Goal: Task Accomplishment & Management: Use online tool/utility

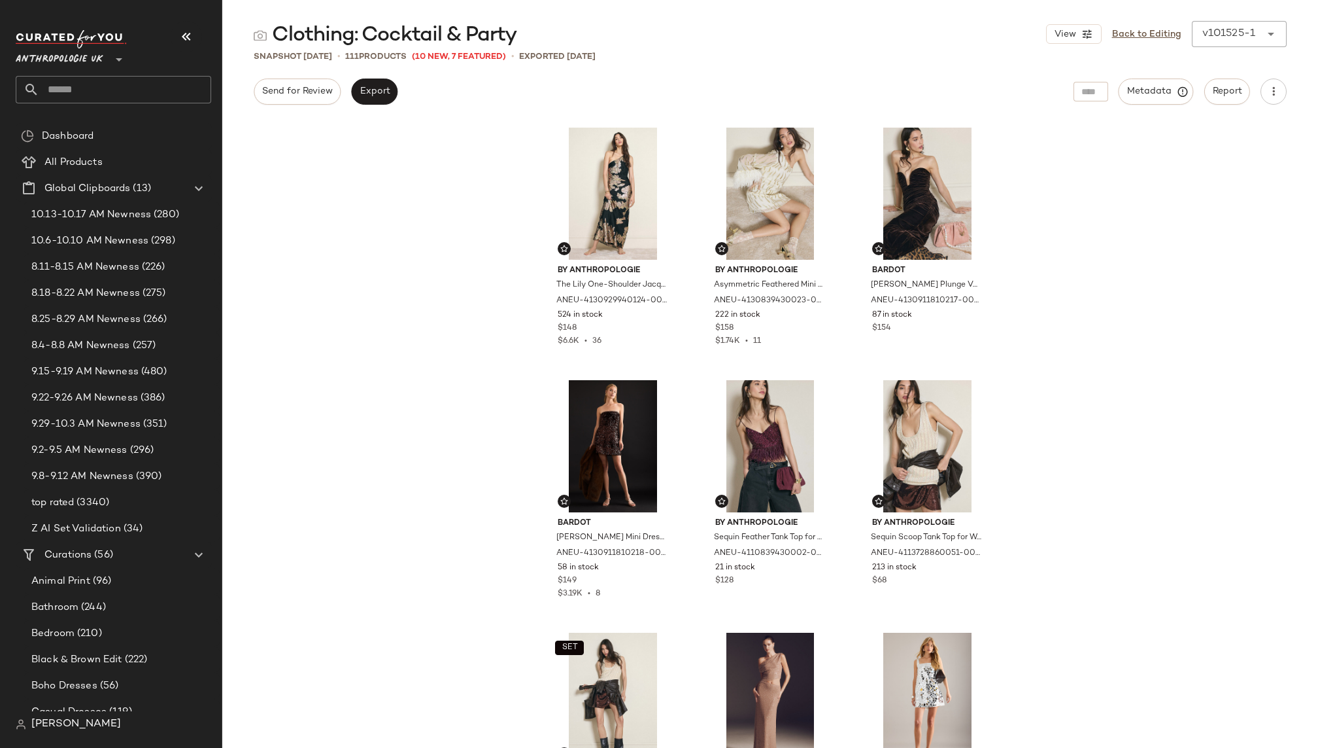
click at [154, 86] on input "text" at bounding box center [125, 89] width 172 height 27
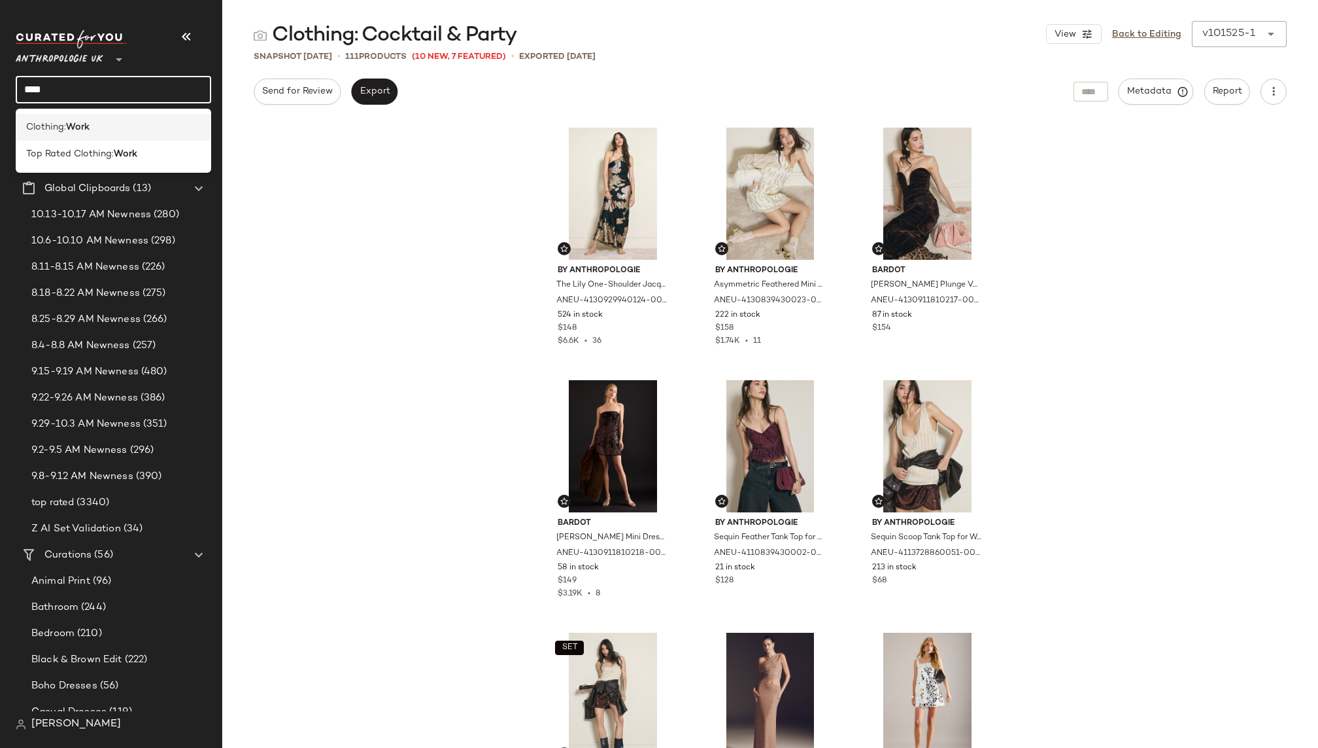
type input "****"
click at [84, 130] on b "Work" at bounding box center [78, 127] width 24 height 14
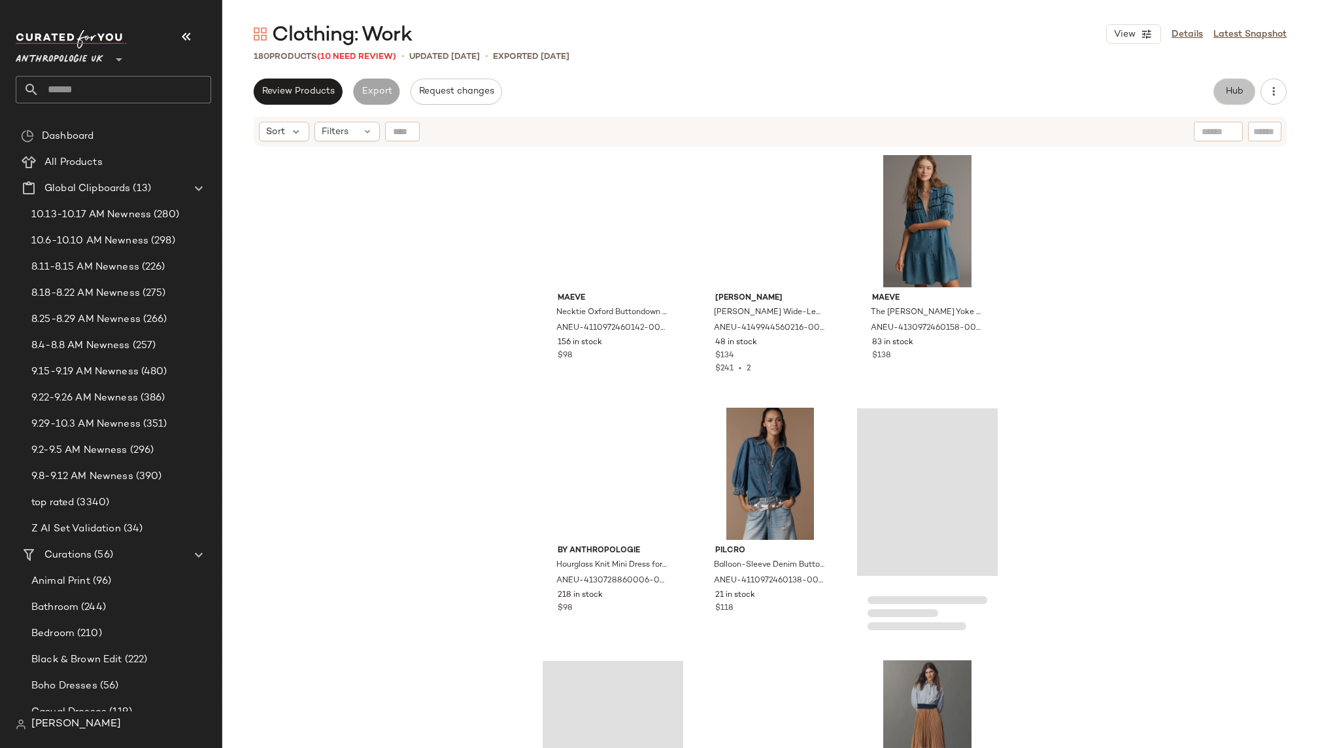
click at [1229, 94] on span "Hub" at bounding box center [1235, 91] width 18 height 10
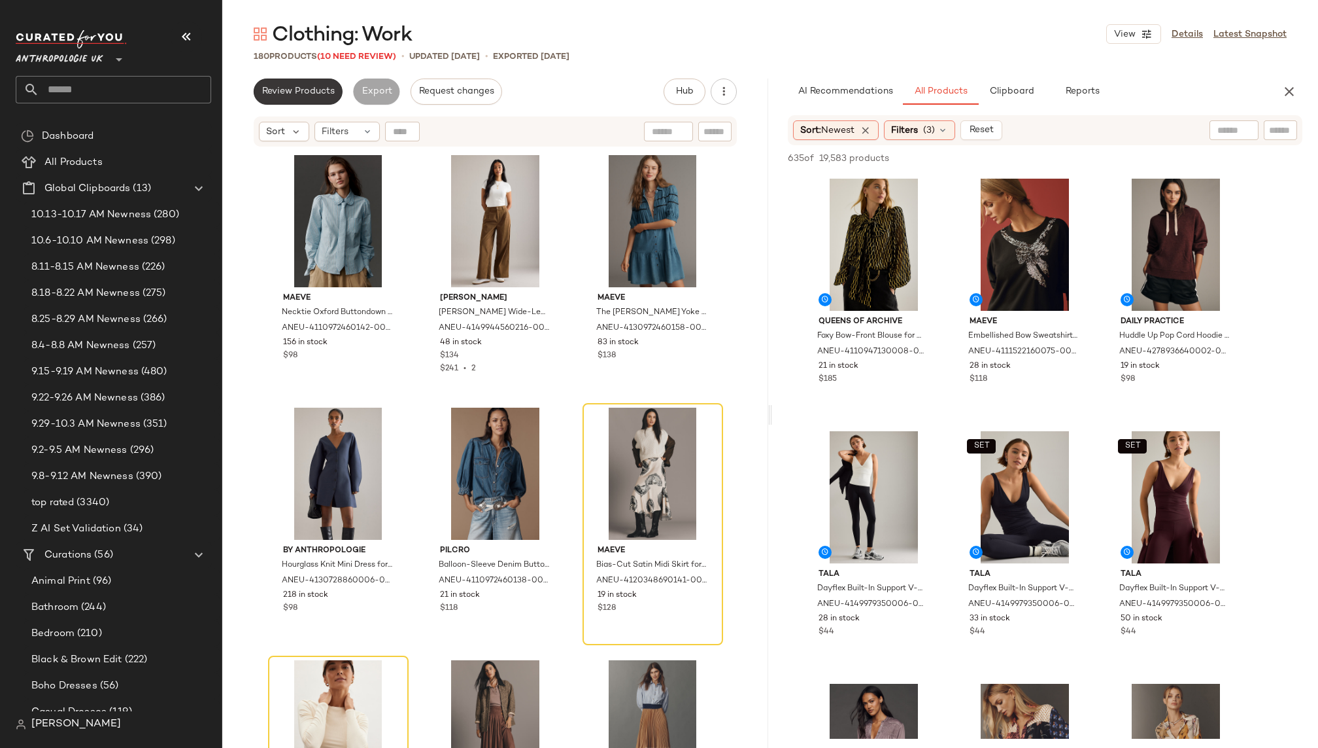
click at [313, 88] on span "Review Products" at bounding box center [298, 91] width 73 height 10
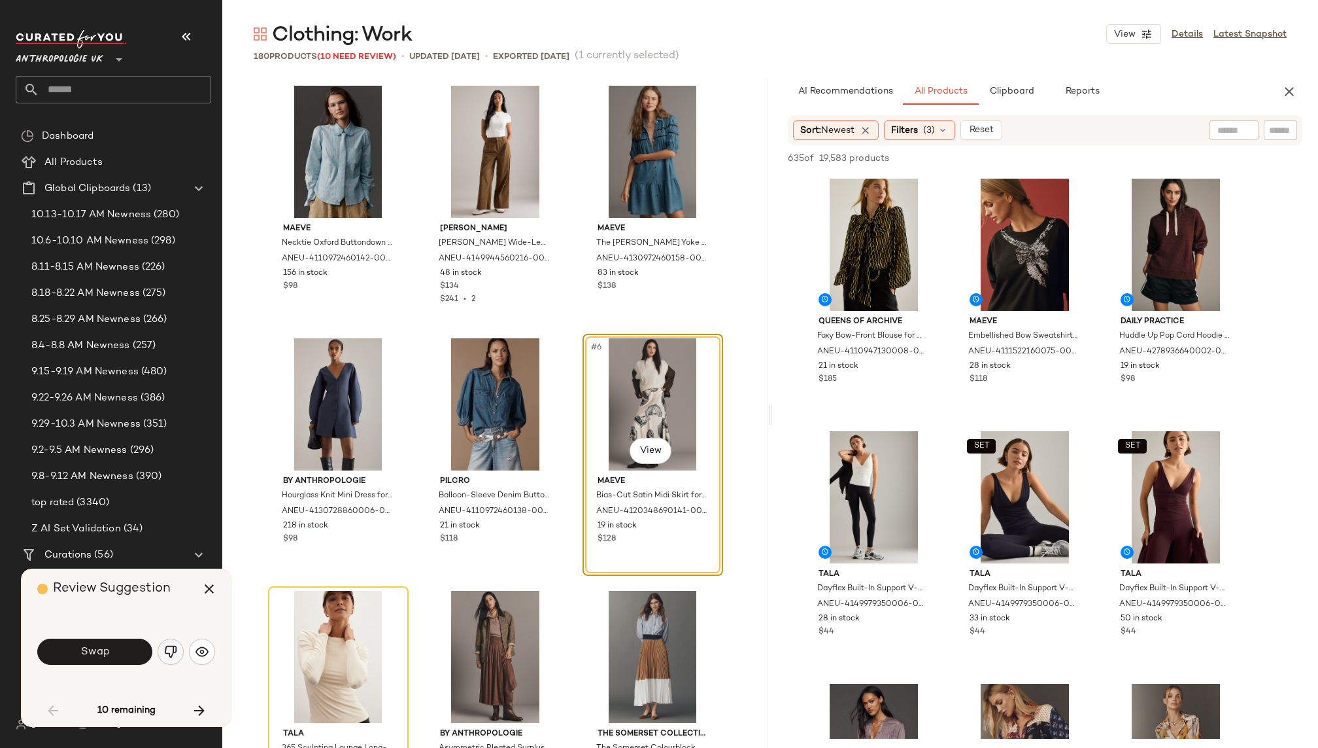
click at [167, 655] on img "button" at bounding box center [170, 651] width 13 height 13
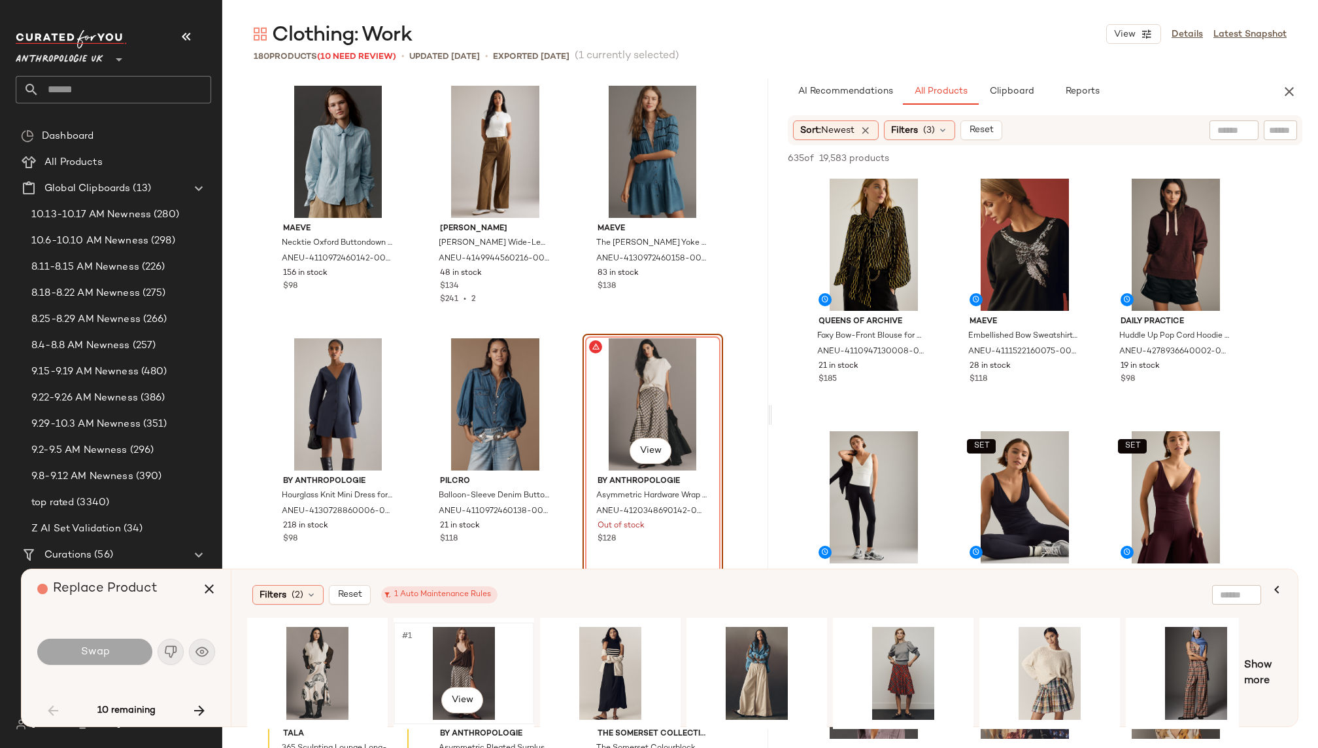
click at [467, 656] on div "#1 View" at bounding box center [463, 673] width 131 height 93
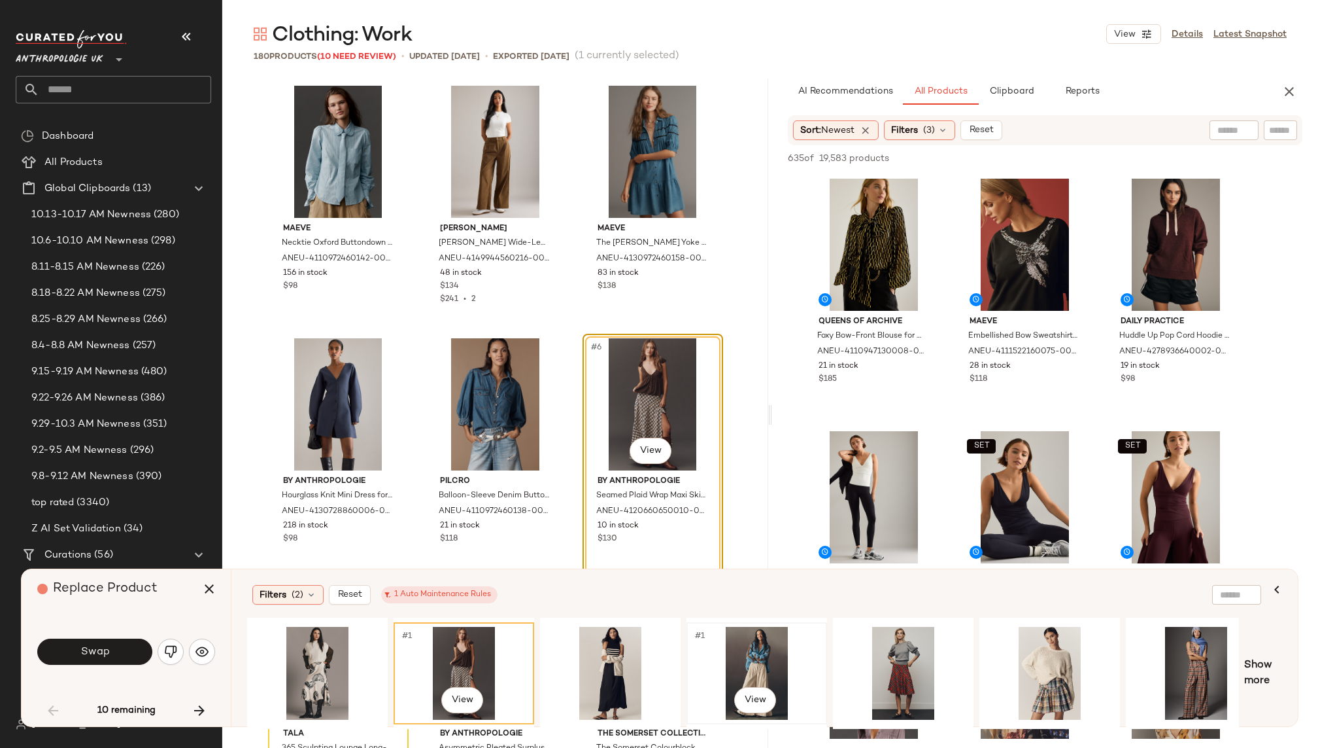
click at [758, 655] on div "#1 View" at bounding box center [756, 673] width 131 height 93
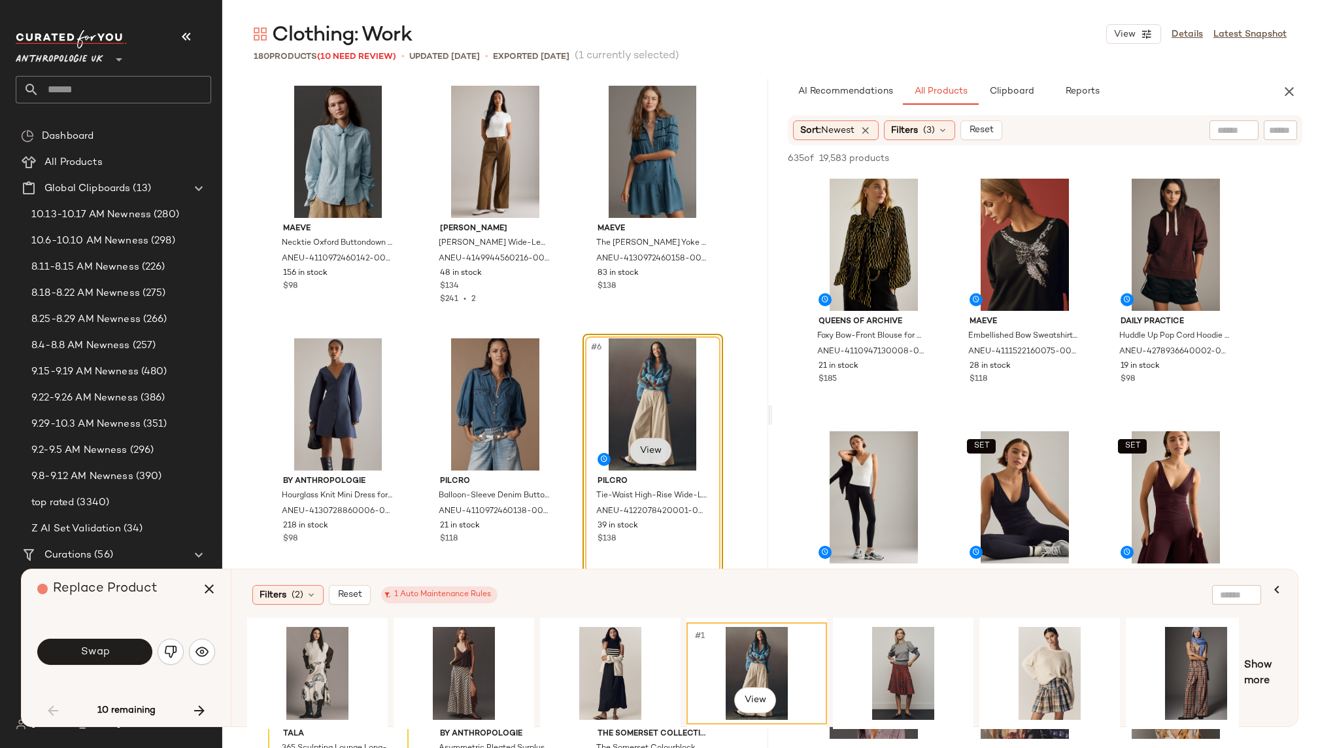
click at [657, 455] on body "Anthropologie UK ** Dashboard All Products Global Clipboards (13) 10.13-10.17 A…" at bounding box center [659, 374] width 1318 height 748
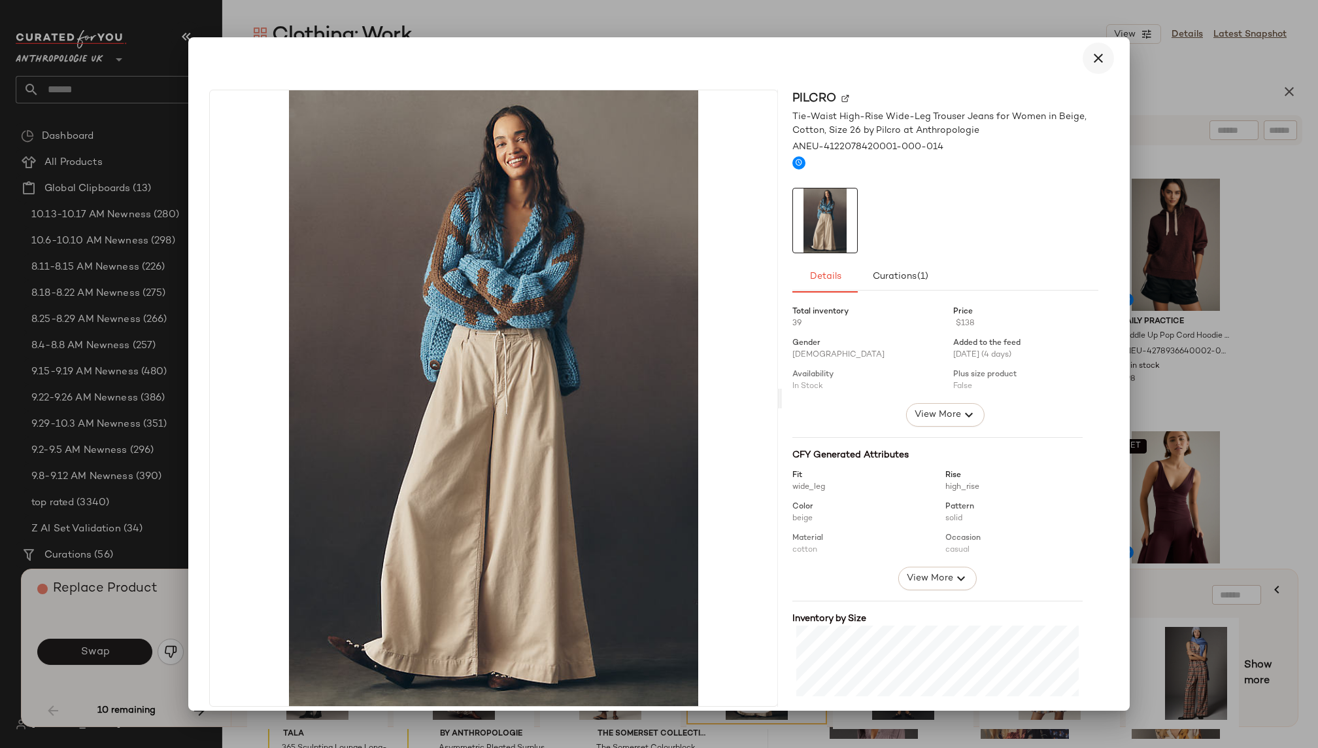
click at [1093, 60] on icon "button" at bounding box center [1099, 58] width 16 height 16
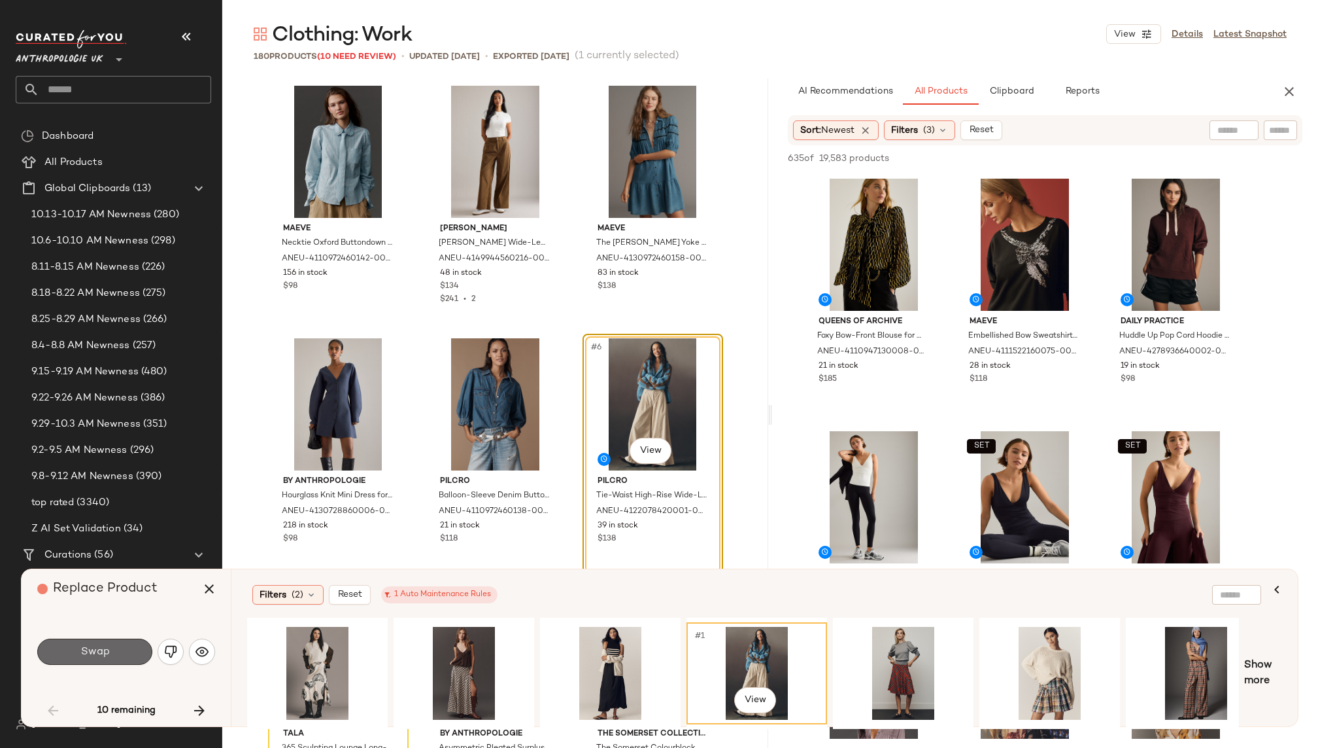
click at [107, 651] on span "Swap" at bounding box center [94, 651] width 29 height 12
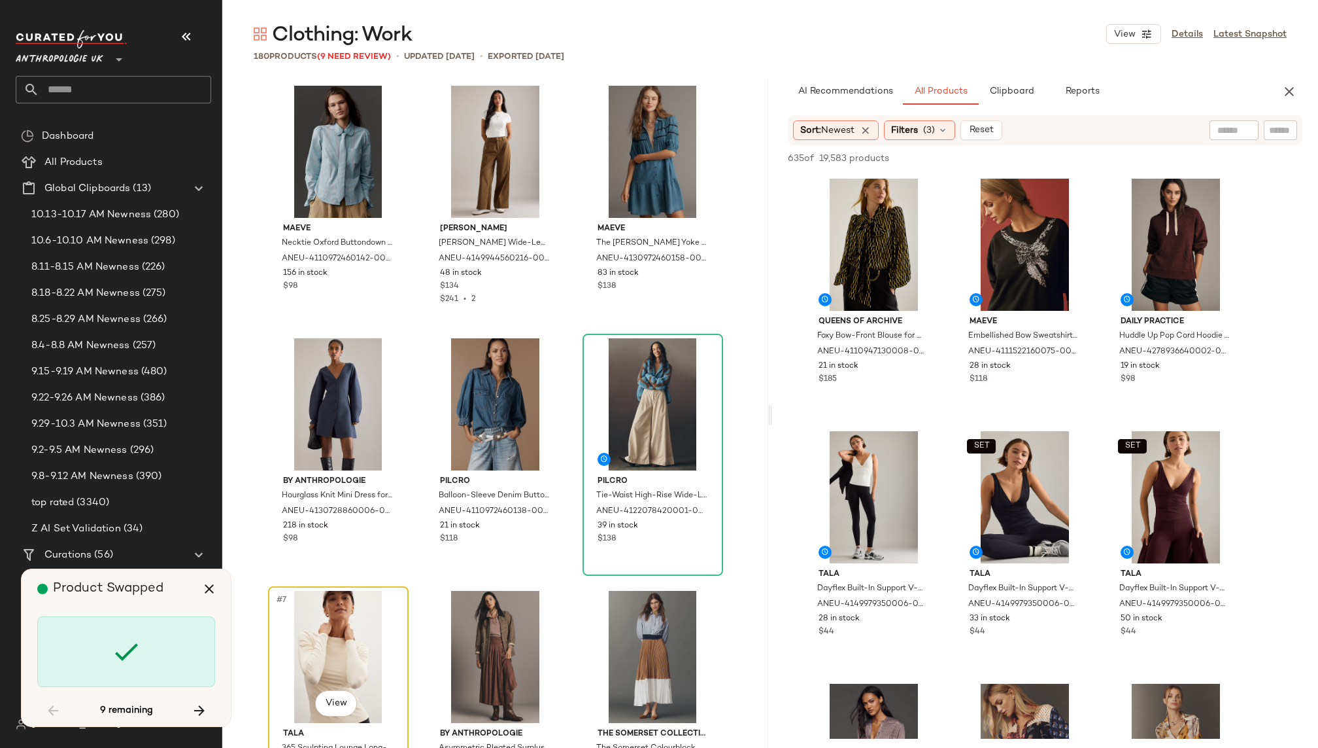
scroll to position [263, 0]
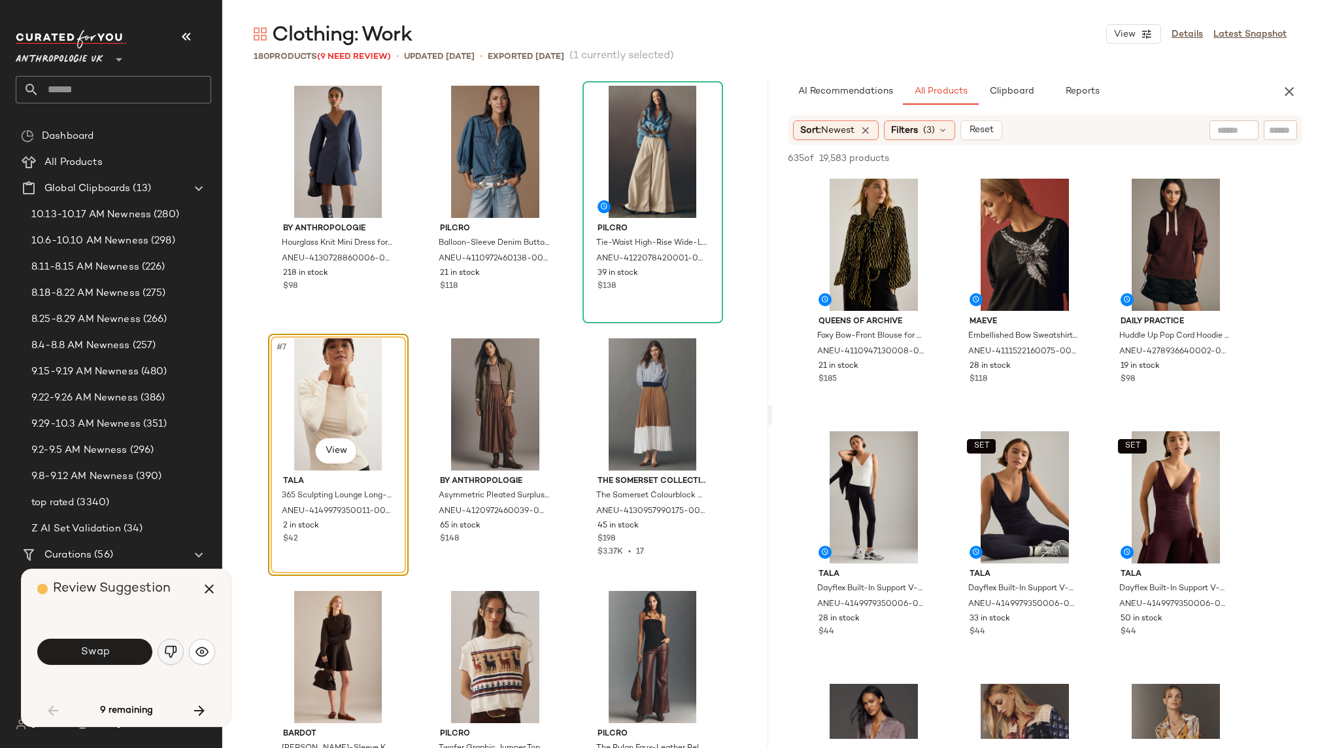
click at [167, 655] on img "button" at bounding box center [170, 651] width 13 height 13
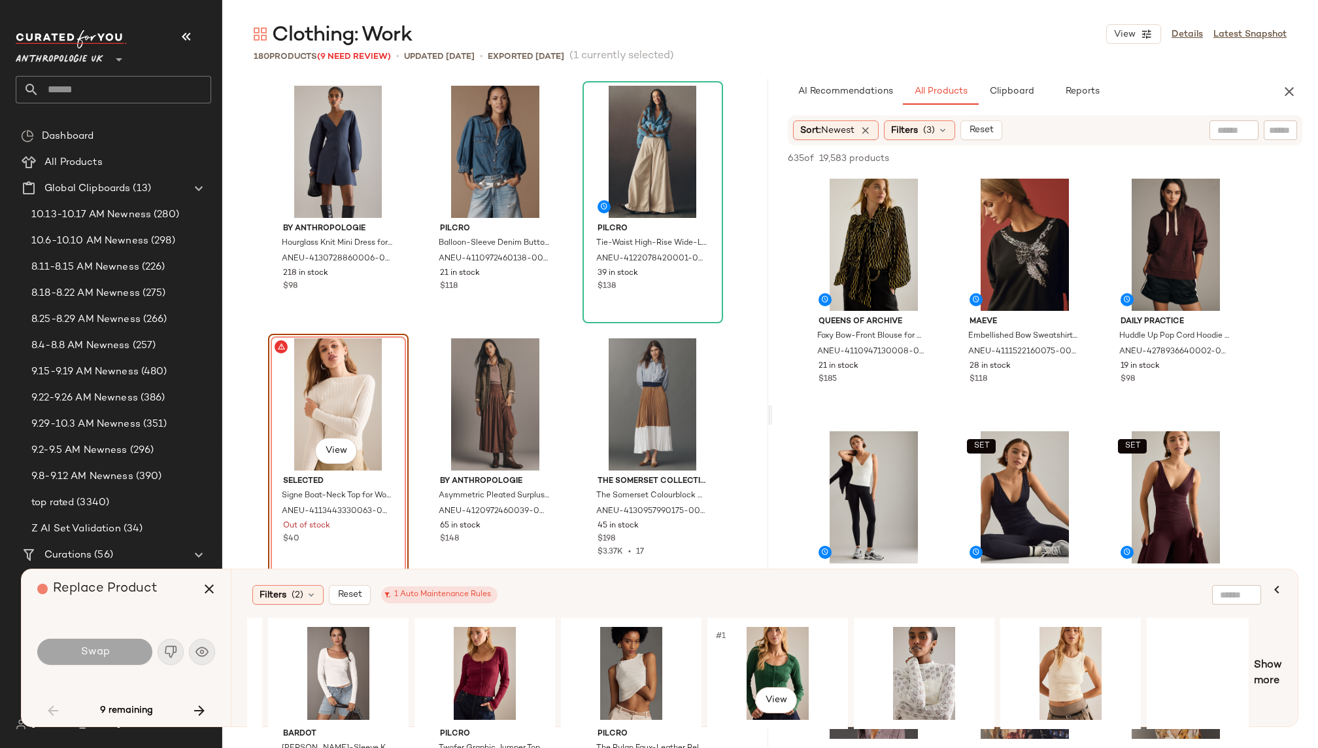
scroll to position [0, 1628]
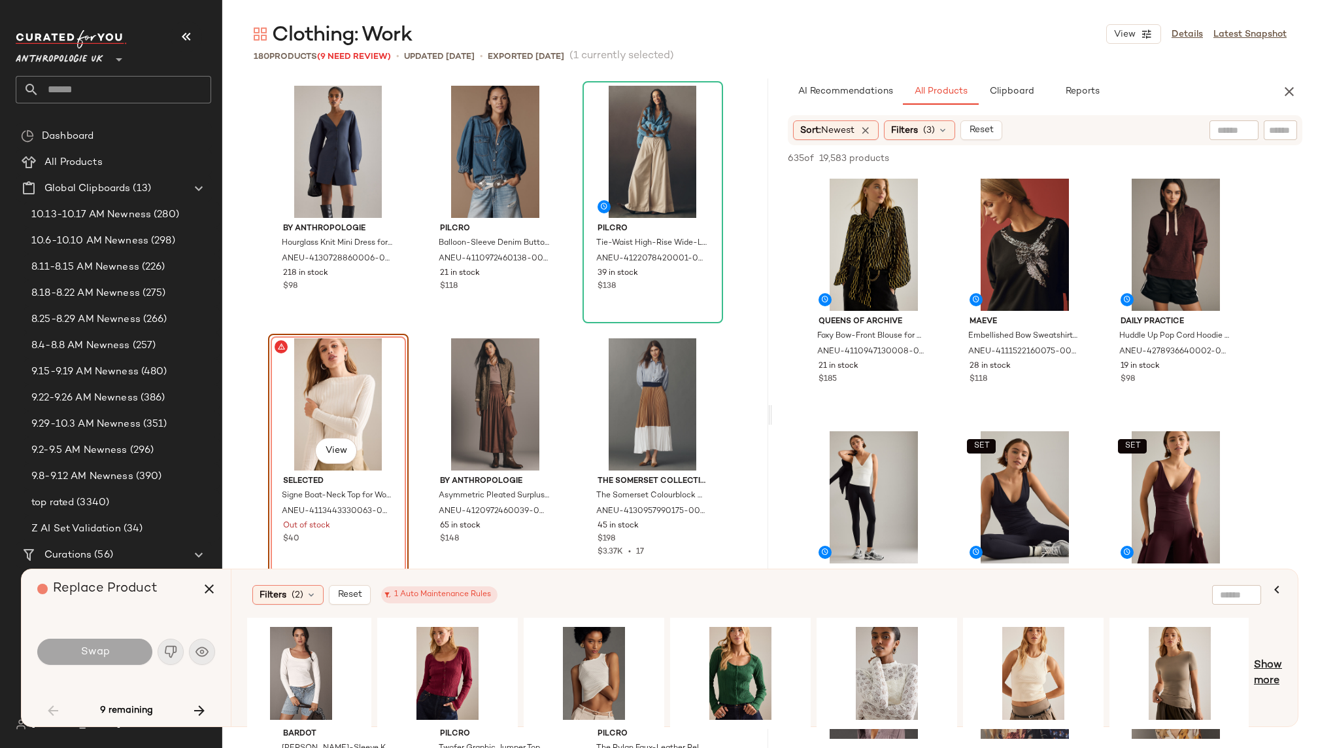
click at [1263, 663] on span "Show more" at bounding box center [1268, 672] width 28 height 31
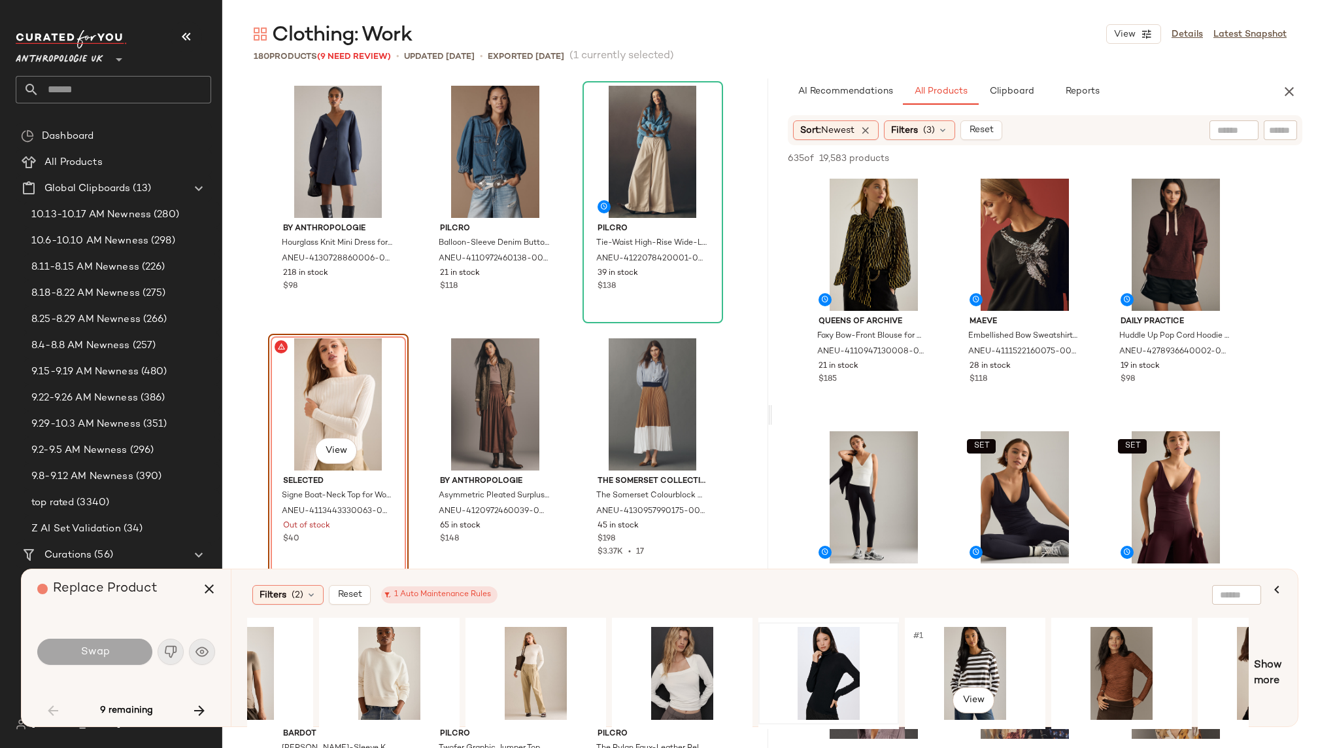
scroll to position [0, 2581]
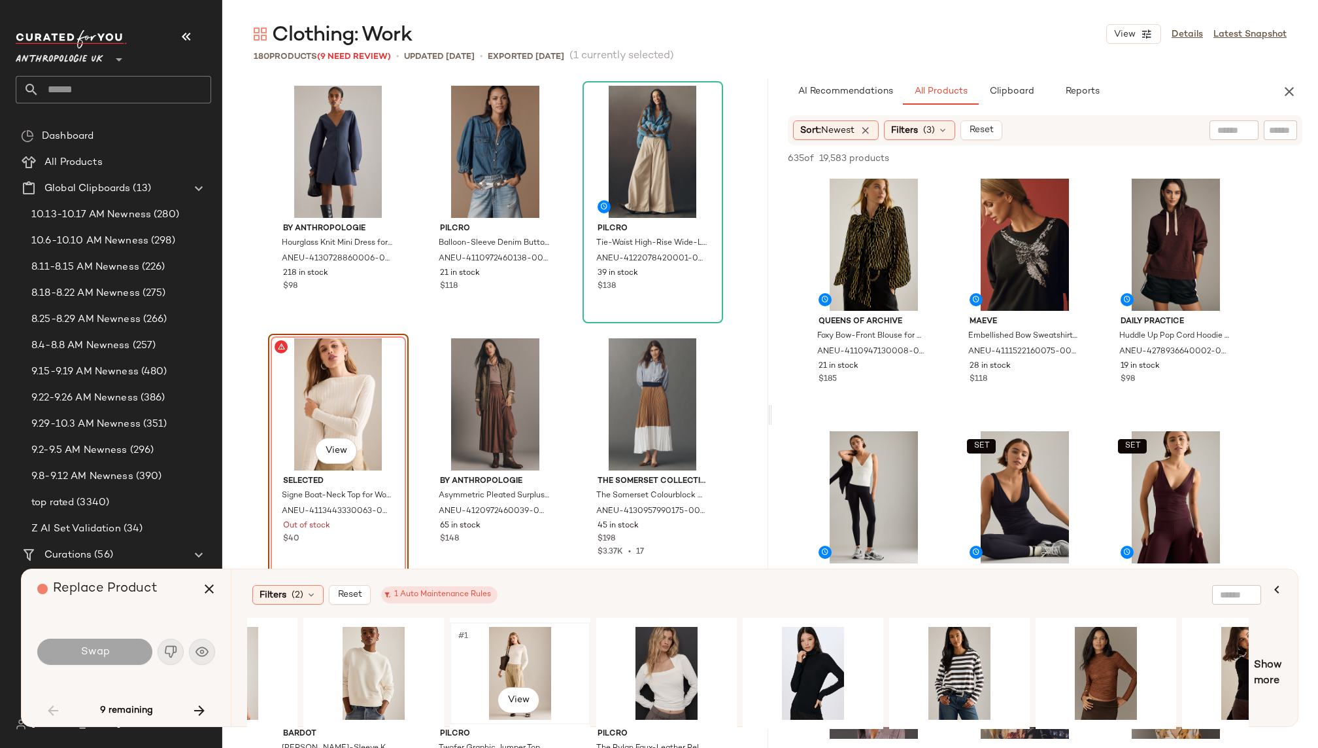
click at [515, 644] on div "#1 View" at bounding box center [520, 673] width 131 height 93
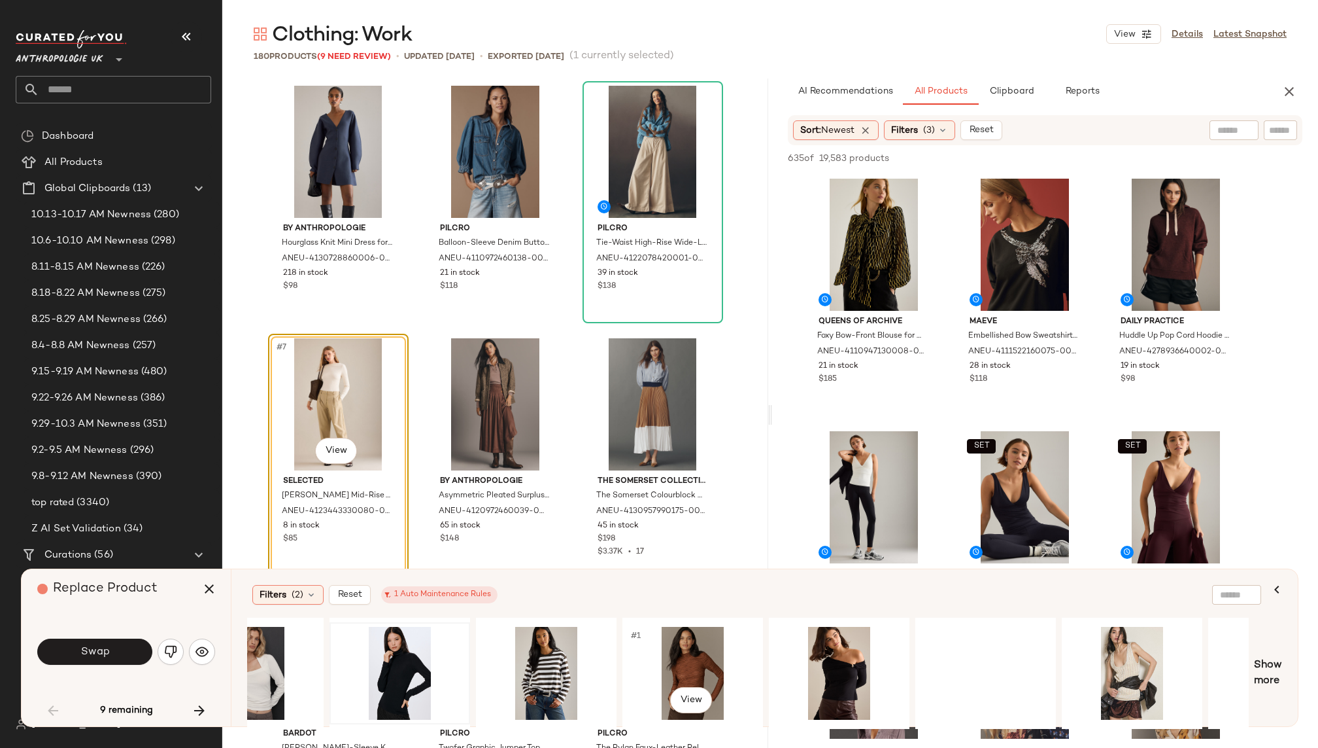
scroll to position [0, 3093]
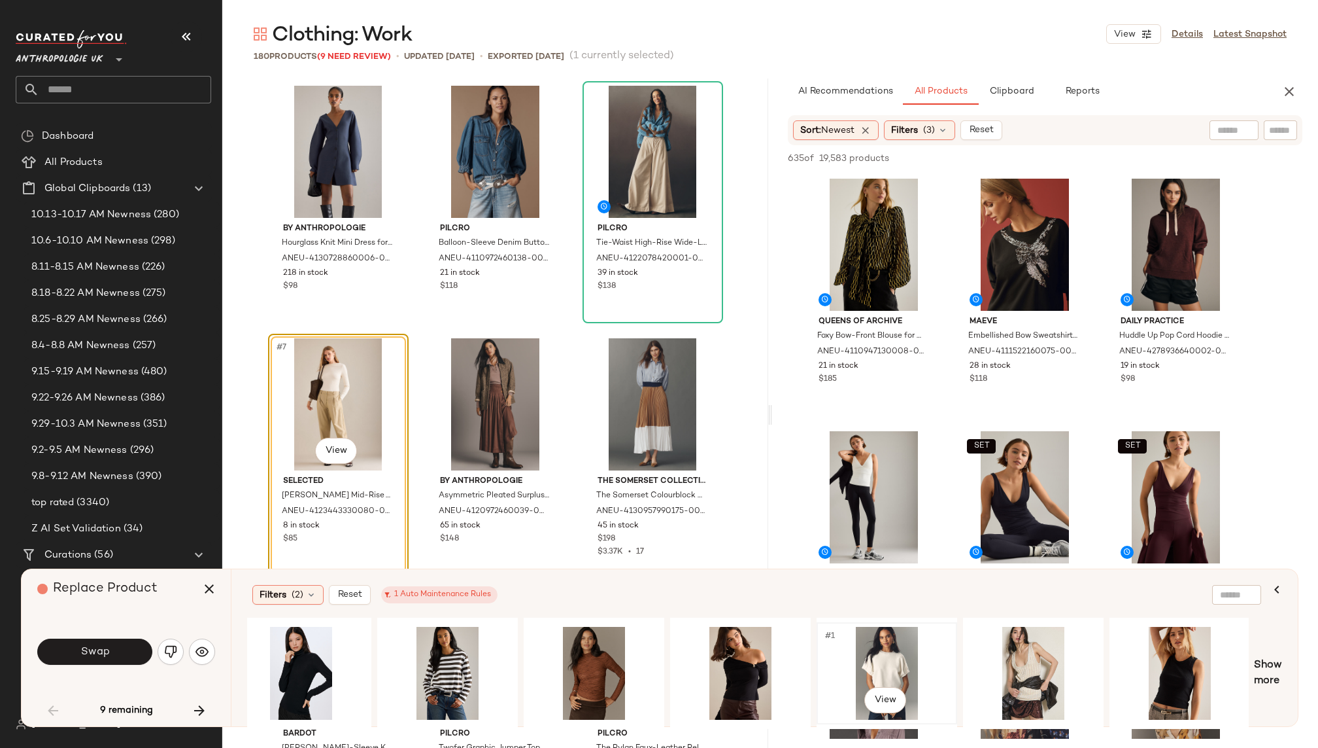
click at [873, 658] on div "#1 View" at bounding box center [886, 673] width 131 height 93
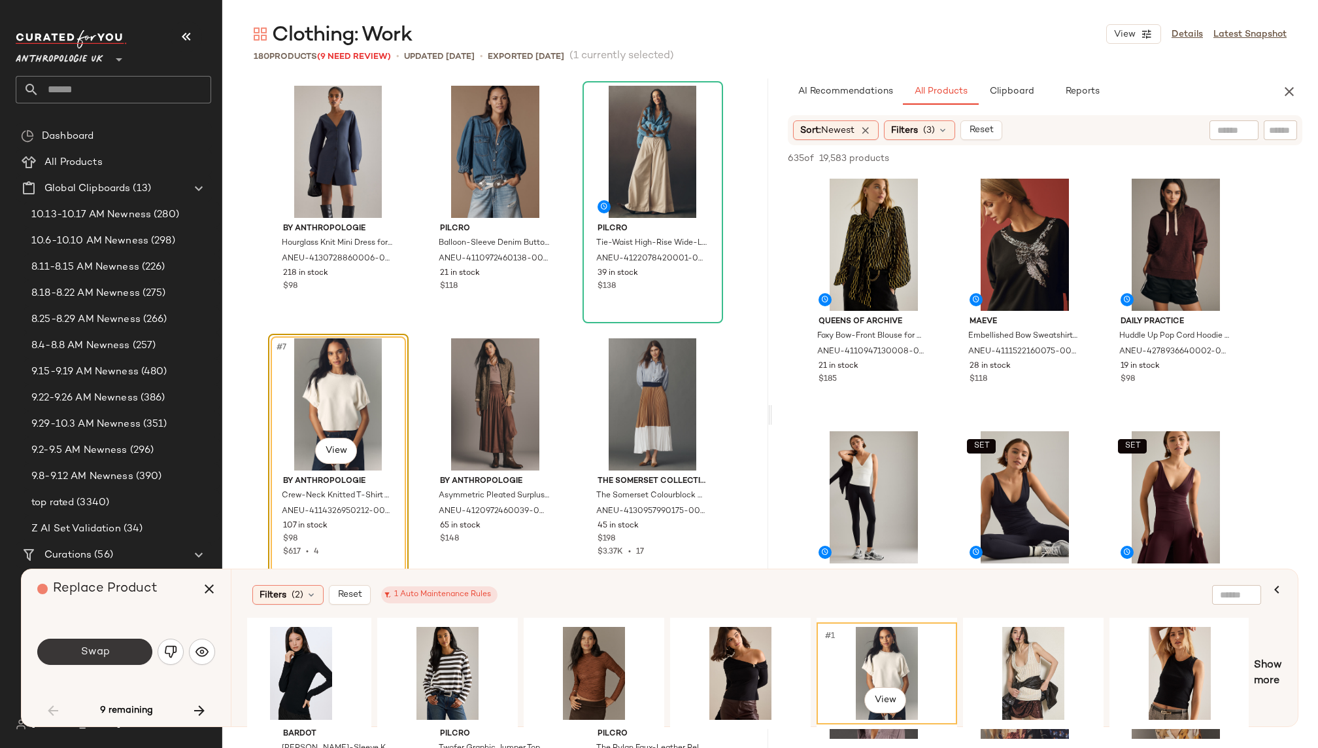
click at [109, 648] on button "Swap" at bounding box center [94, 651] width 115 height 26
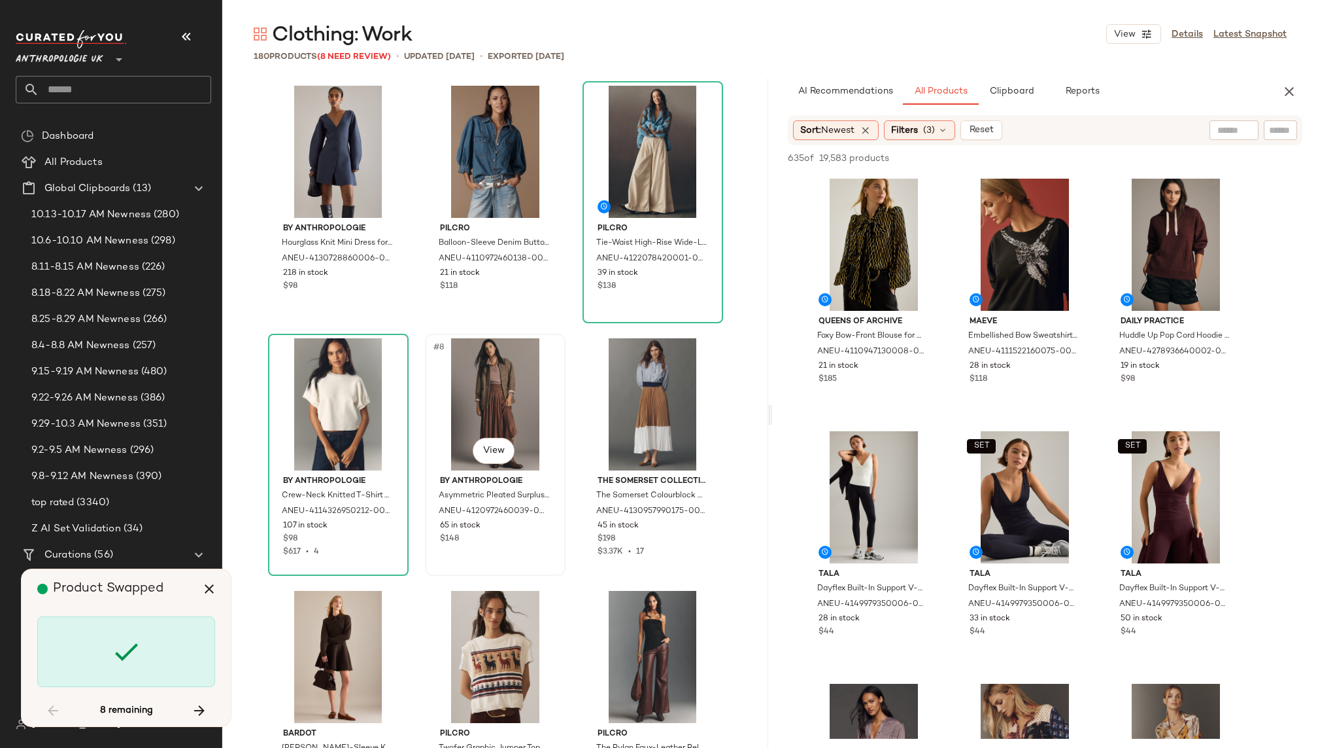
scroll to position [1262, 0]
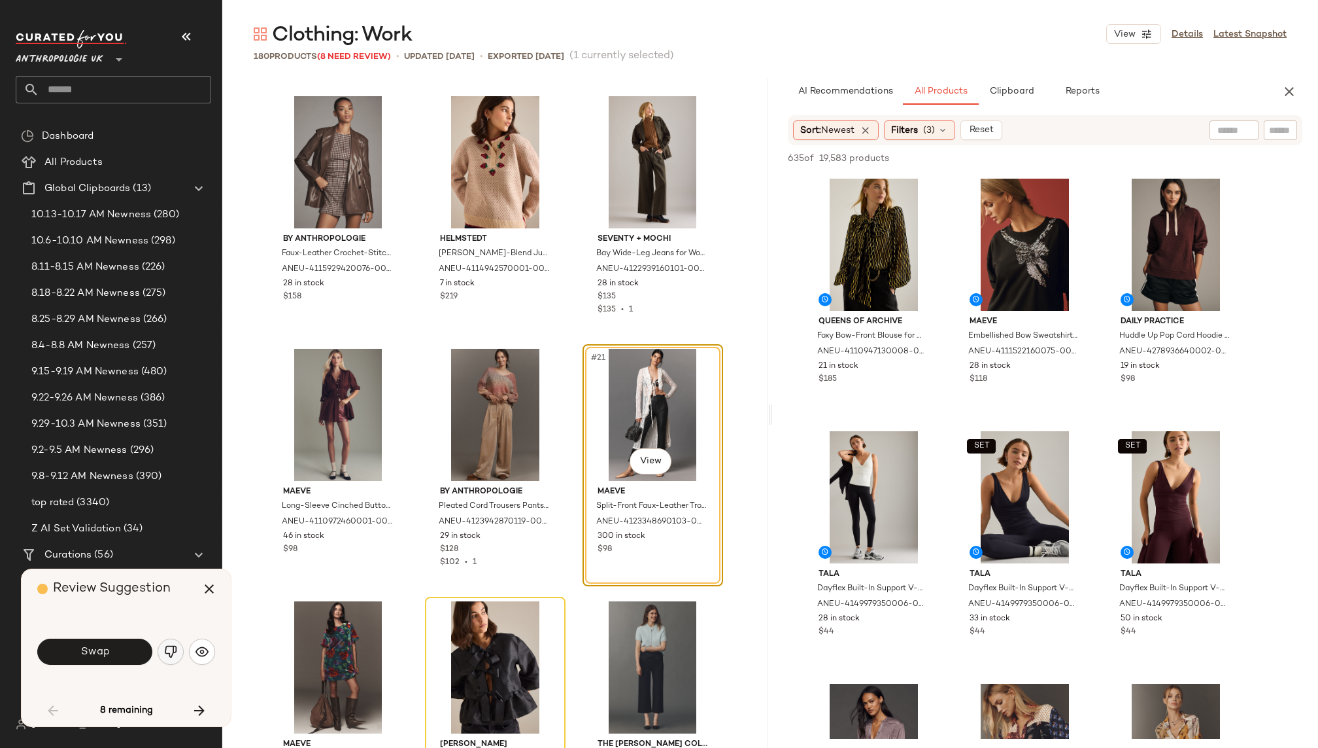
click at [173, 646] on img "button" at bounding box center [170, 651] width 13 height 13
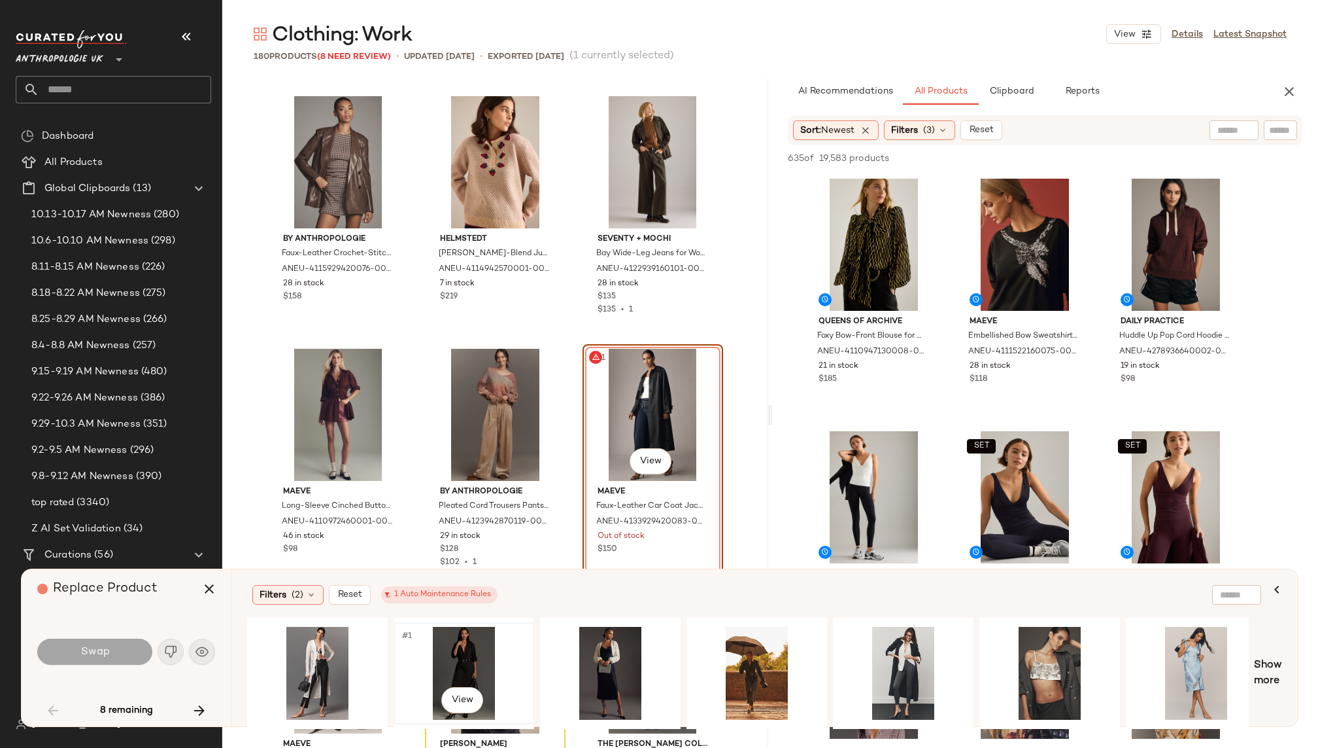
click at [470, 653] on div "#1 View" at bounding box center [463, 673] width 131 height 93
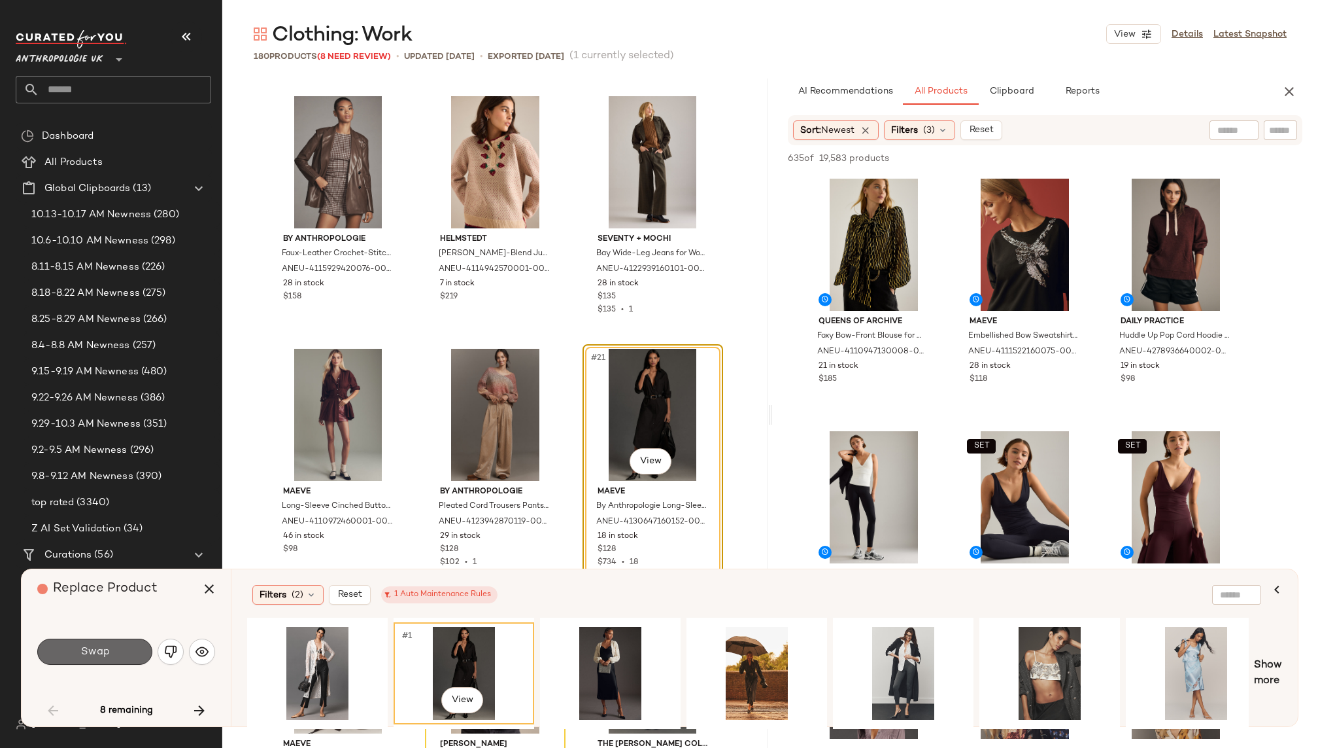
click at [125, 651] on button "Swap" at bounding box center [94, 651] width 115 height 26
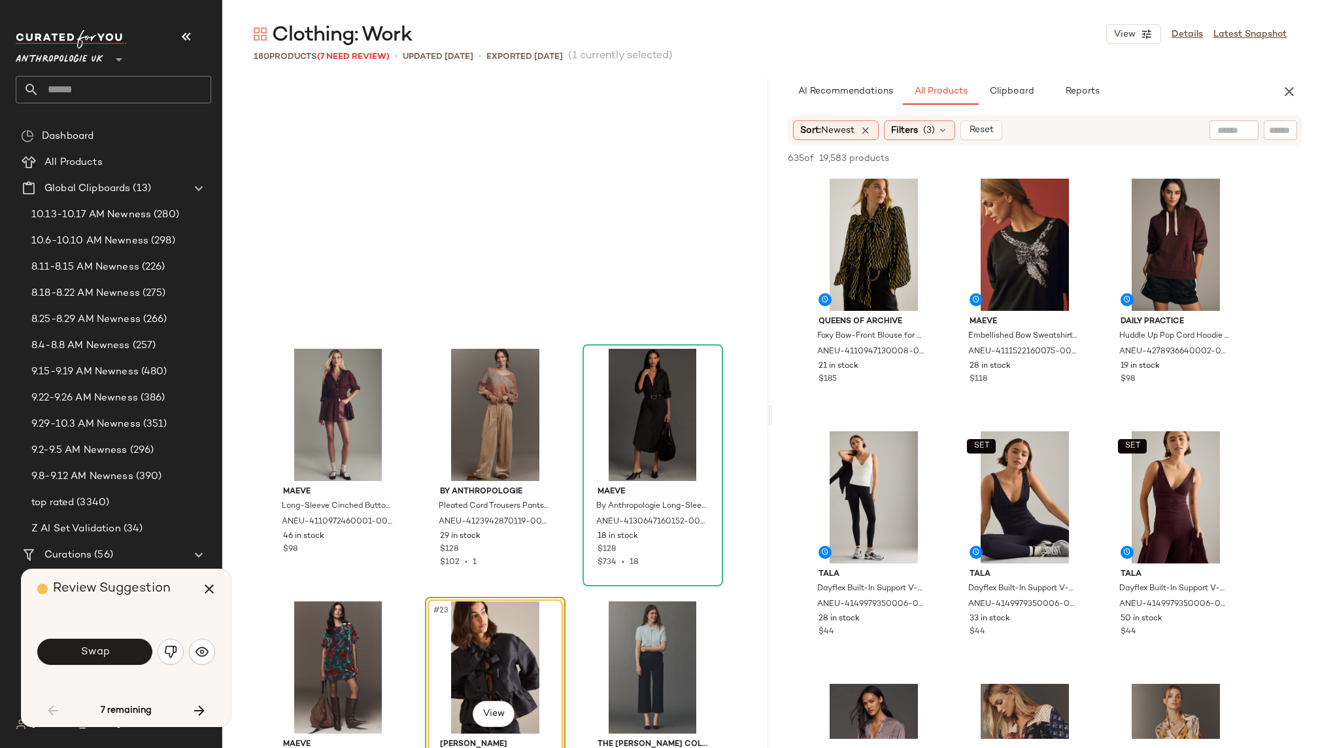
scroll to position [1515, 0]
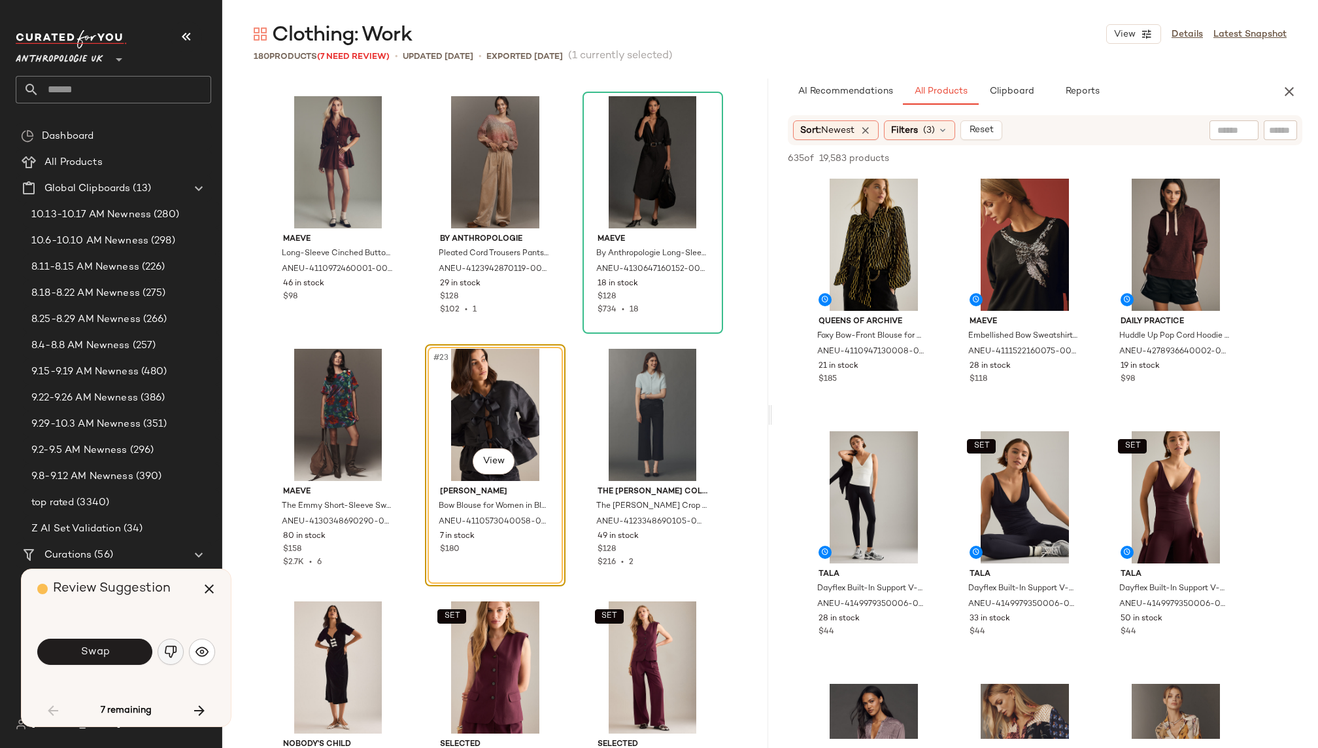
click at [171, 651] on img "button" at bounding box center [170, 651] width 13 height 13
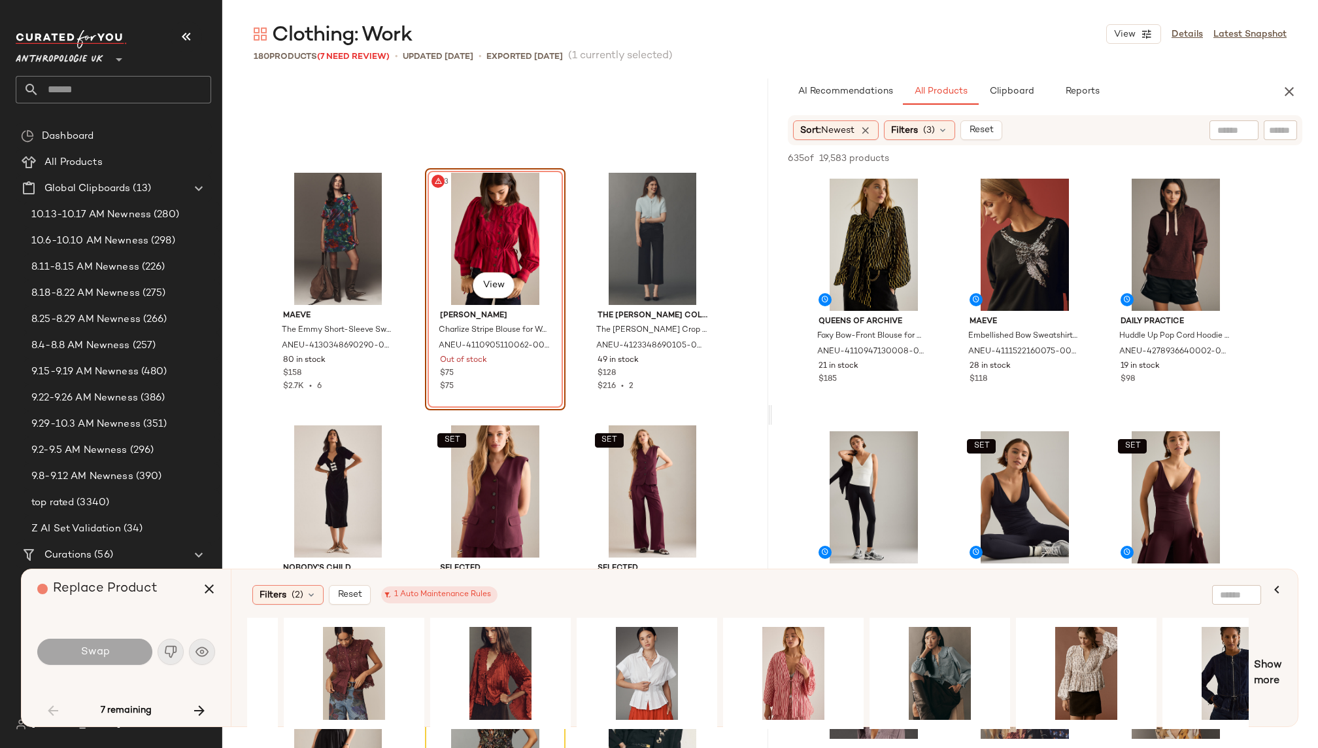
scroll to position [0, 1042]
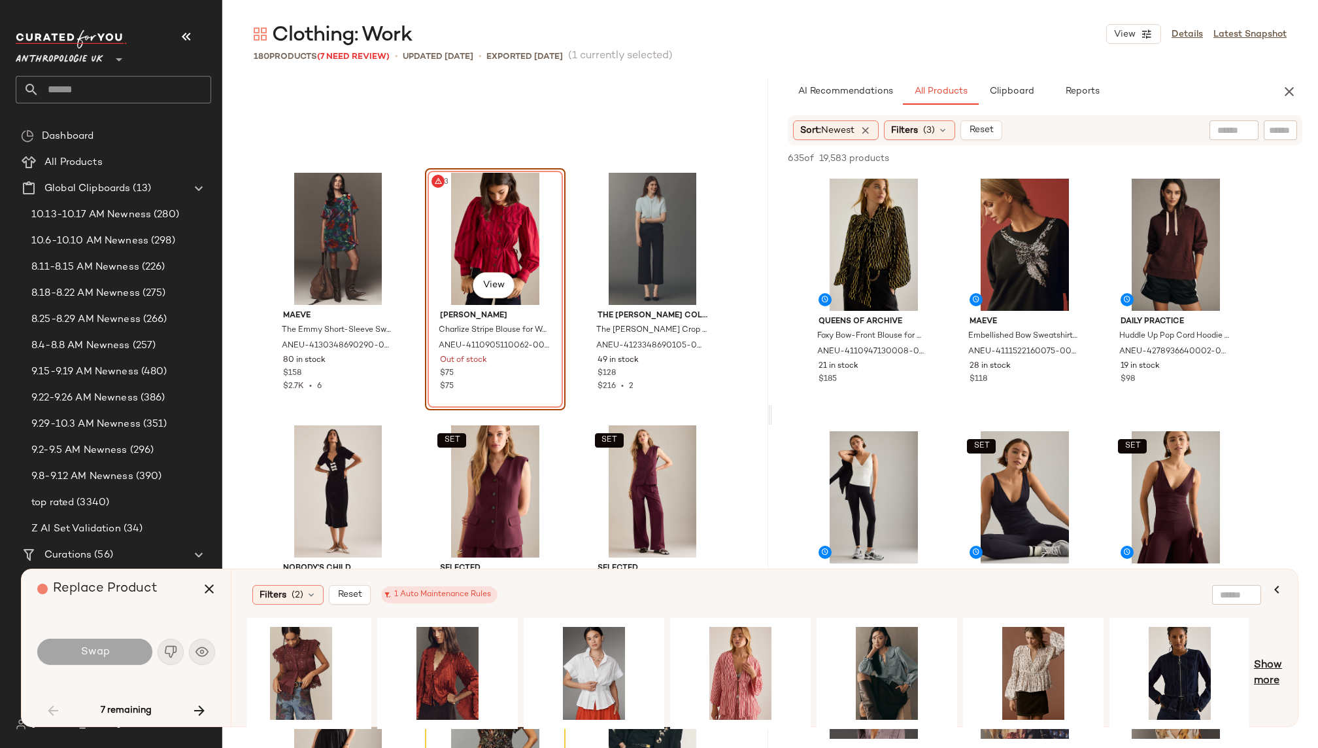
click at [1259, 669] on span "Show more" at bounding box center [1268, 672] width 28 height 31
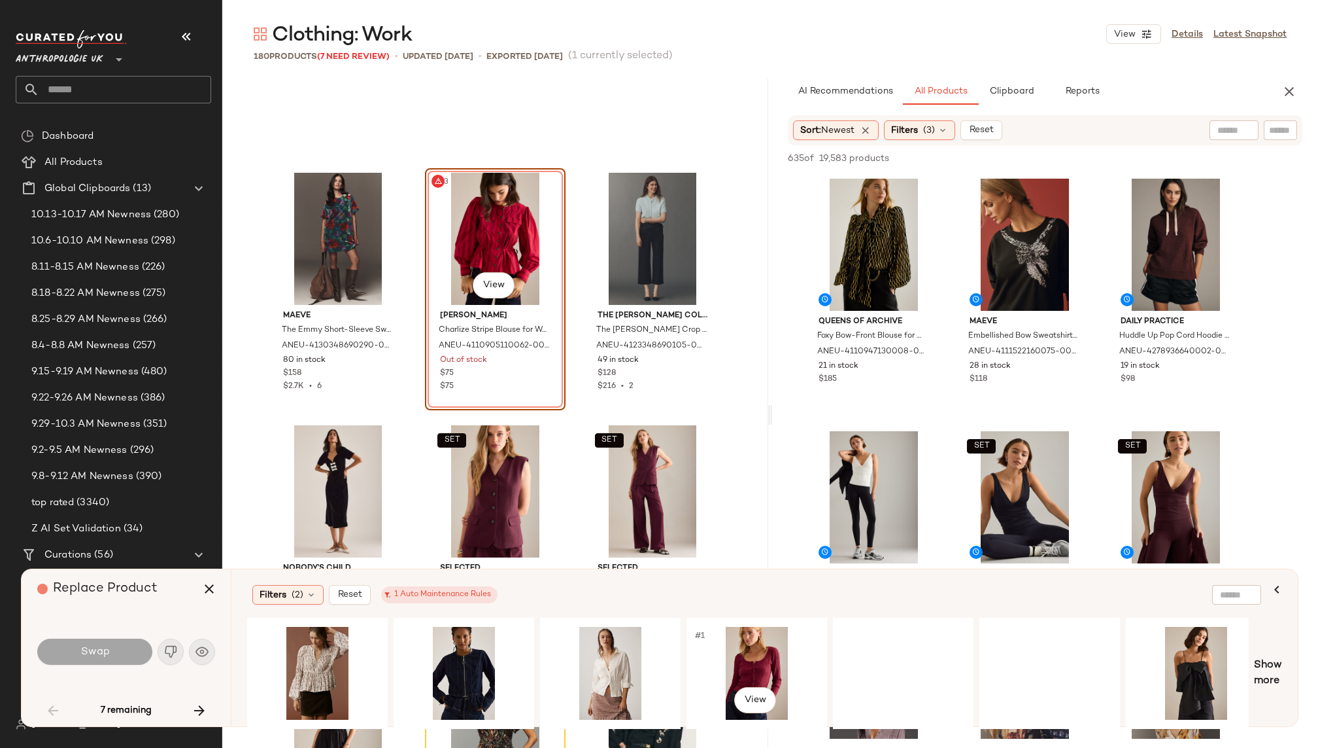
scroll to position [0, 1771]
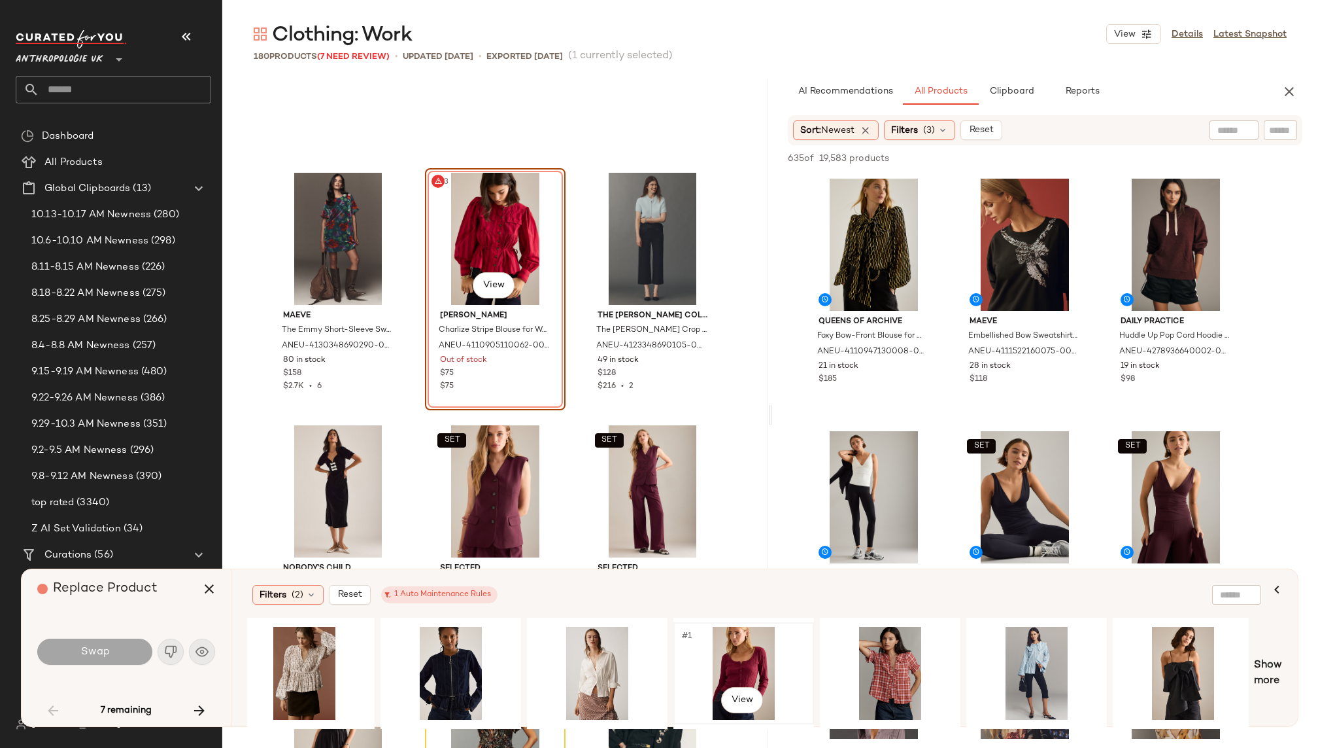
click at [732, 652] on div "#1 View" at bounding box center [743, 673] width 131 height 93
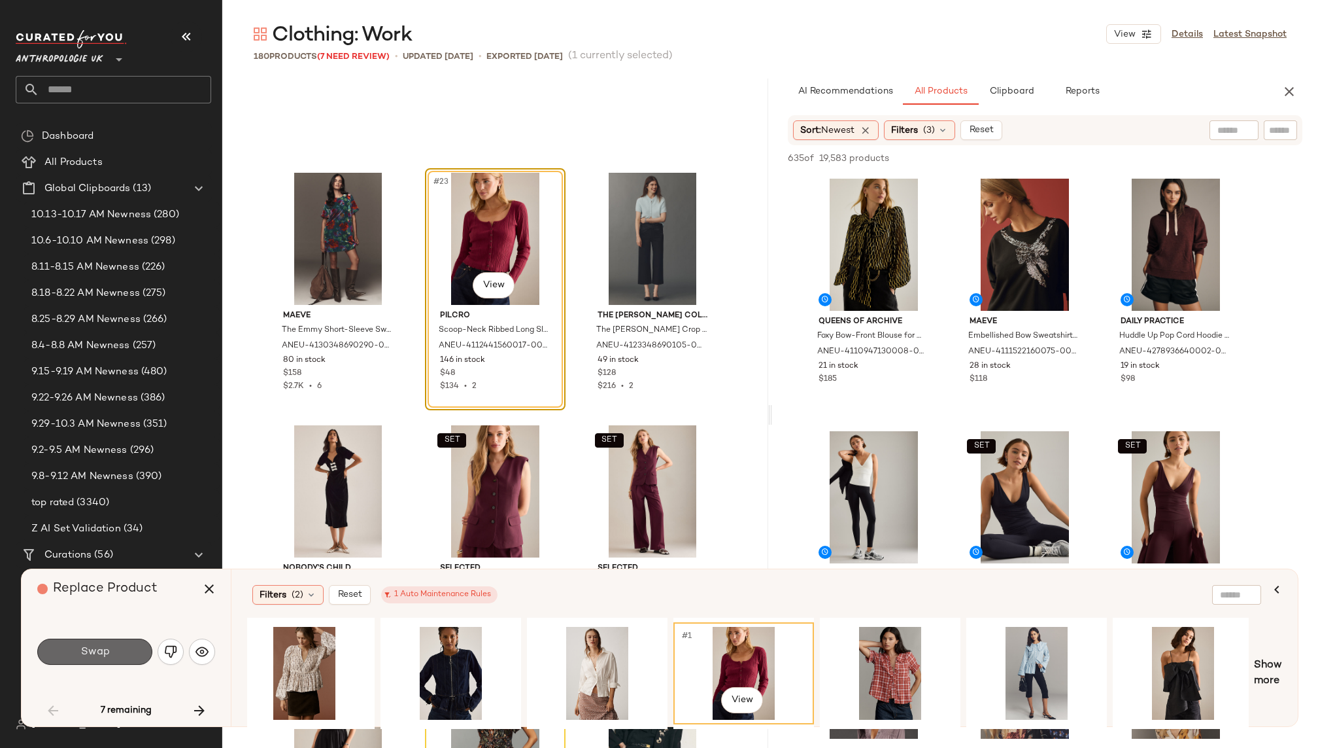
click at [98, 655] on span "Swap" at bounding box center [94, 651] width 29 height 12
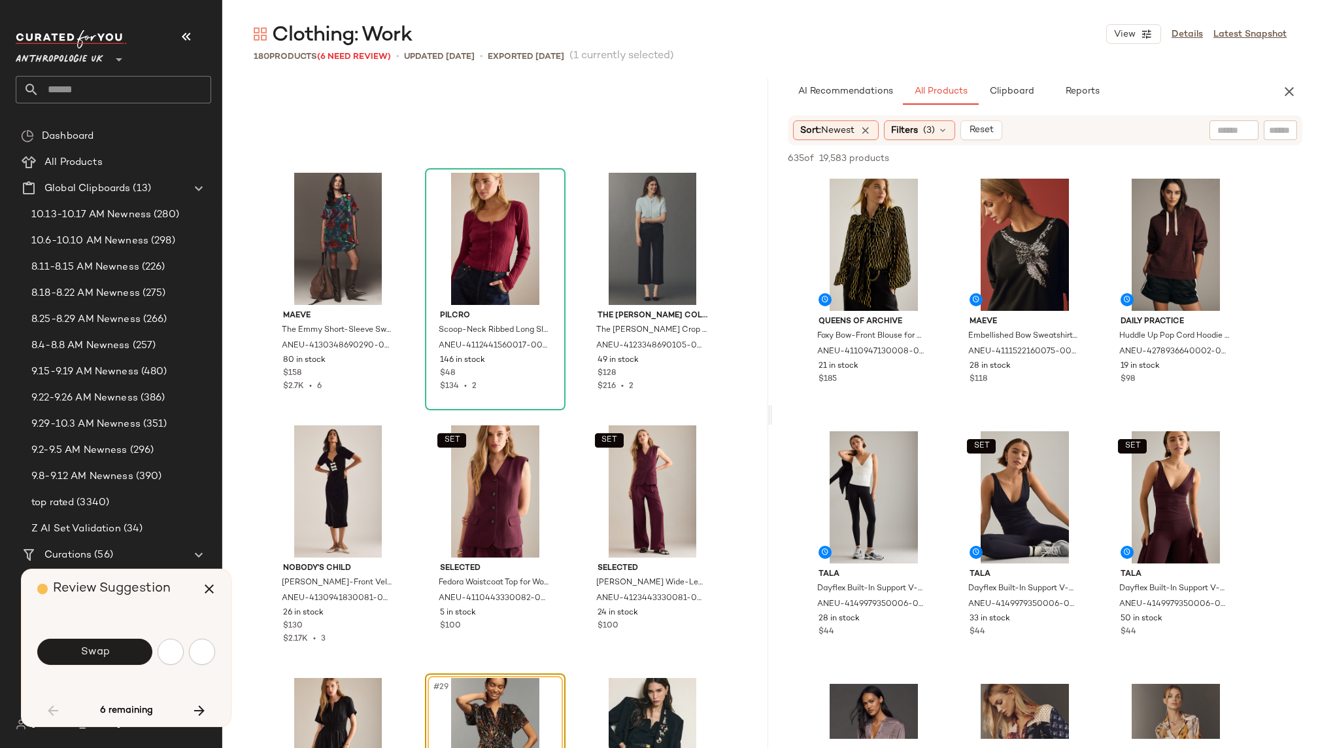
scroll to position [2019, 0]
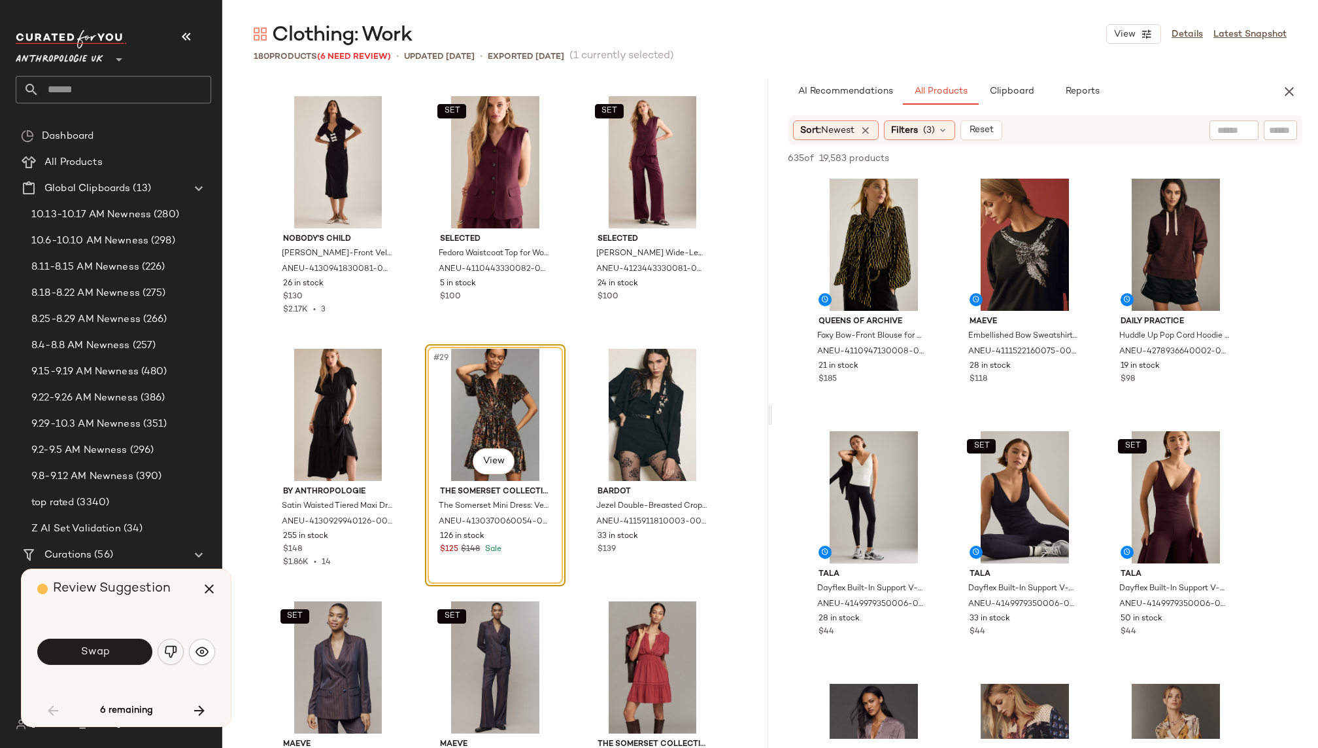
click at [170, 649] on img "button" at bounding box center [170, 651] width 13 height 13
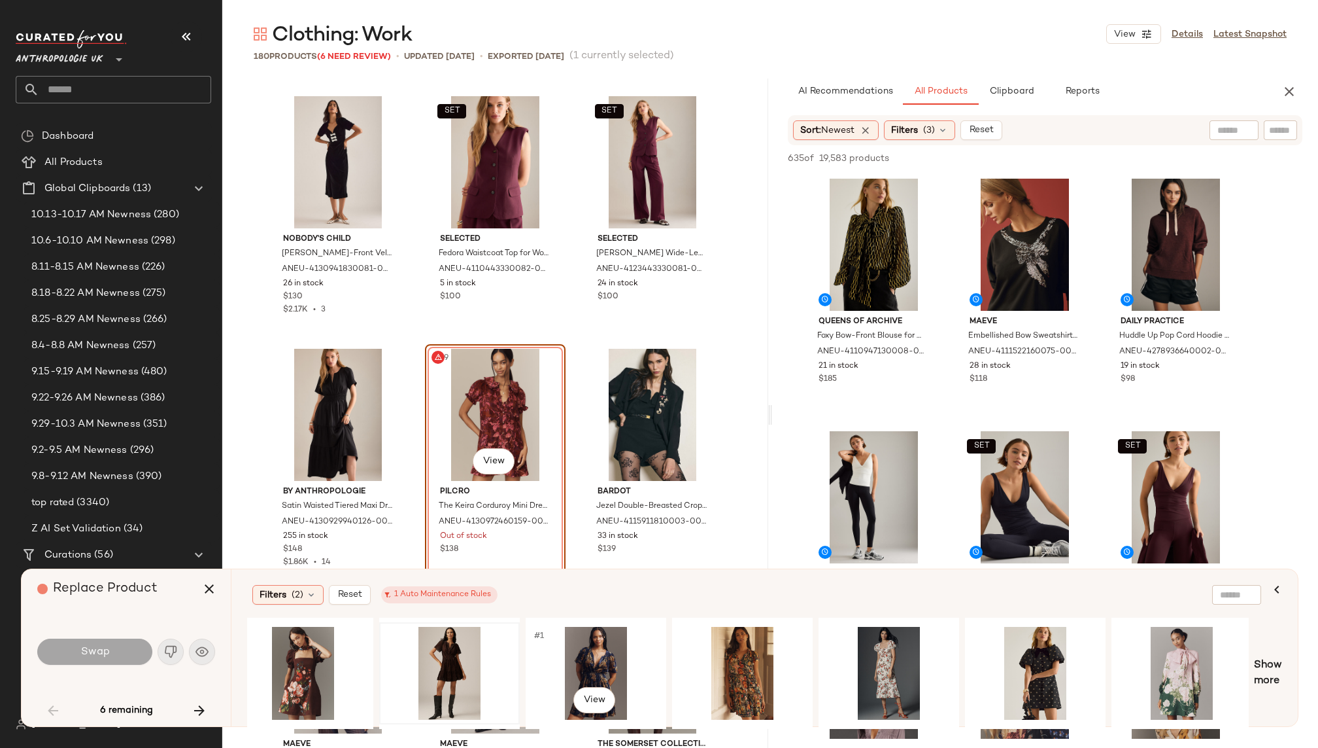
click at [608, 649] on div "#1 View" at bounding box center [595, 673] width 131 height 93
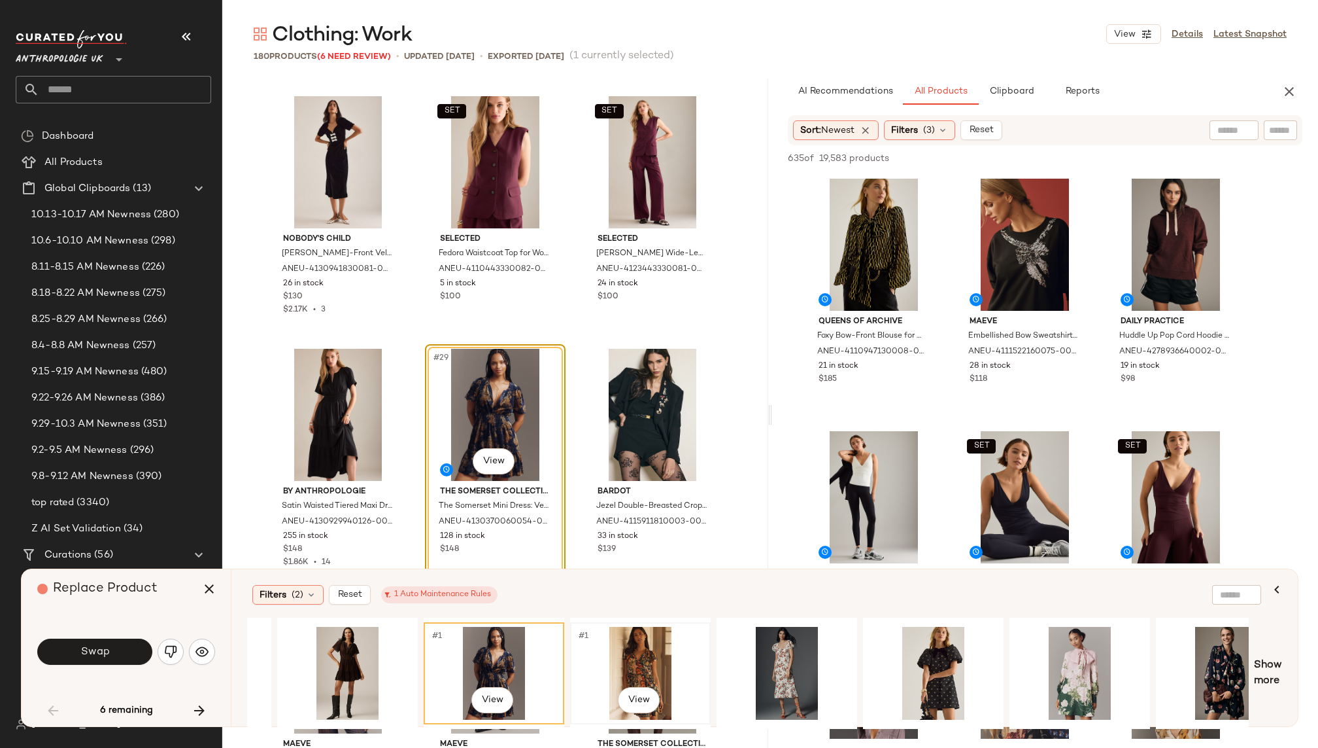
scroll to position [0, 269]
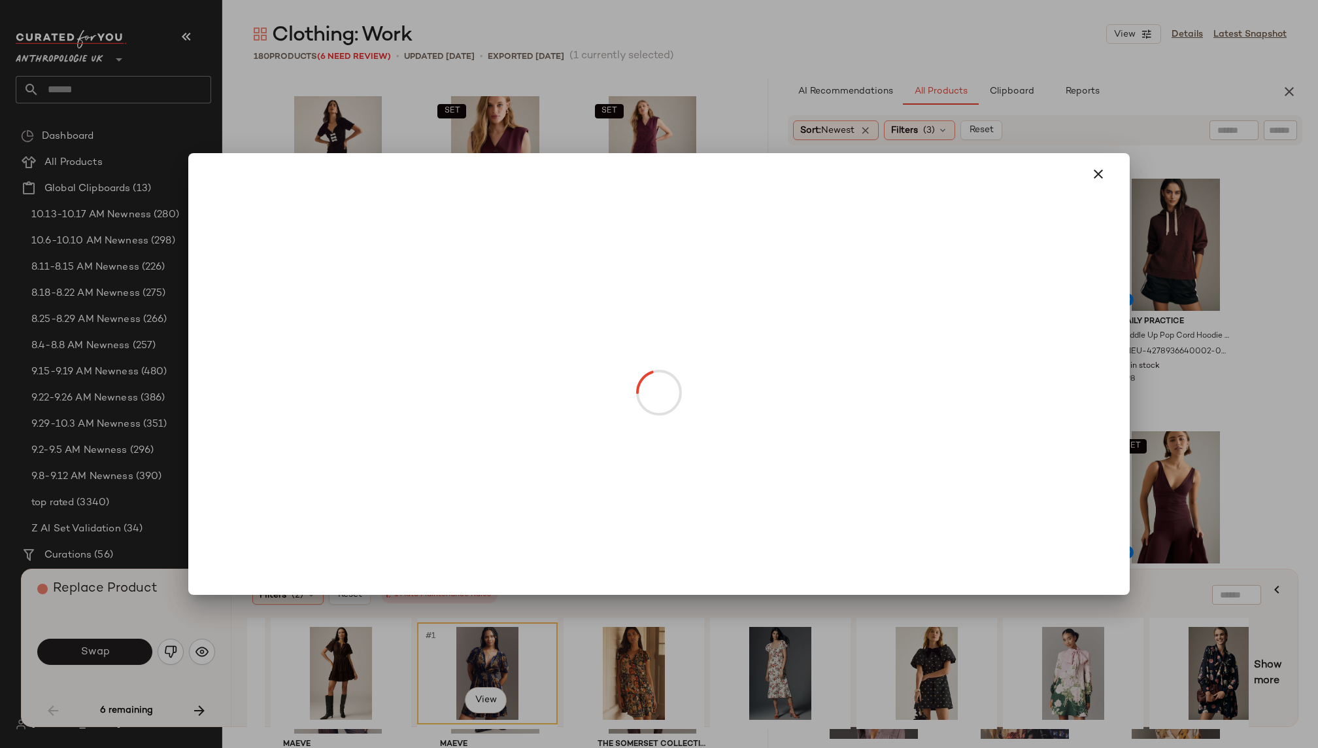
click at [481, 460] on body "Anthropologie UK ** Dashboard All Products Global Clipboards (13) 10.13-10.17 A…" at bounding box center [659, 374] width 1318 height 748
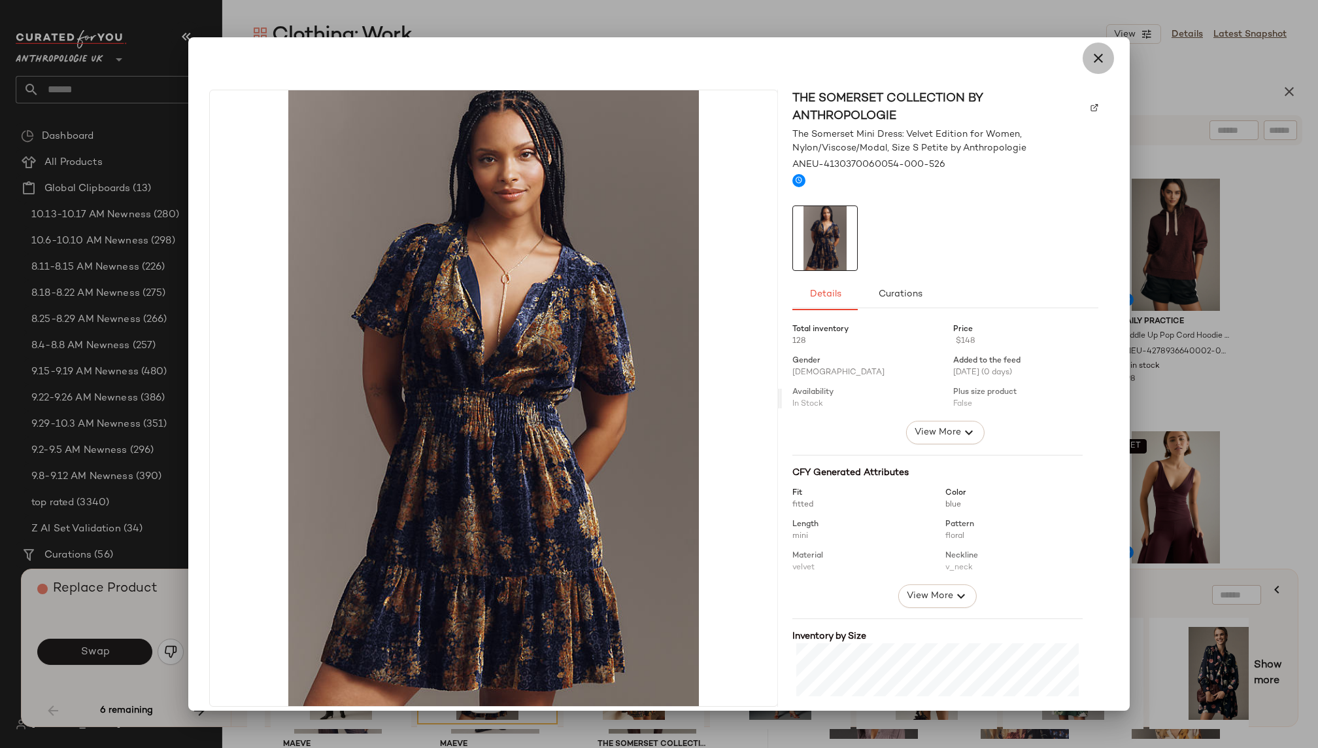
click at [1091, 64] on icon "button" at bounding box center [1099, 58] width 16 height 16
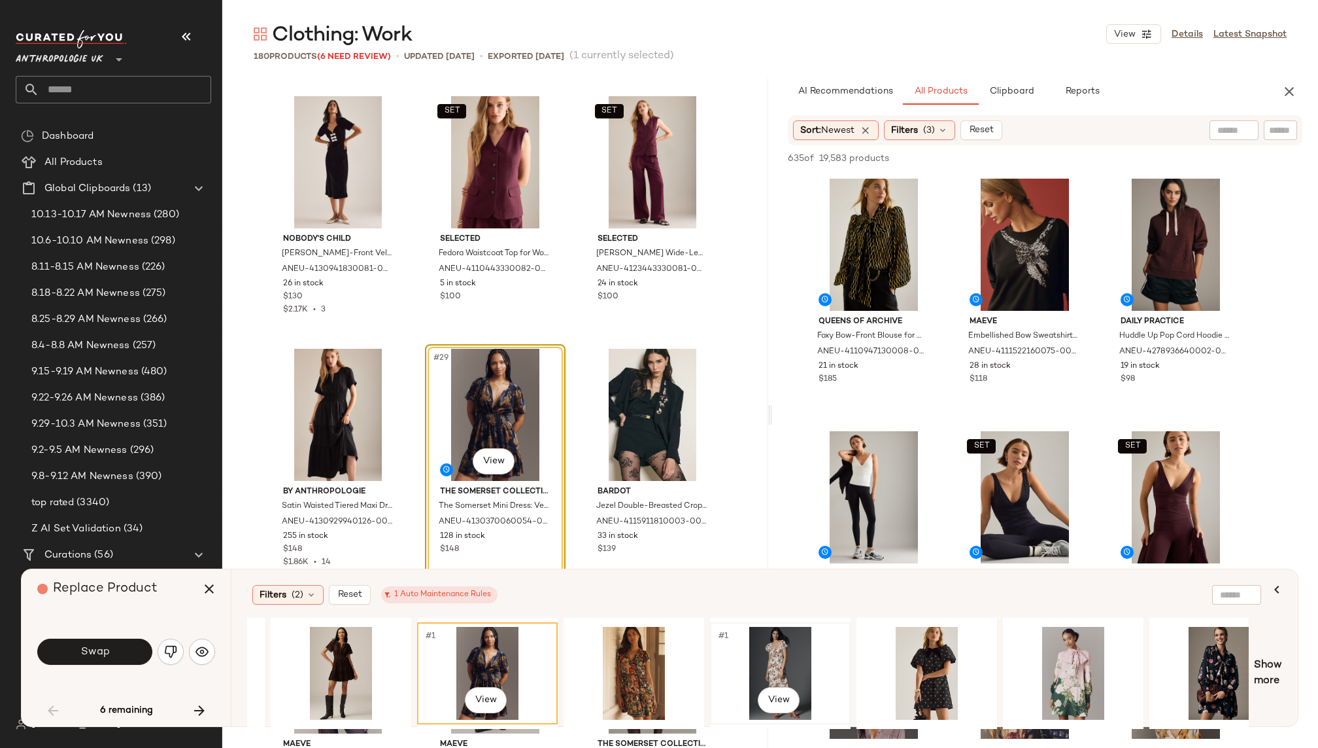
click at [770, 649] on div "#1 View" at bounding box center [780, 673] width 131 height 93
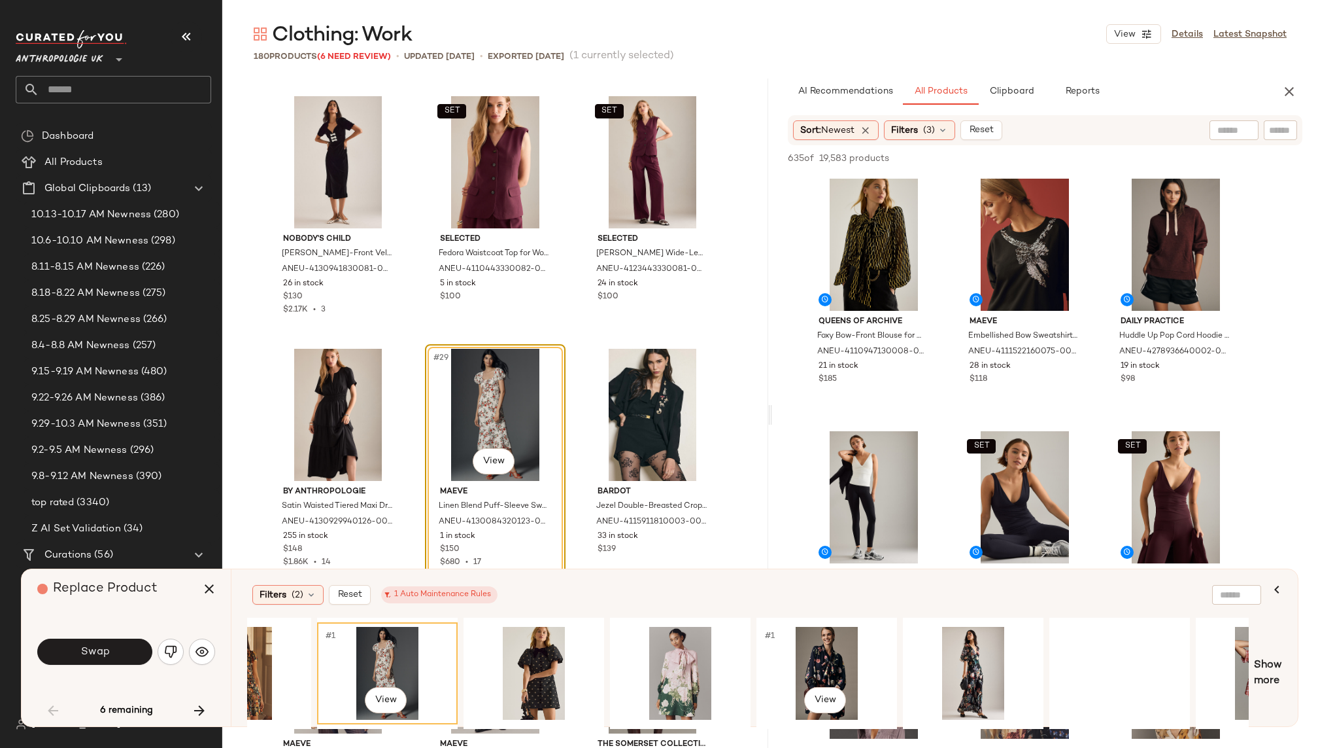
scroll to position [0, 683]
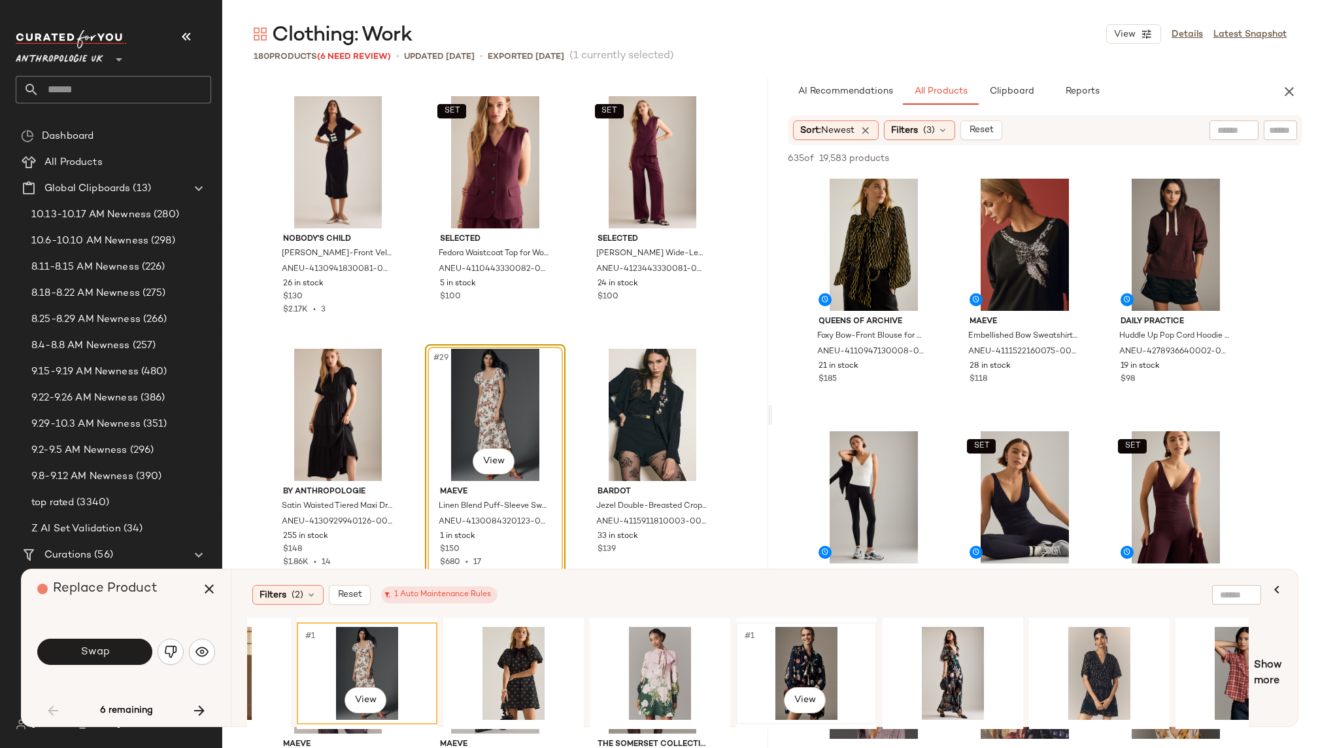
click at [813, 647] on div "#1 View" at bounding box center [806, 673] width 131 height 93
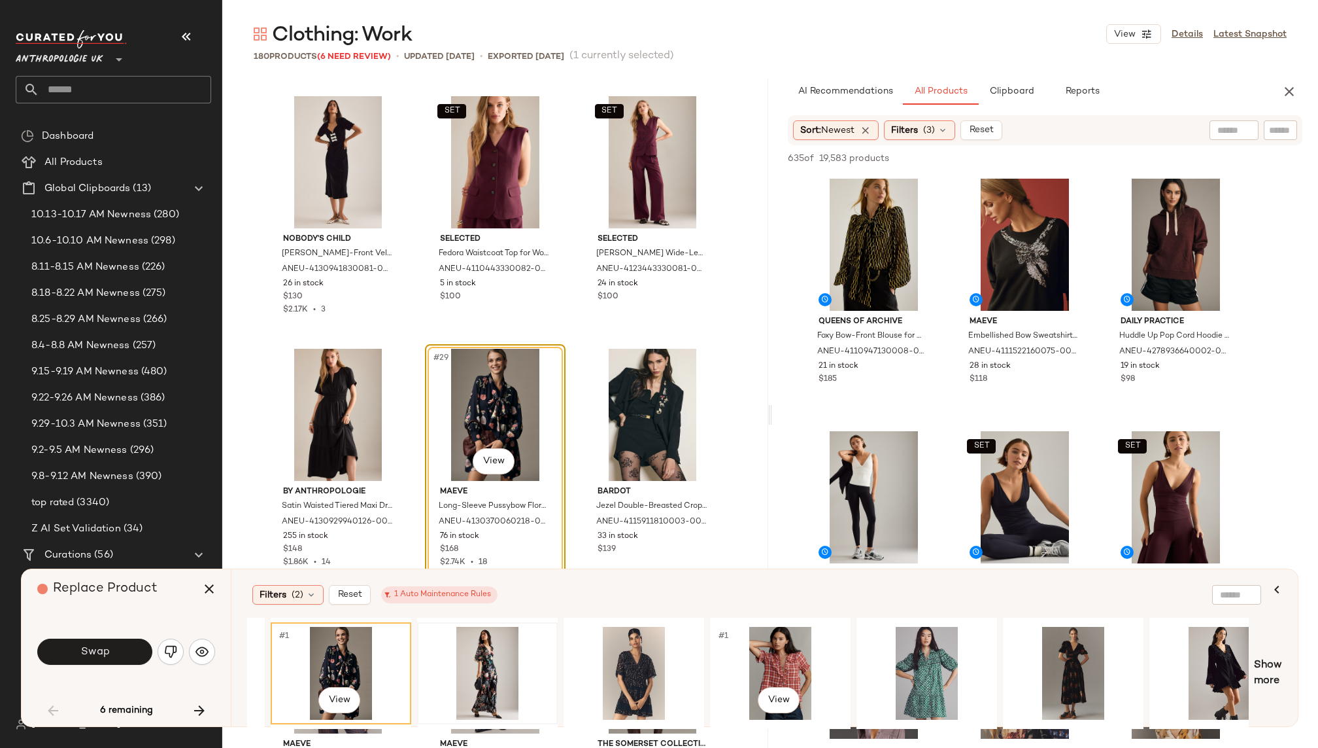
scroll to position [0, 1188]
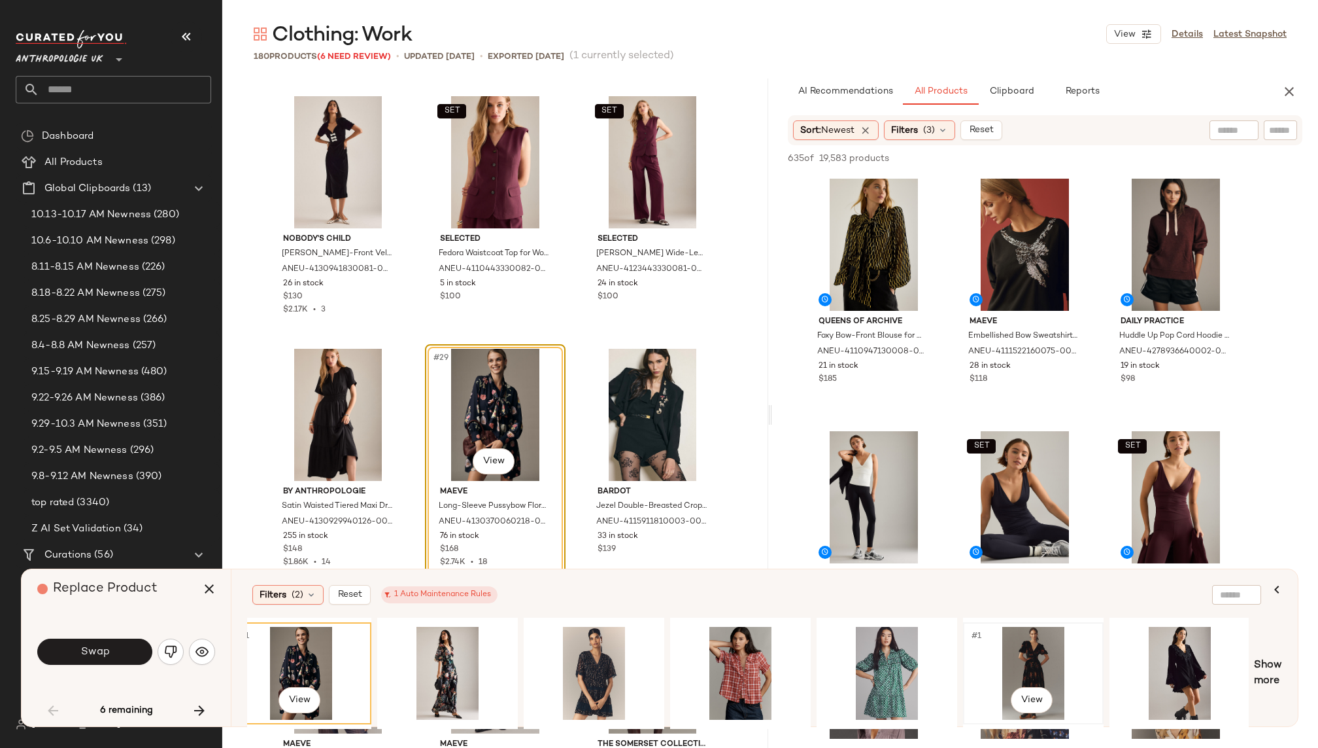
click at [1036, 649] on div "#1 View" at bounding box center [1033, 673] width 131 height 93
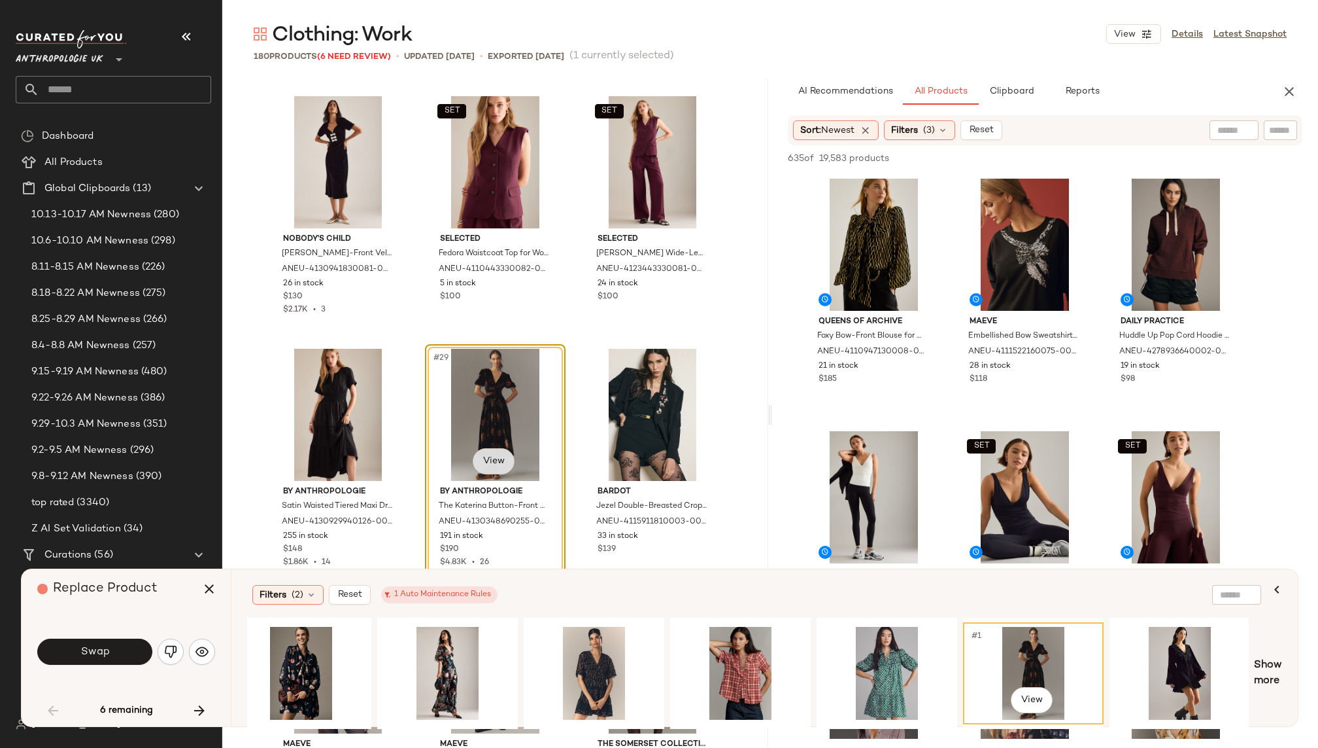
click at [484, 456] on body "Anthropologie UK ** Dashboard All Products Global Clipboards (13) 10.13-10.17 A…" at bounding box center [659, 374] width 1318 height 748
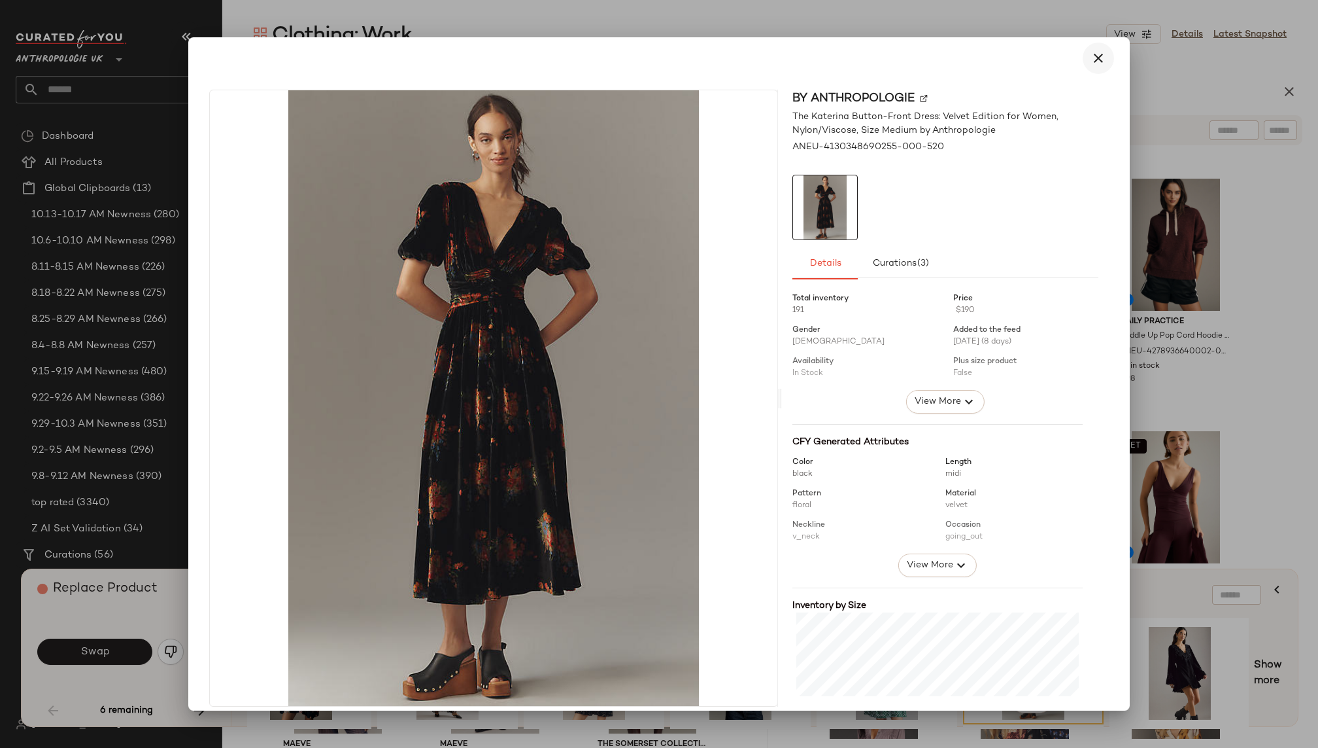
click at [1093, 63] on icon "button" at bounding box center [1099, 58] width 16 height 16
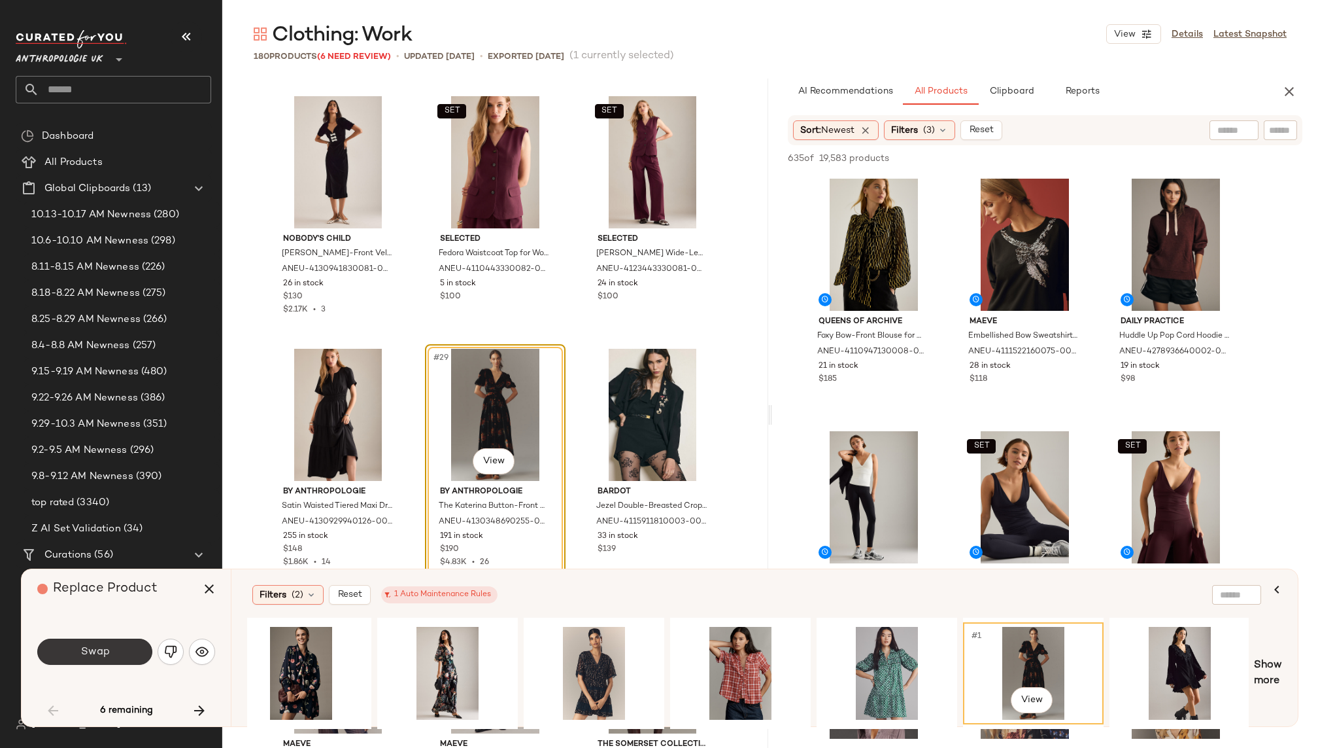
click at [128, 652] on button "Swap" at bounding box center [94, 651] width 115 height 26
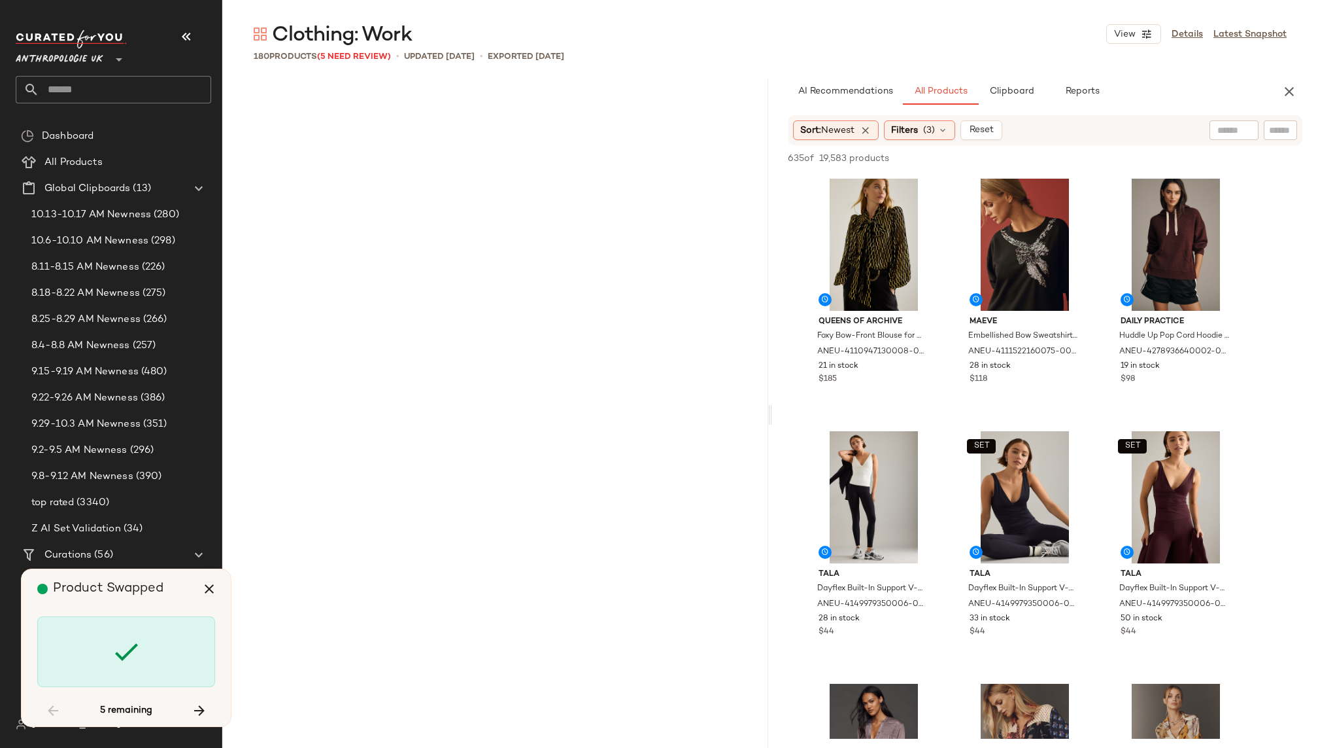
scroll to position [3787, 0]
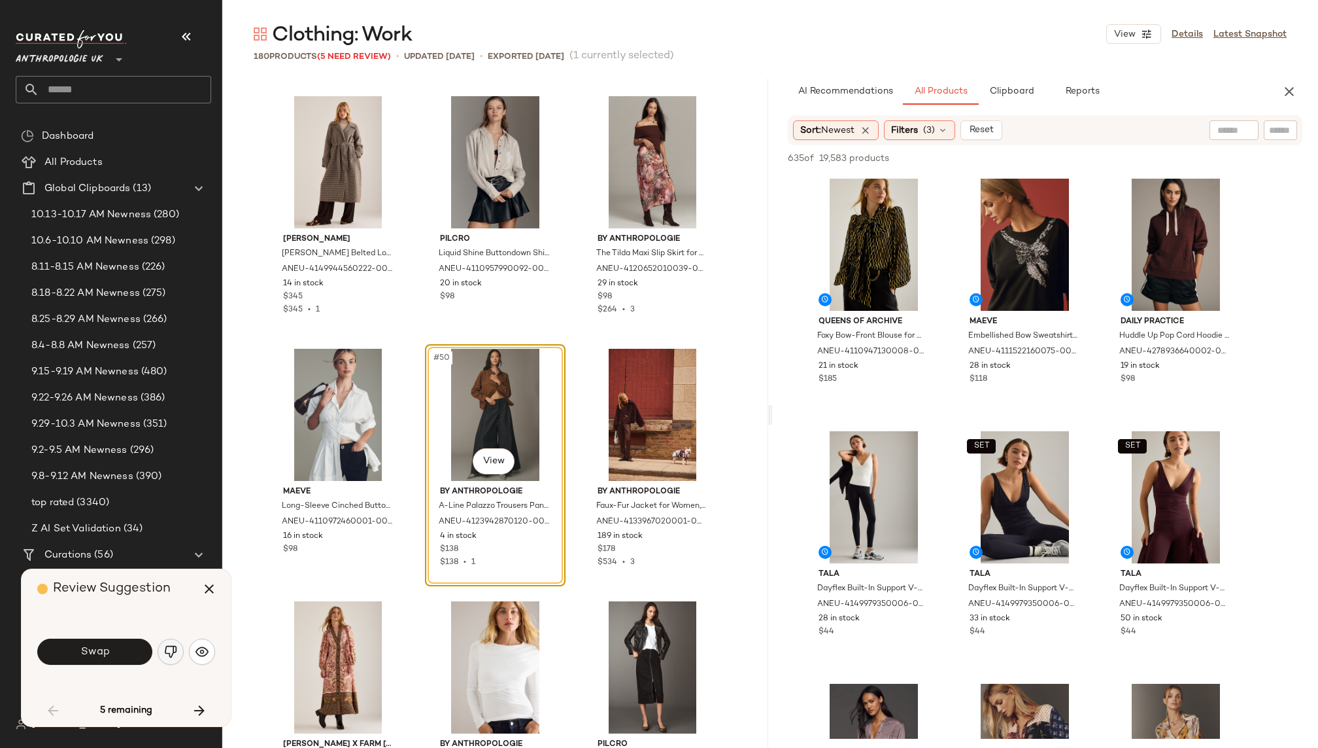
click at [171, 646] on img "button" at bounding box center [170, 651] width 13 height 13
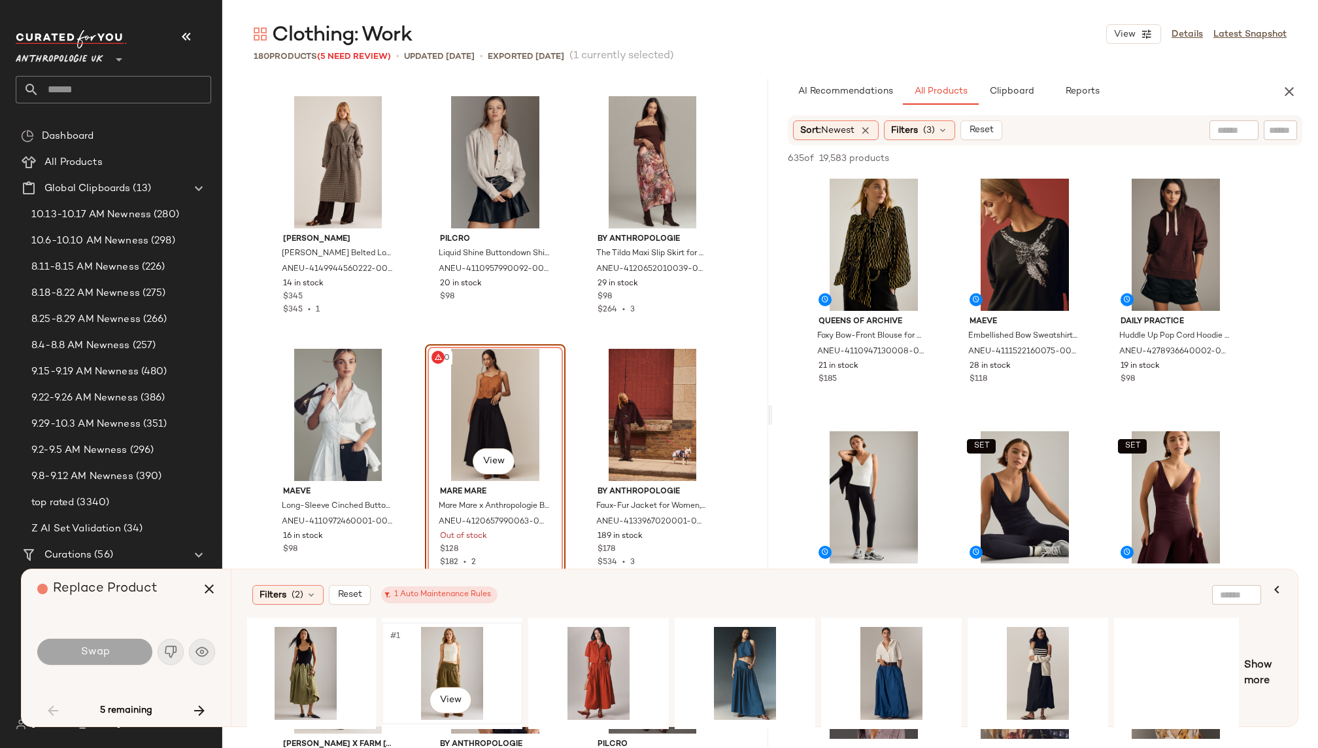
scroll to position [0, 466]
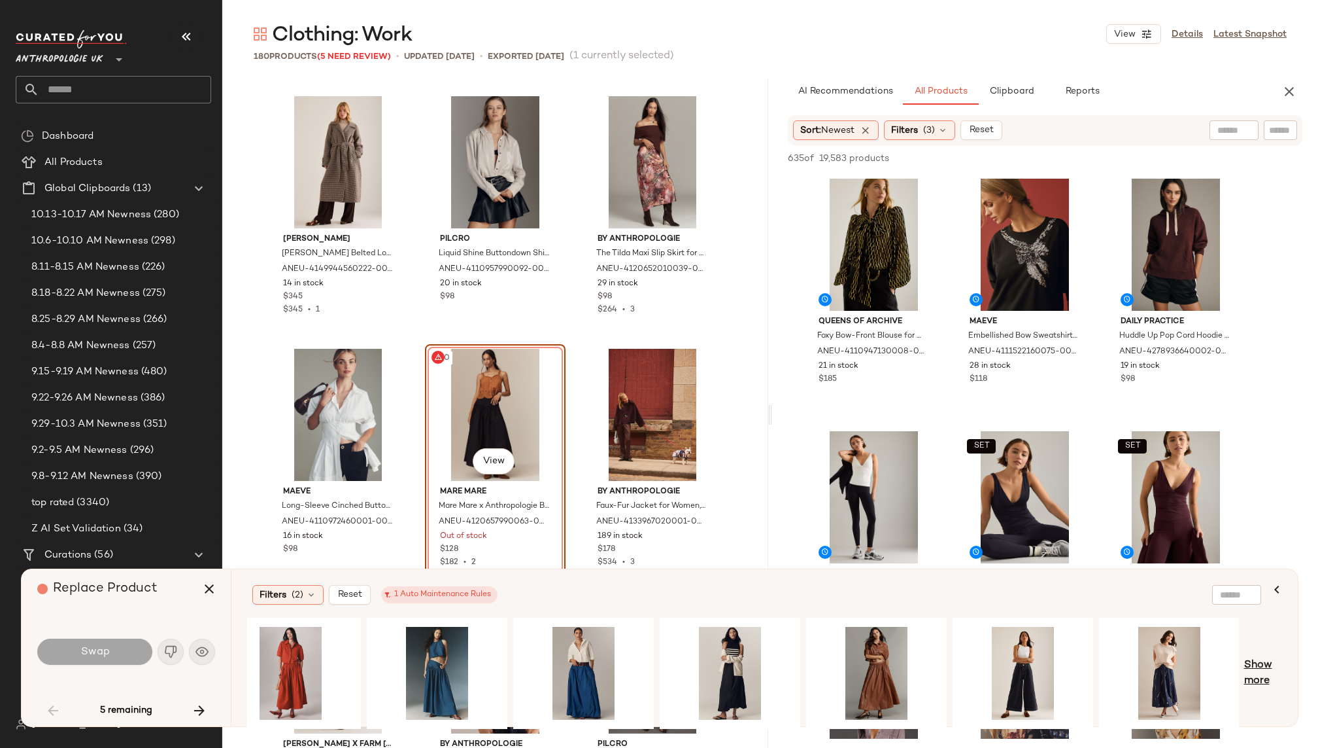
click at [1253, 668] on span "Show more" at bounding box center [1264, 672] width 38 height 31
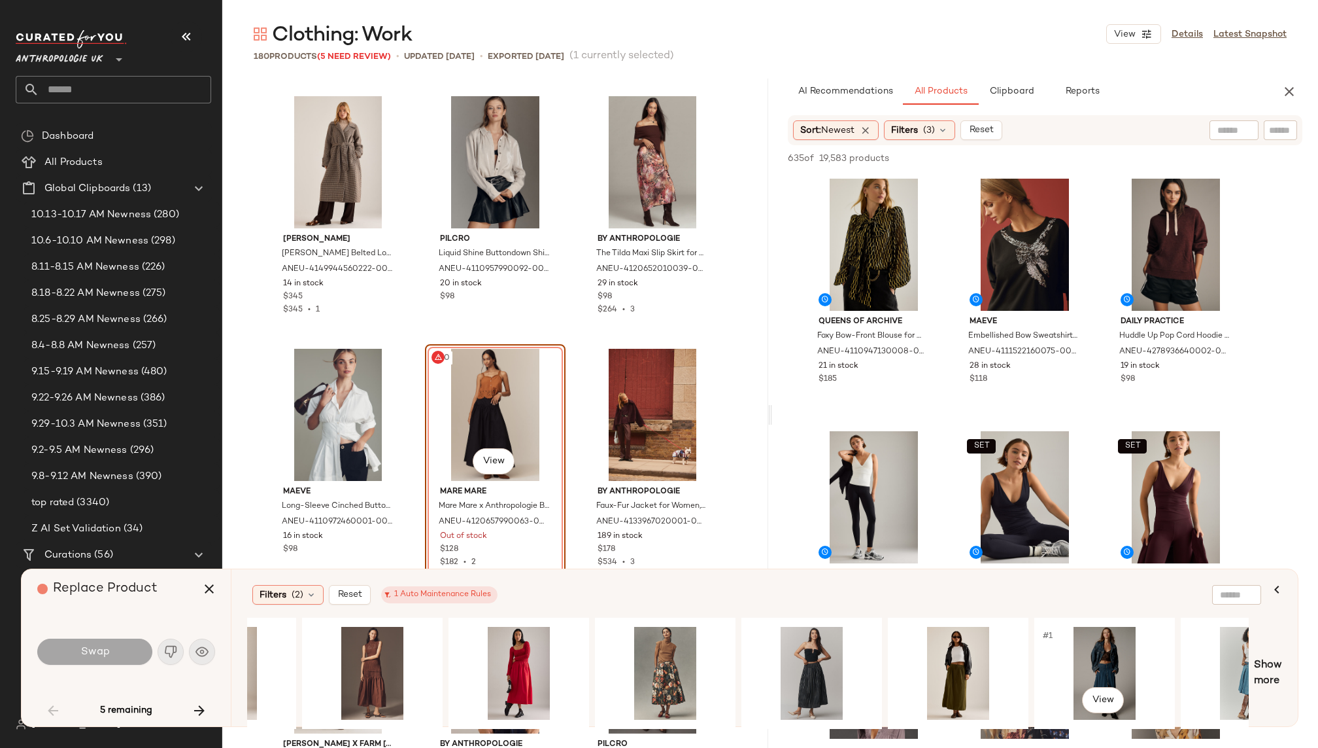
scroll to position [0, 1411]
click at [642, 675] on div "#1 View" at bounding box center [663, 673] width 131 height 93
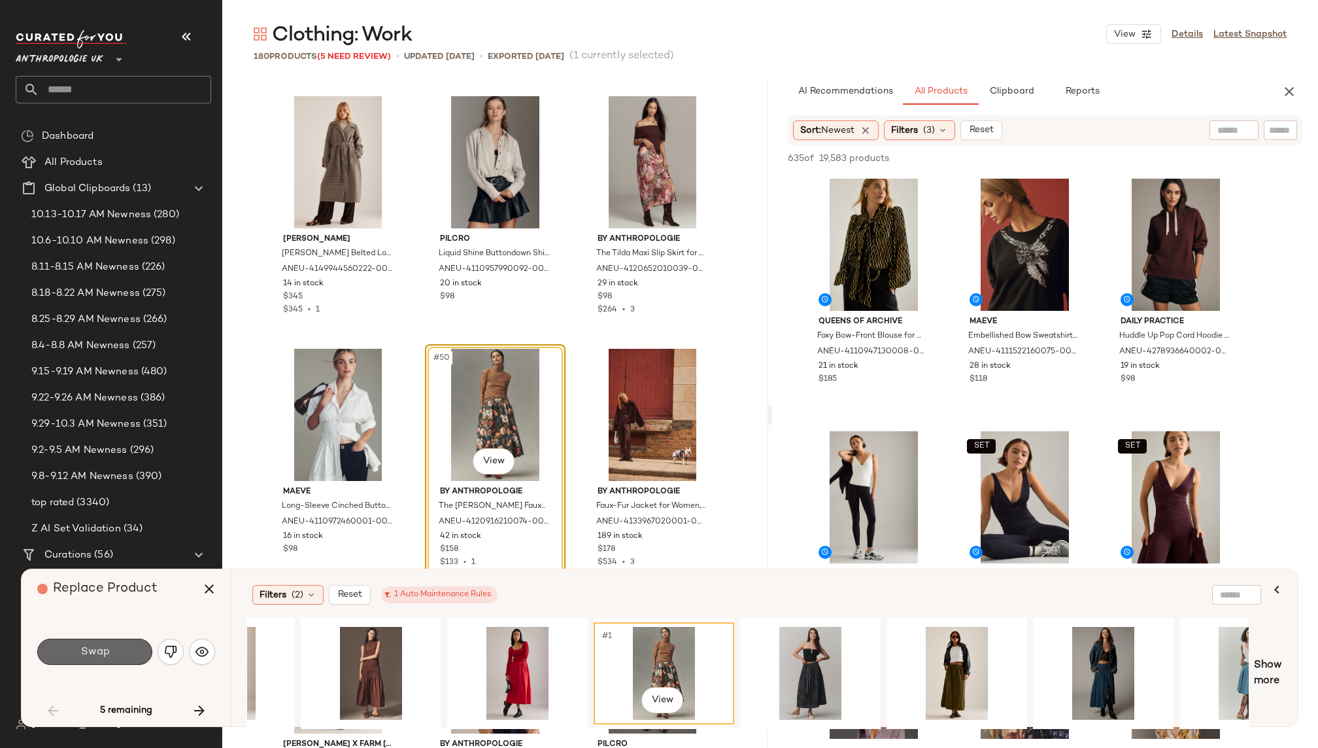
click at [119, 653] on button "Swap" at bounding box center [94, 651] width 115 height 26
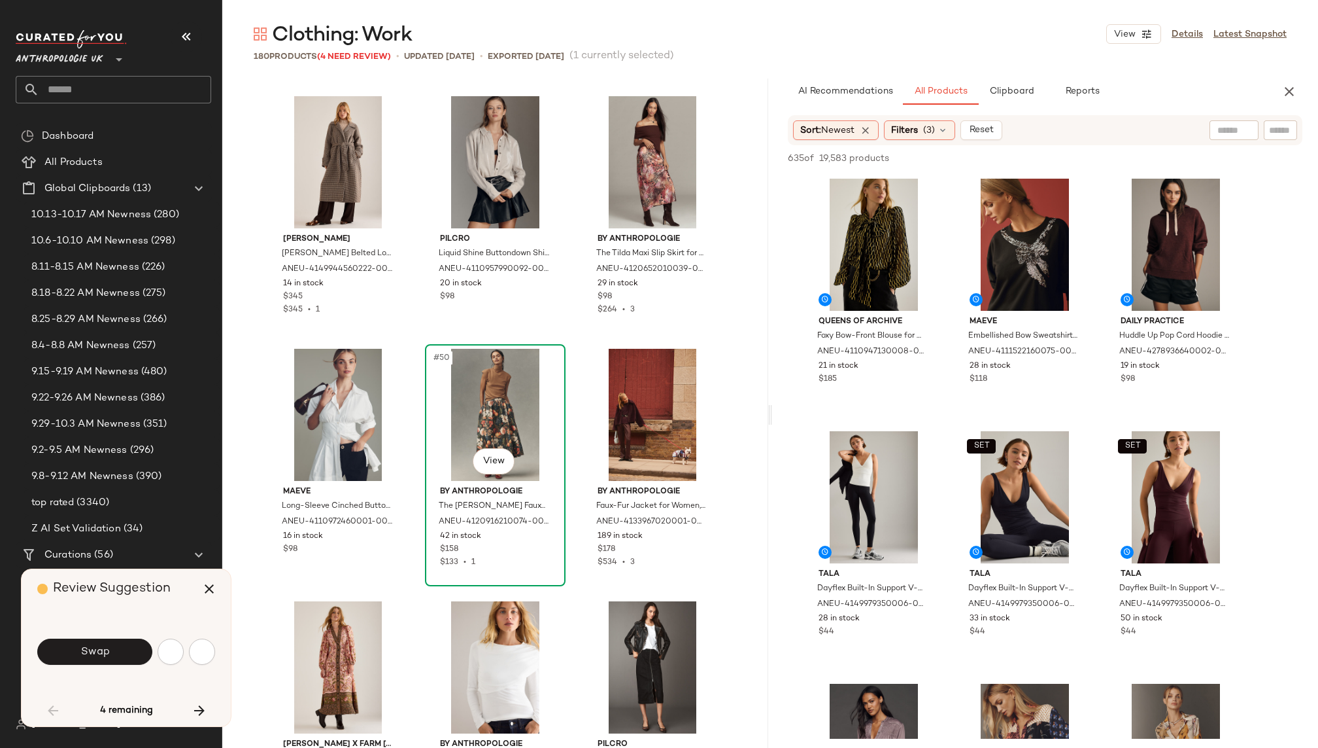
scroll to position [4544, 0]
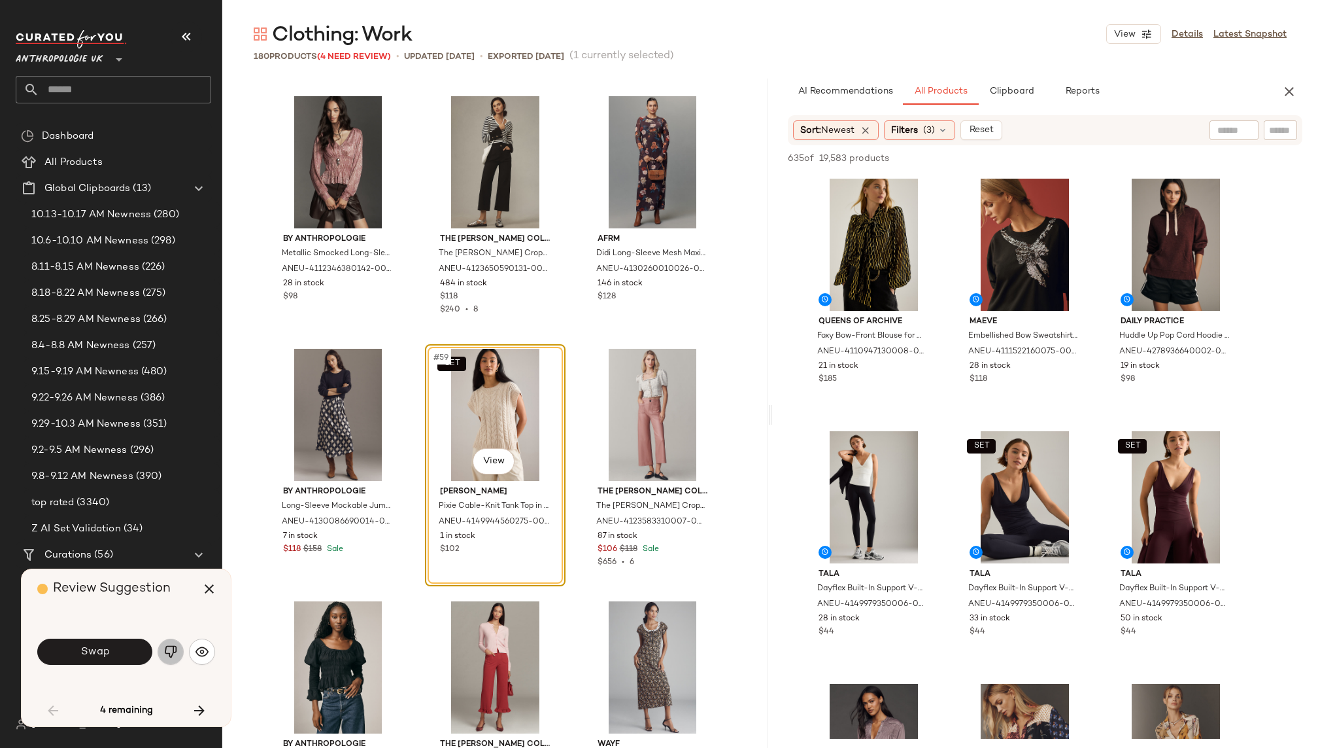
click at [169, 659] on button "button" at bounding box center [171, 651] width 26 height 26
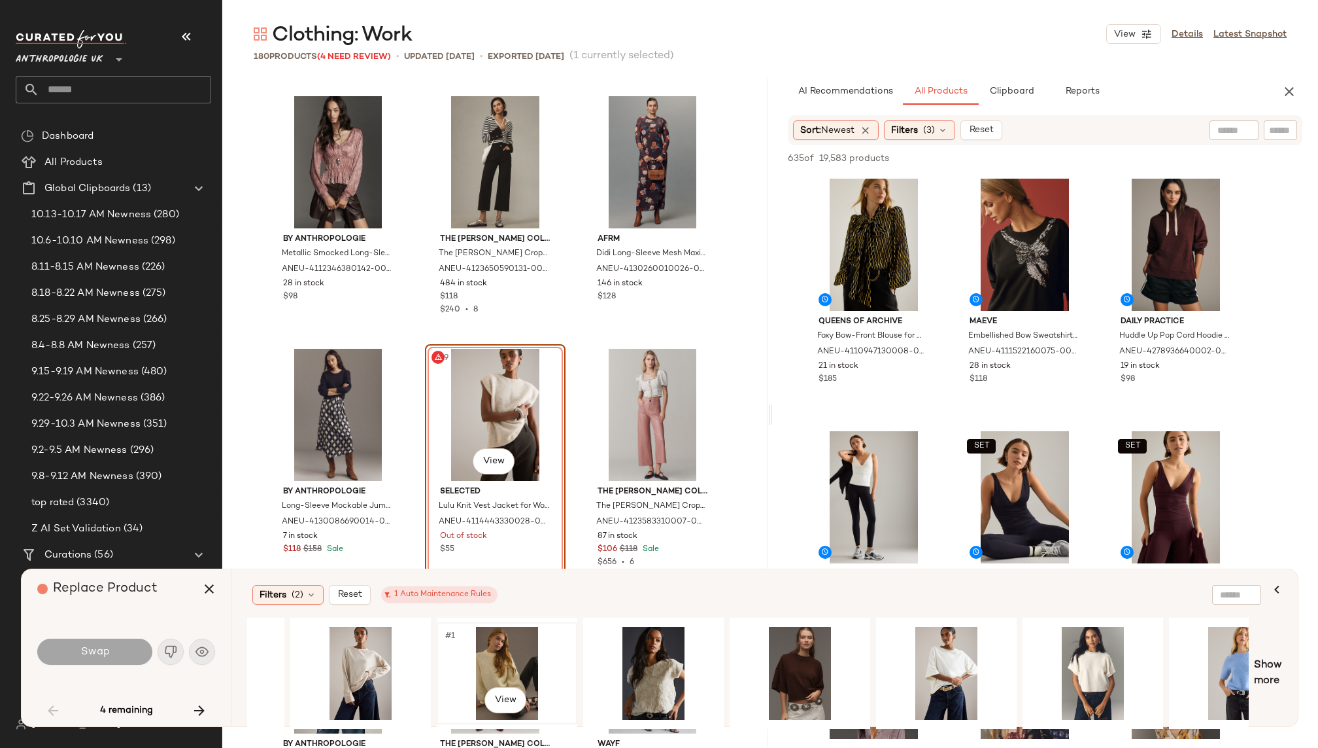
scroll to position [0, 252]
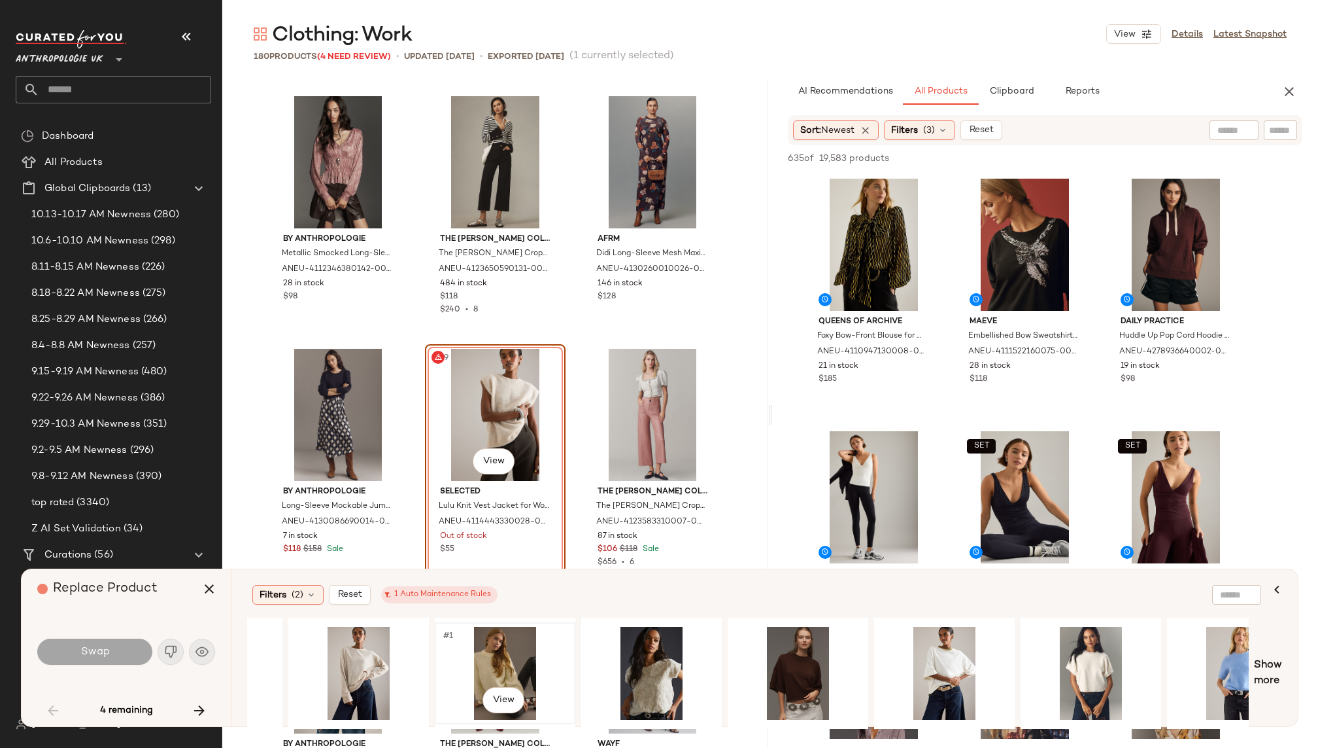
click at [482, 649] on div "#1 View" at bounding box center [504, 673] width 131 height 93
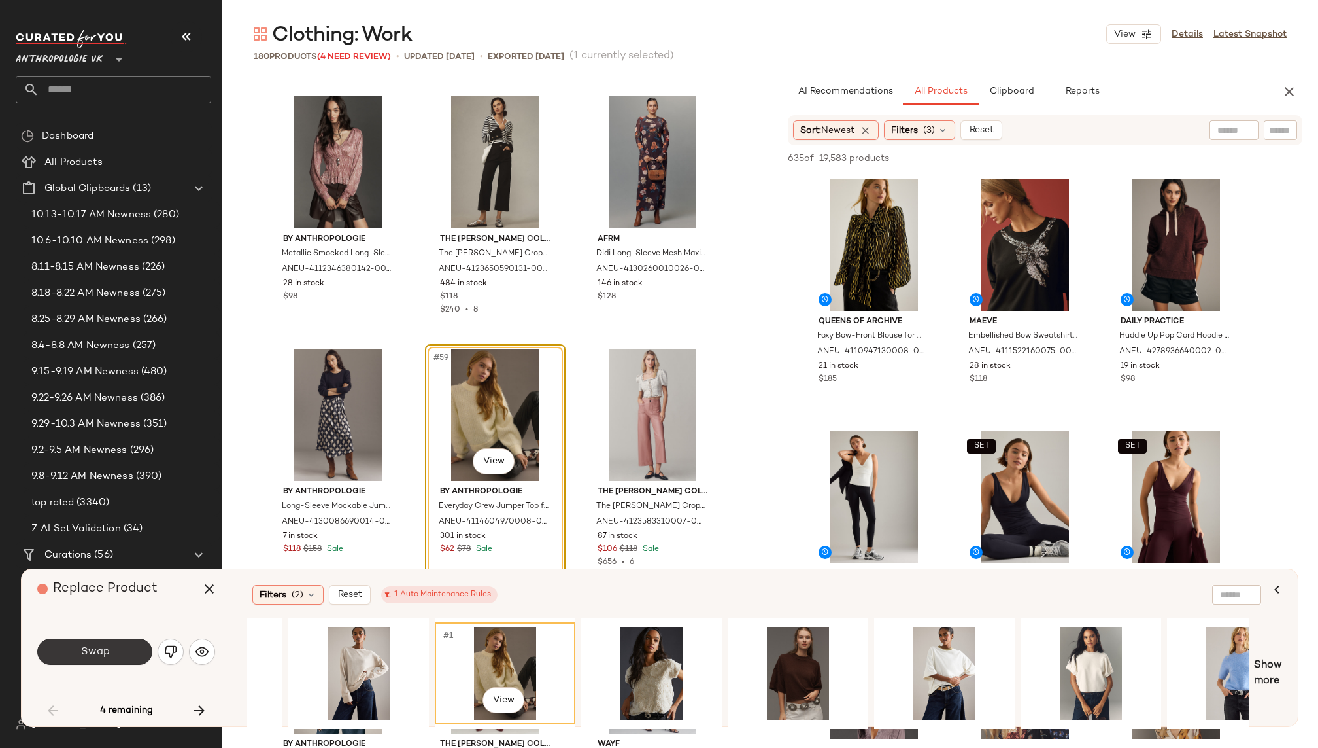
click at [97, 653] on span "Swap" at bounding box center [94, 651] width 29 height 12
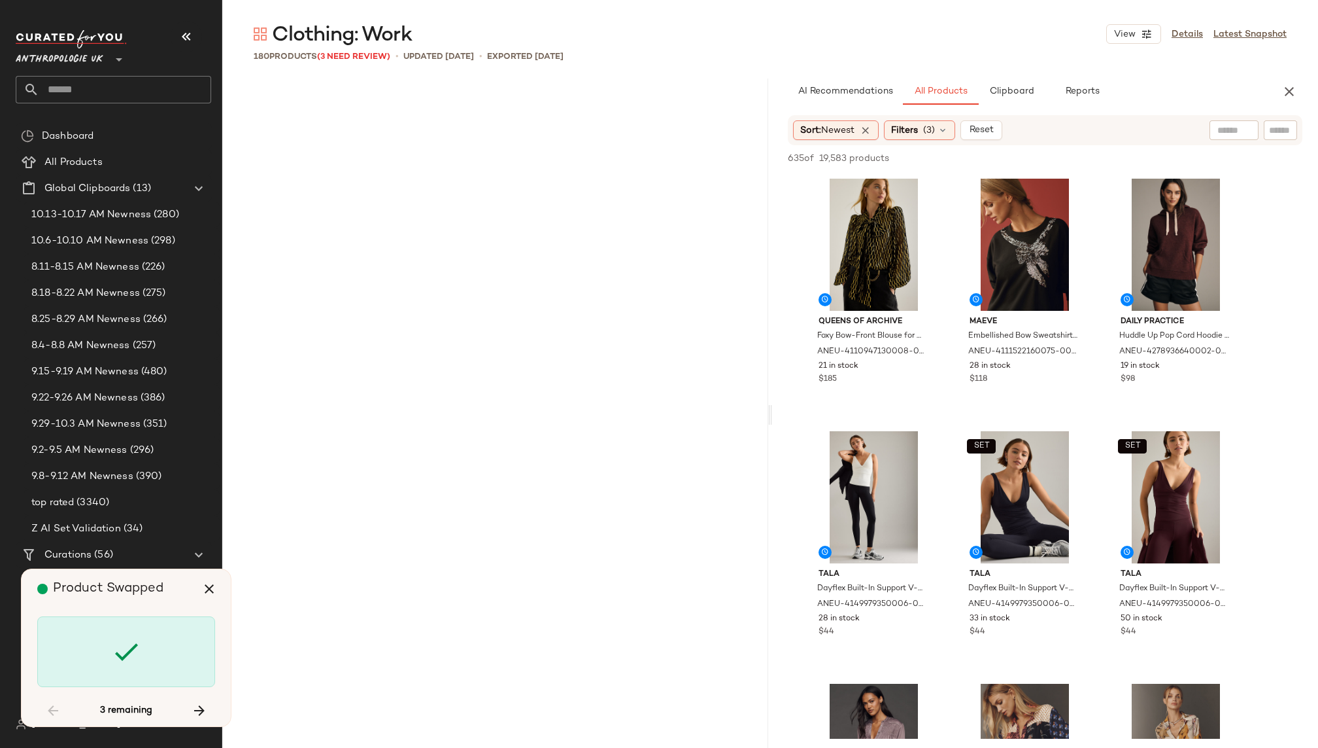
scroll to position [7573, 0]
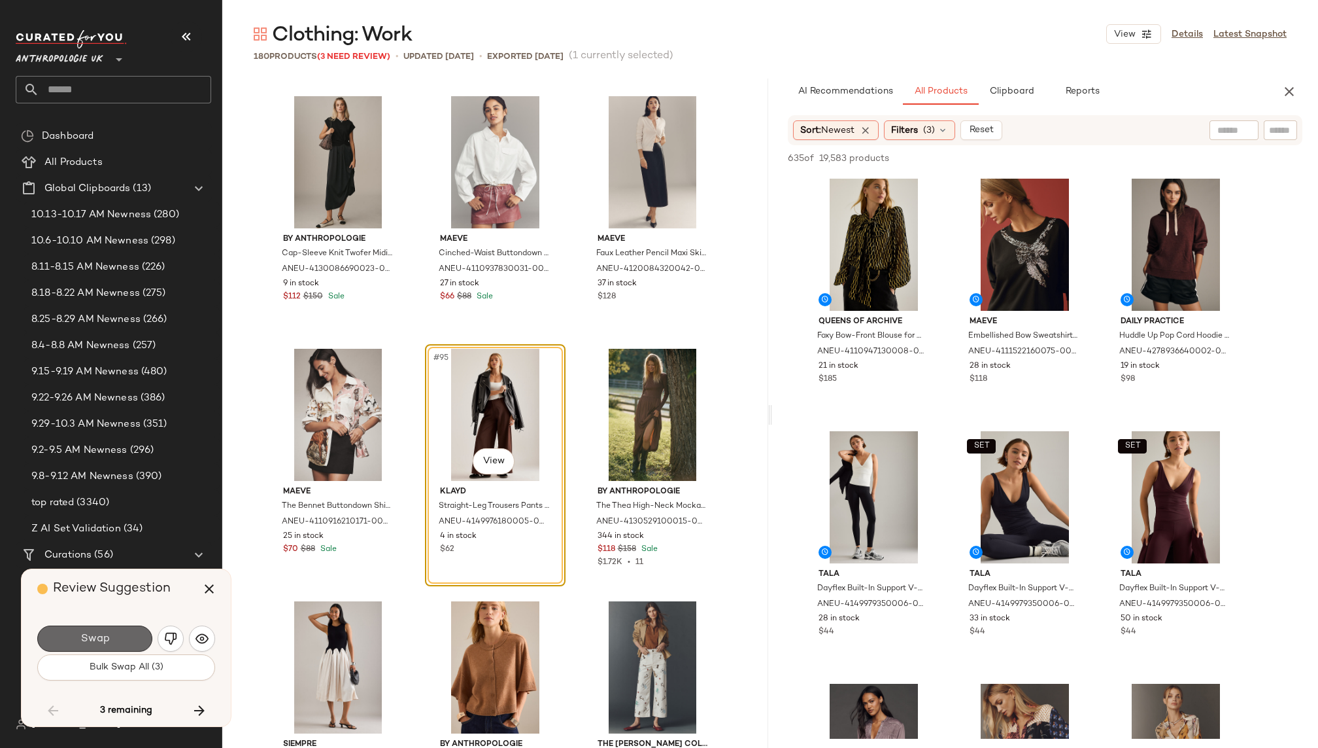
click at [128, 636] on button "Swap" at bounding box center [94, 638] width 115 height 26
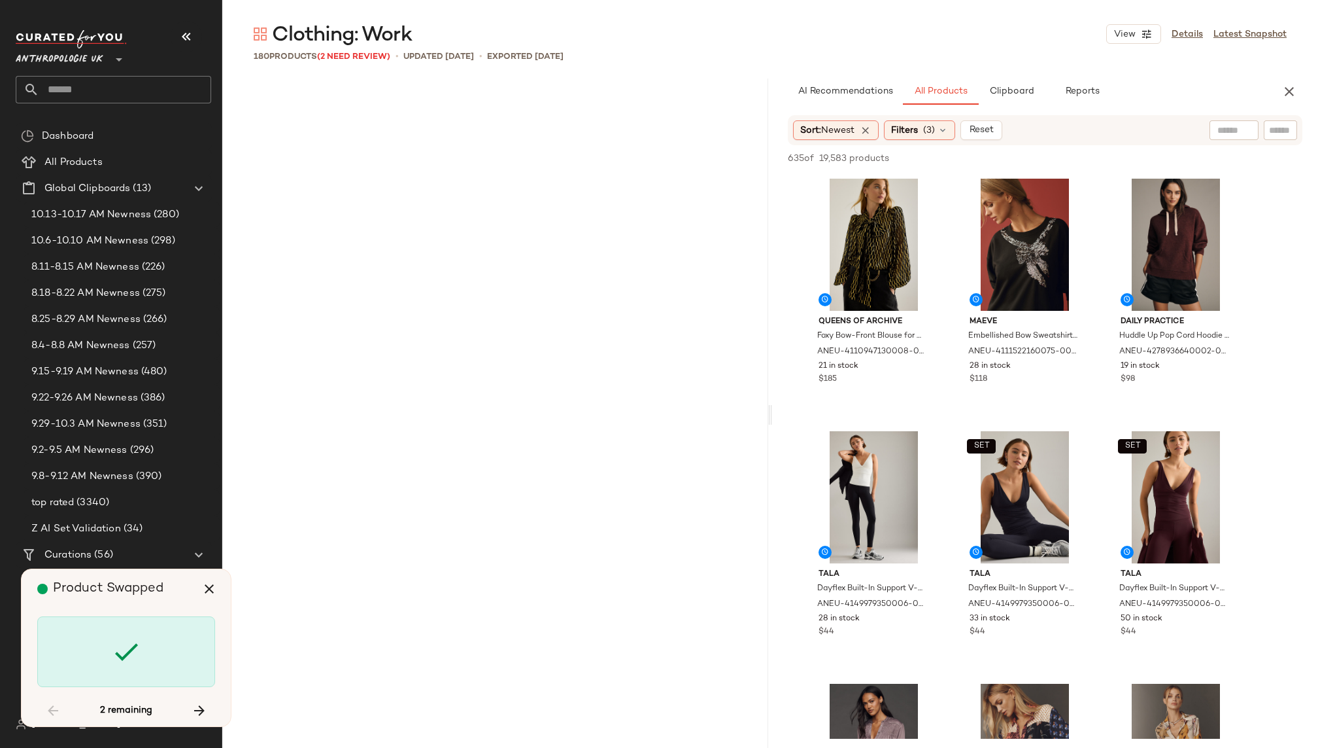
scroll to position [10097, 0]
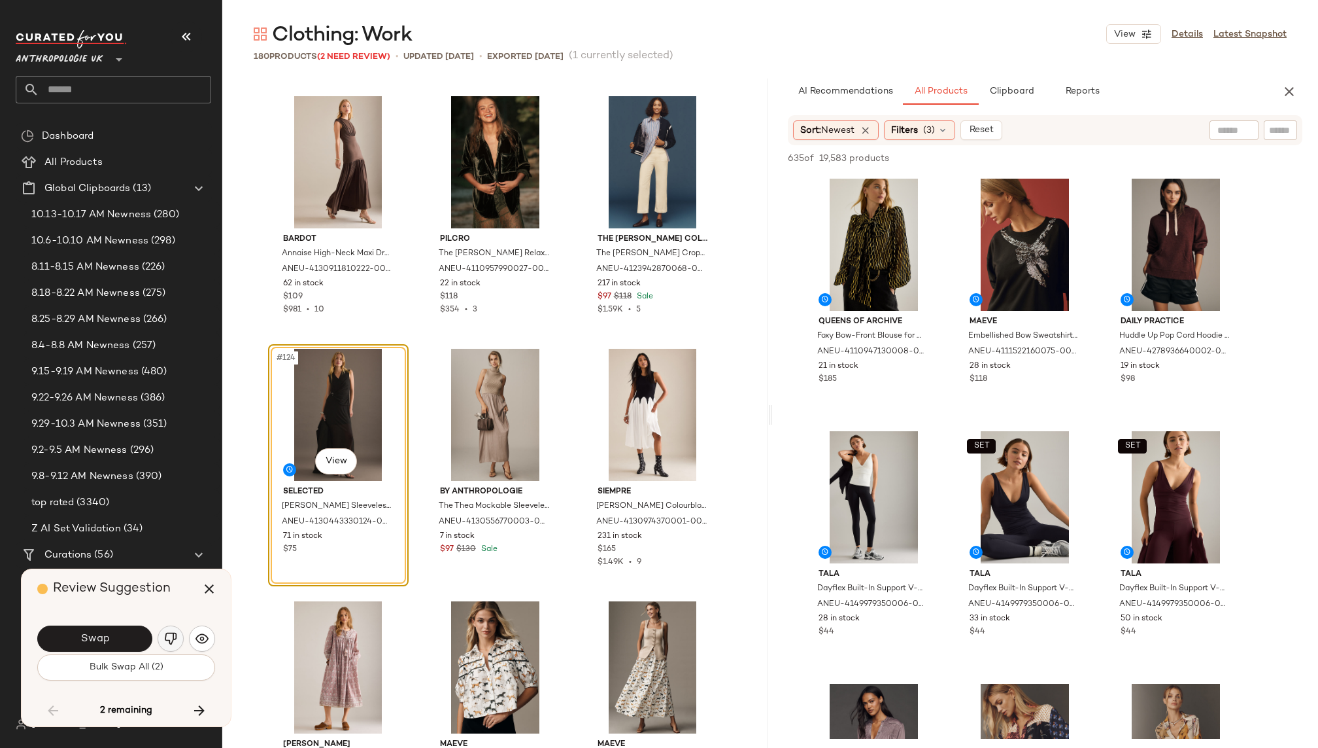
click at [164, 640] on img "button" at bounding box center [170, 638] width 13 height 13
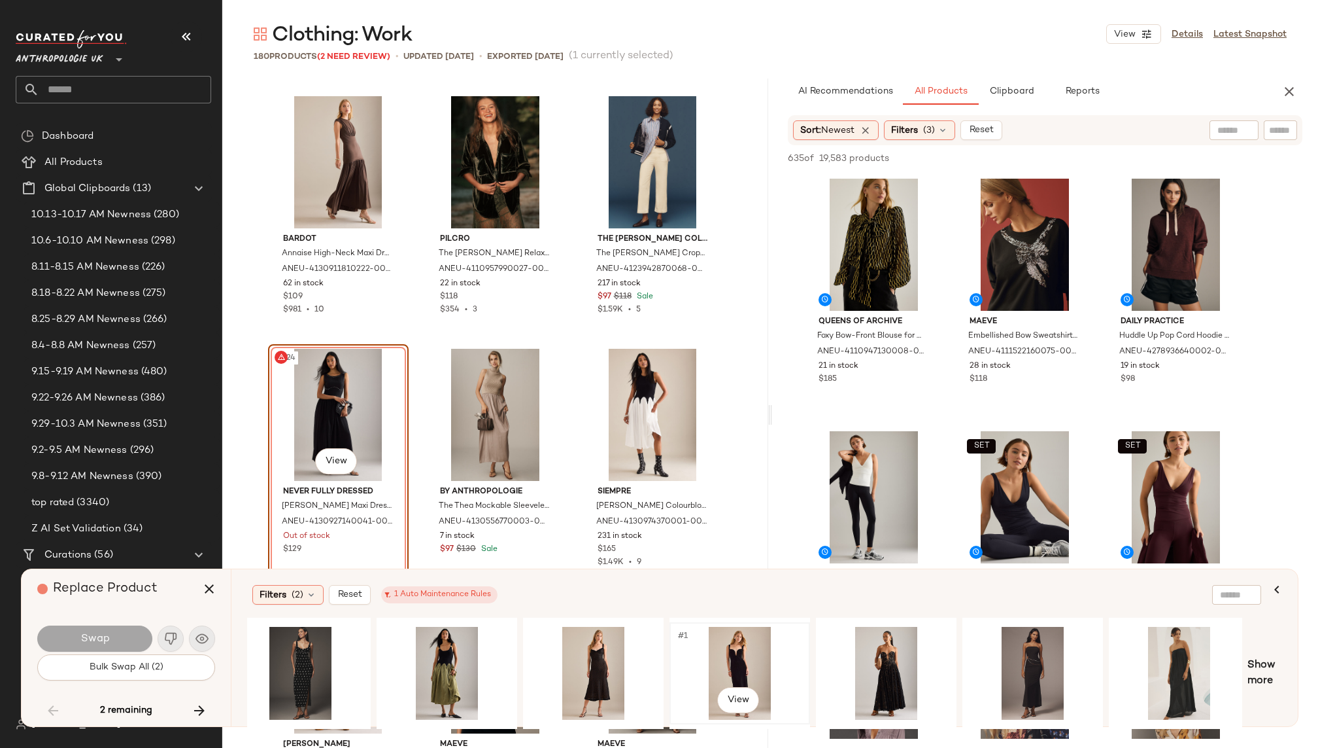
scroll to position [0, 610]
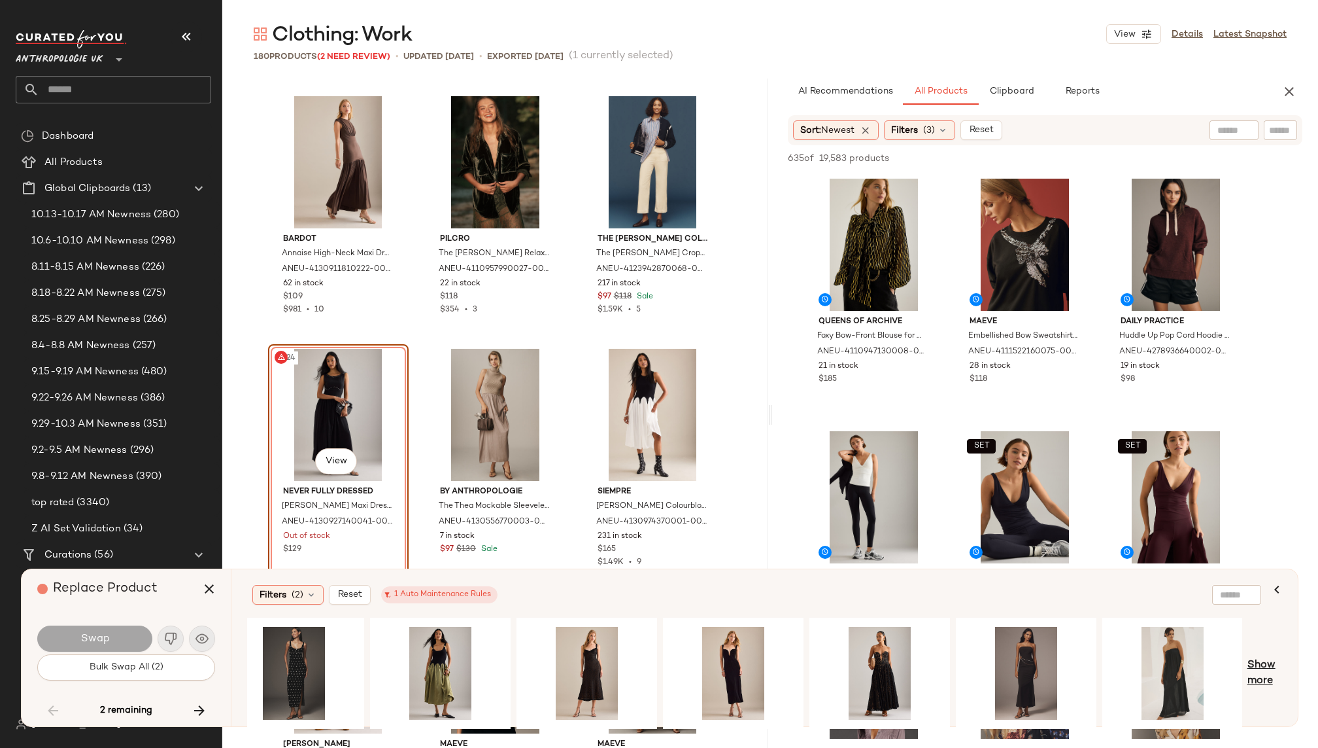
click at [1268, 668] on span "Show more" at bounding box center [1265, 672] width 35 height 31
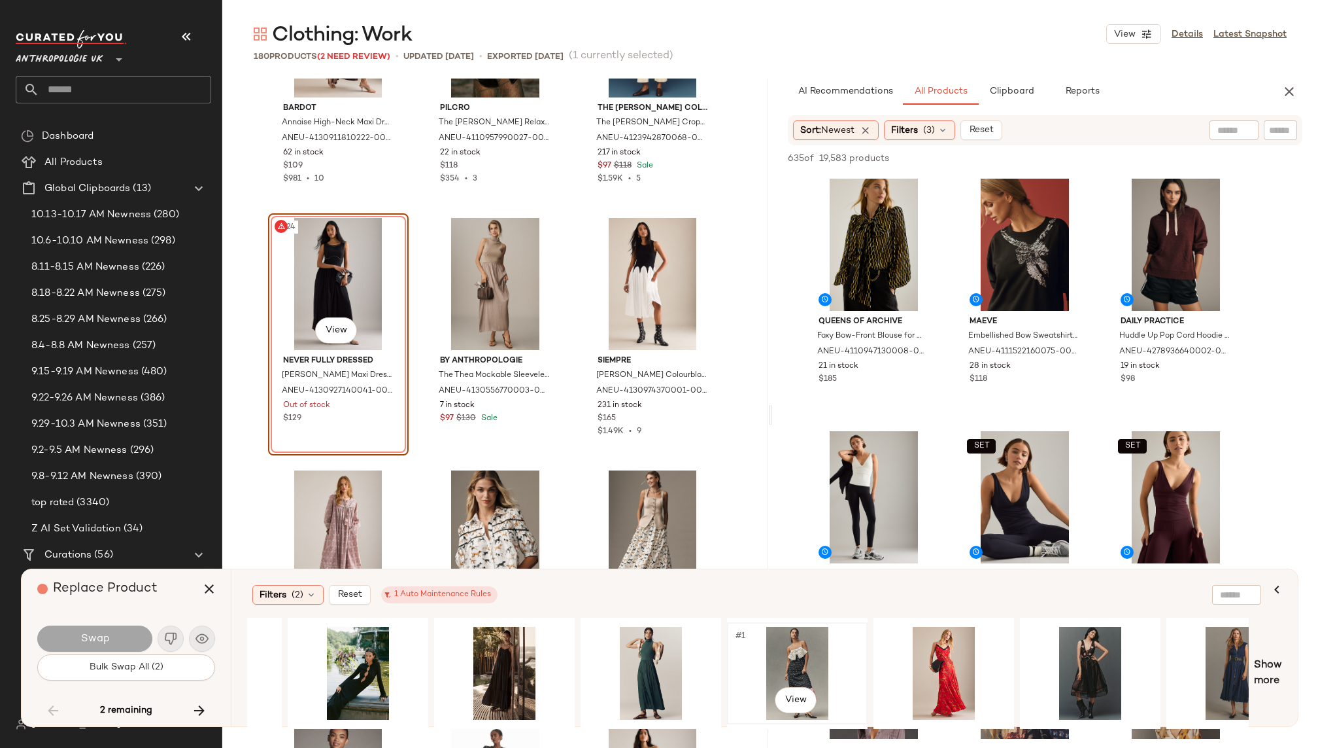
scroll to position [0, 1628]
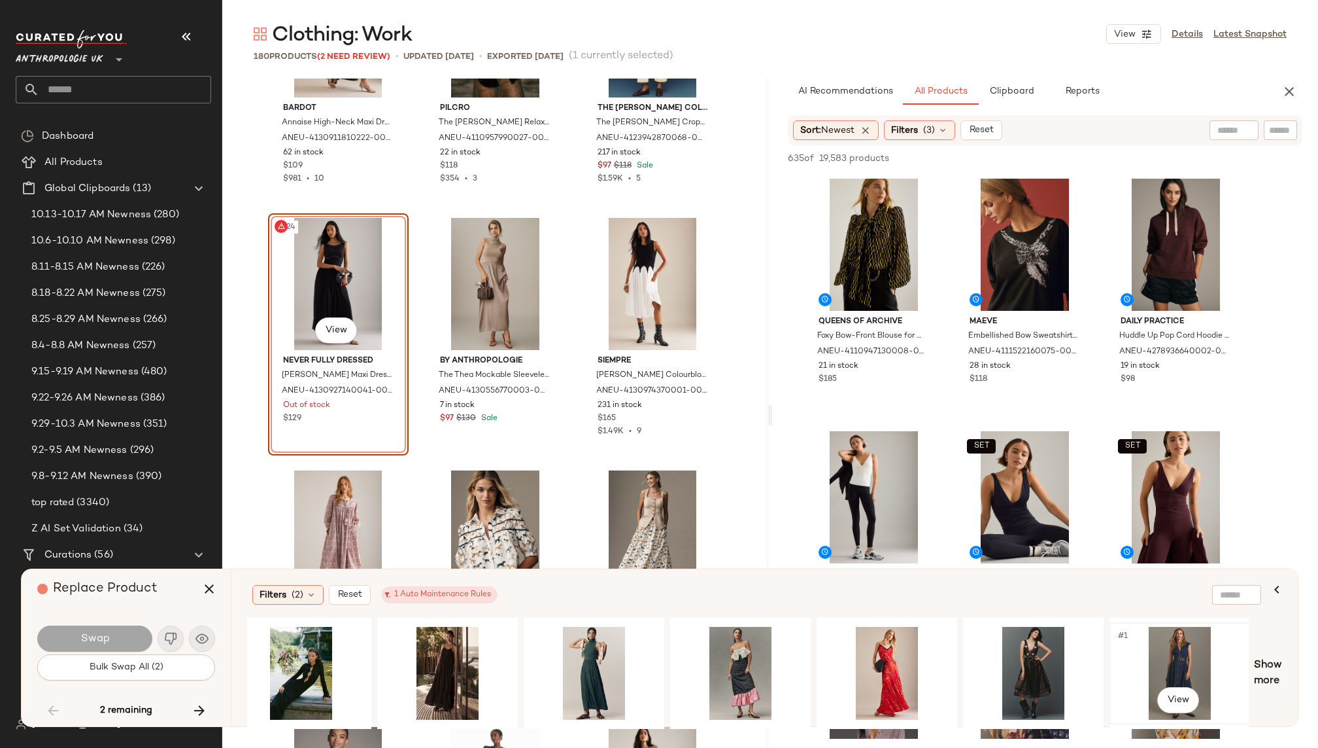
click at [1184, 656] on div "#1 View" at bounding box center [1179, 673] width 131 height 93
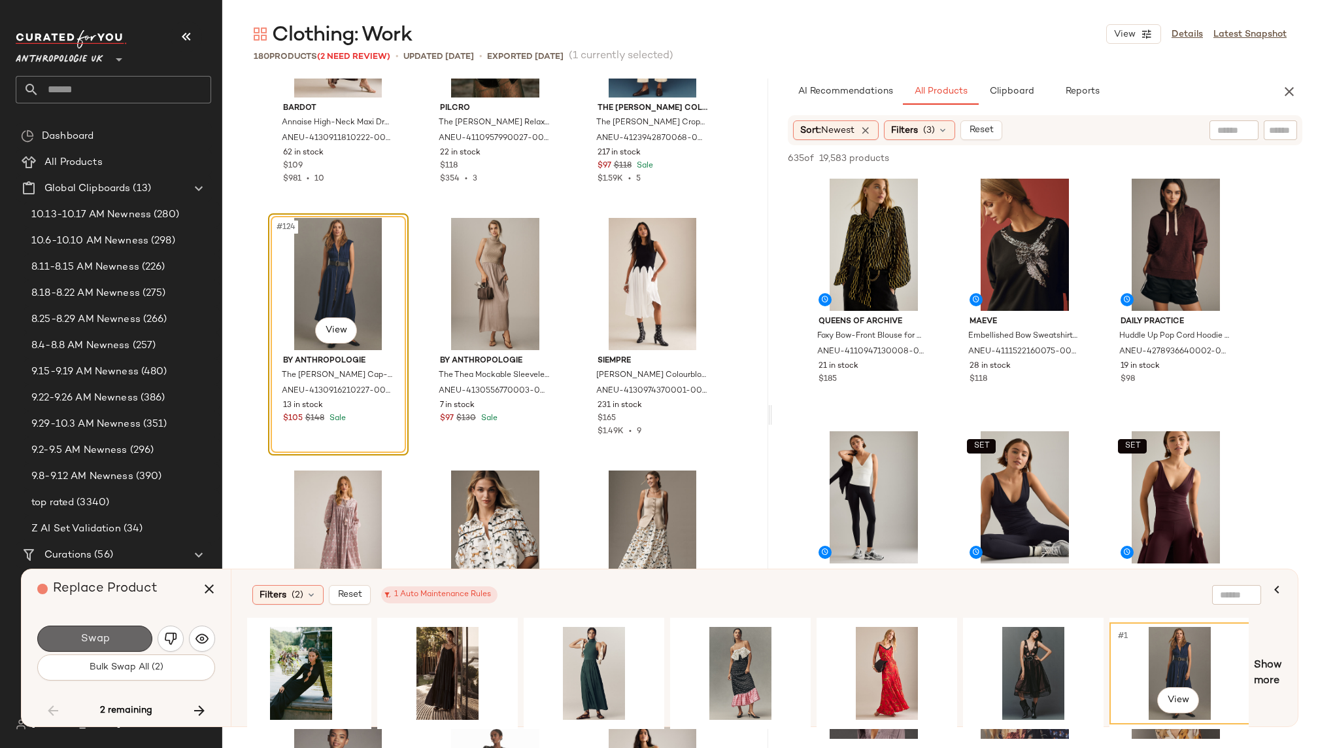
click at [92, 631] on button "Swap" at bounding box center [94, 638] width 115 height 26
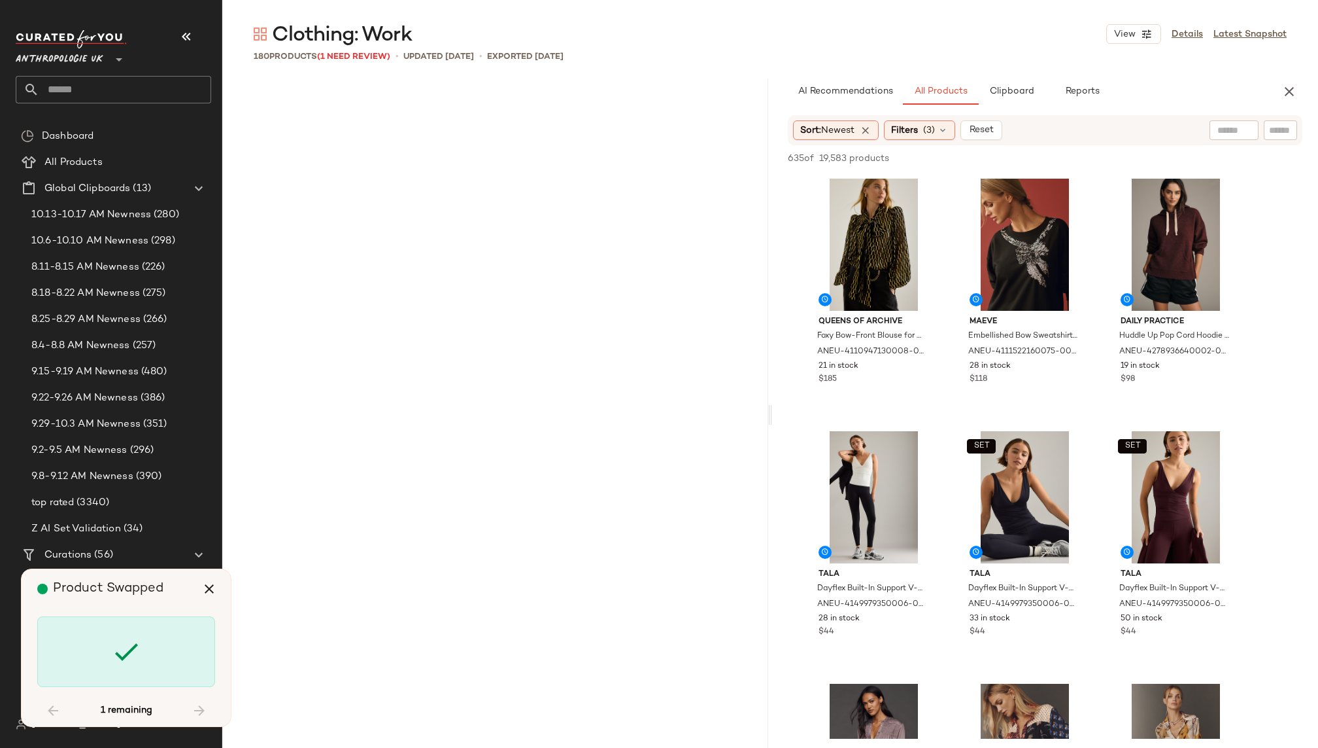
scroll to position [11360, 0]
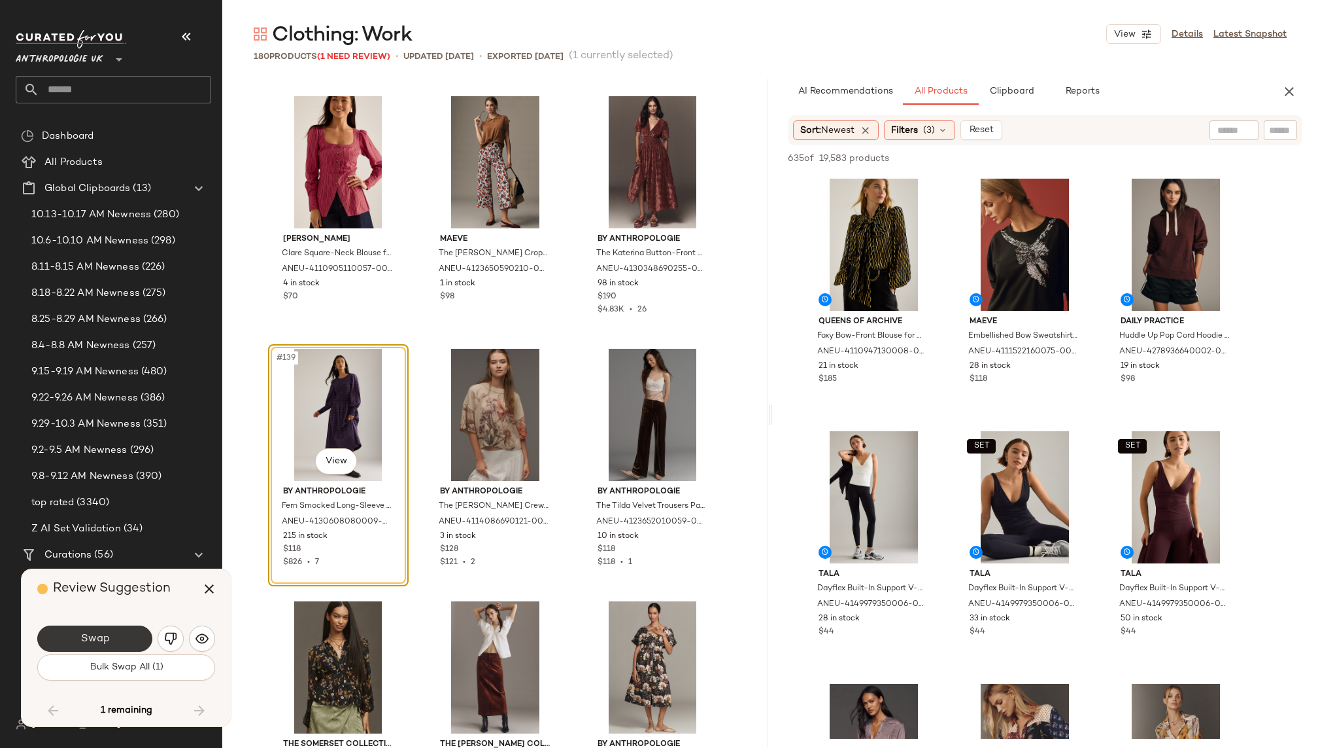
click at [94, 634] on span "Swap" at bounding box center [94, 638] width 29 height 12
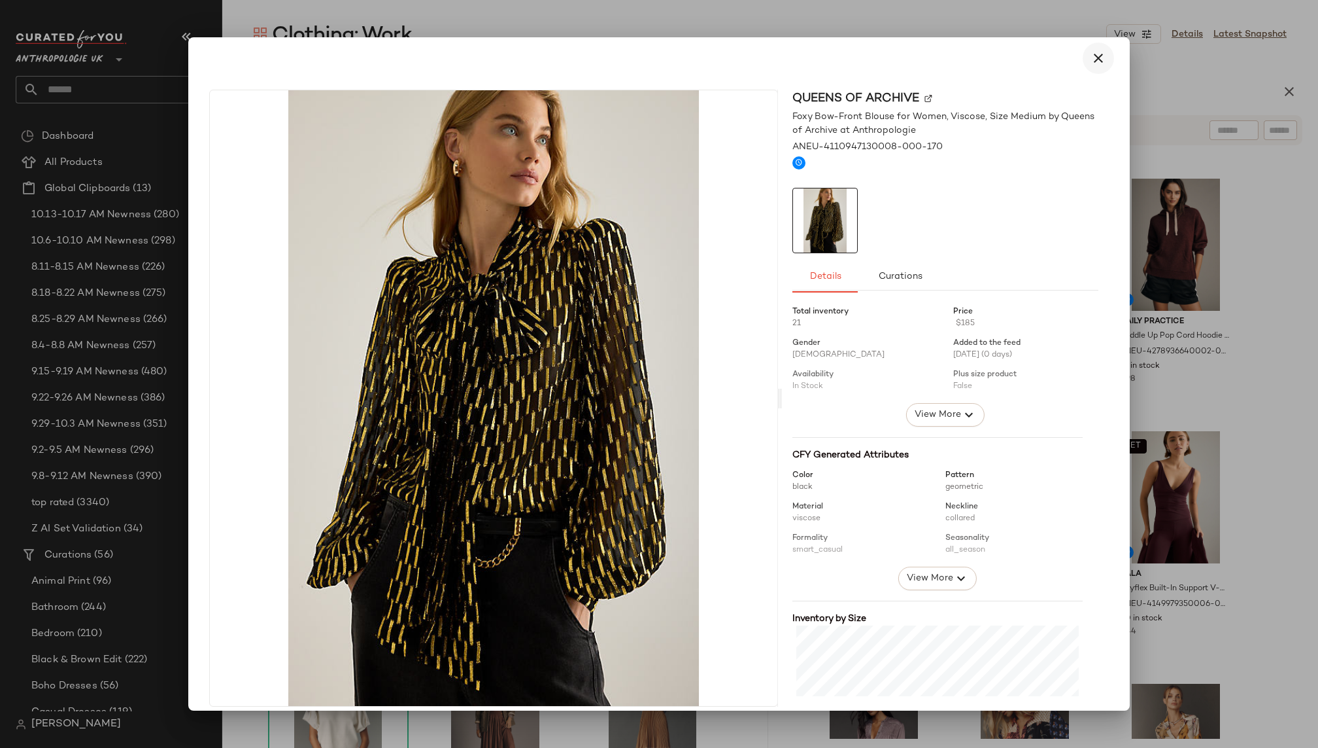
click at [1086, 66] on button "button" at bounding box center [1098, 58] width 31 height 31
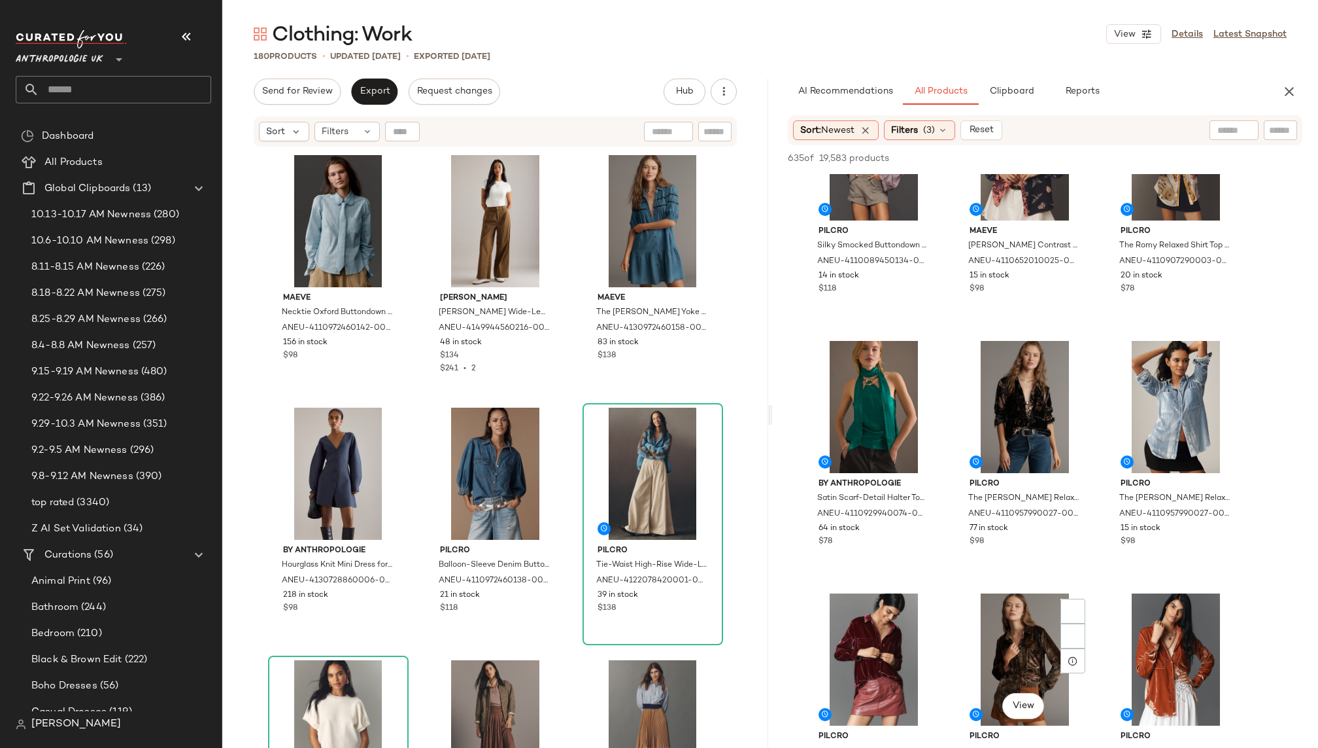
scroll to position [585, 0]
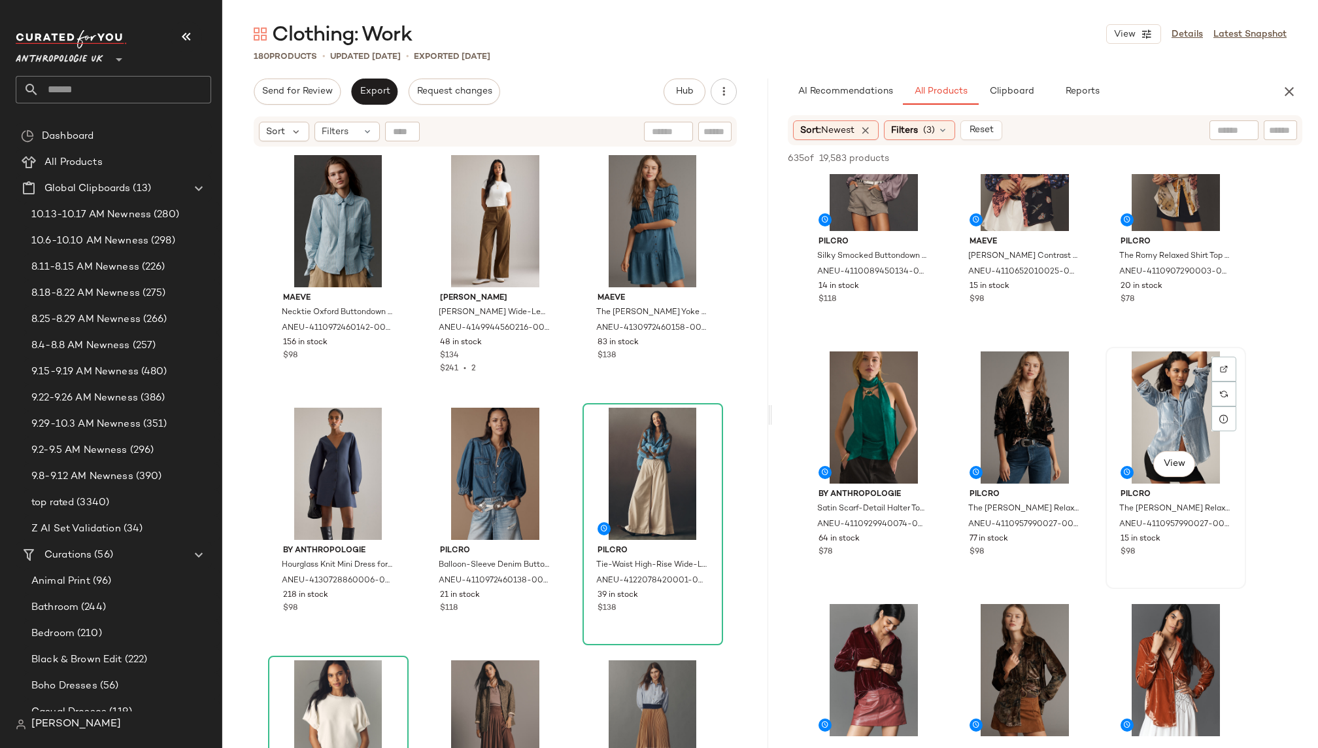
click at [1137, 424] on div "View" at bounding box center [1175, 417] width 131 height 132
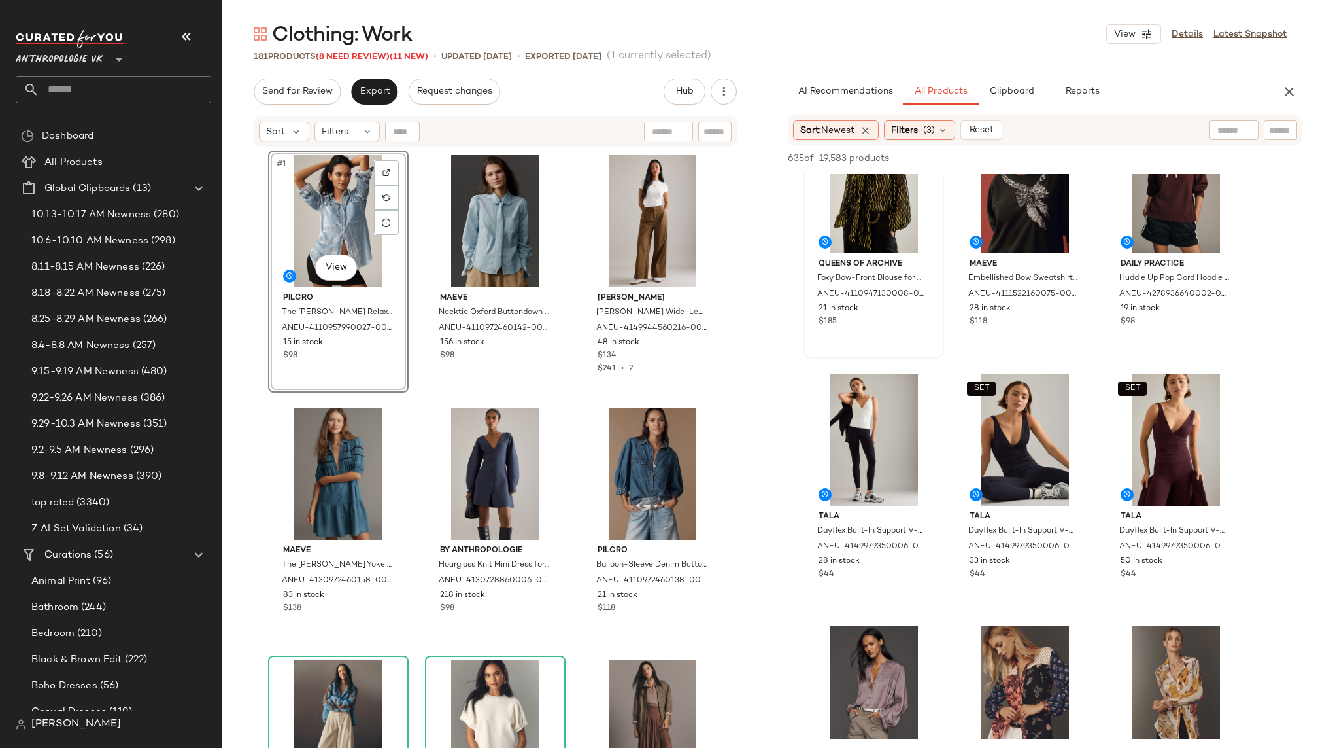
scroll to position [0, 0]
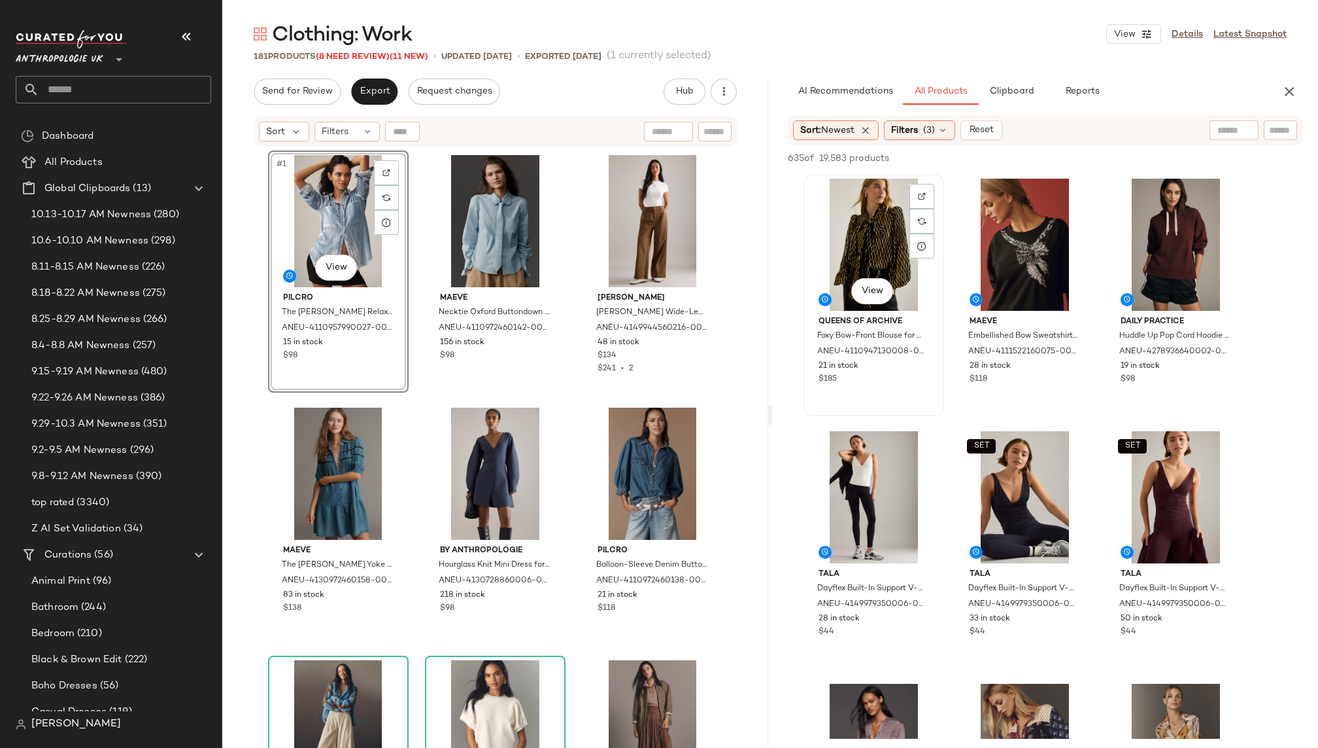
click at [863, 235] on div "View" at bounding box center [873, 245] width 131 height 132
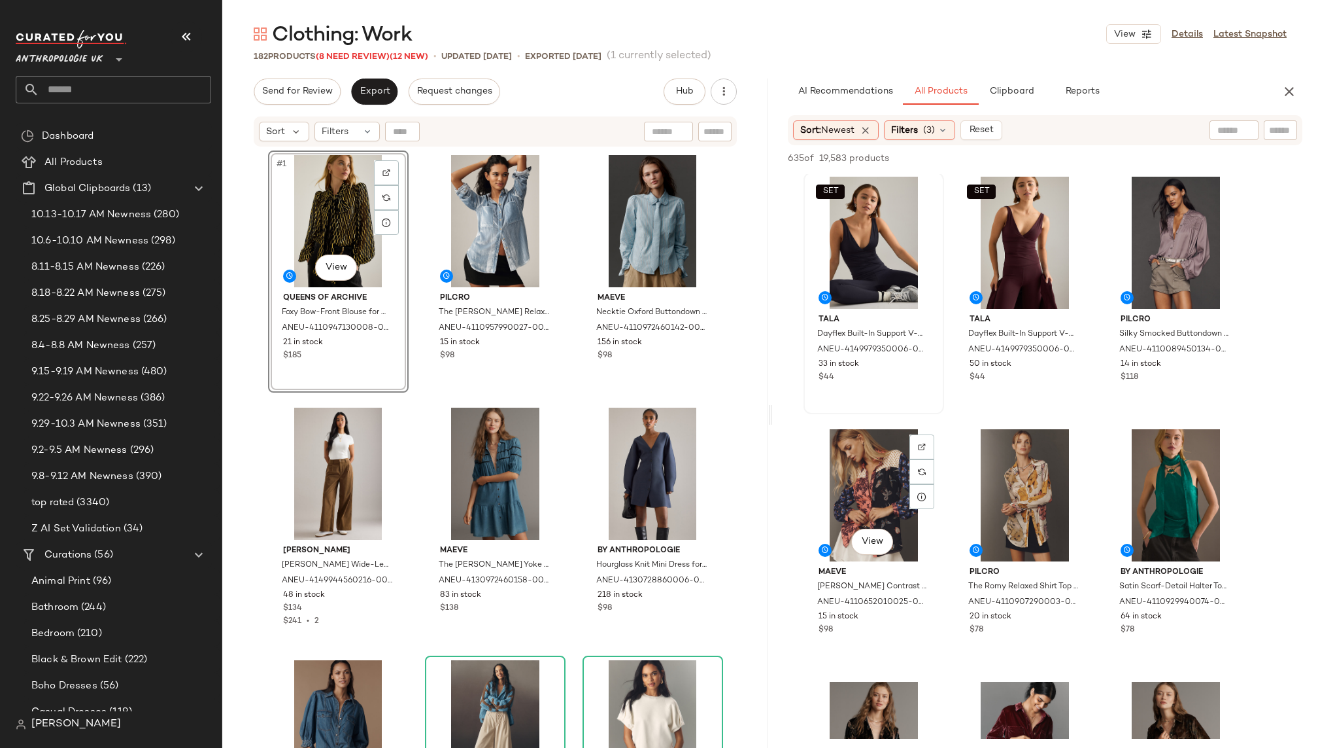
scroll to position [267, 0]
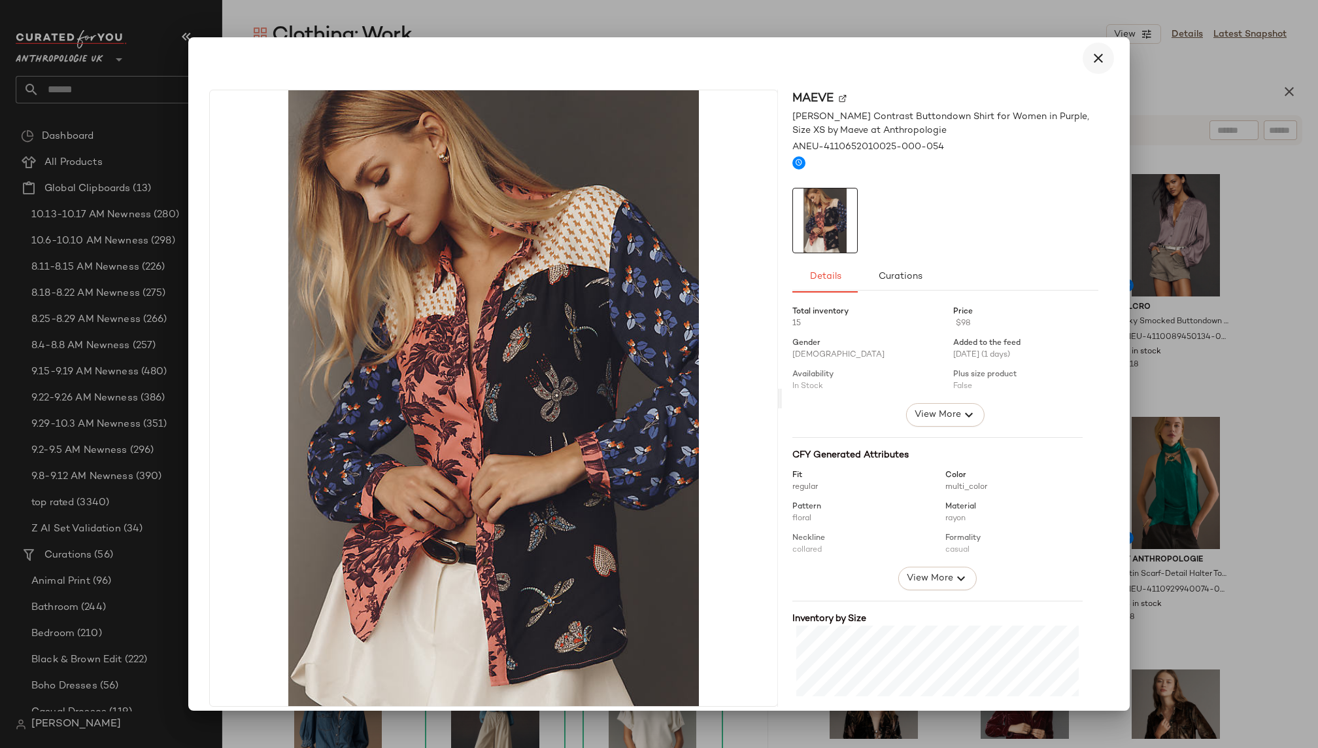
click at [1096, 56] on icon "button" at bounding box center [1099, 58] width 16 height 16
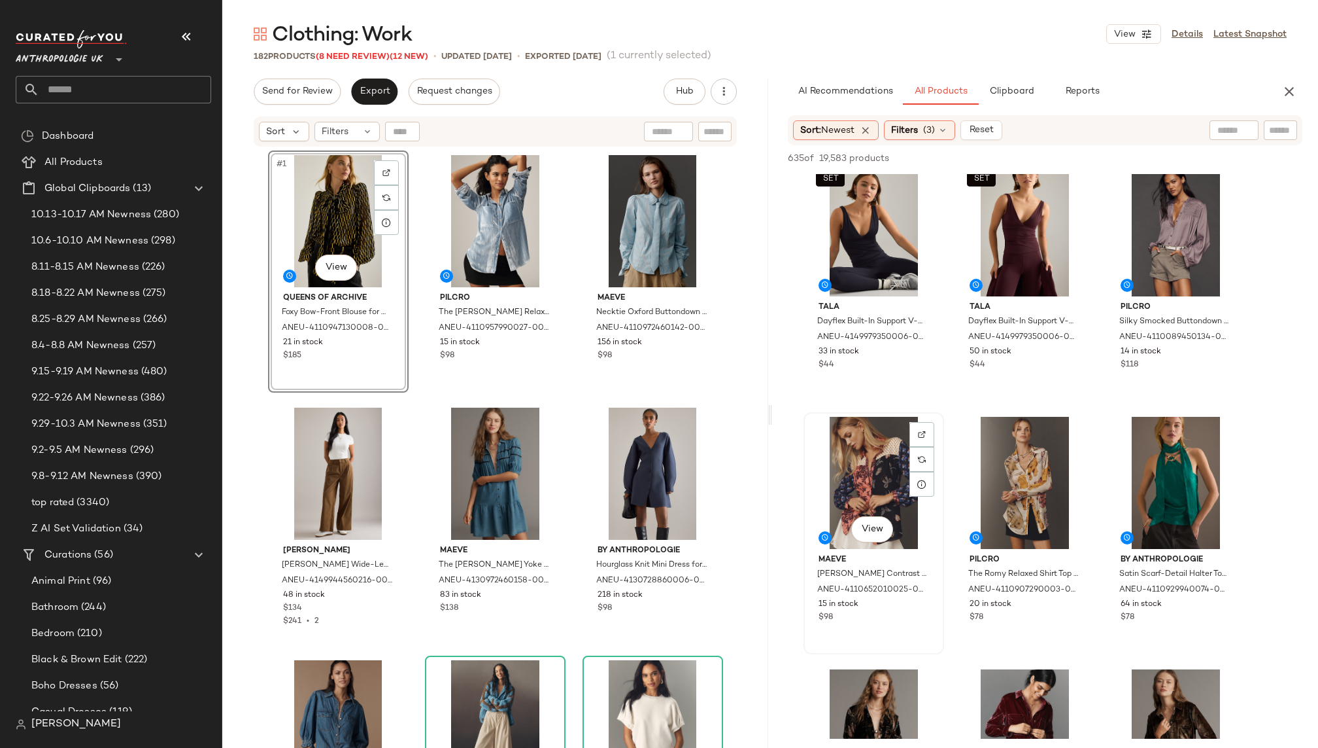
click at [817, 506] on div "View" at bounding box center [873, 483] width 131 height 132
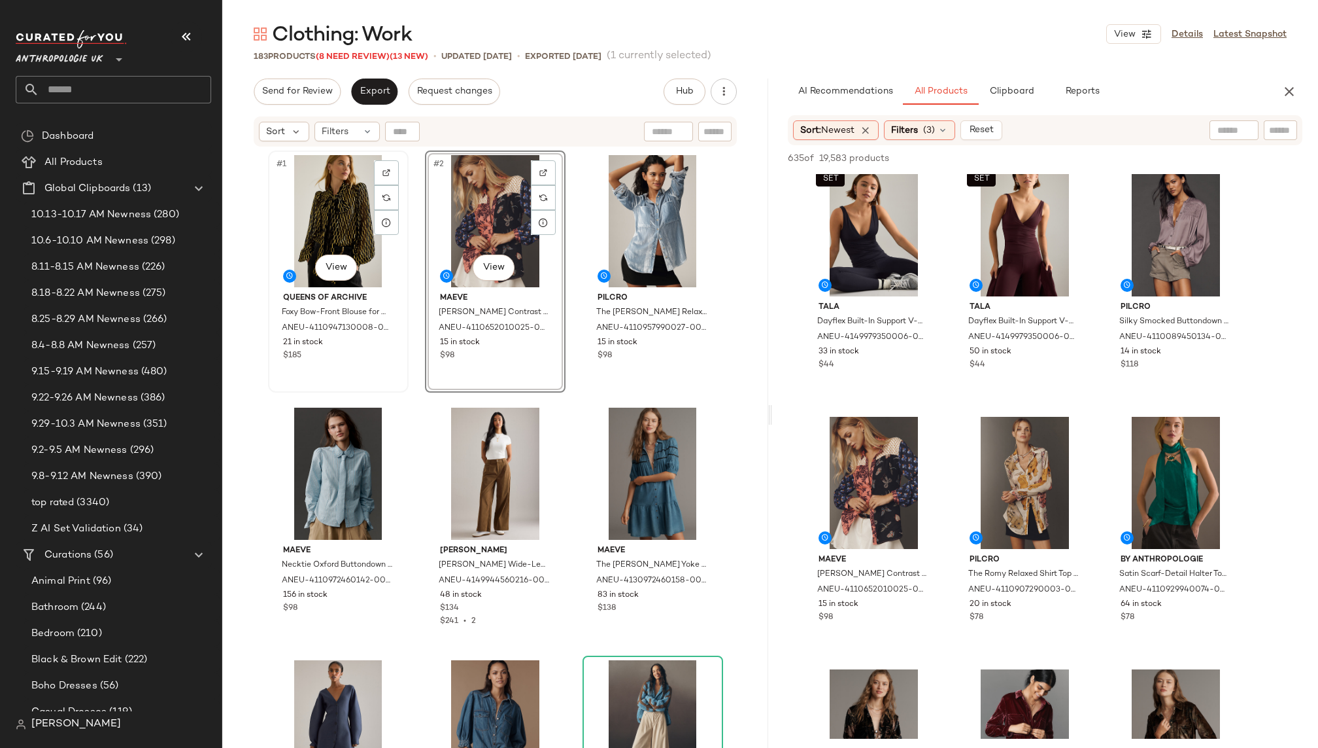
click at [330, 214] on div "#1 View" at bounding box center [338, 221] width 131 height 132
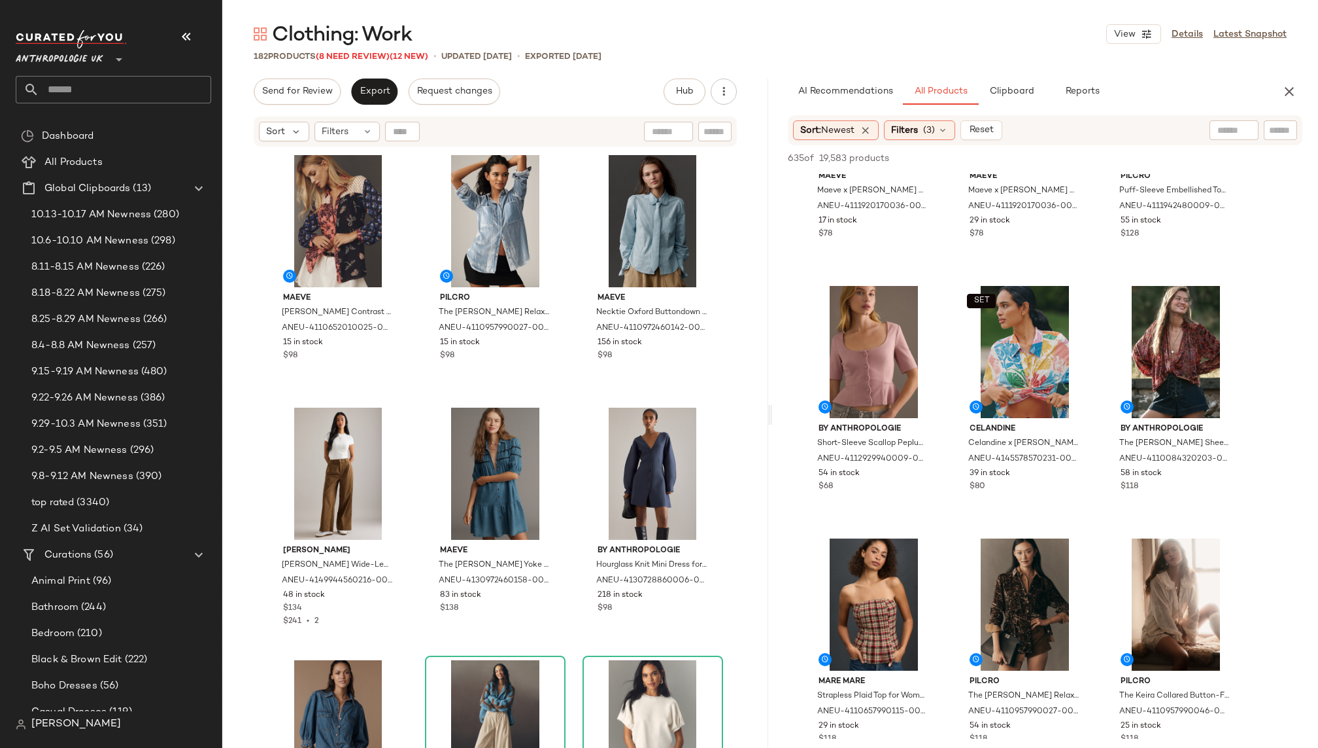
scroll to position [3437, 0]
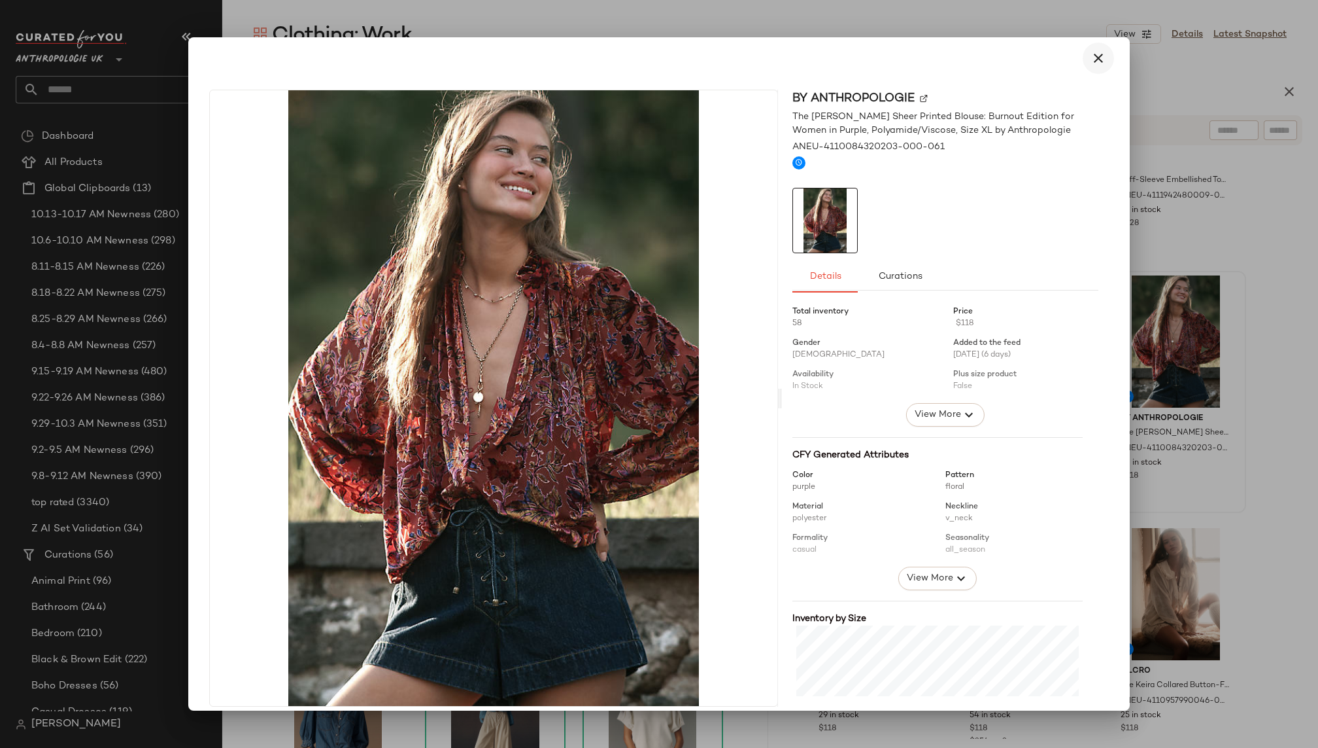
click at [1091, 50] on icon "button" at bounding box center [1099, 58] width 16 height 16
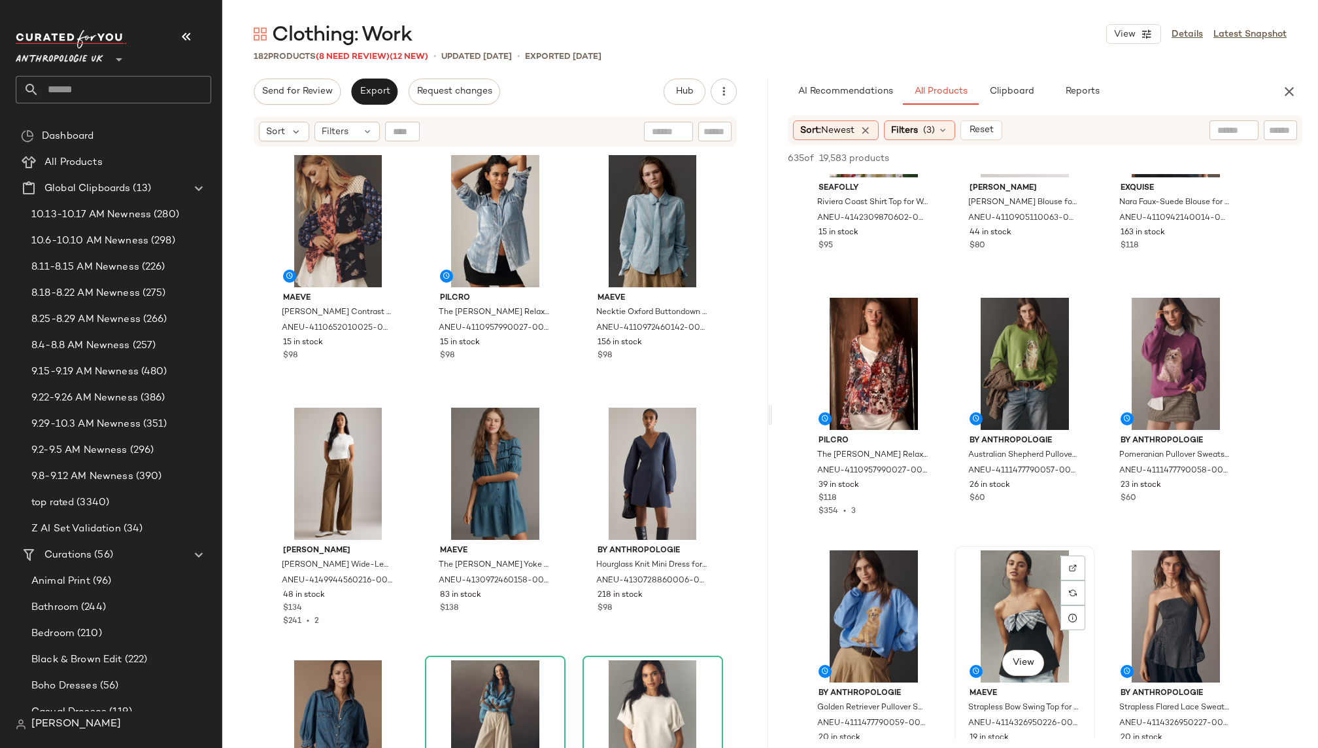
scroll to position [4714, 0]
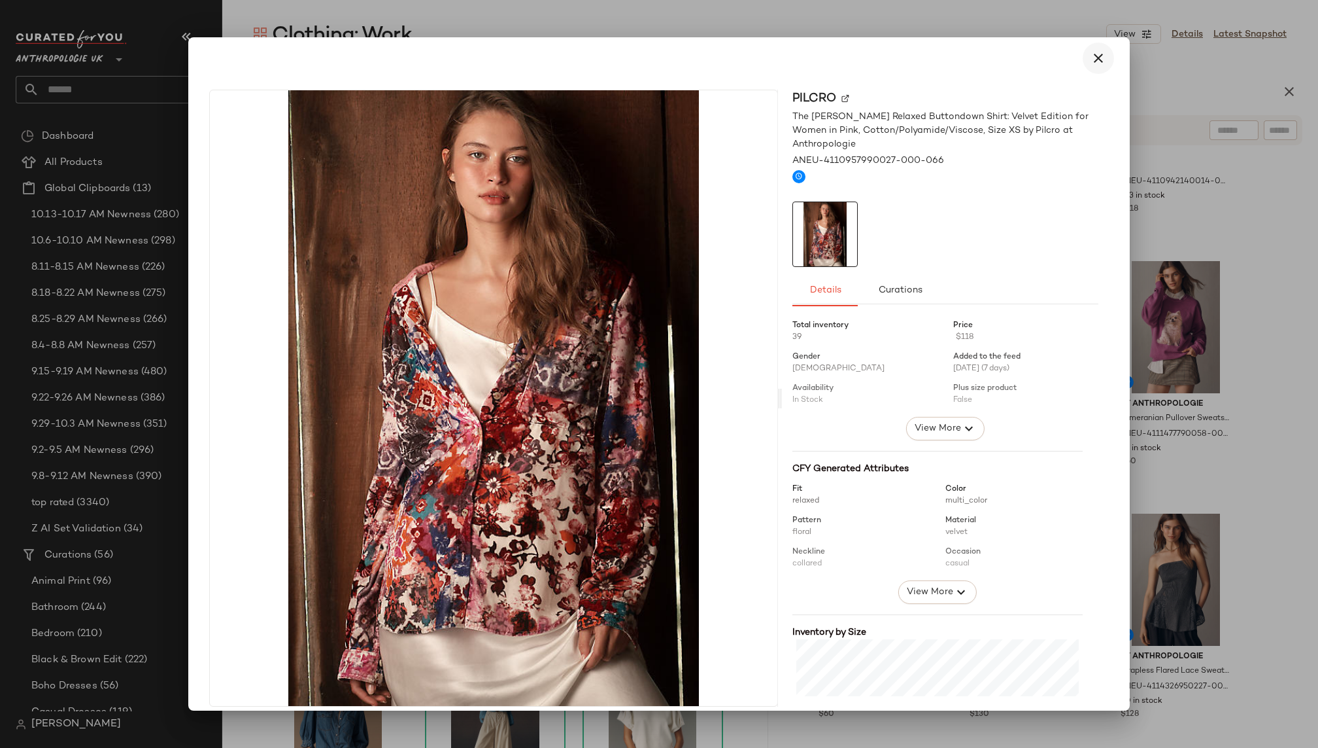
click at [1093, 56] on icon "button" at bounding box center [1099, 58] width 16 height 16
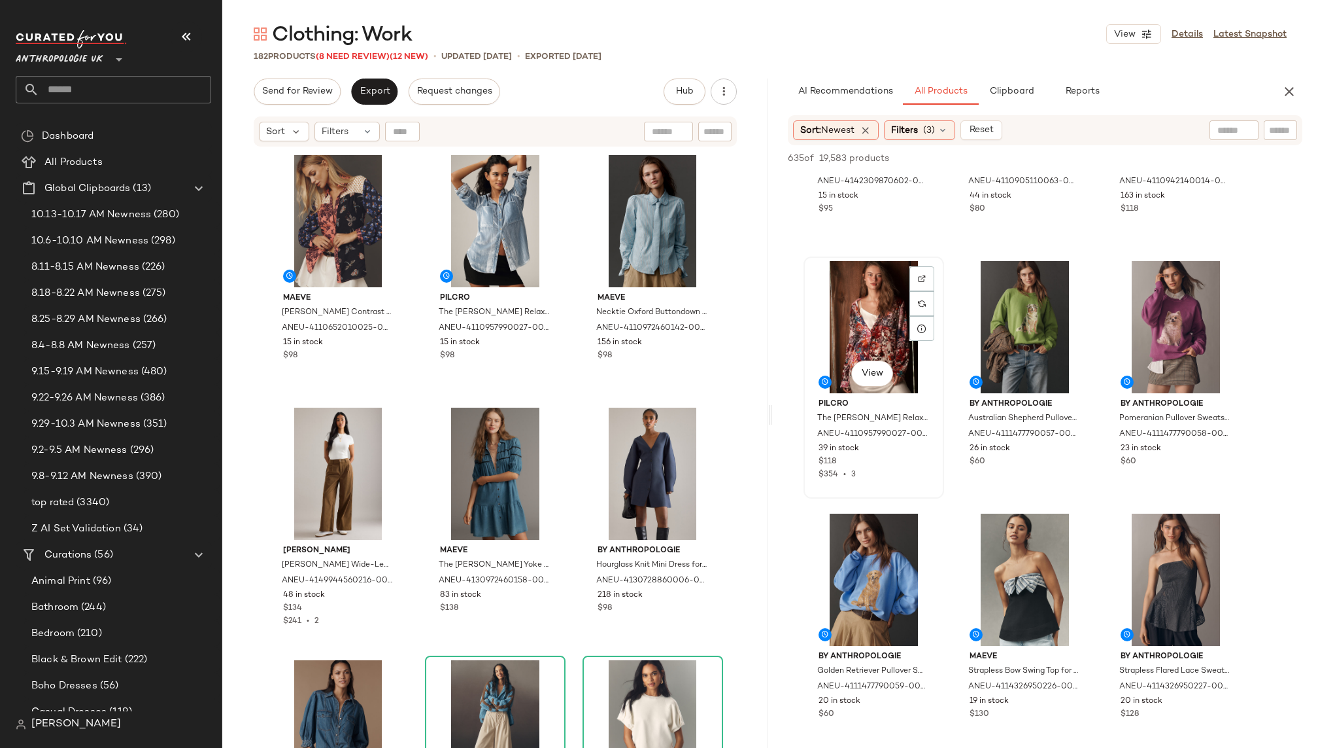
click at [851, 337] on div "View" at bounding box center [873, 327] width 131 height 132
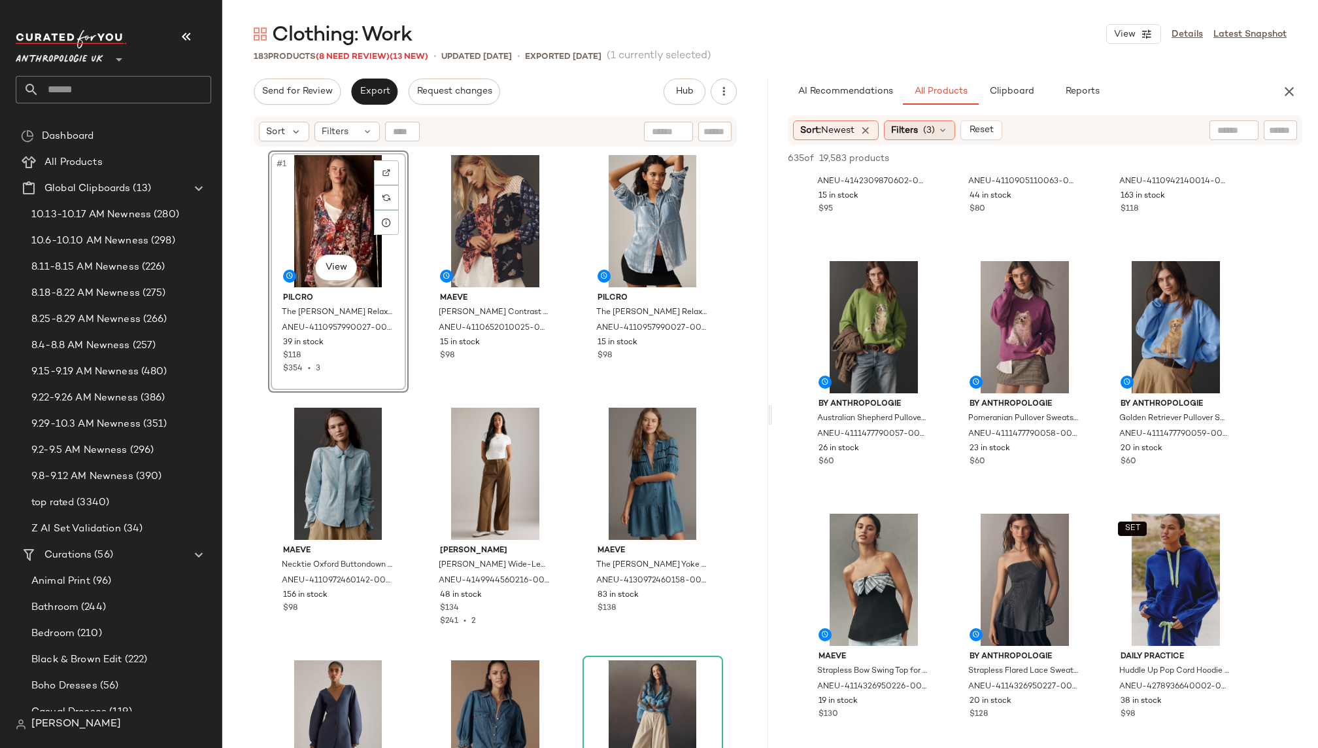
click at [935, 131] on span "(3)" at bounding box center [929, 131] width 12 height 14
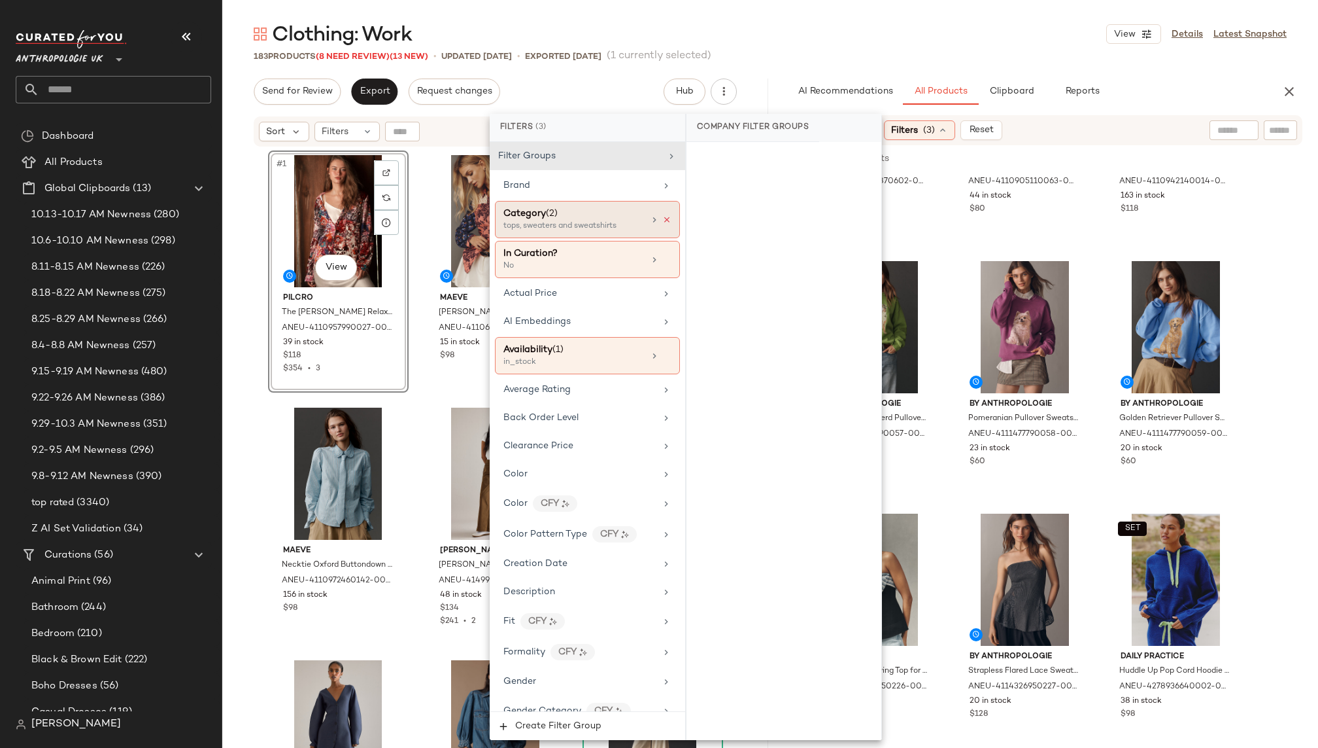
click at [662, 218] on icon at bounding box center [666, 219] width 9 height 9
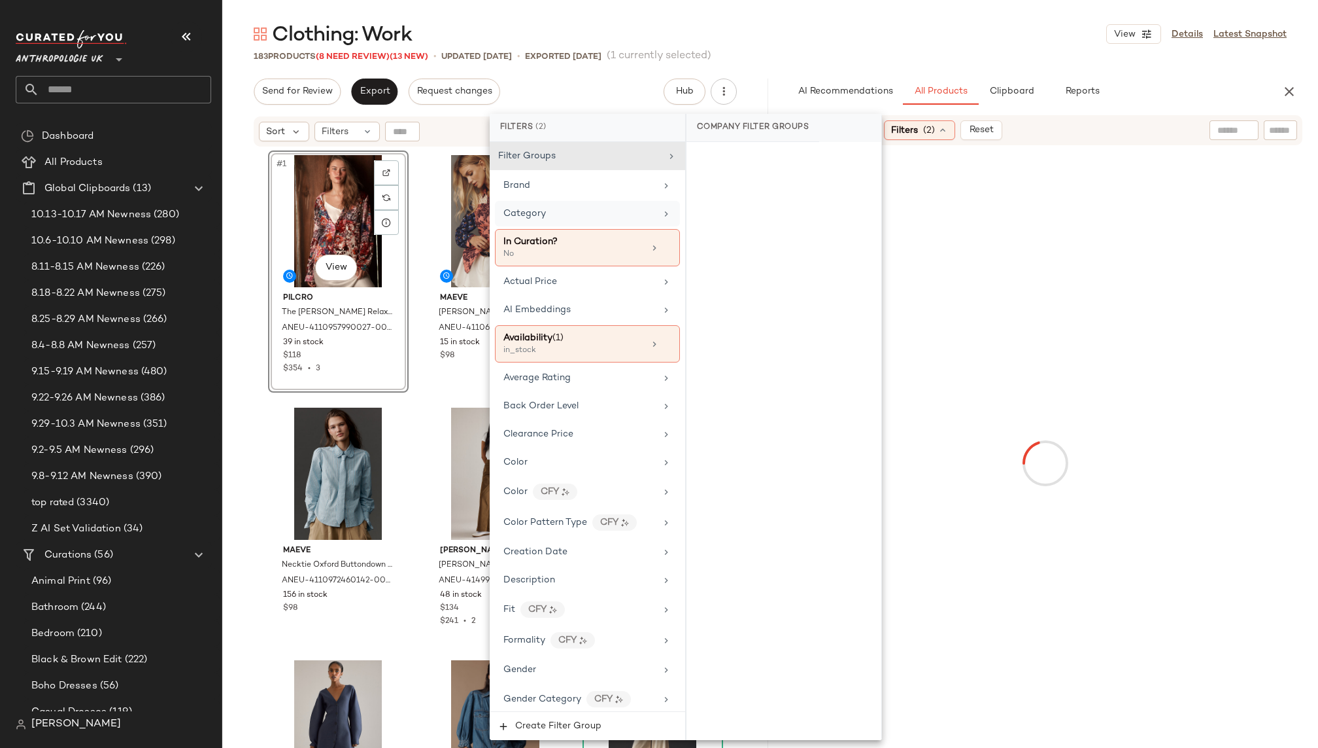
click at [625, 218] on div "Category" at bounding box center [580, 214] width 152 height 14
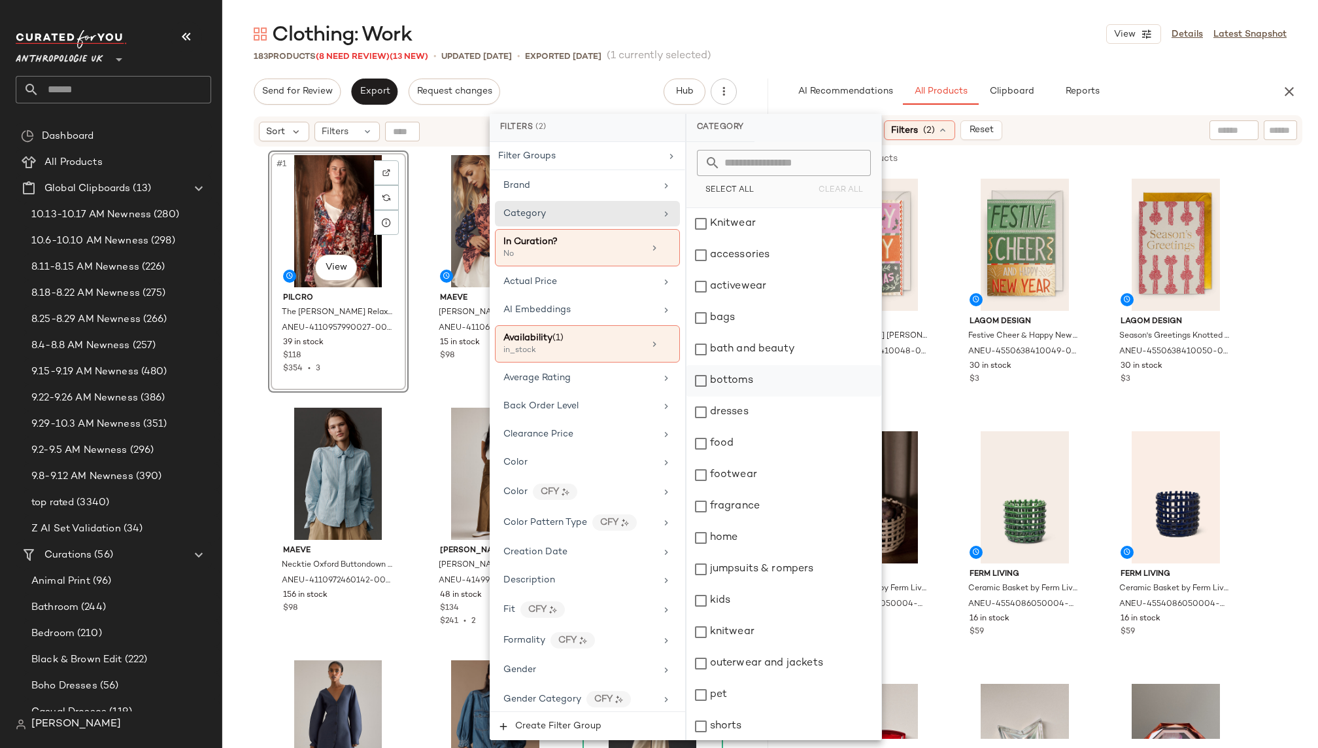
click at [759, 379] on div "bottoms" at bounding box center [784, 380] width 195 height 31
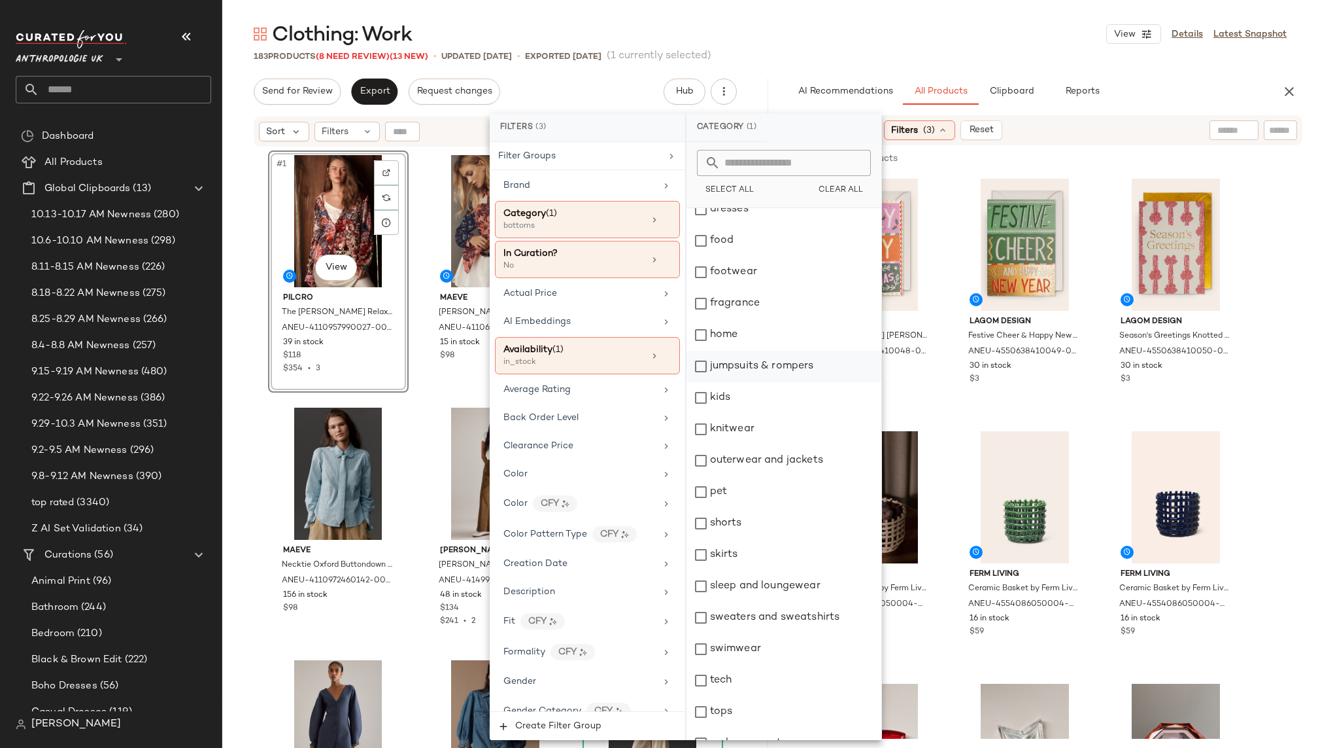
scroll to position [252, 0]
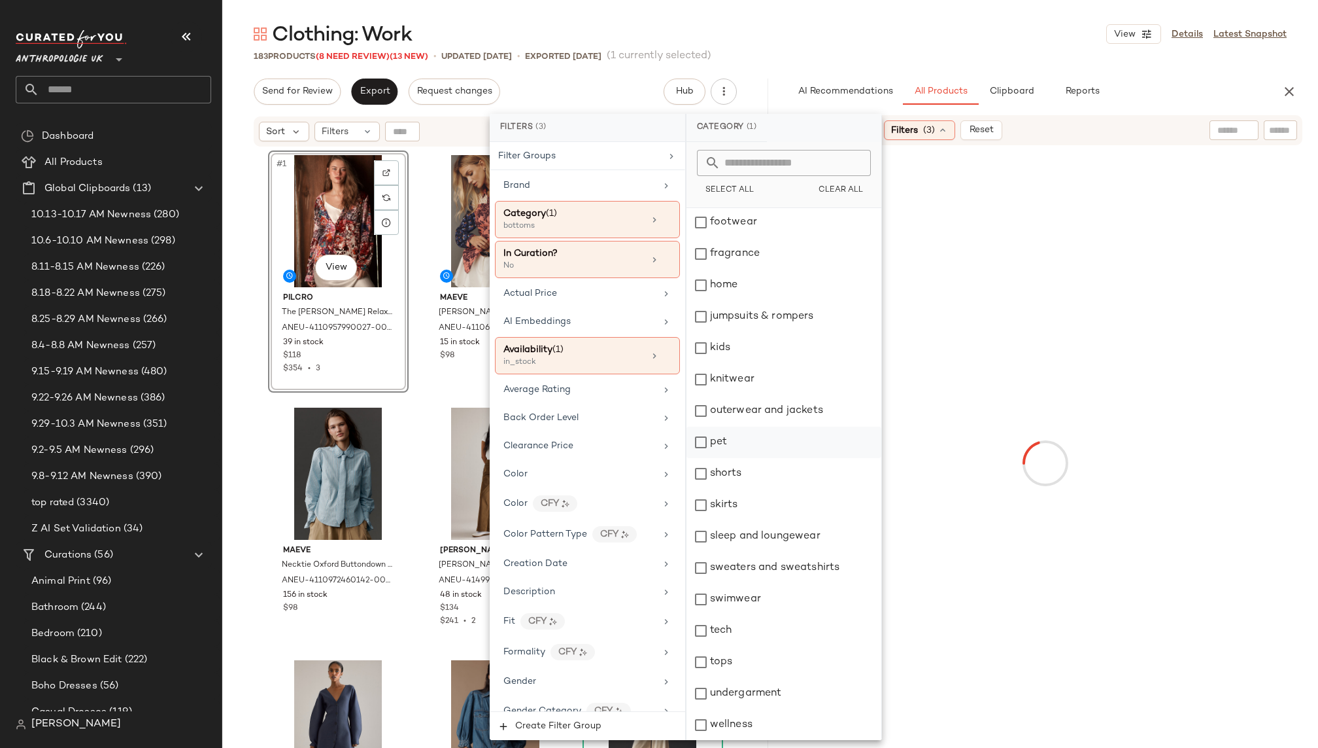
click at [750, 500] on div "skirts" at bounding box center [784, 504] width 195 height 31
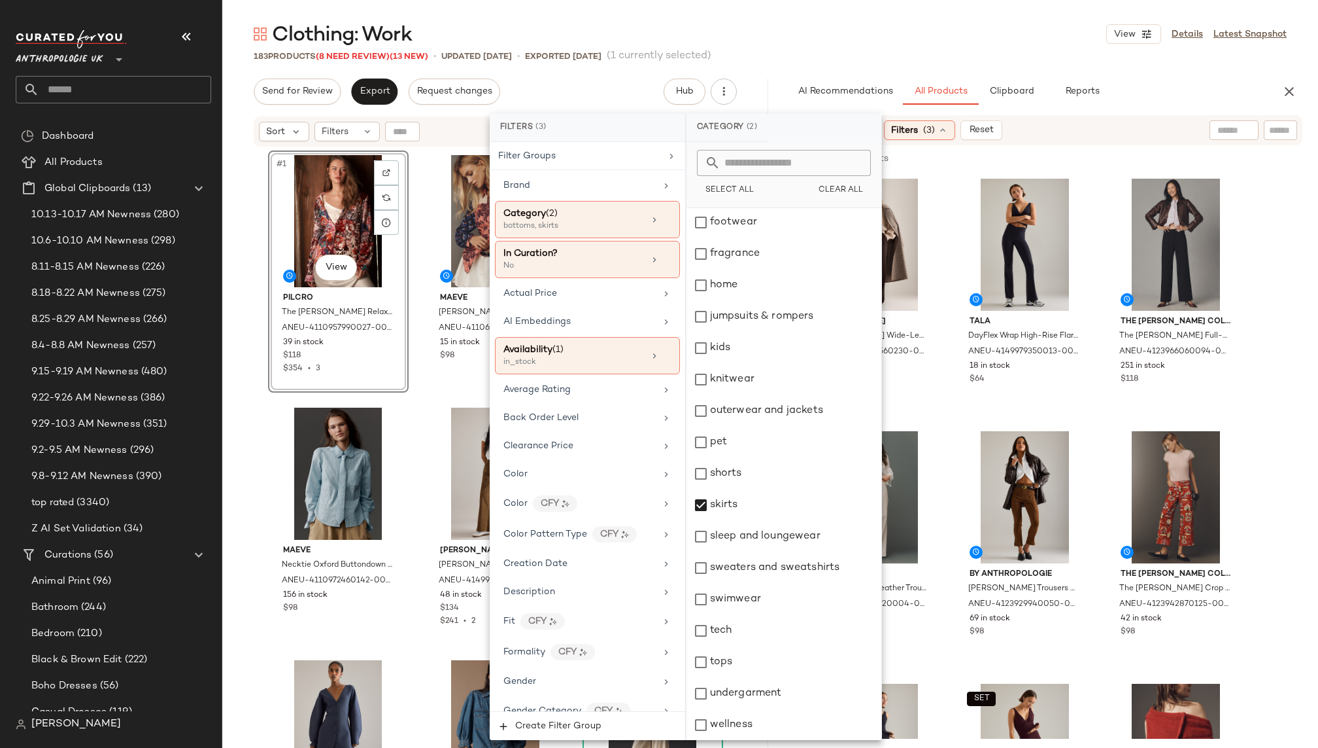
click at [1005, 59] on div "183 Products (8 Need Review) (13 New) • updated Oct 15th • Exported Oct 8th (1 …" at bounding box center [770, 56] width 1096 height 13
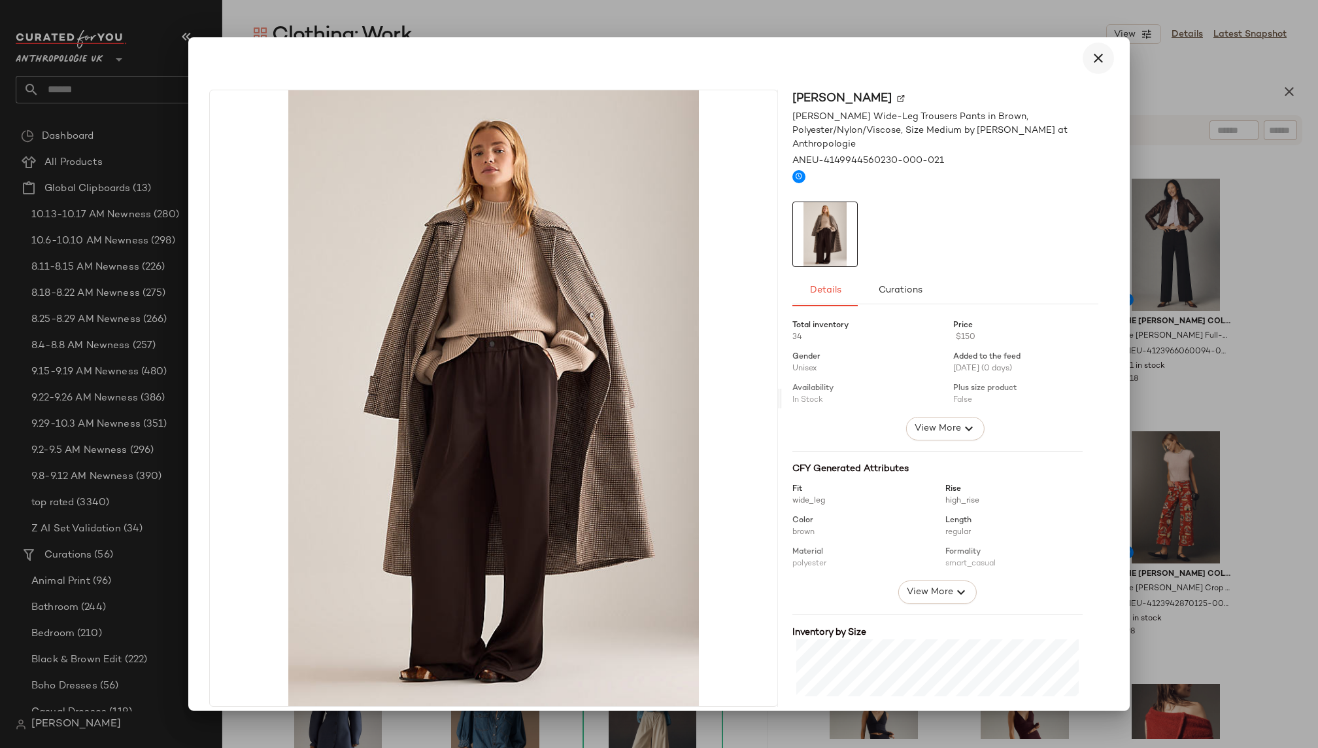
click at [1094, 58] on icon "button" at bounding box center [1099, 58] width 16 height 16
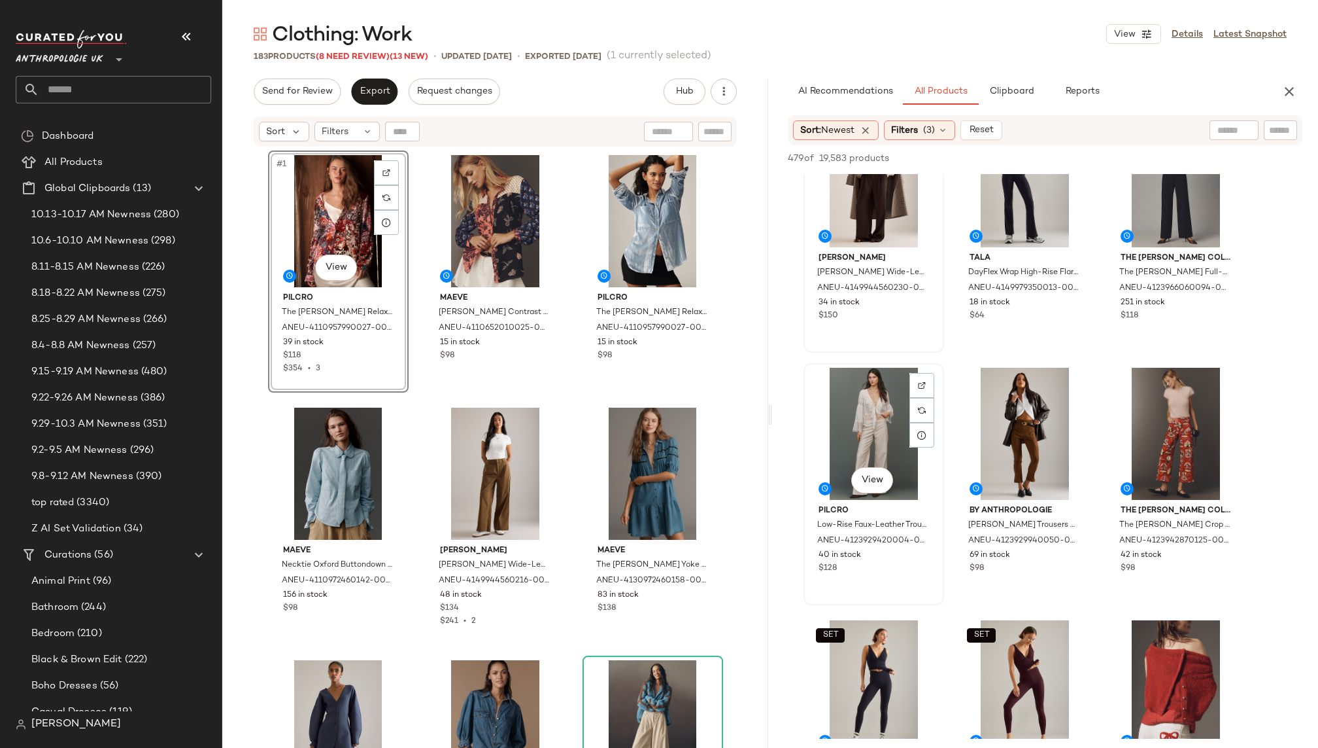
scroll to position [82, 0]
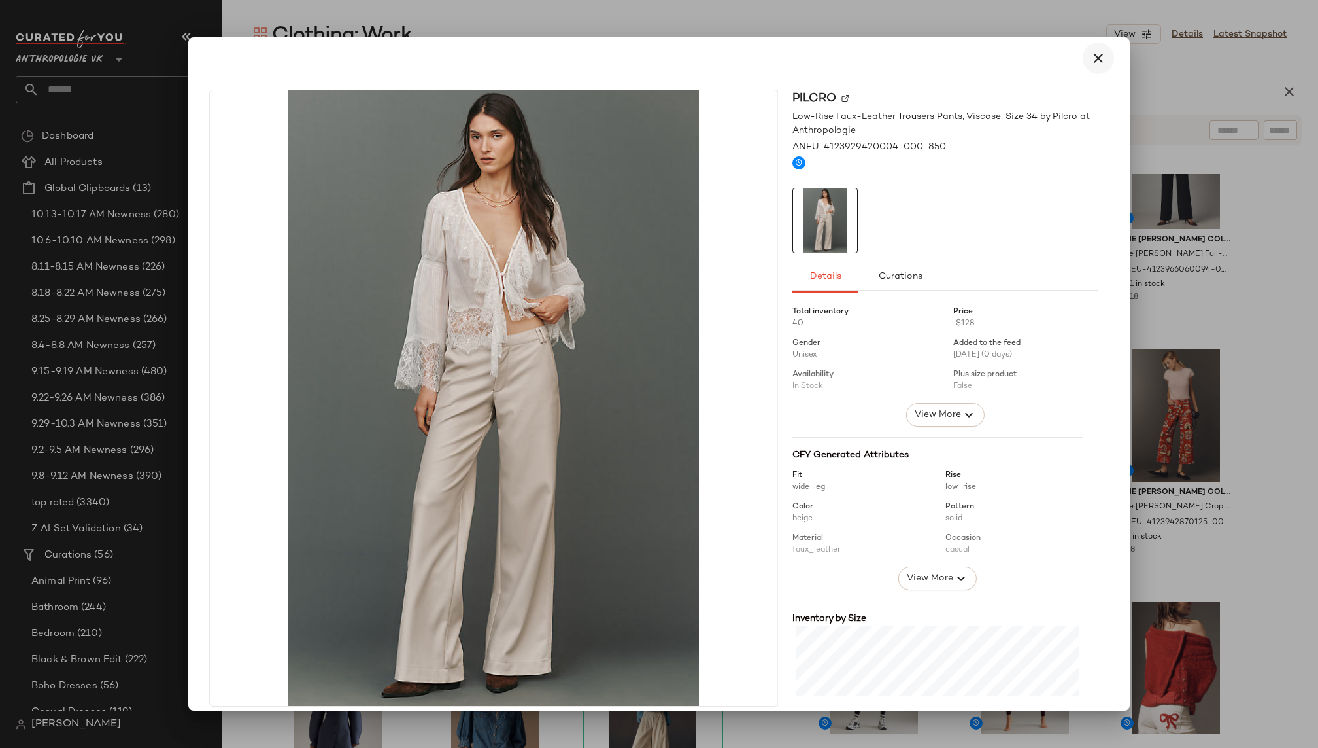
click at [1084, 44] on button "button" at bounding box center [1098, 58] width 31 height 31
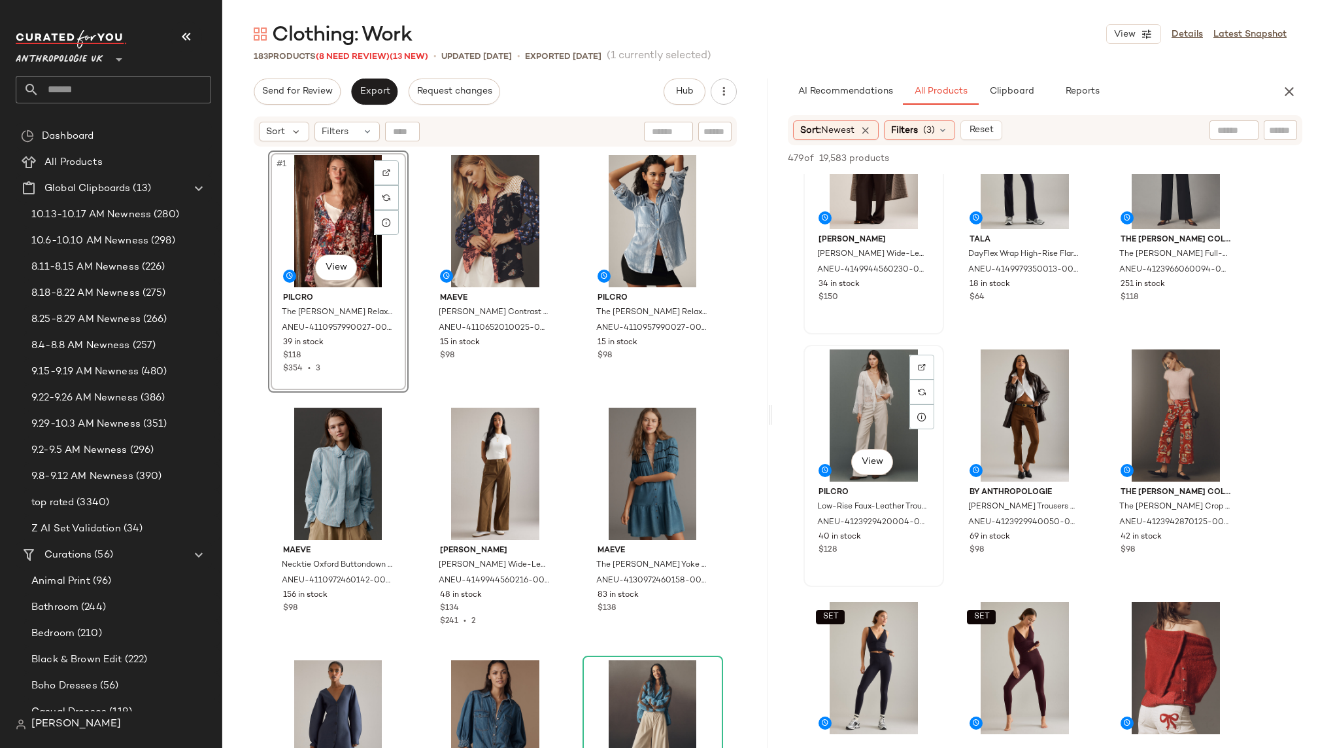
click at [837, 398] on div "View" at bounding box center [873, 415] width 131 height 132
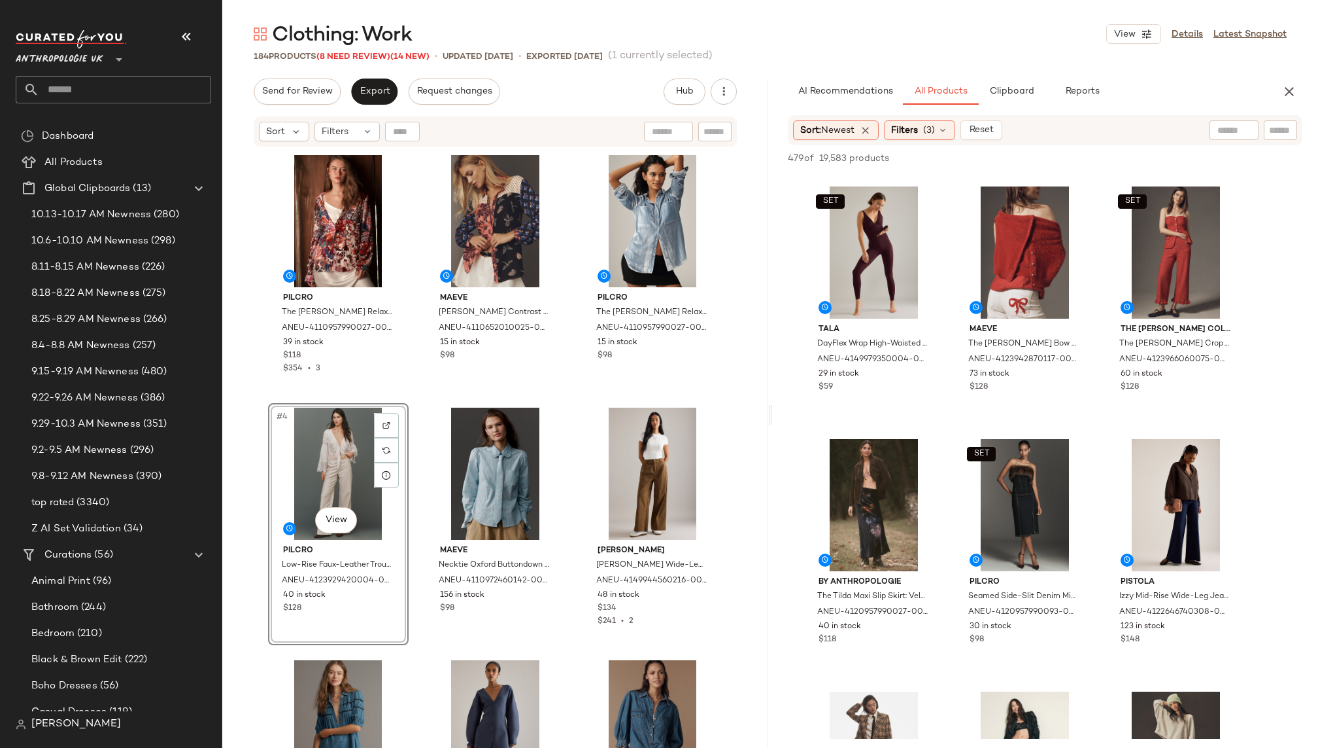
scroll to position [498, 0]
click at [851, 507] on div "View" at bounding box center [873, 504] width 131 height 132
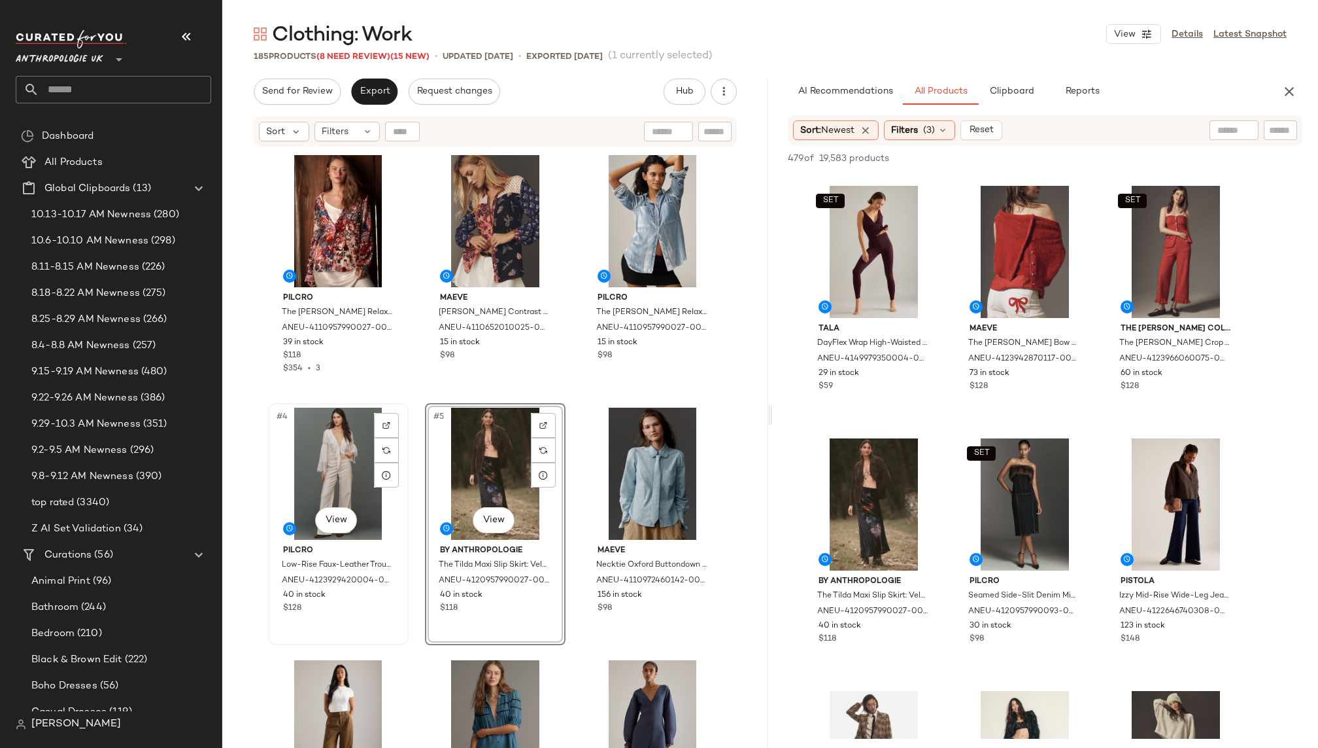
click at [294, 489] on div "#4 View" at bounding box center [338, 473] width 131 height 132
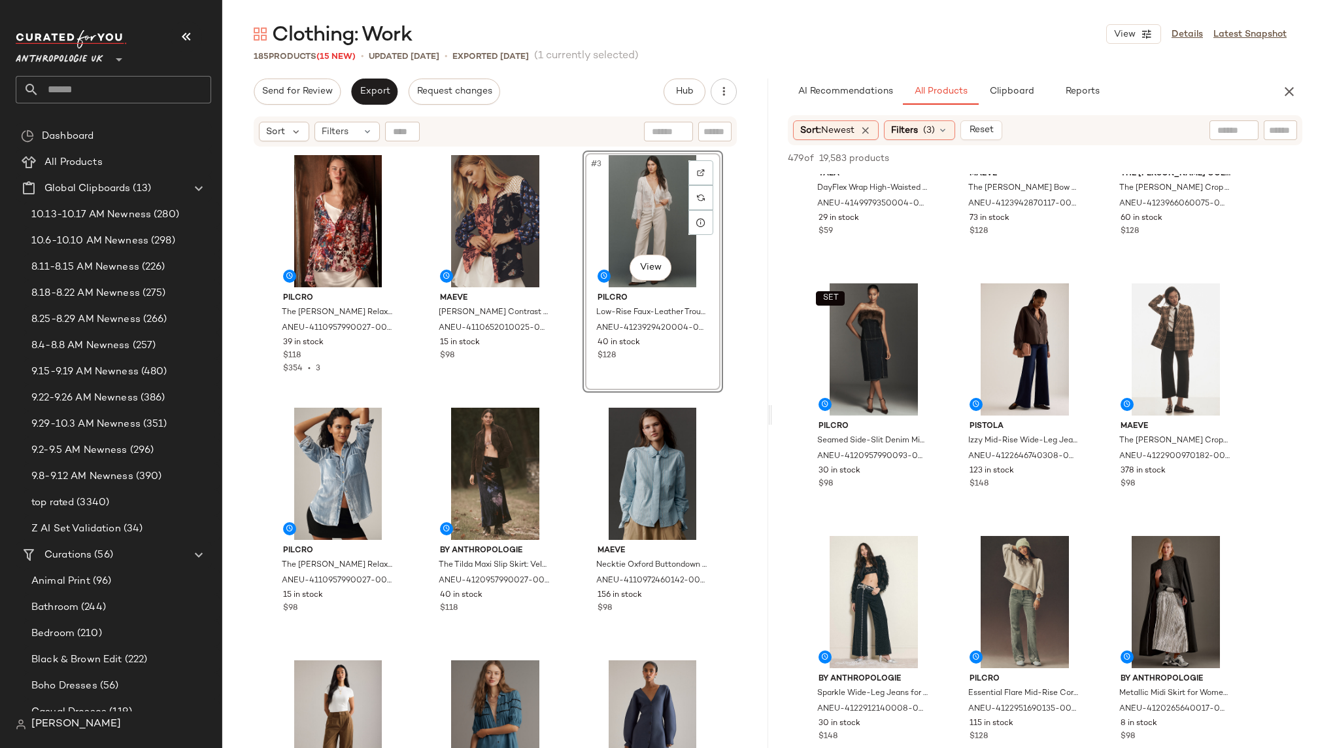
scroll to position [691, 0]
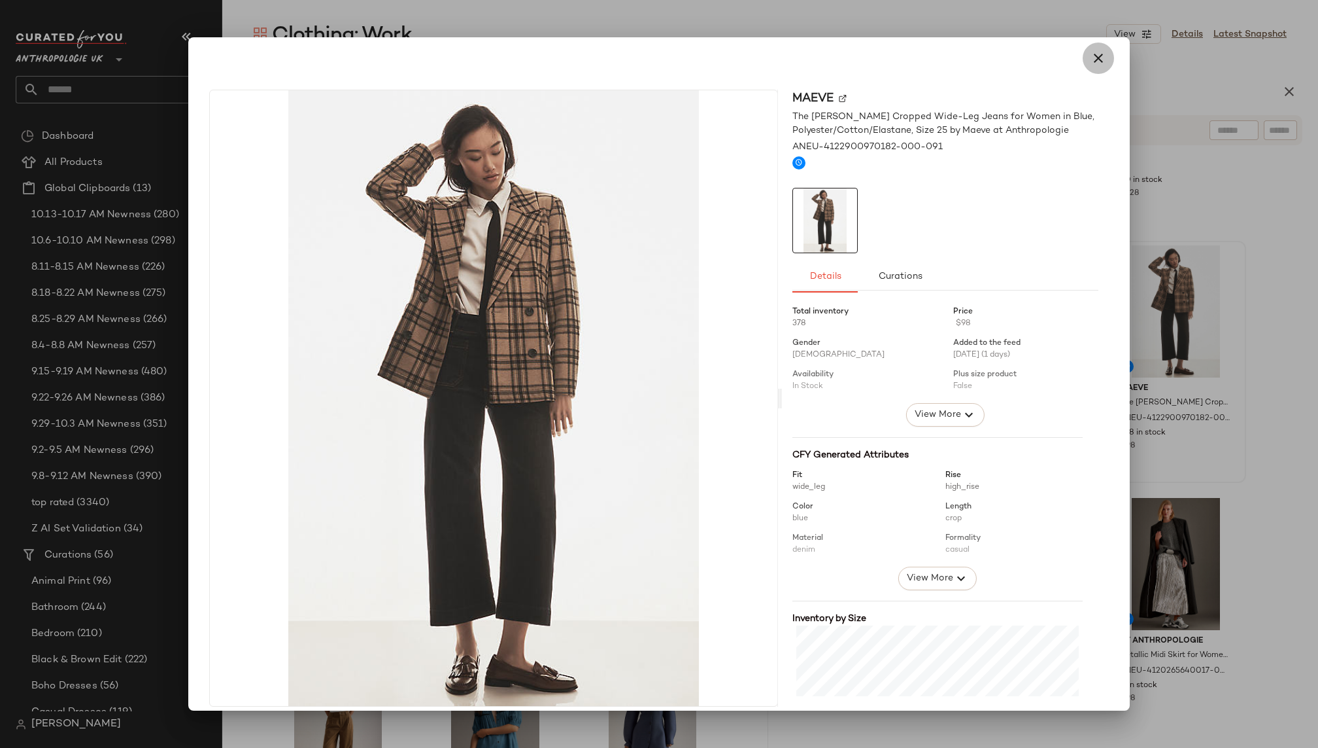
click at [1091, 56] on icon "button" at bounding box center [1099, 58] width 16 height 16
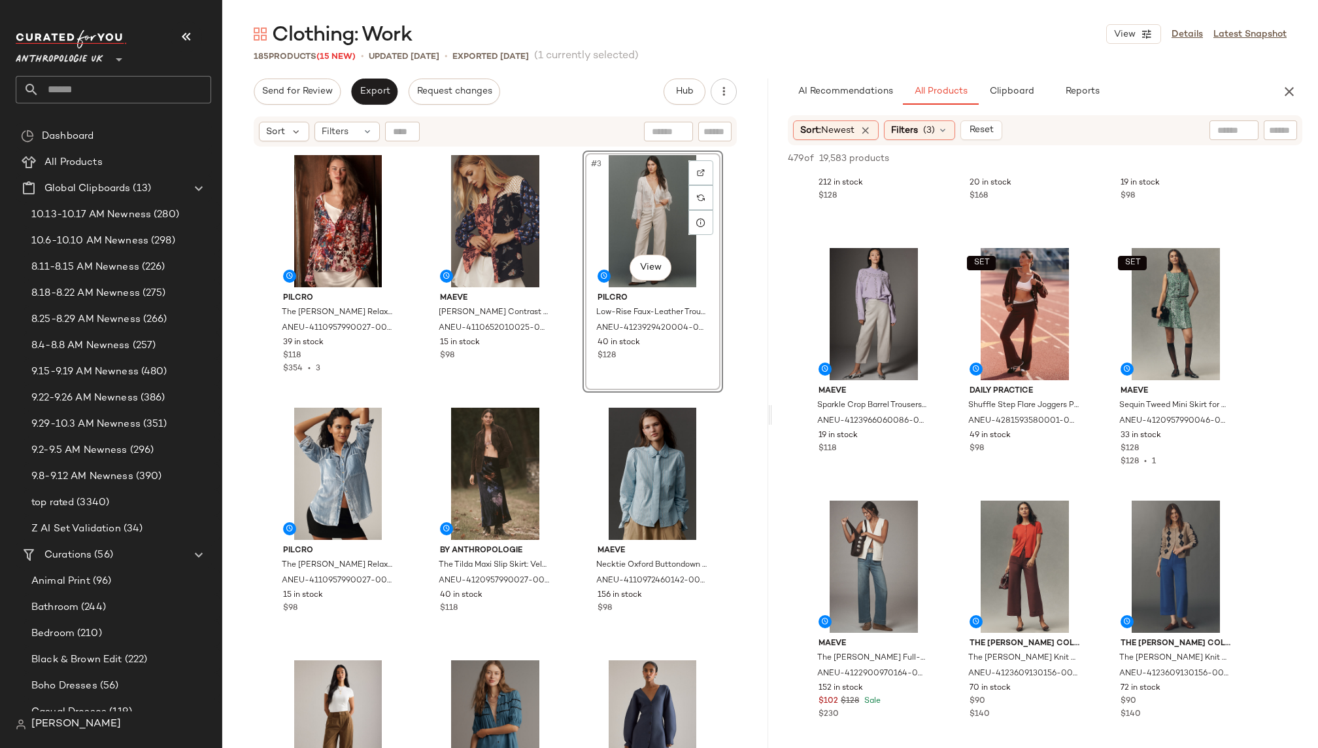
scroll to position [1704, 0]
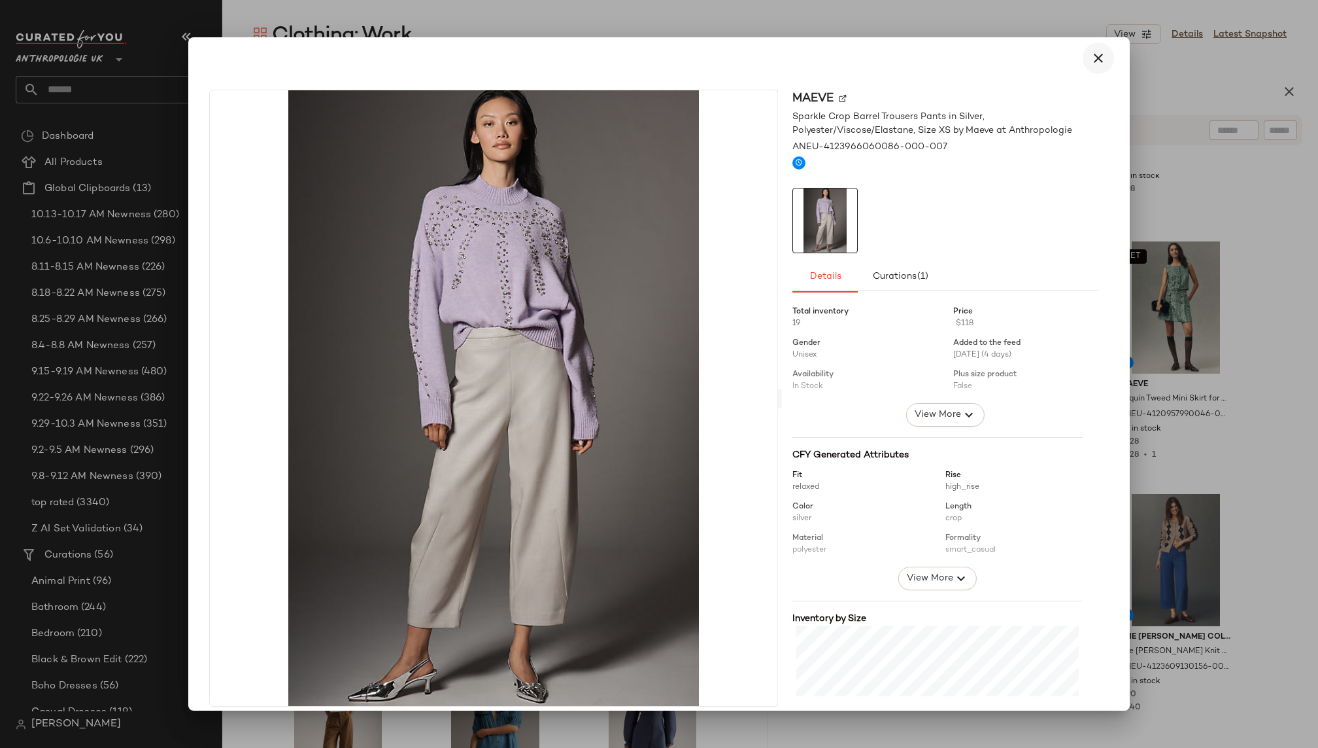
click at [1094, 56] on icon "button" at bounding box center [1099, 58] width 16 height 16
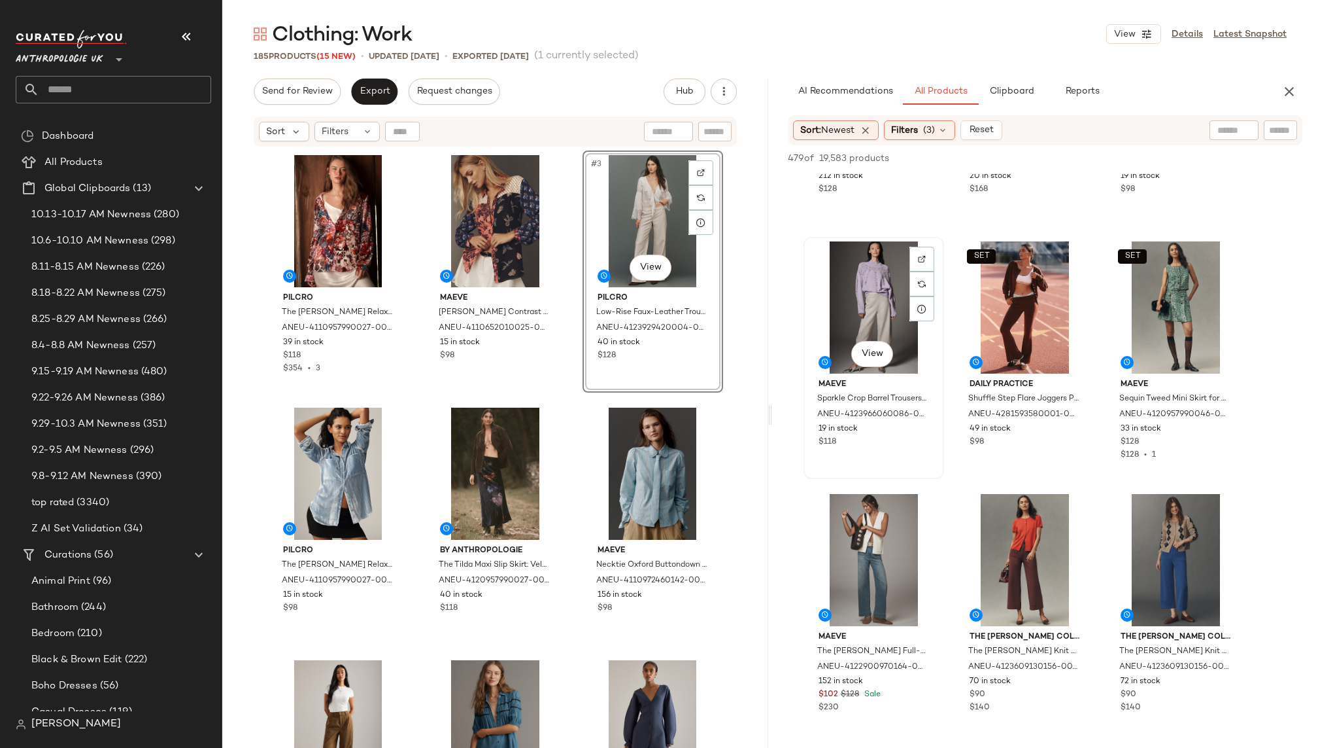
click at [838, 281] on div "View" at bounding box center [873, 307] width 131 height 132
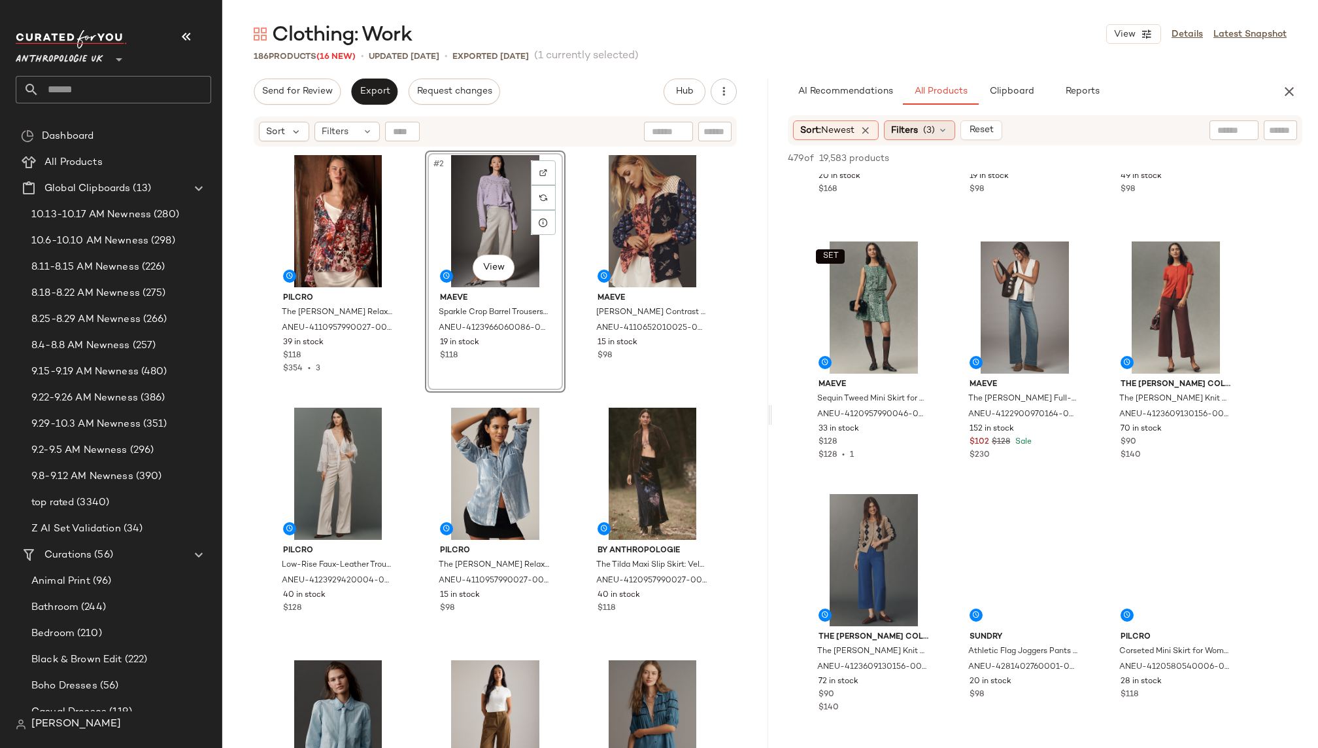
click at [929, 132] on span "(3)" at bounding box center [929, 131] width 12 height 14
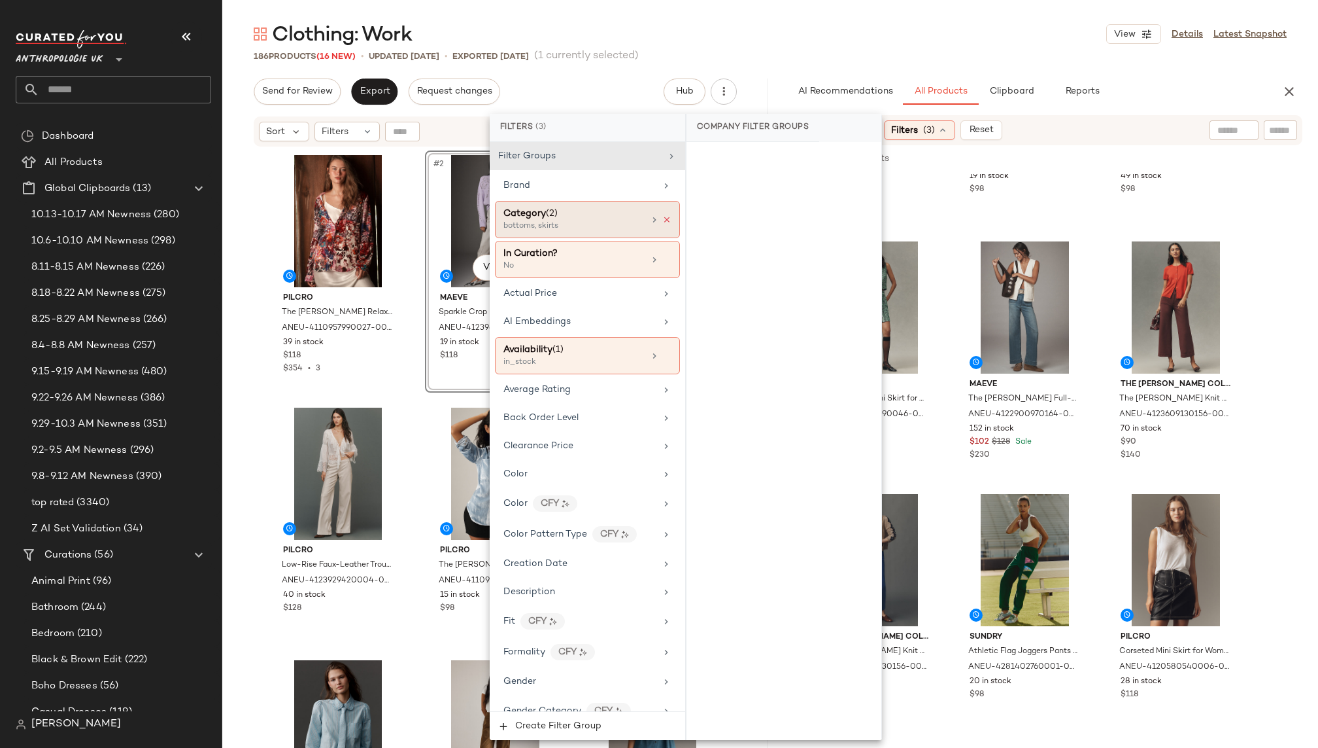
click at [662, 216] on icon at bounding box center [666, 219] width 9 height 9
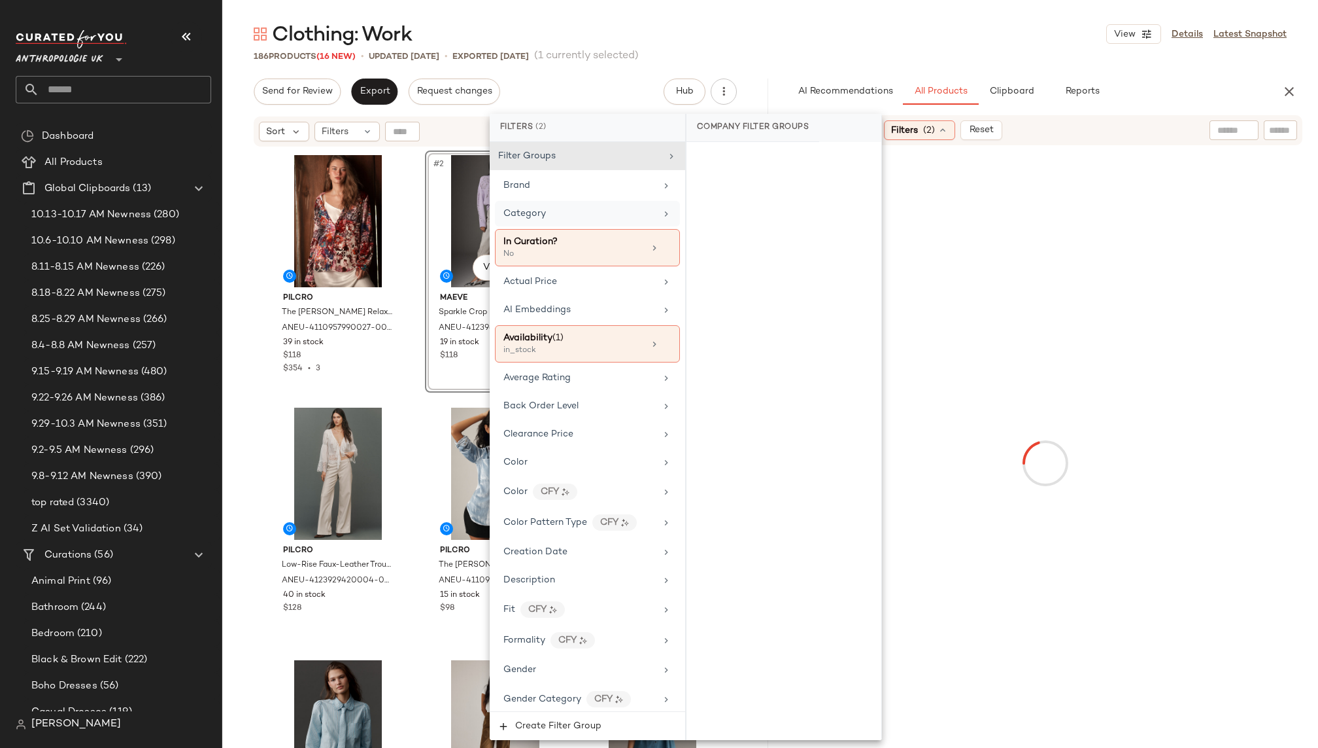
click at [623, 212] on div "Category" at bounding box center [580, 214] width 152 height 14
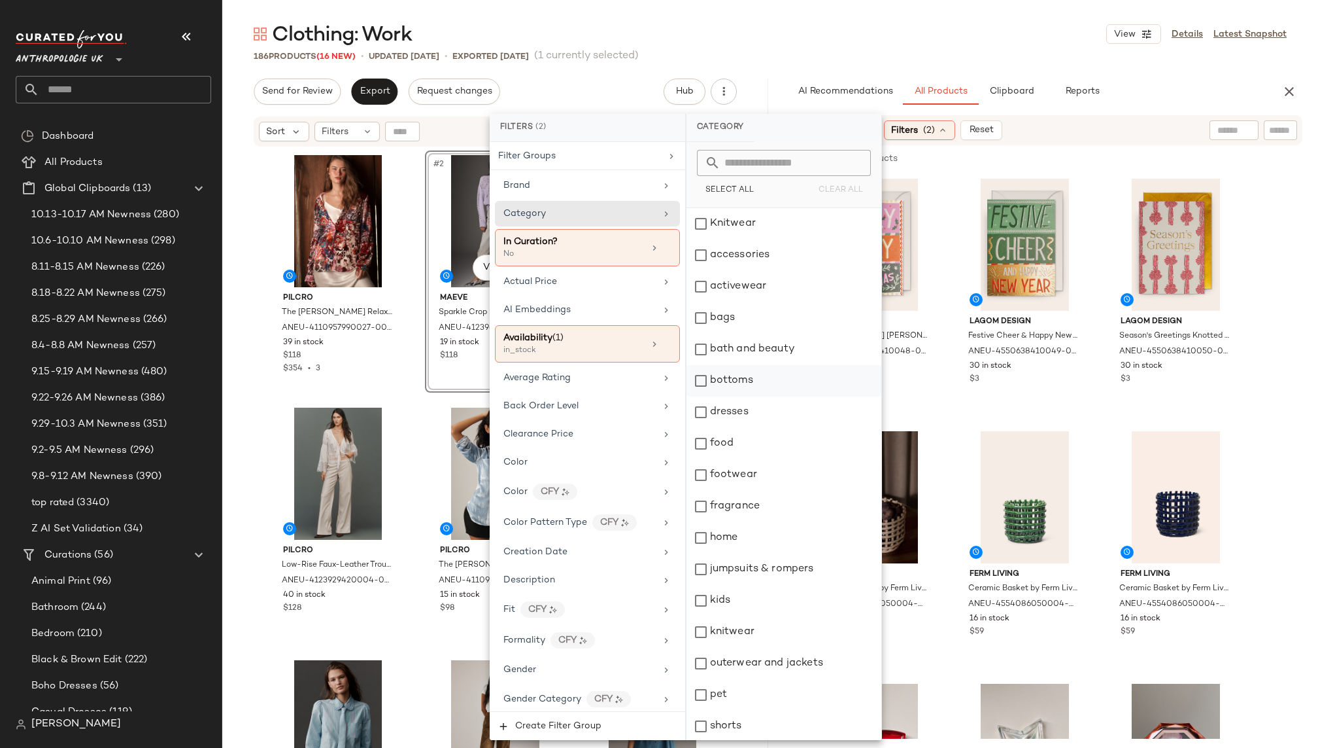
click at [729, 385] on div "bottoms" at bounding box center [784, 380] width 195 height 31
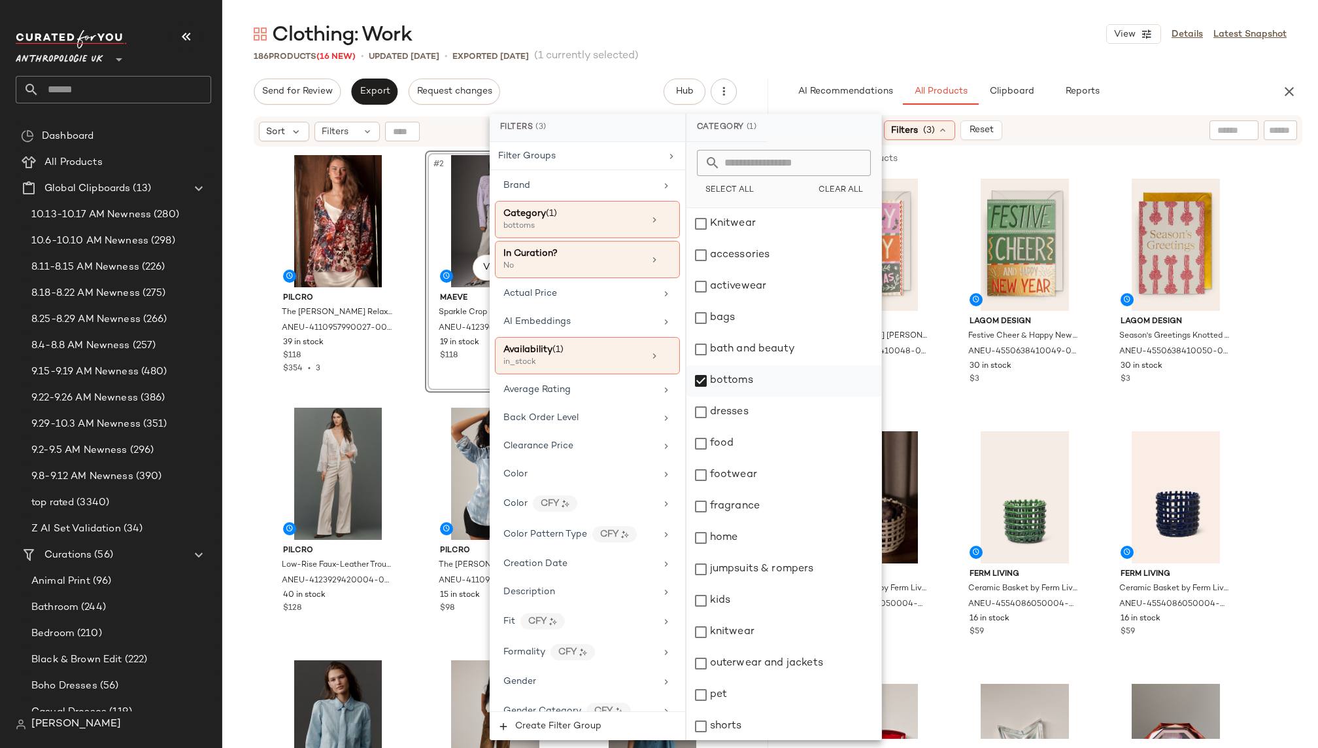
click at [732, 371] on div "bottoms" at bounding box center [784, 380] width 195 height 31
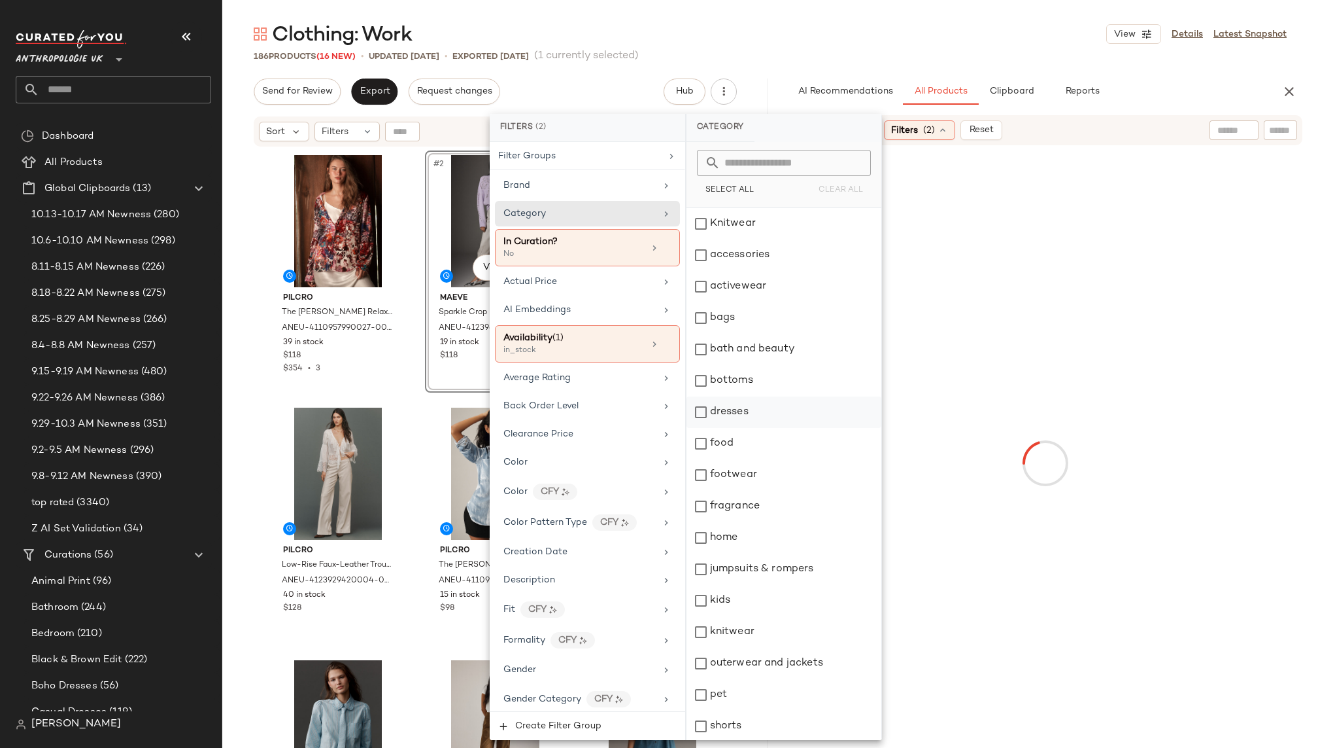
click at [732, 413] on div "dresses" at bounding box center [784, 411] width 195 height 31
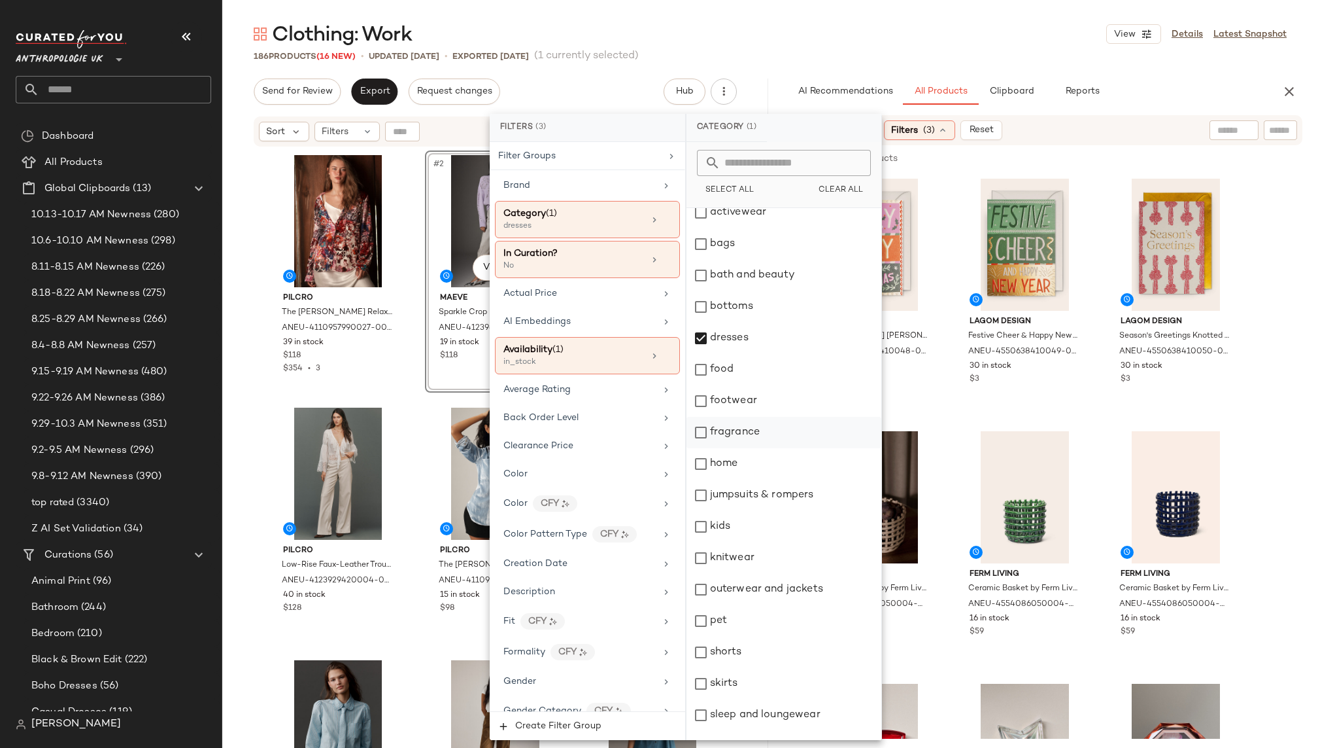
scroll to position [90, 0]
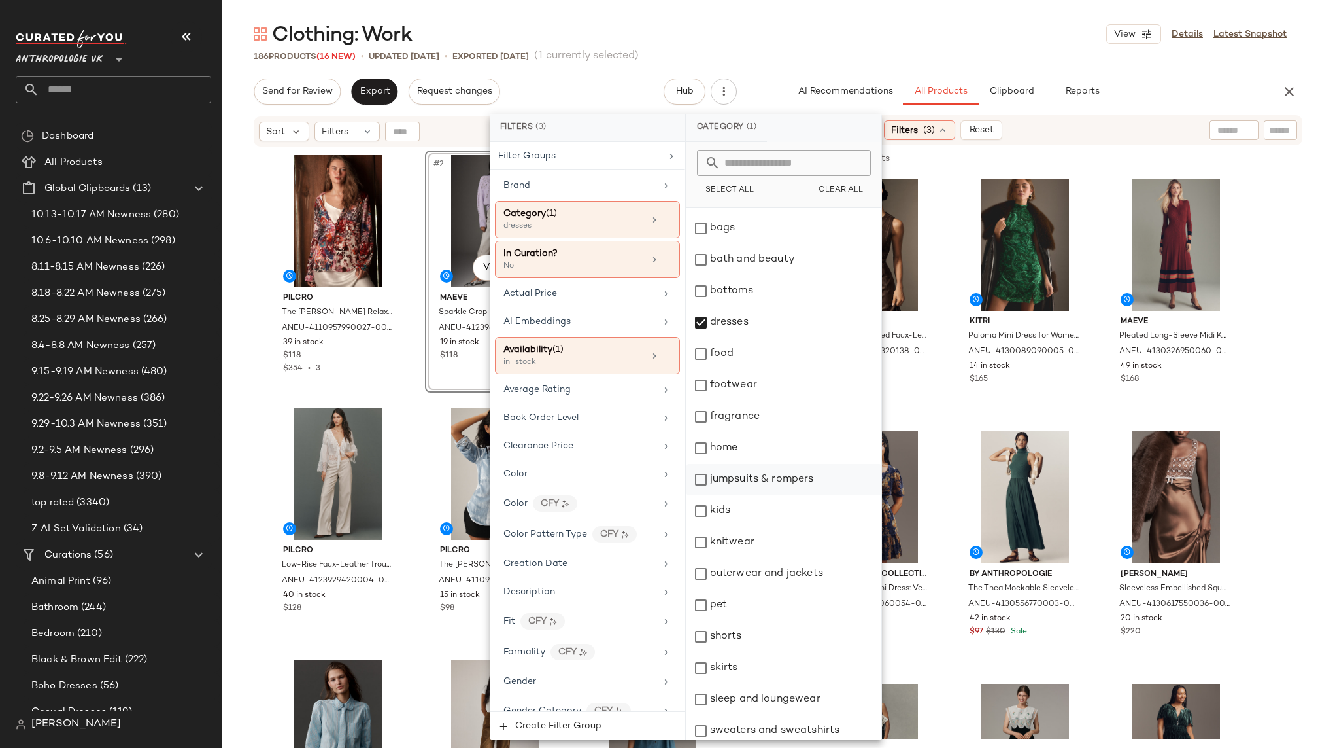
click at [757, 476] on div "jumpsuits & rompers" at bounding box center [784, 479] width 195 height 31
click at [771, 574] on div "outerwear and jackets" at bounding box center [784, 573] width 195 height 31
click at [980, 60] on div "186 Products (16 New) • updated Oct 15th • Exported Oct 8th (1 currently select…" at bounding box center [770, 56] width 1096 height 13
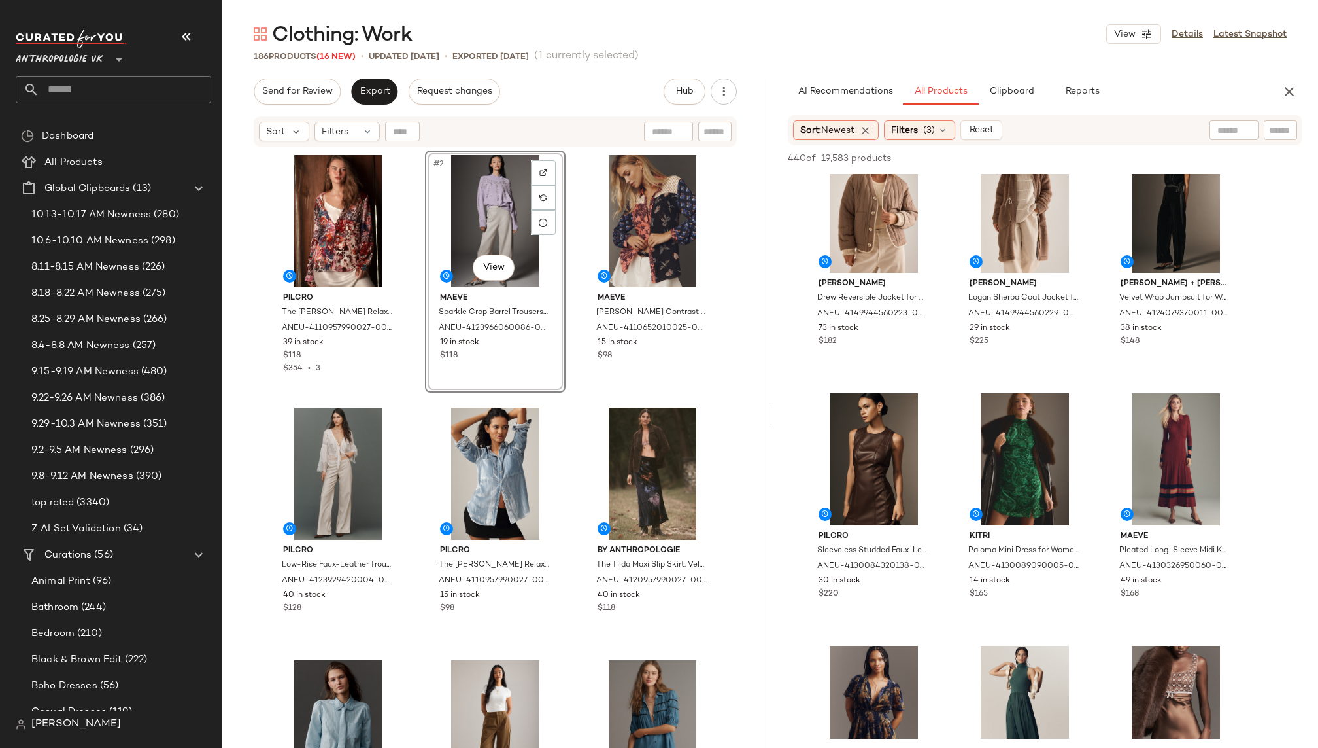
scroll to position [0, 0]
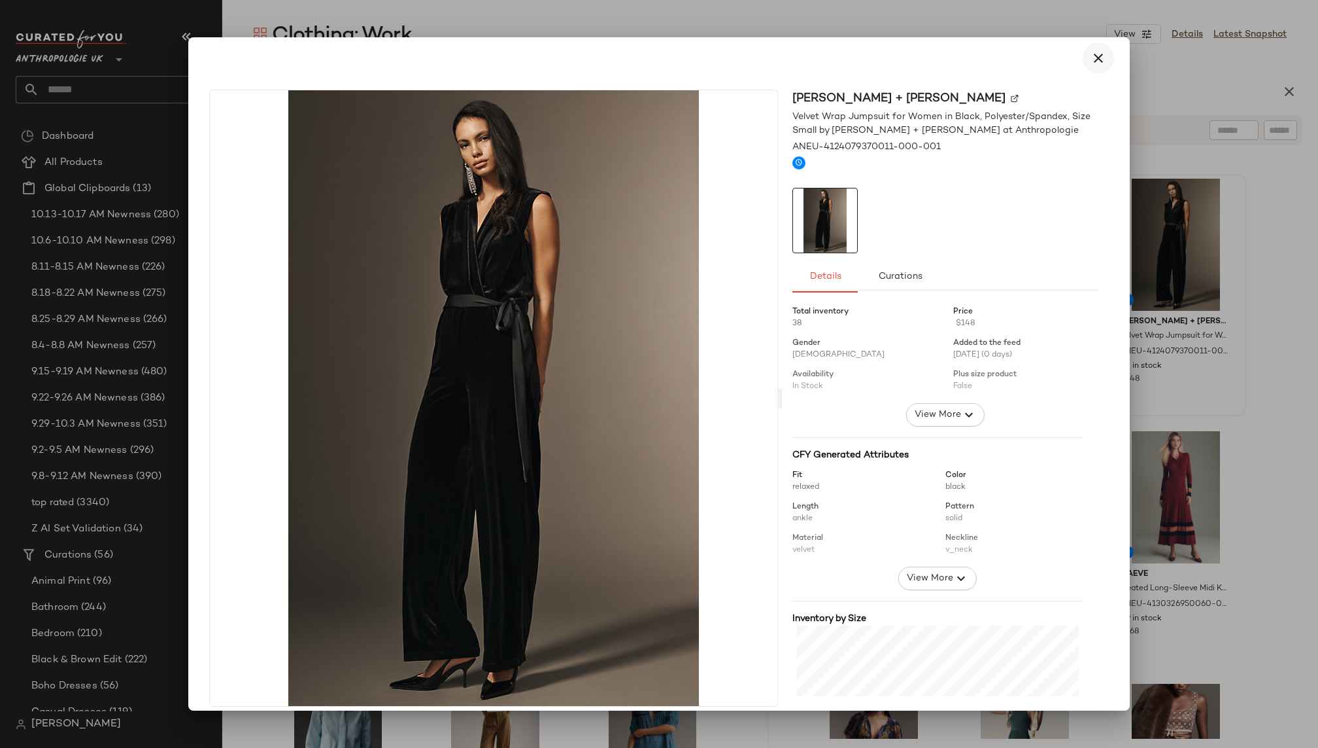
click at [1094, 57] on icon "button" at bounding box center [1099, 58] width 16 height 16
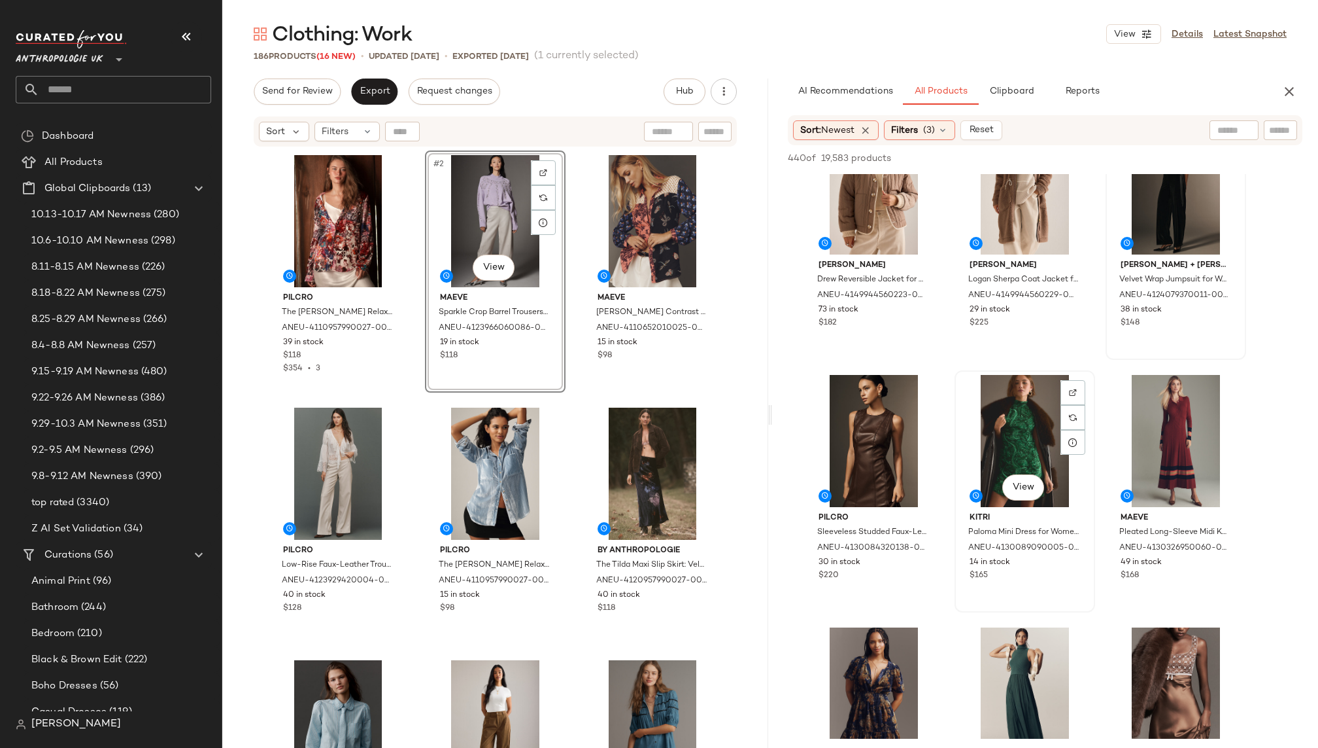
scroll to position [69, 0]
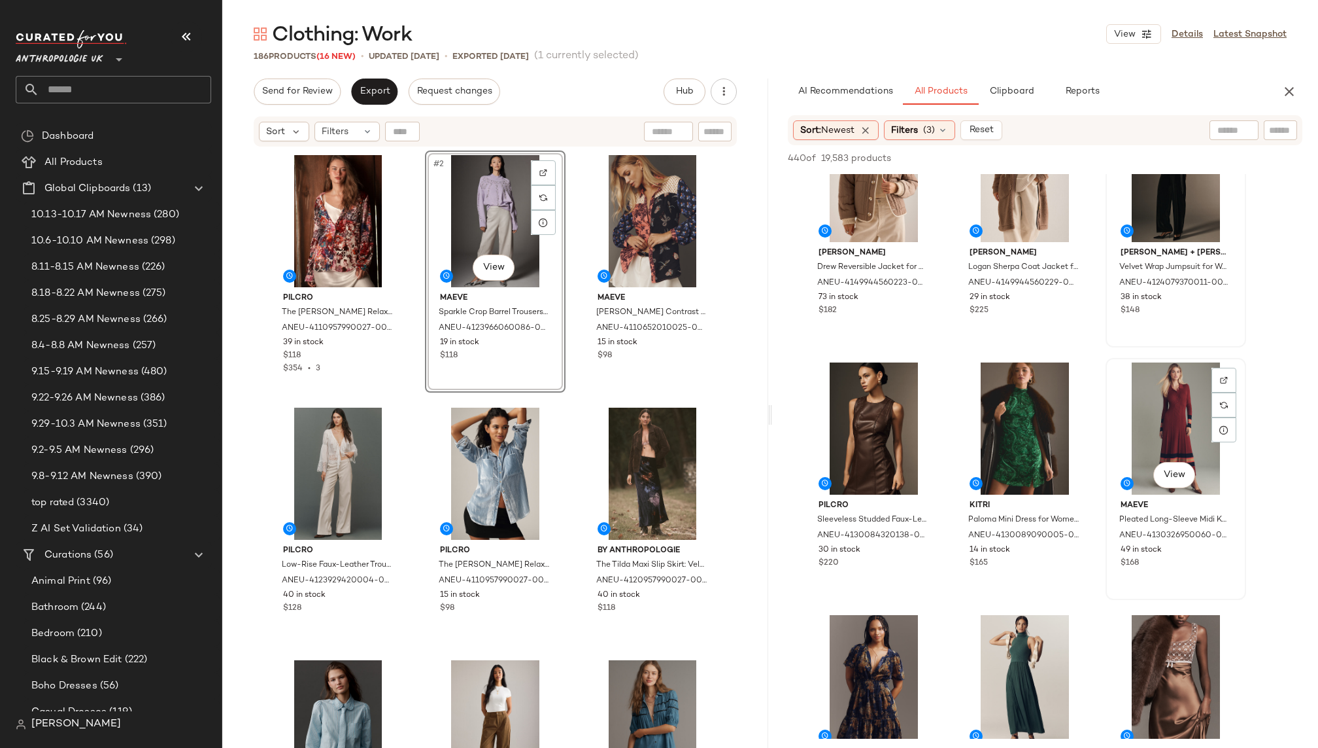
click at [1148, 420] on div "View" at bounding box center [1175, 428] width 131 height 132
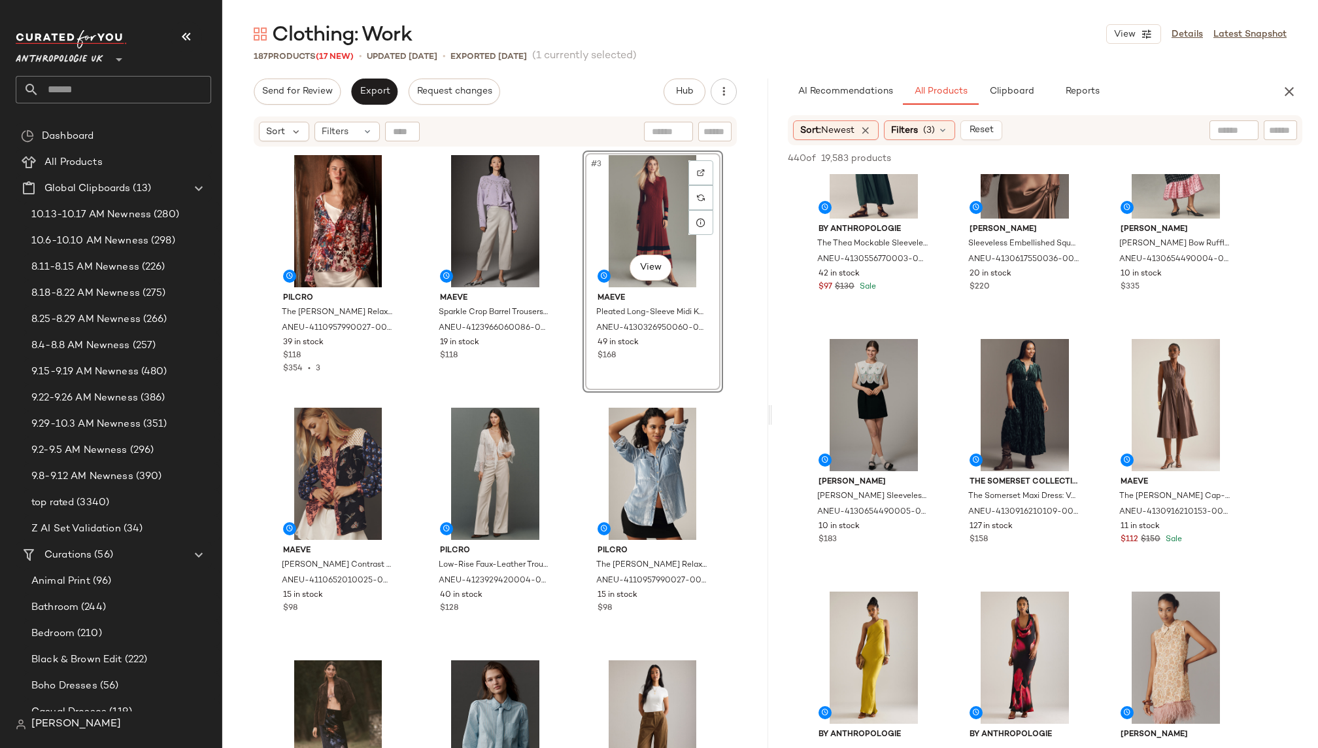
scroll to position [608, 0]
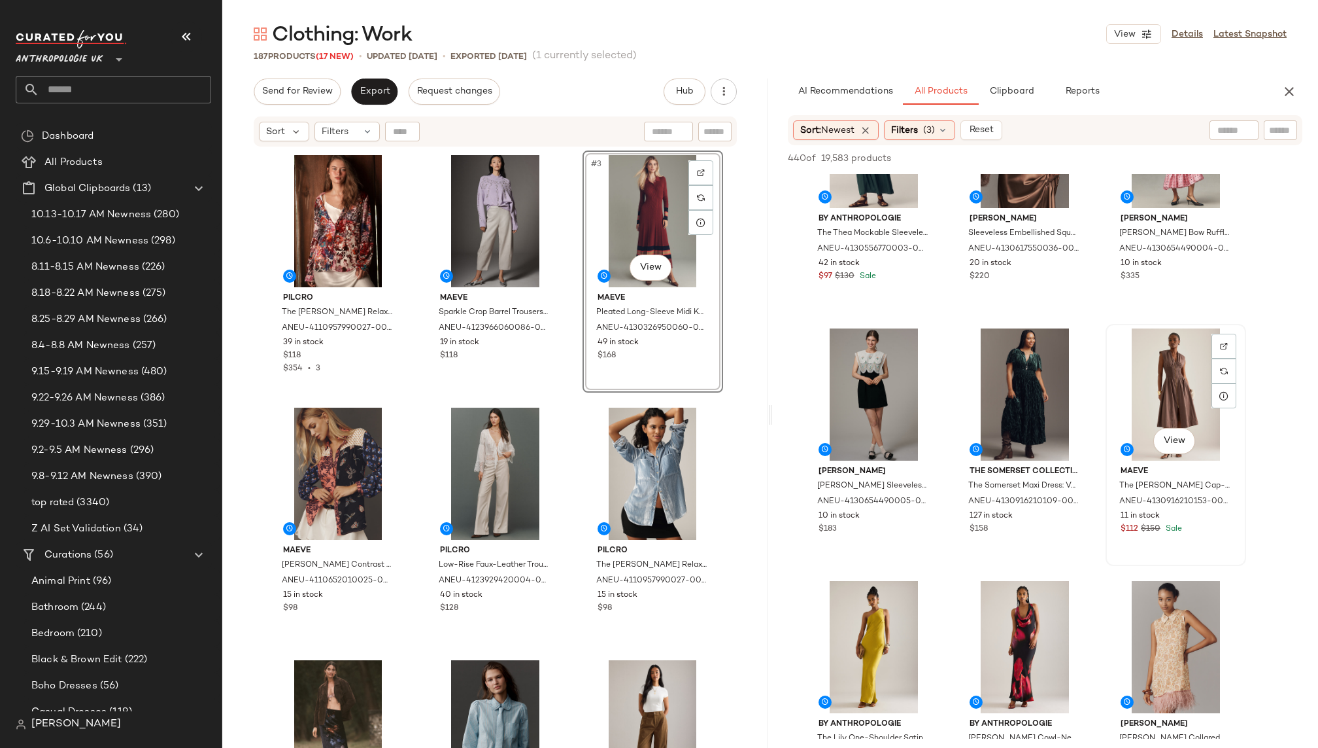
click at [1175, 382] on div "View" at bounding box center [1175, 394] width 131 height 132
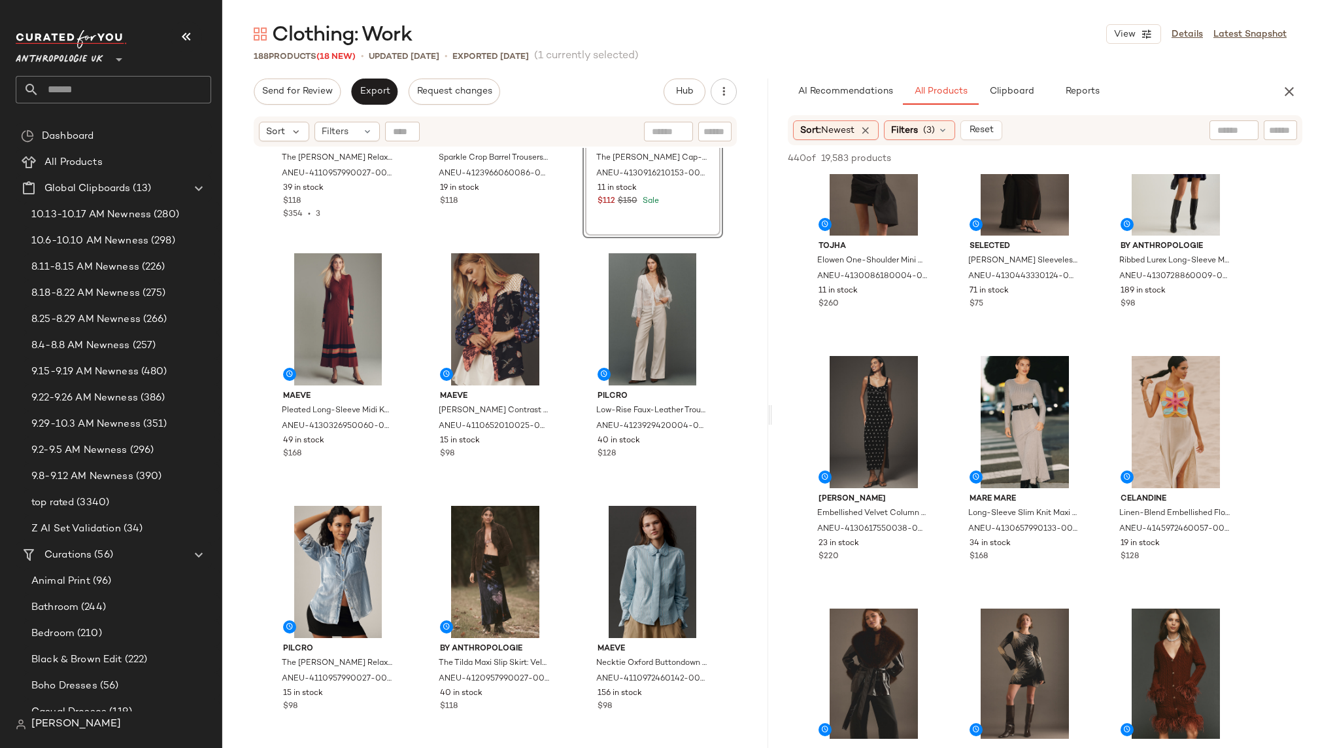
scroll to position [2357, 0]
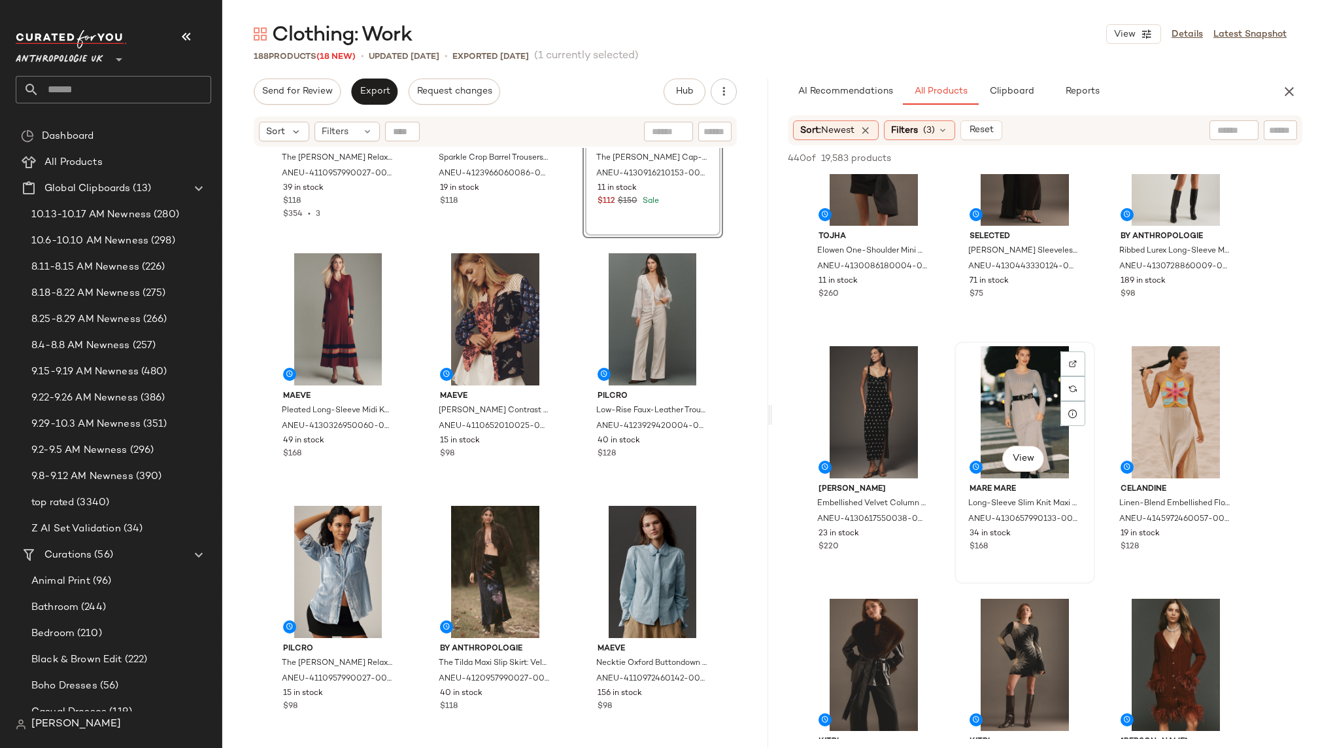
click at [1006, 409] on div "View" at bounding box center [1024, 412] width 131 height 132
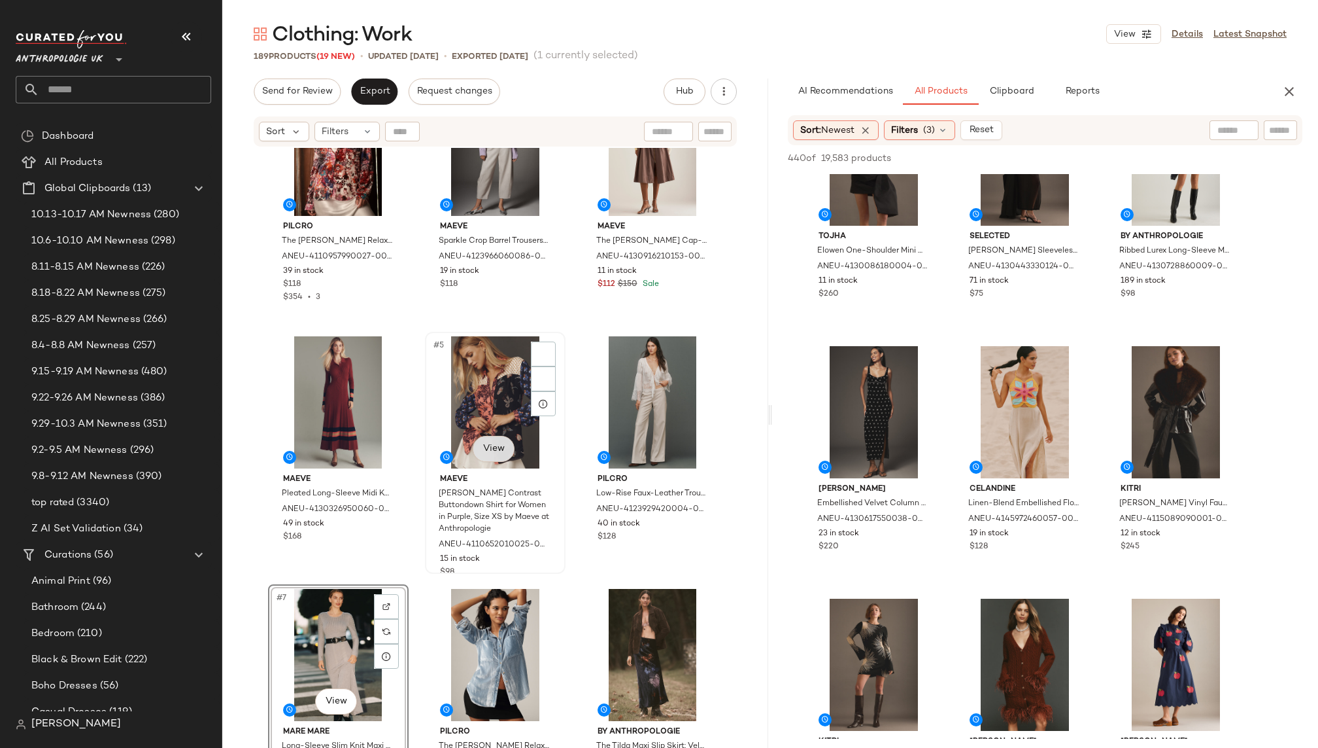
scroll to position [0, 0]
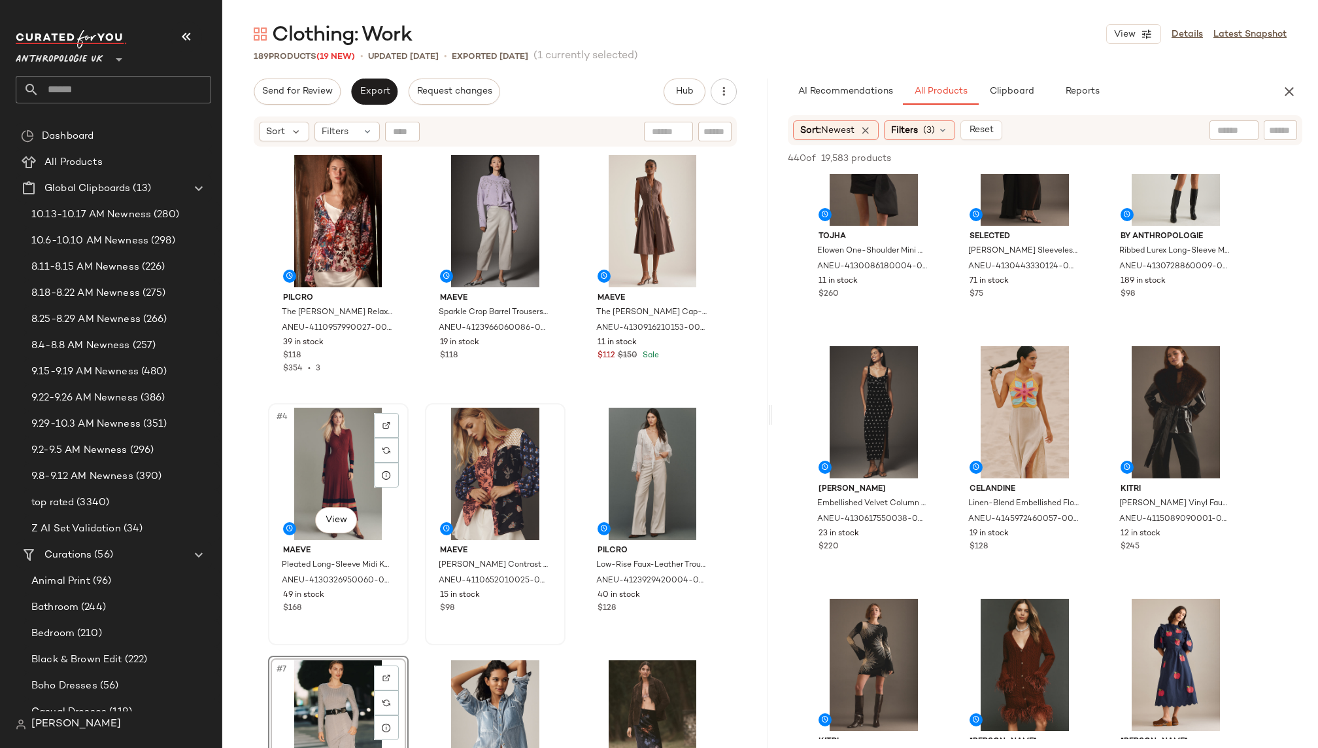
click at [327, 452] on div "#4 View" at bounding box center [338, 473] width 131 height 132
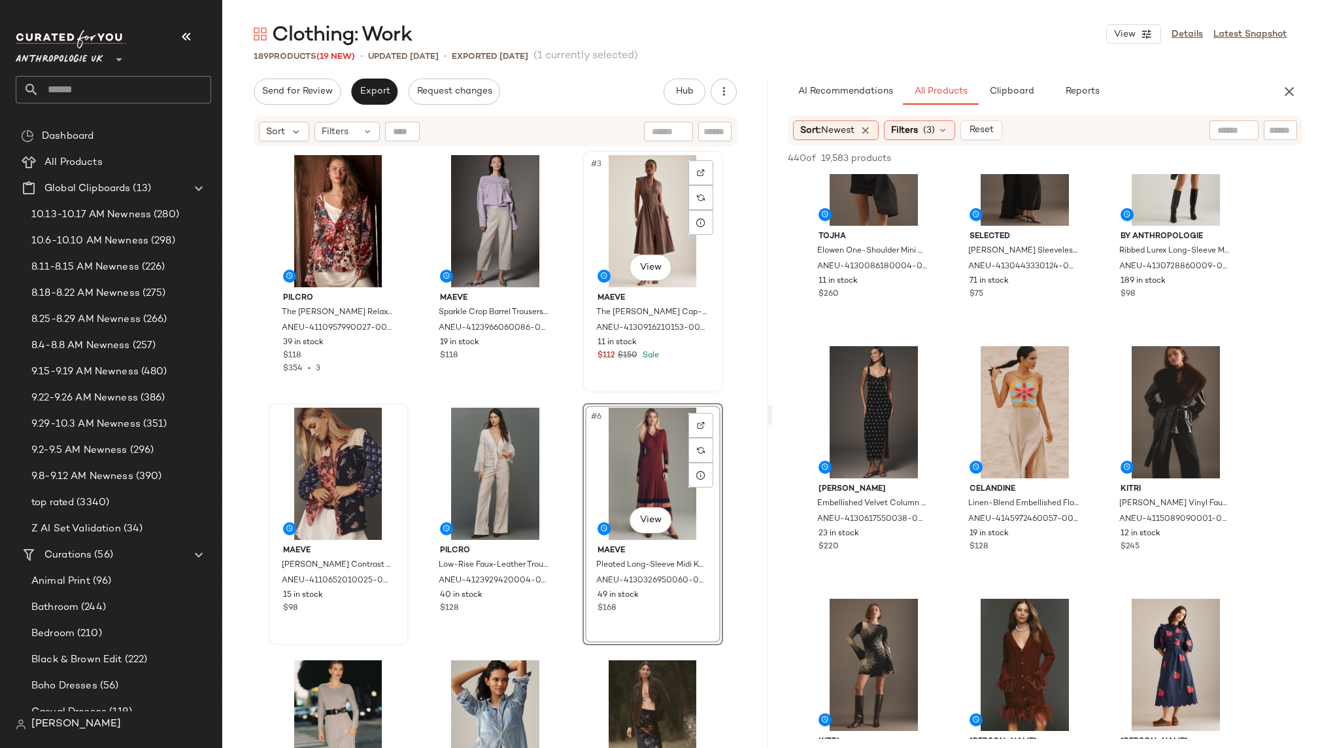
click at [594, 226] on div "#3 View" at bounding box center [652, 221] width 131 height 132
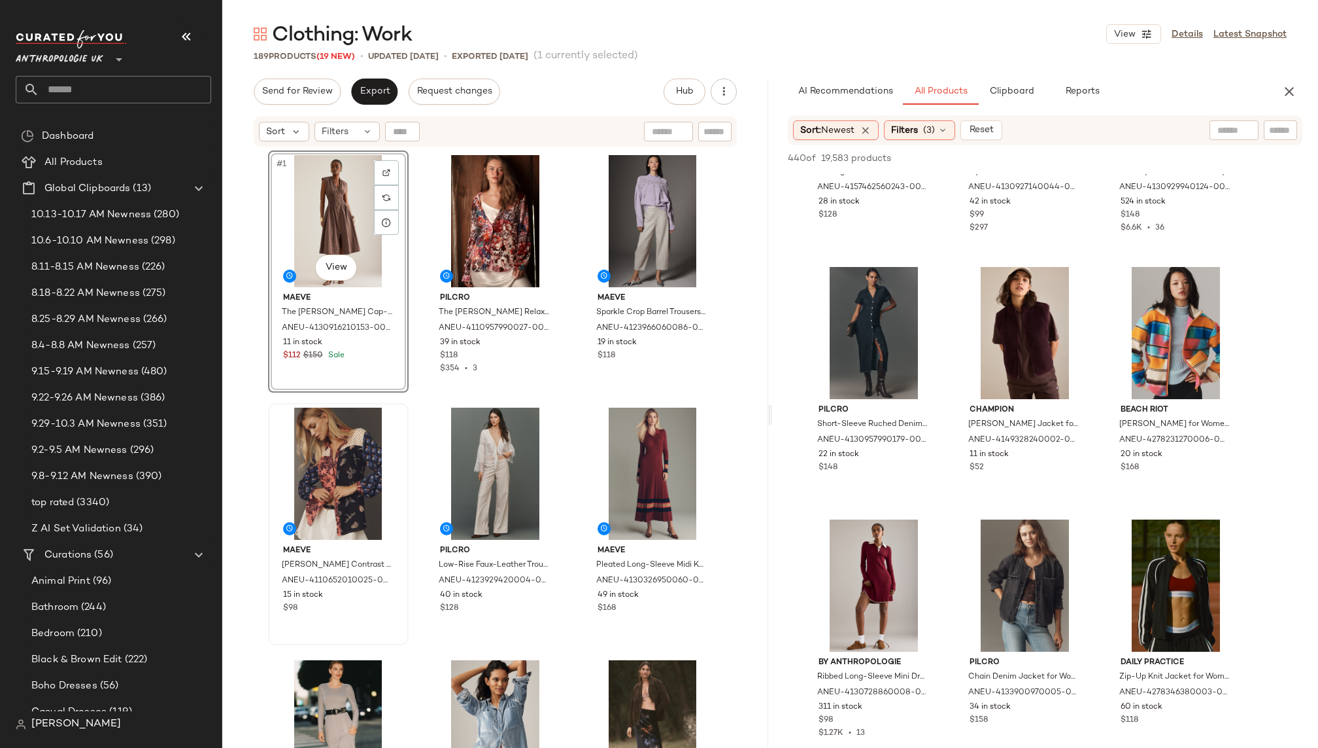
scroll to position [3449, 0]
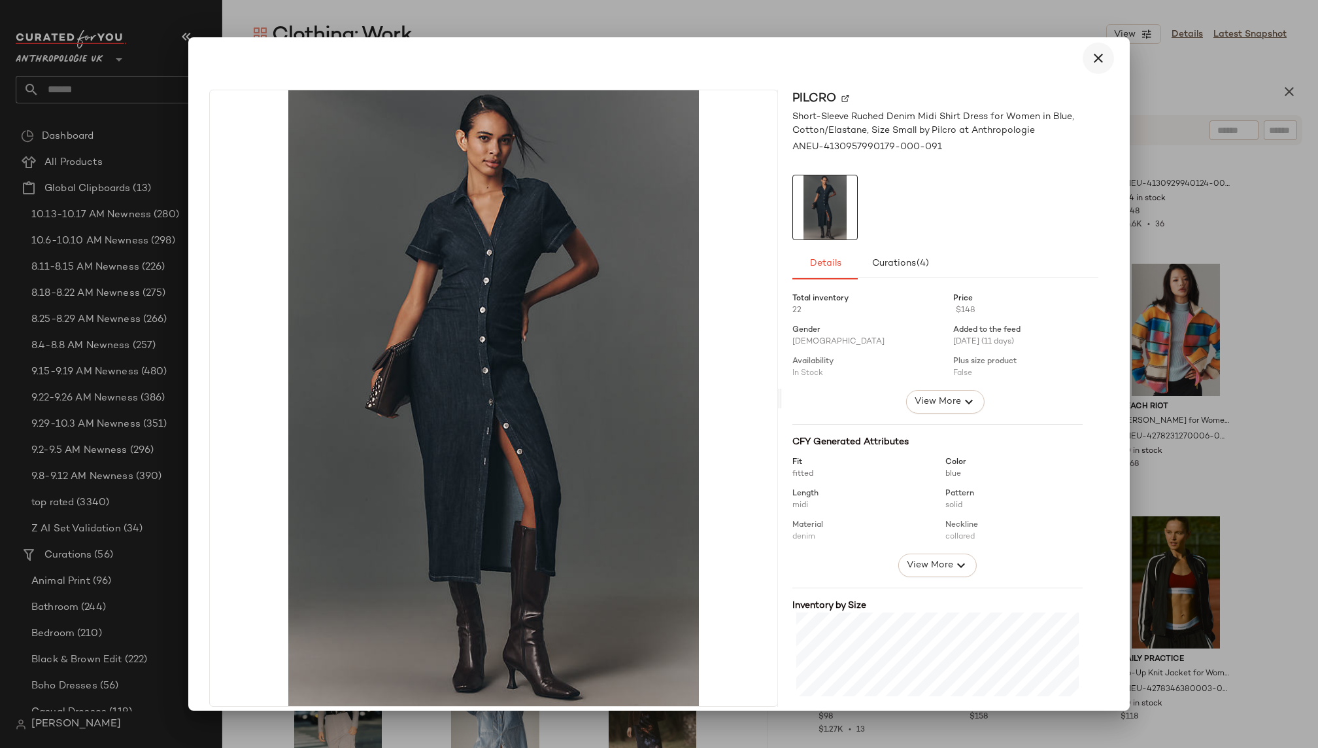
click at [1091, 56] on icon "button" at bounding box center [1099, 58] width 16 height 16
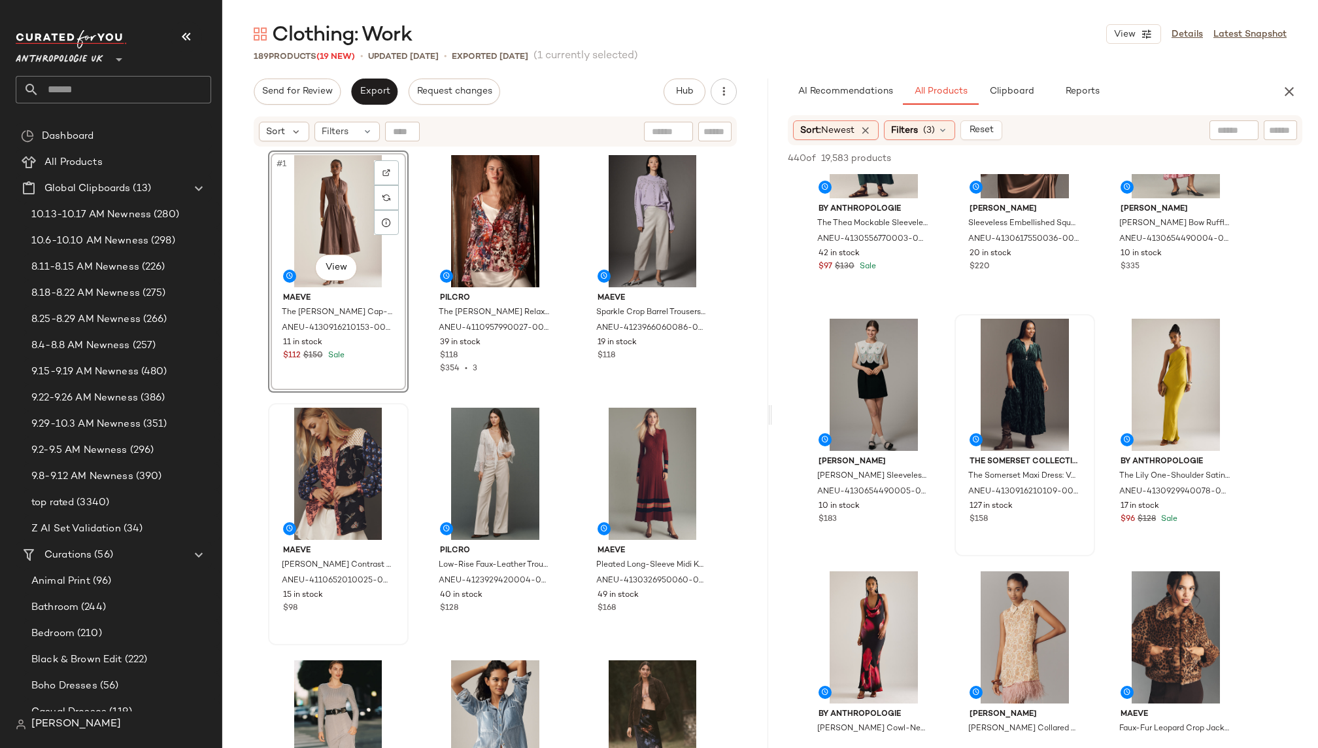
scroll to position [618, 0]
click at [1016, 443] on div "View" at bounding box center [1024, 384] width 131 height 132
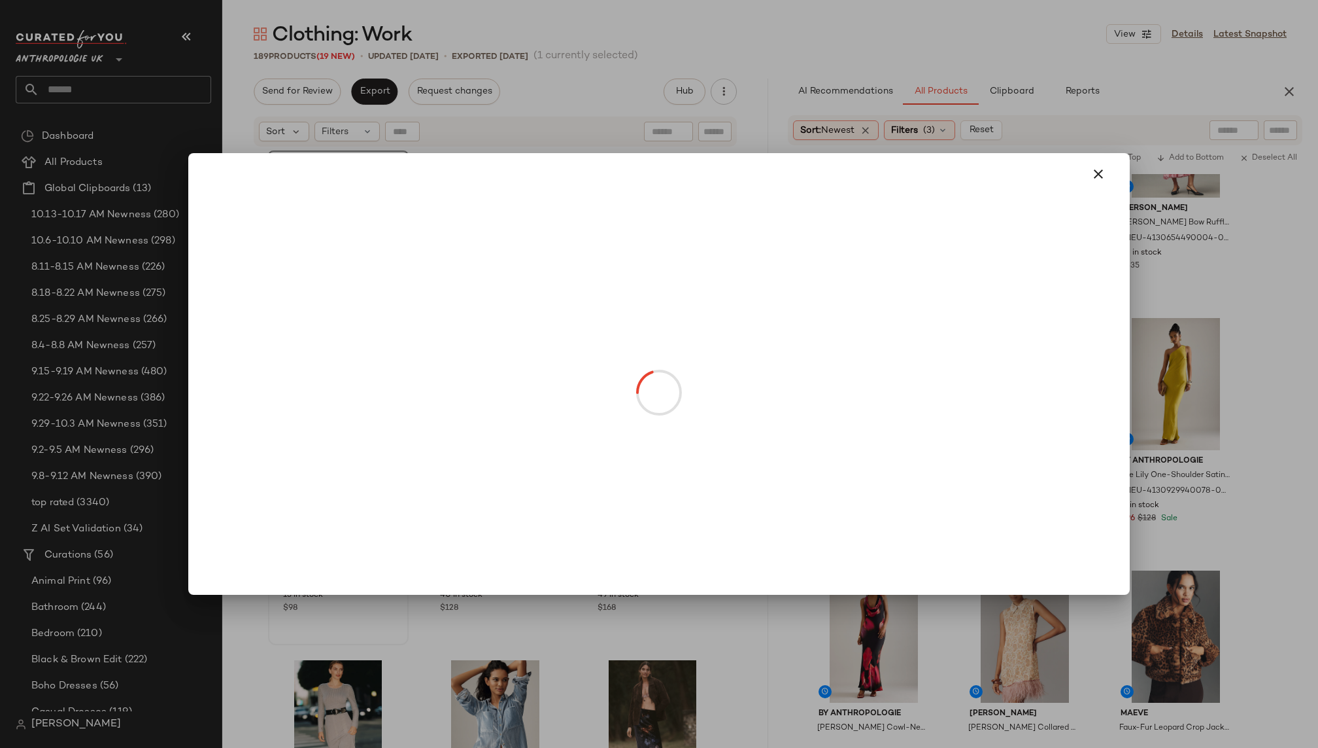
click at [1020, 432] on body "Anthropologie UK ** Dashboard All Products Global Clipboards (13) 10.13-10.17 A…" at bounding box center [659, 374] width 1318 height 748
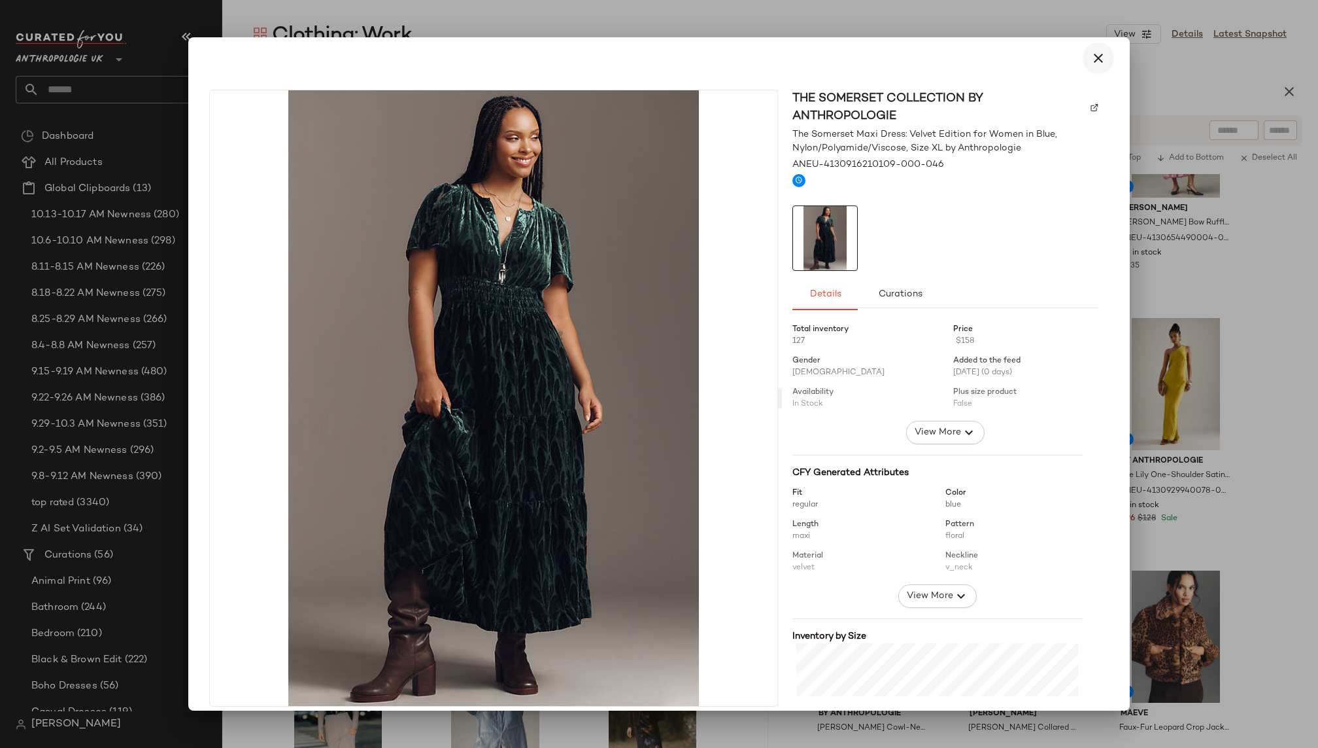
click at [1091, 63] on icon "button" at bounding box center [1099, 58] width 16 height 16
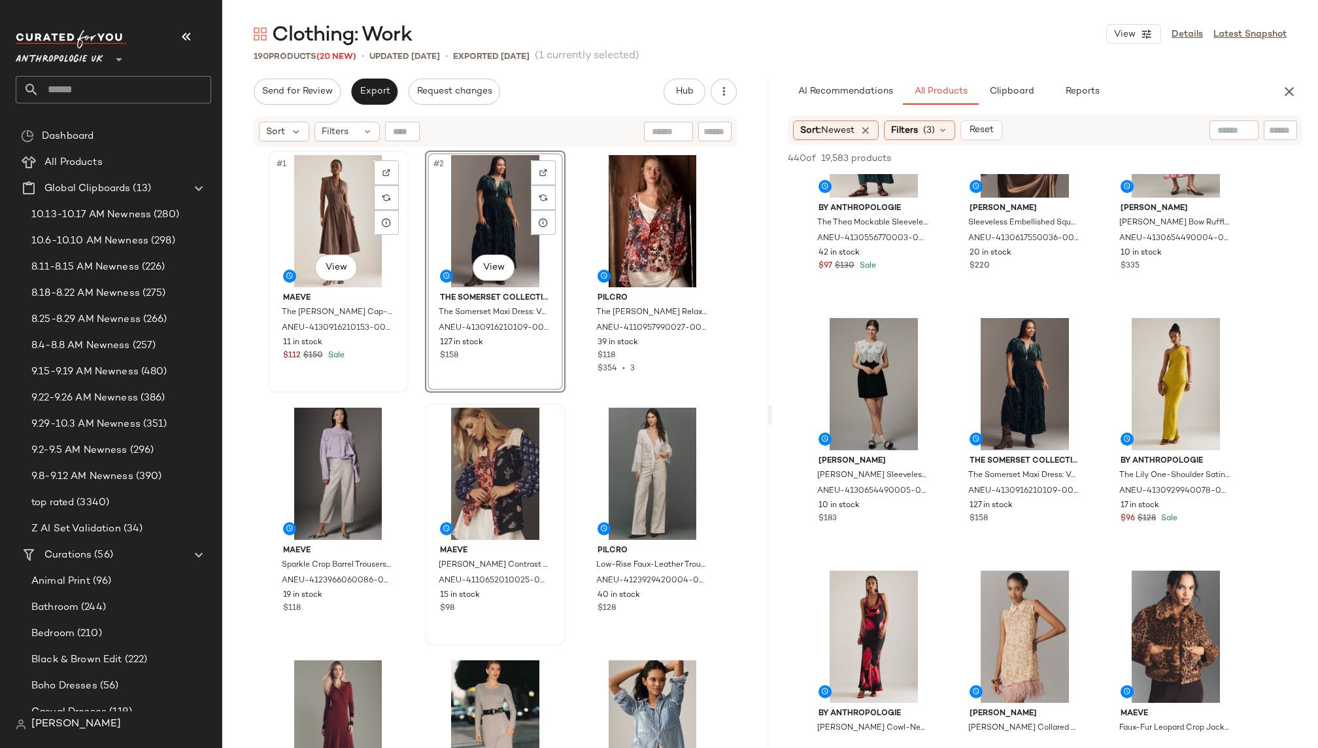
click at [337, 218] on div "#1 View" at bounding box center [338, 221] width 131 height 132
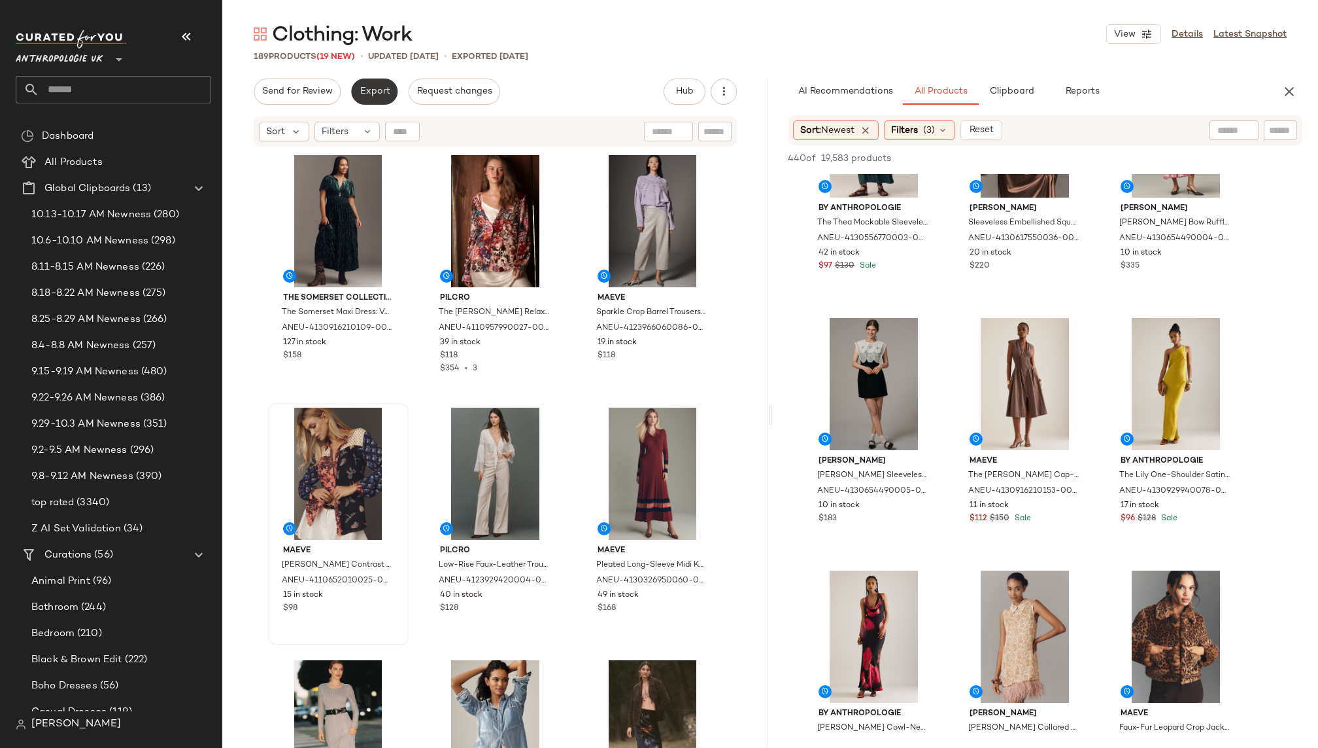
click at [371, 84] on button "Export" at bounding box center [374, 91] width 46 height 26
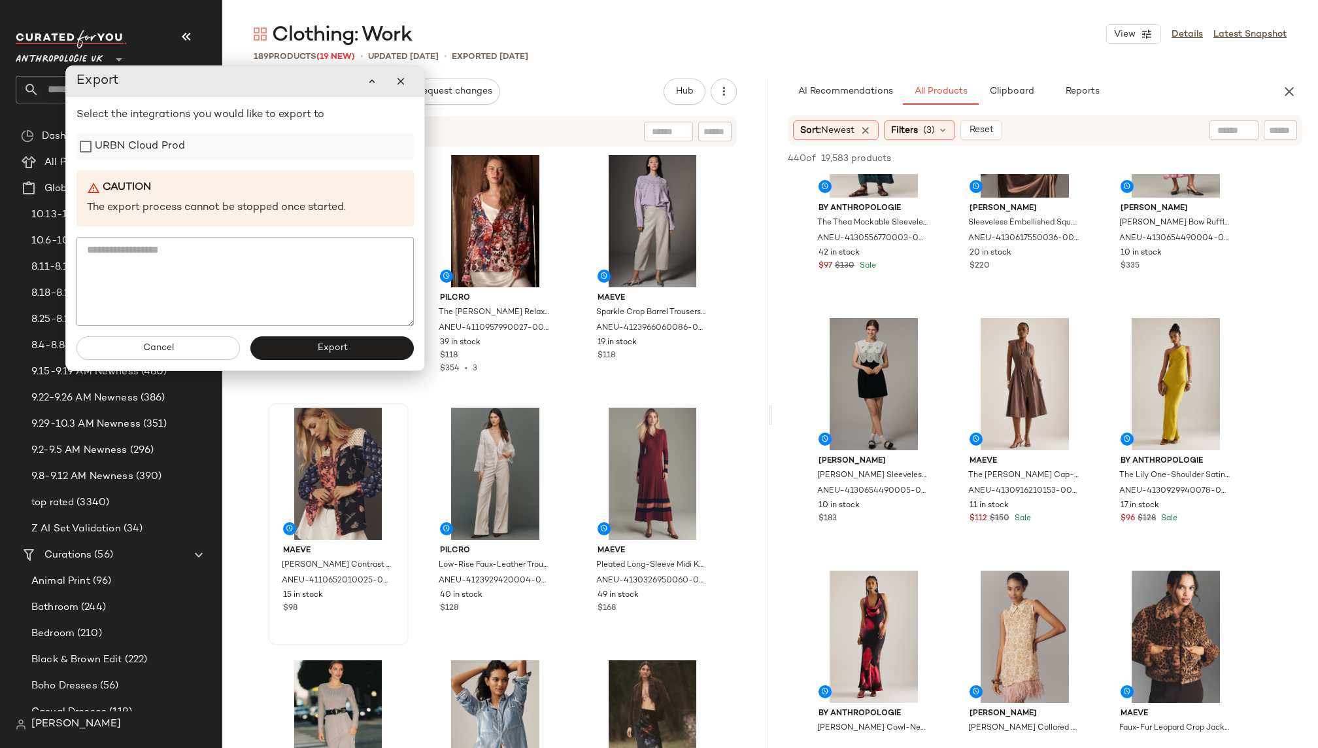
click at [167, 147] on label "URBN Cloud Prod" at bounding box center [140, 146] width 90 height 26
click at [332, 346] on span "Export" at bounding box center [332, 348] width 31 height 10
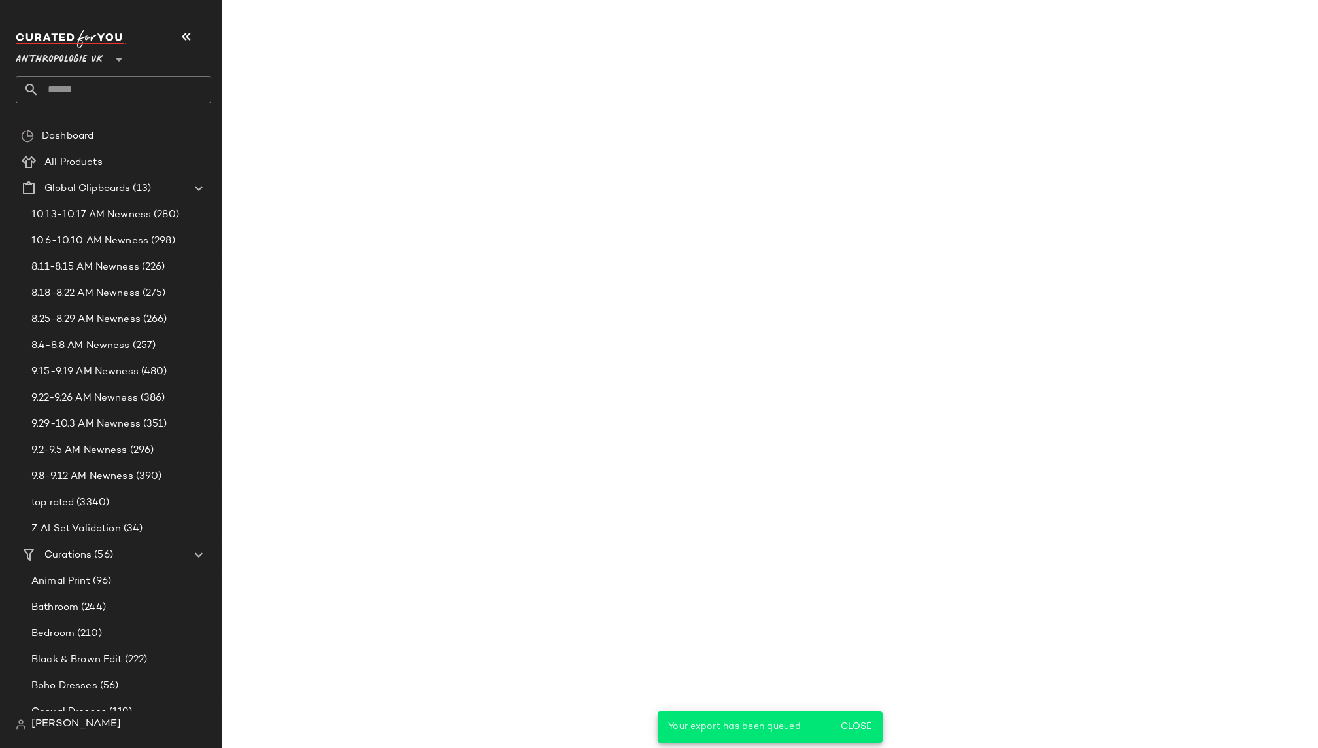
scroll to position [870, 0]
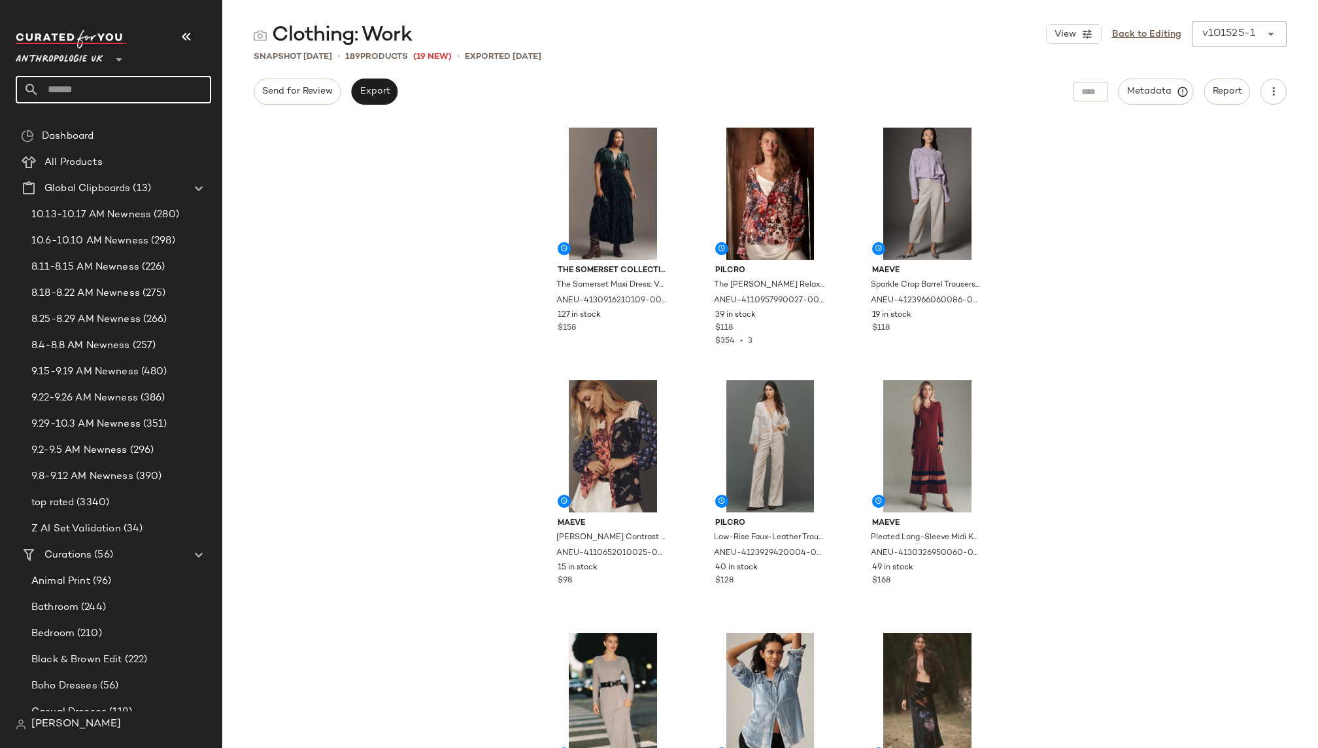
click at [104, 80] on input "text" at bounding box center [125, 89] width 172 height 27
type input "***"
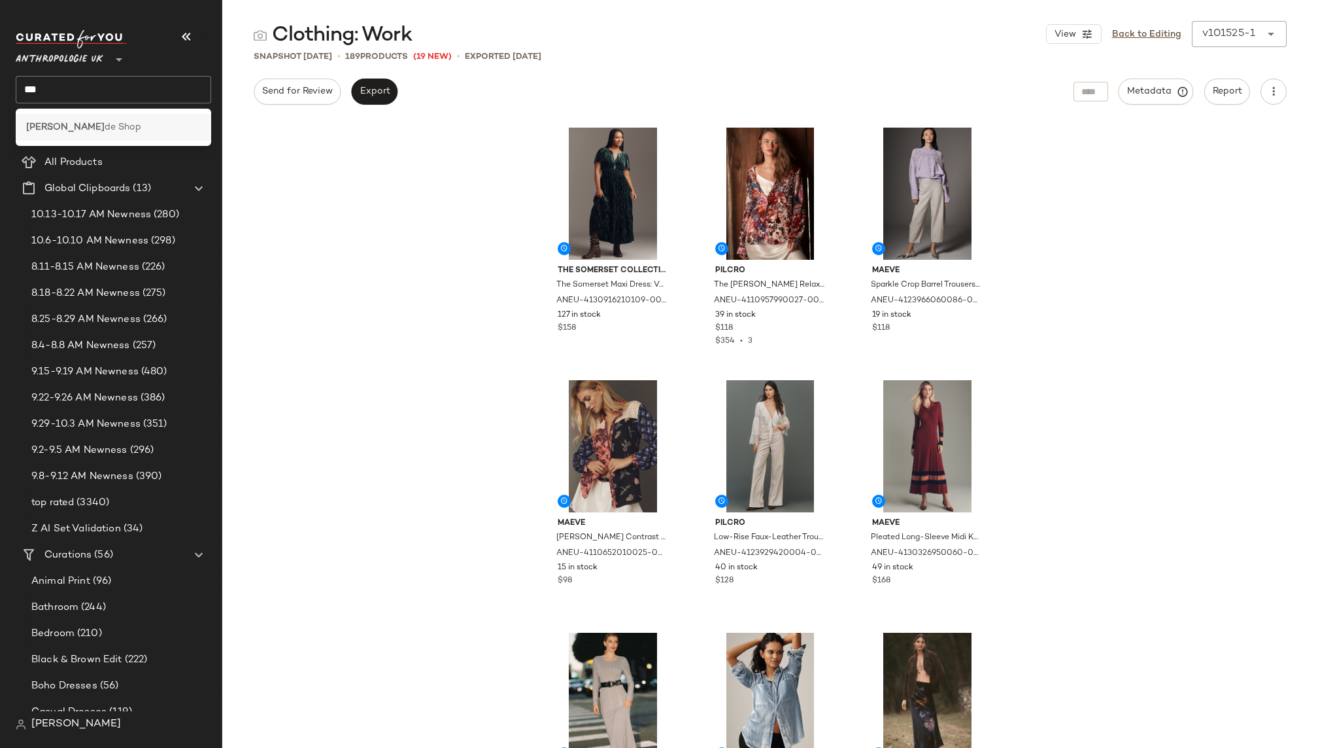
click at [94, 131] on div "Sue de Shop" at bounding box center [113, 127] width 175 height 14
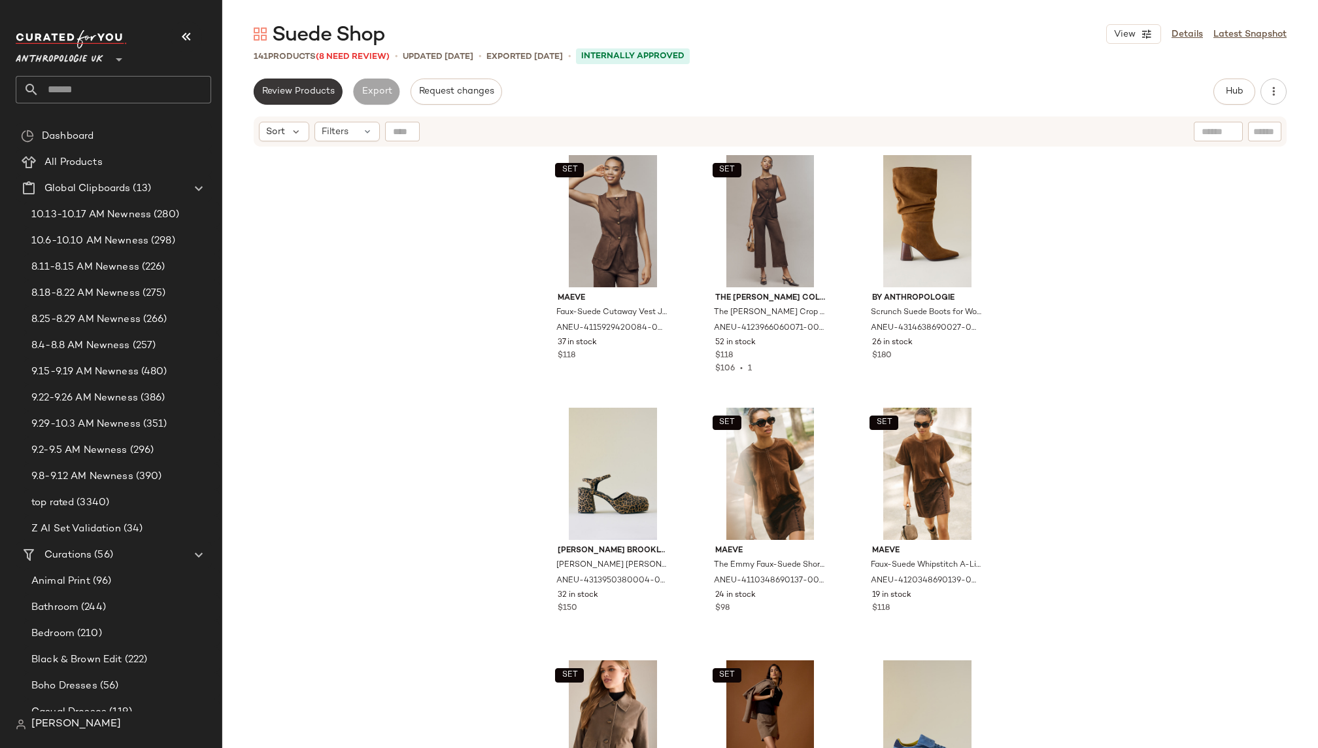
click at [309, 90] on span "Review Products" at bounding box center [298, 91] width 73 height 10
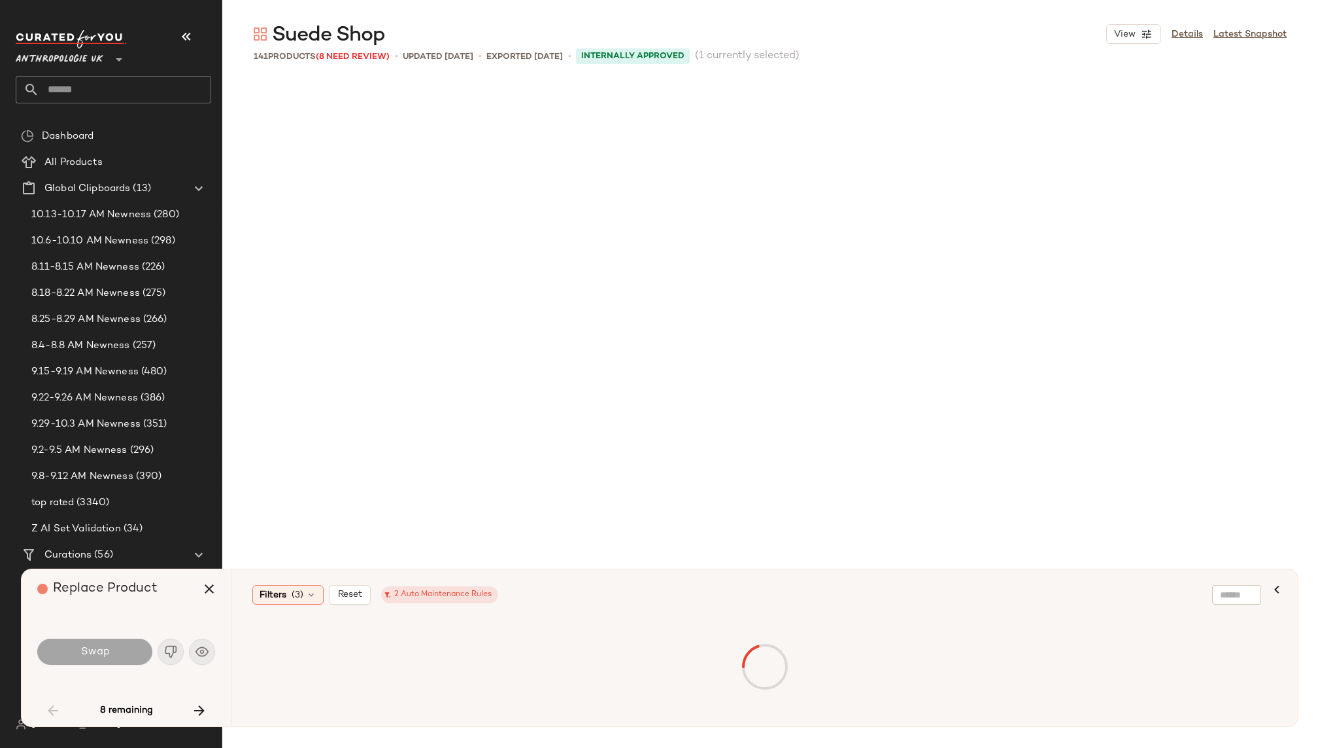
scroll to position [4291, 0]
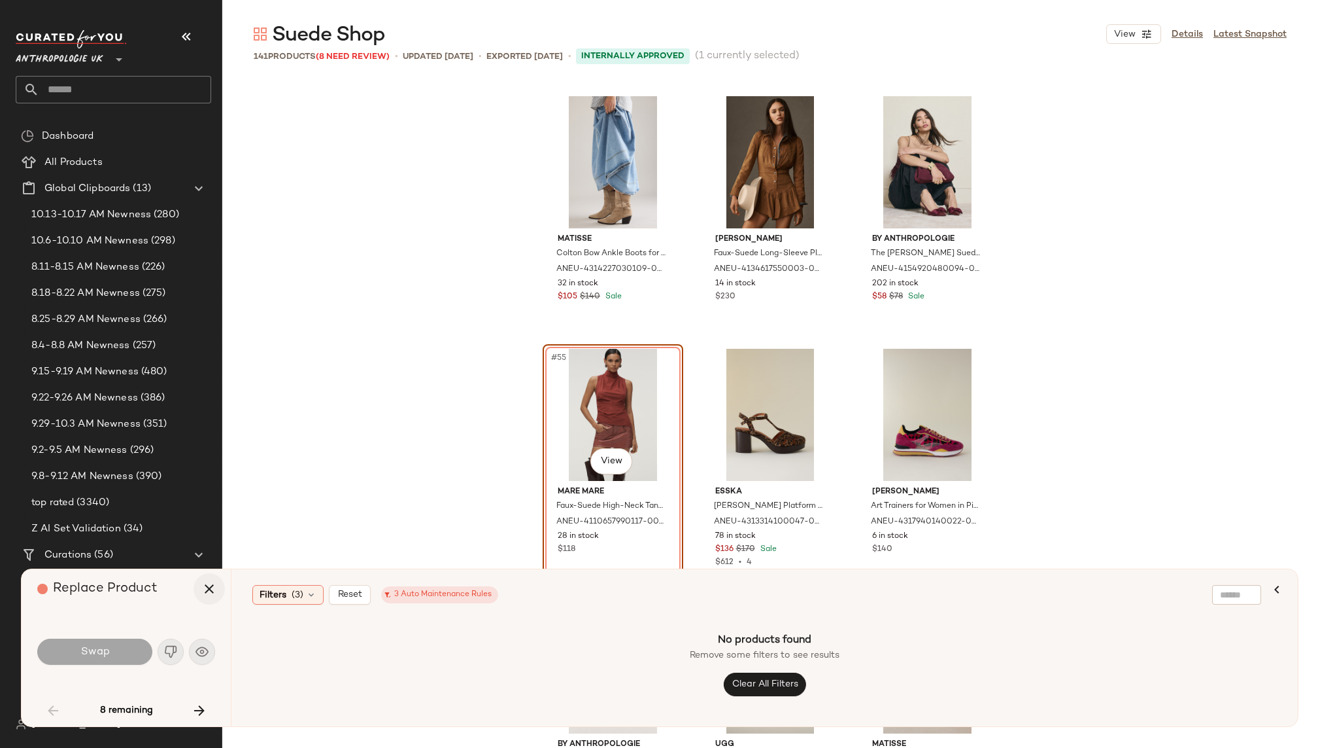
click at [211, 584] on icon "button" at bounding box center [209, 589] width 16 height 16
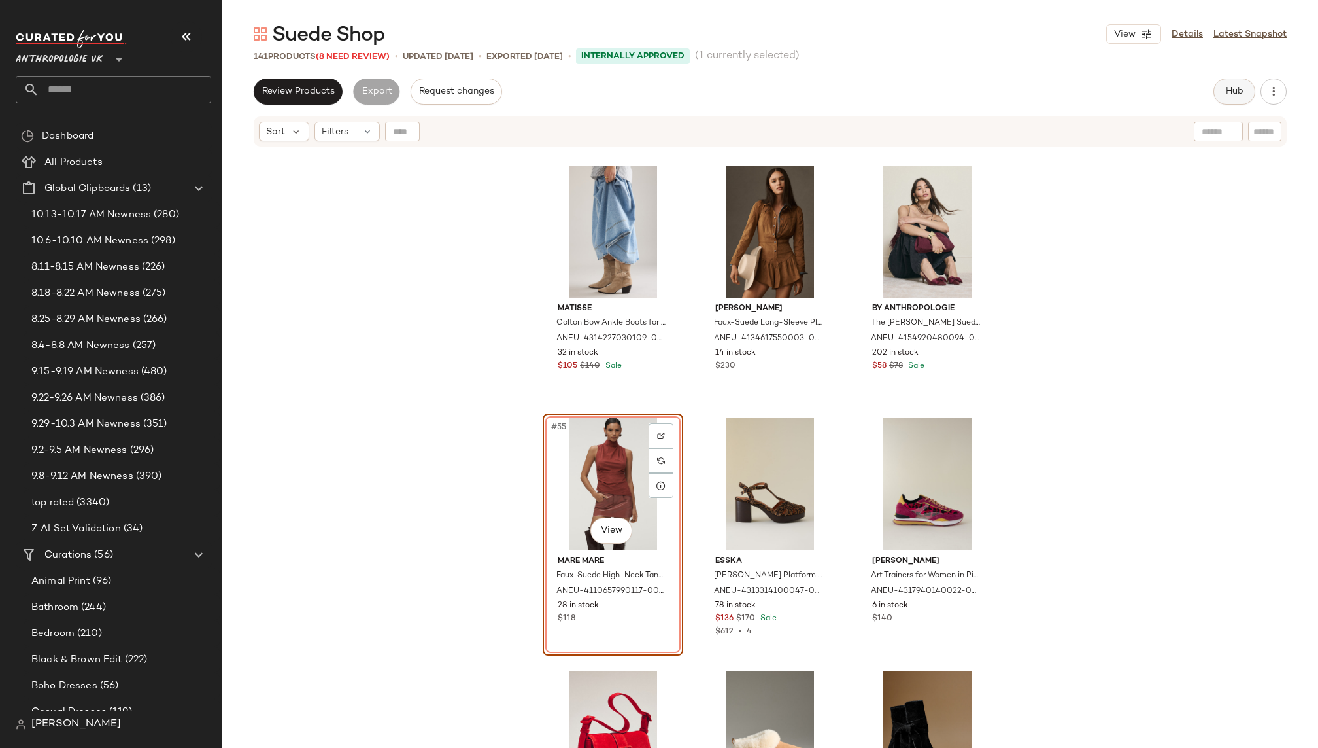
click at [1230, 90] on span "Hub" at bounding box center [1235, 91] width 18 height 10
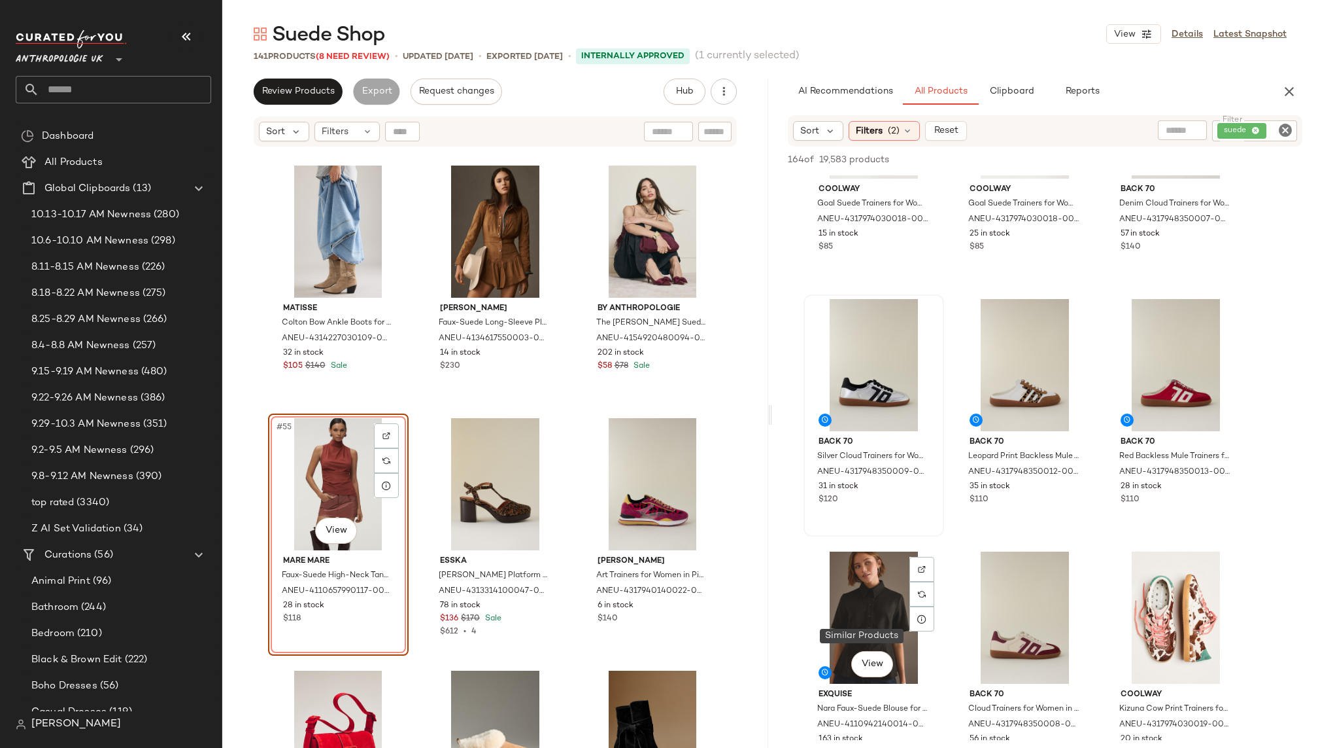
scroll to position [220, 0]
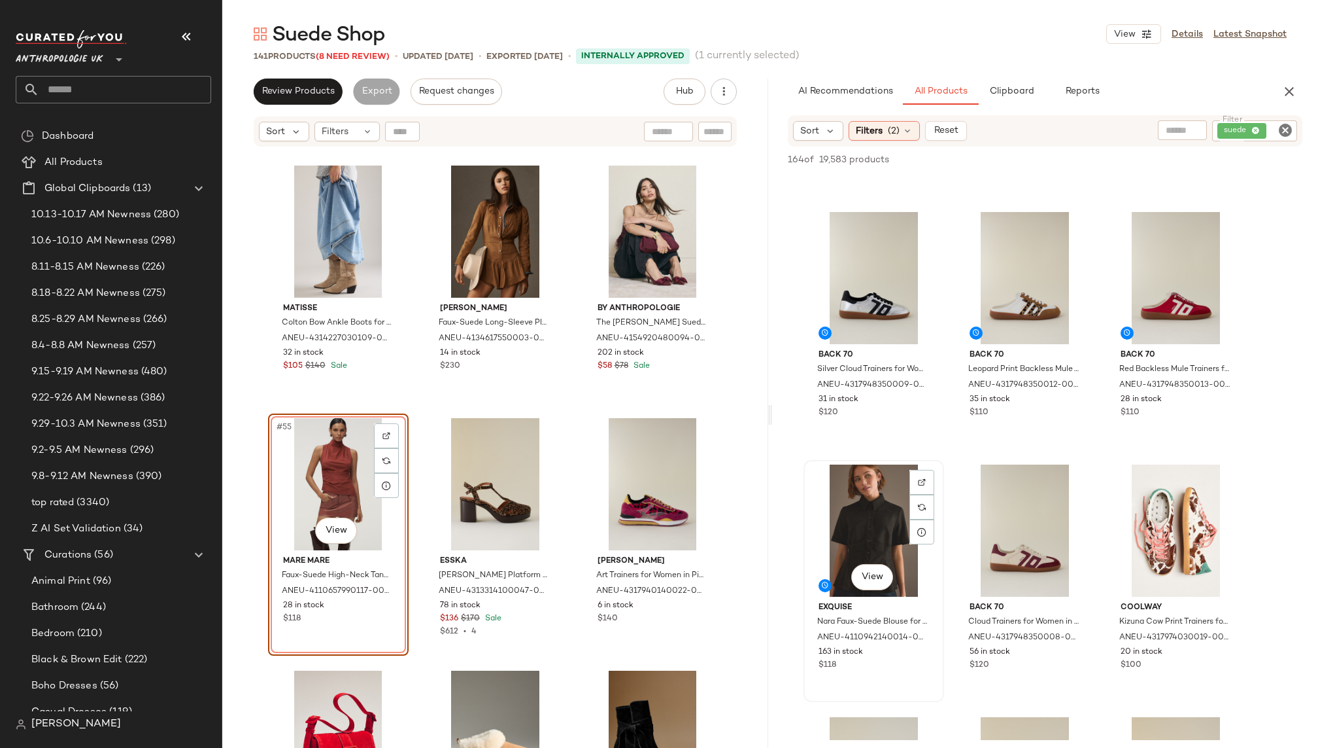
click at [854, 545] on div "View" at bounding box center [873, 530] width 131 height 132
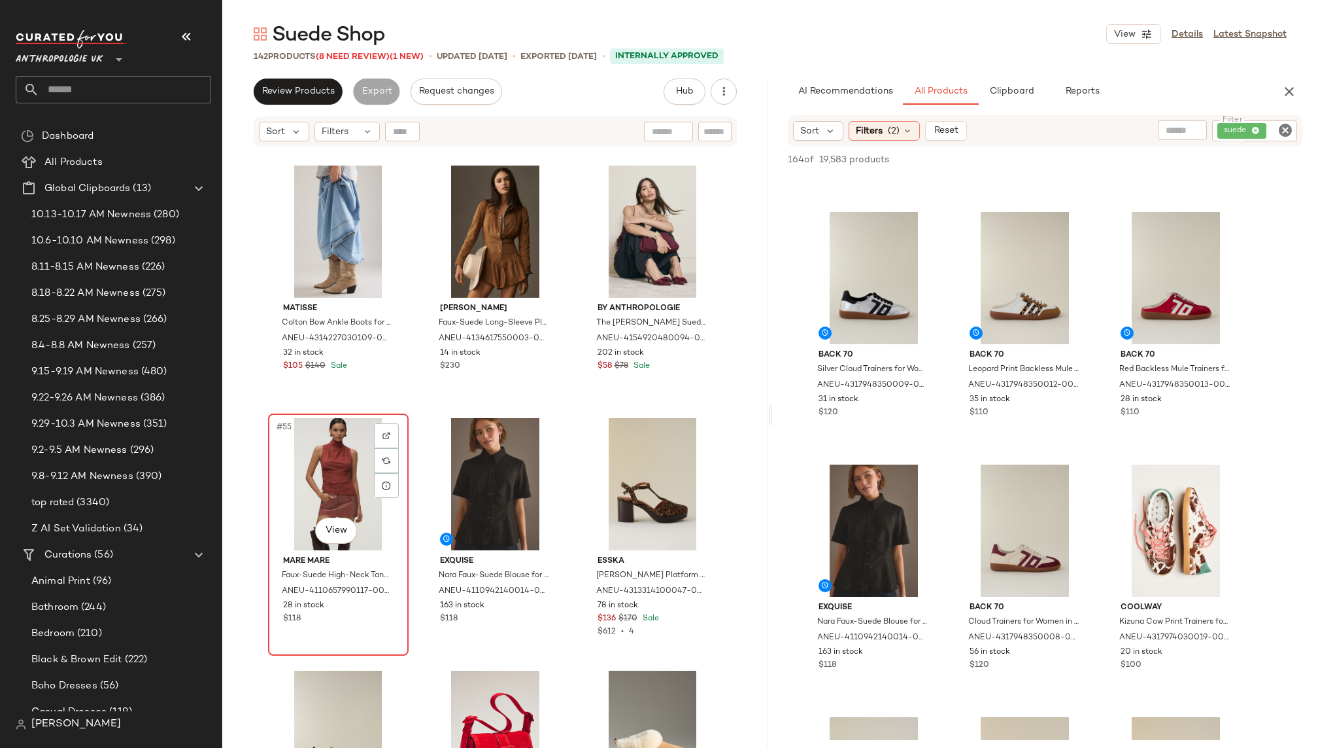
click at [313, 479] on div "#55 View" at bounding box center [338, 484] width 131 height 132
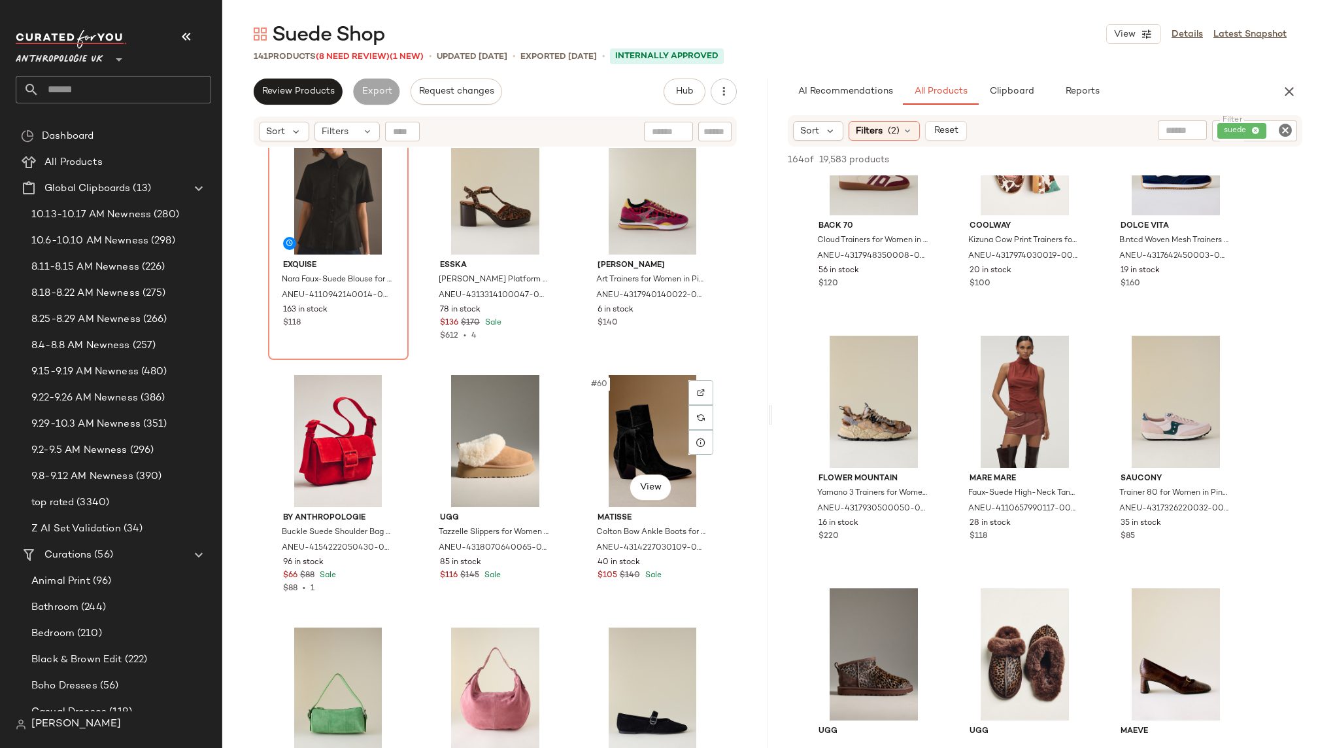
scroll to position [4630, 0]
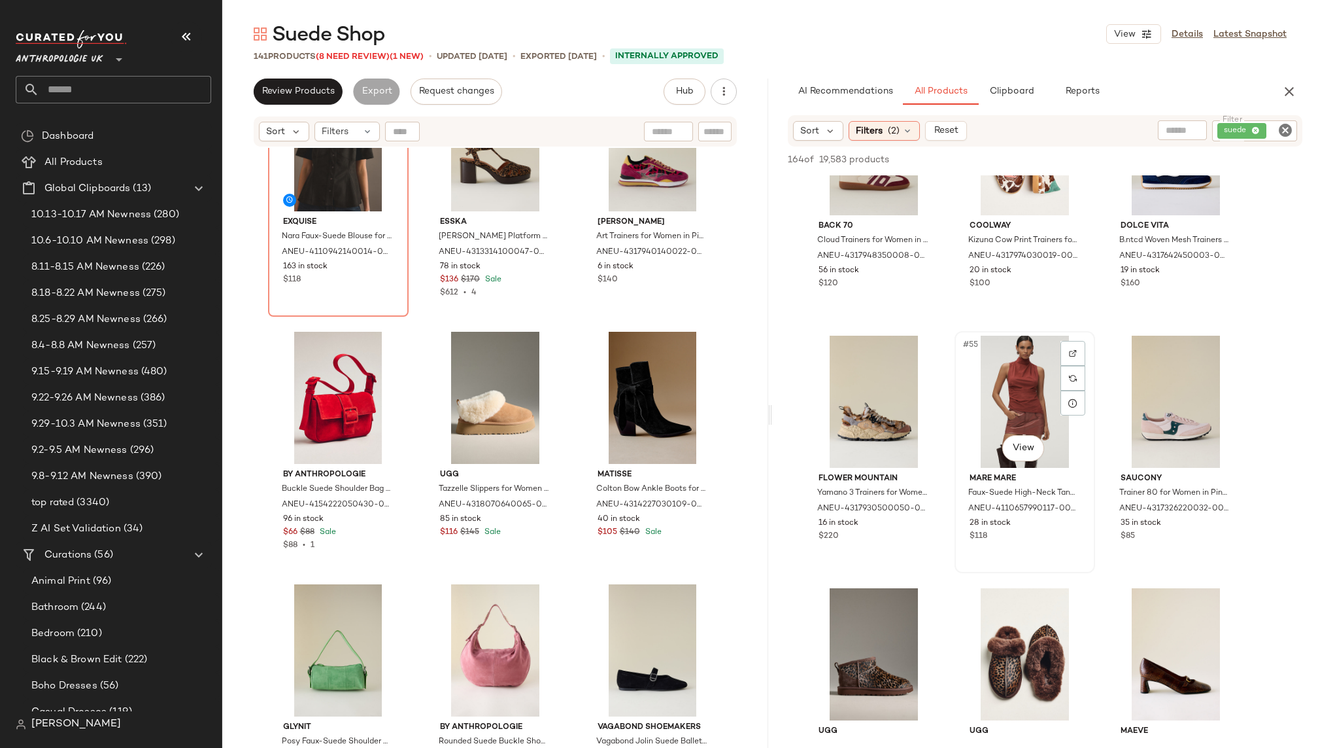
click at [1014, 394] on div "#55 View" at bounding box center [1024, 401] width 131 height 132
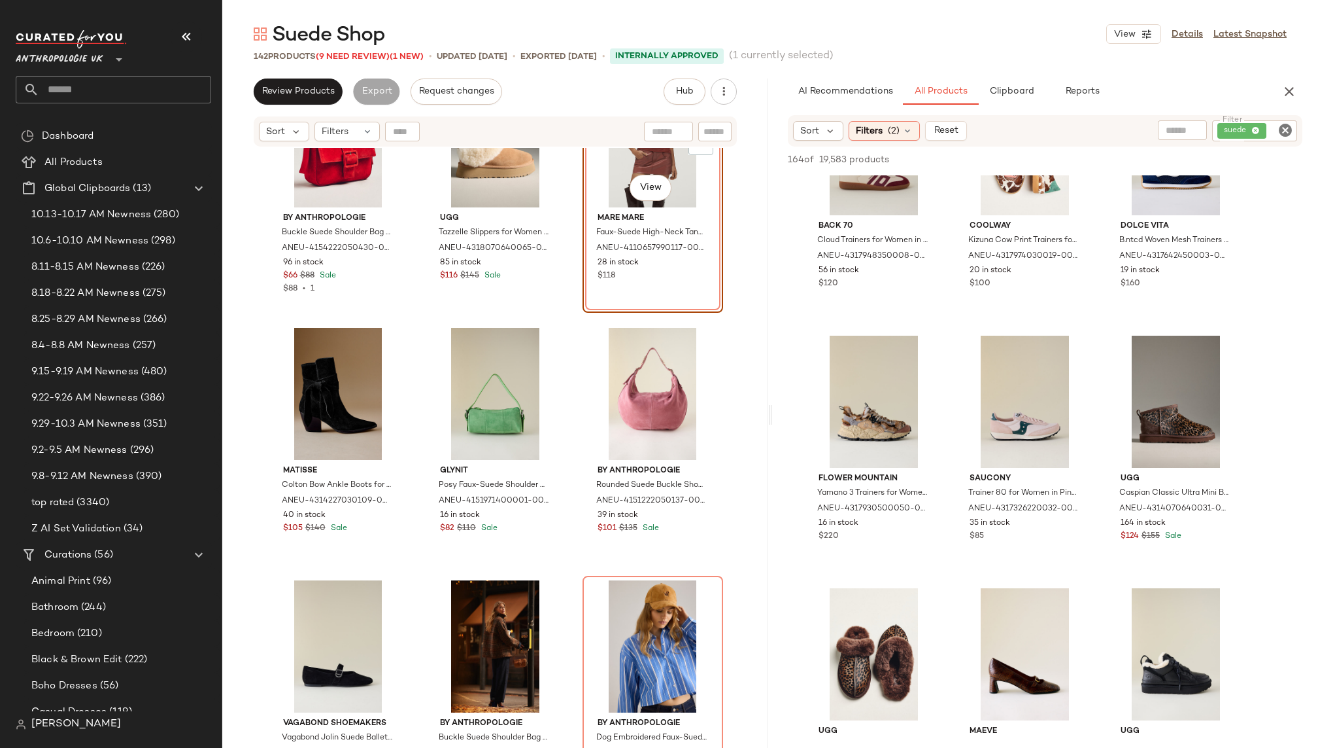
scroll to position [4924, 0]
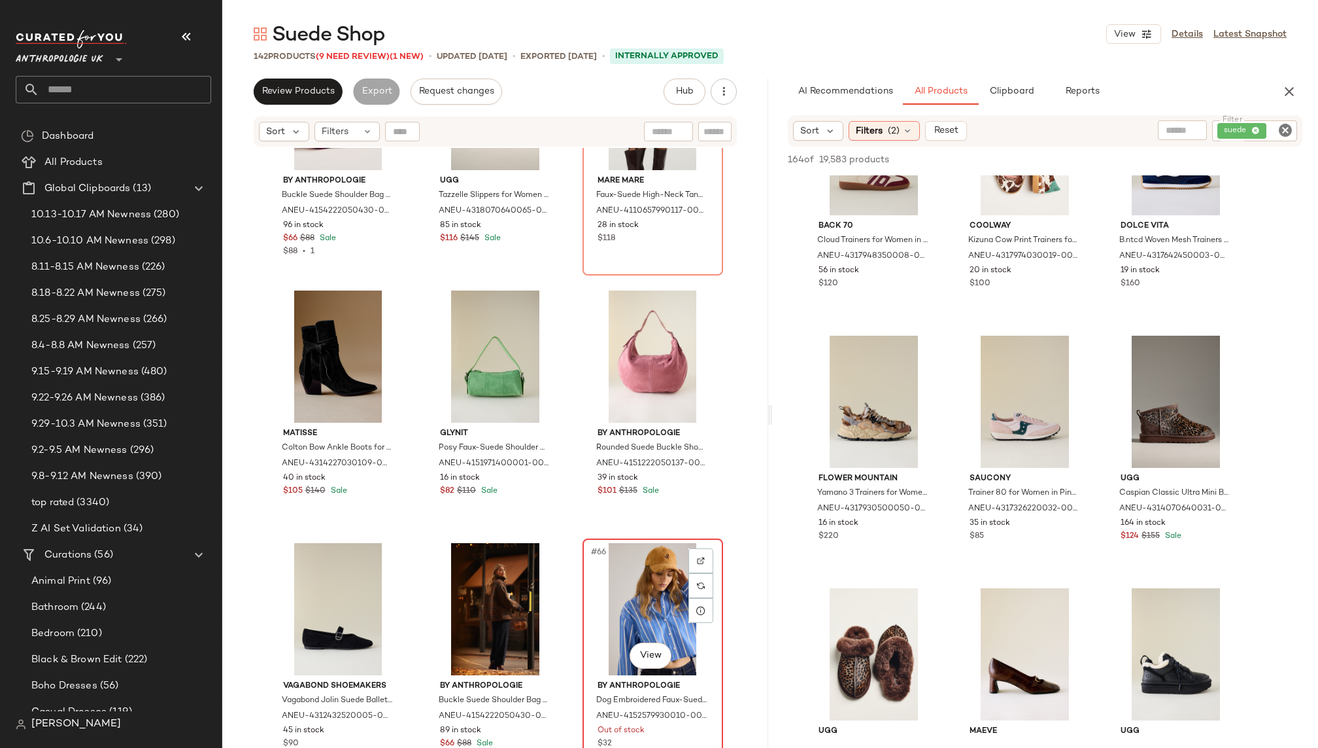
click at [634, 586] on div "#66 View" at bounding box center [652, 609] width 131 height 132
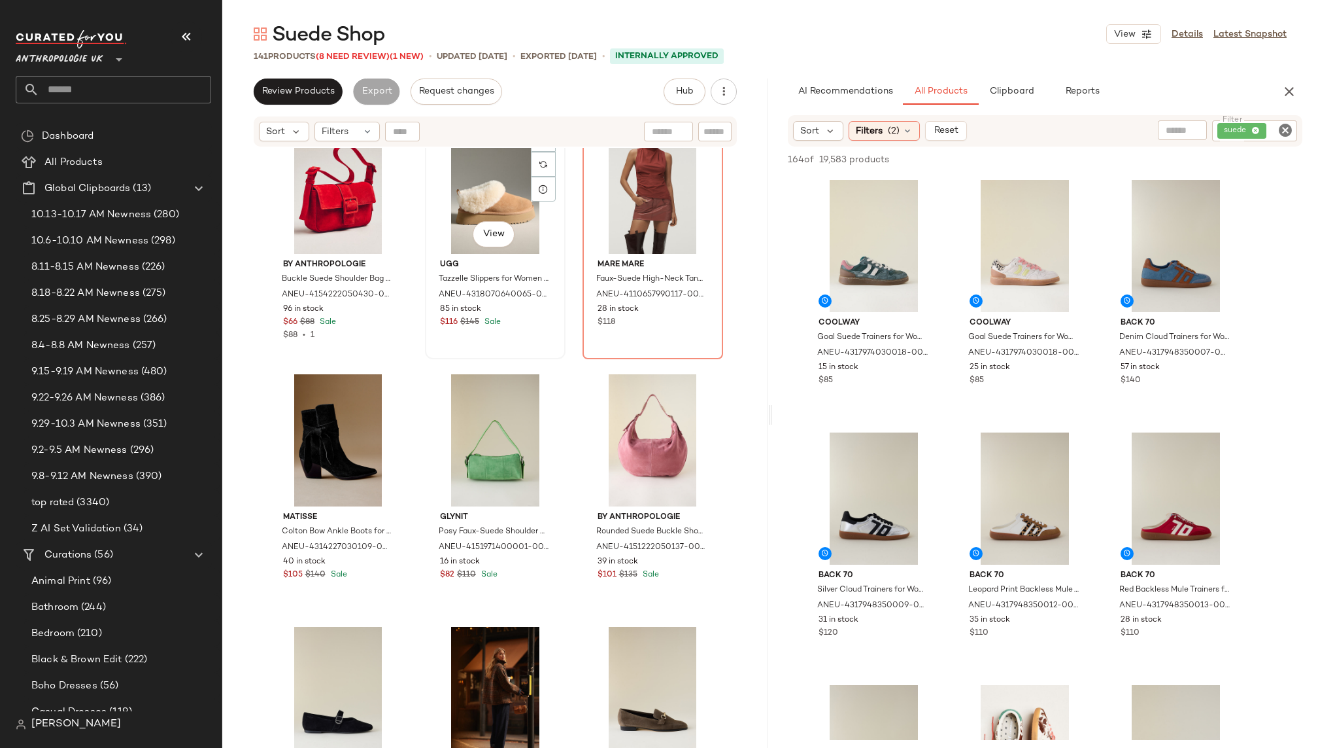
scroll to position [4860, 0]
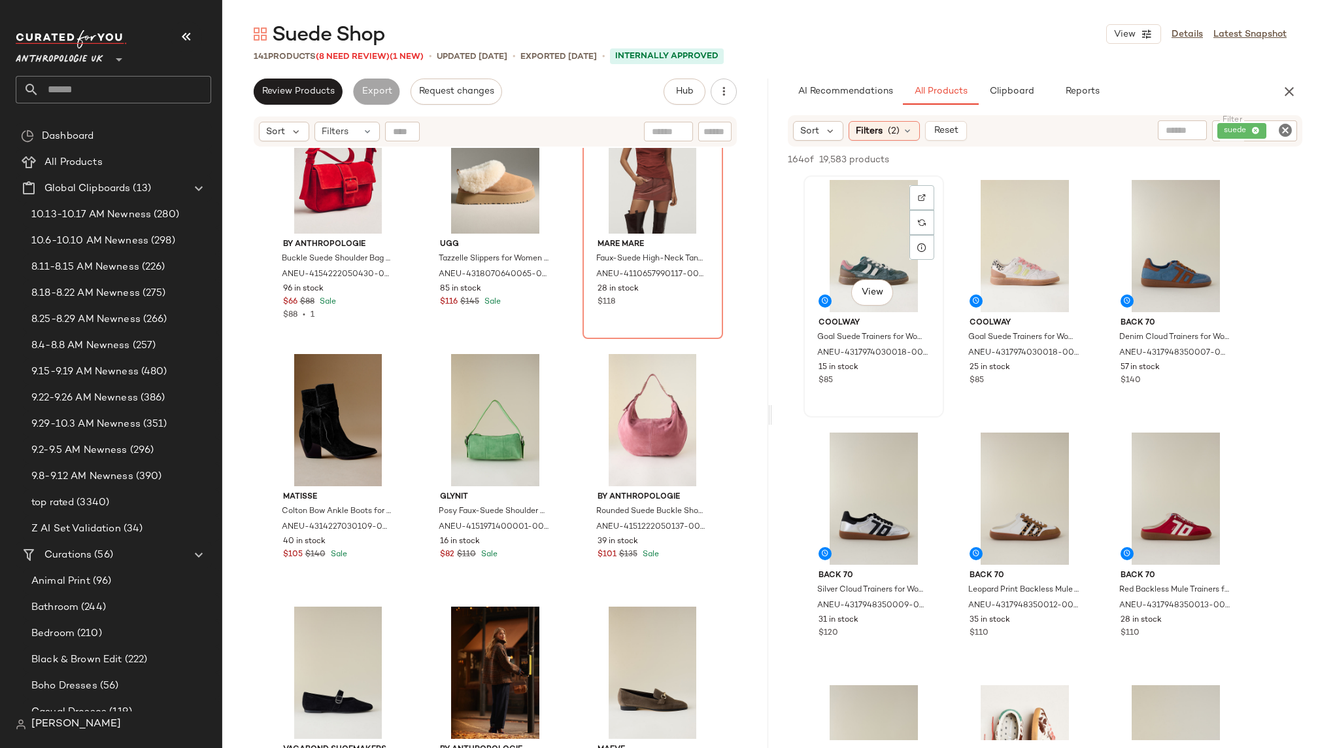
click at [855, 239] on div "View" at bounding box center [873, 246] width 131 height 132
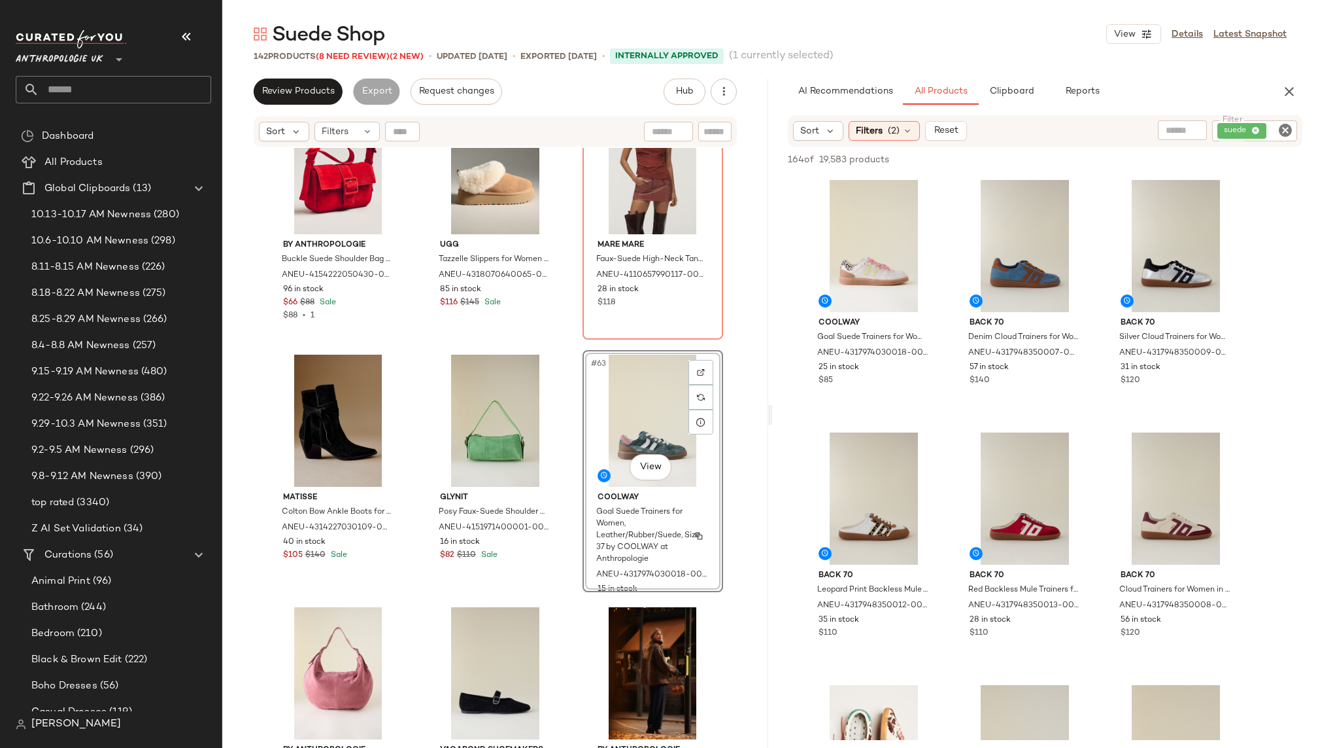
scroll to position [4856, 0]
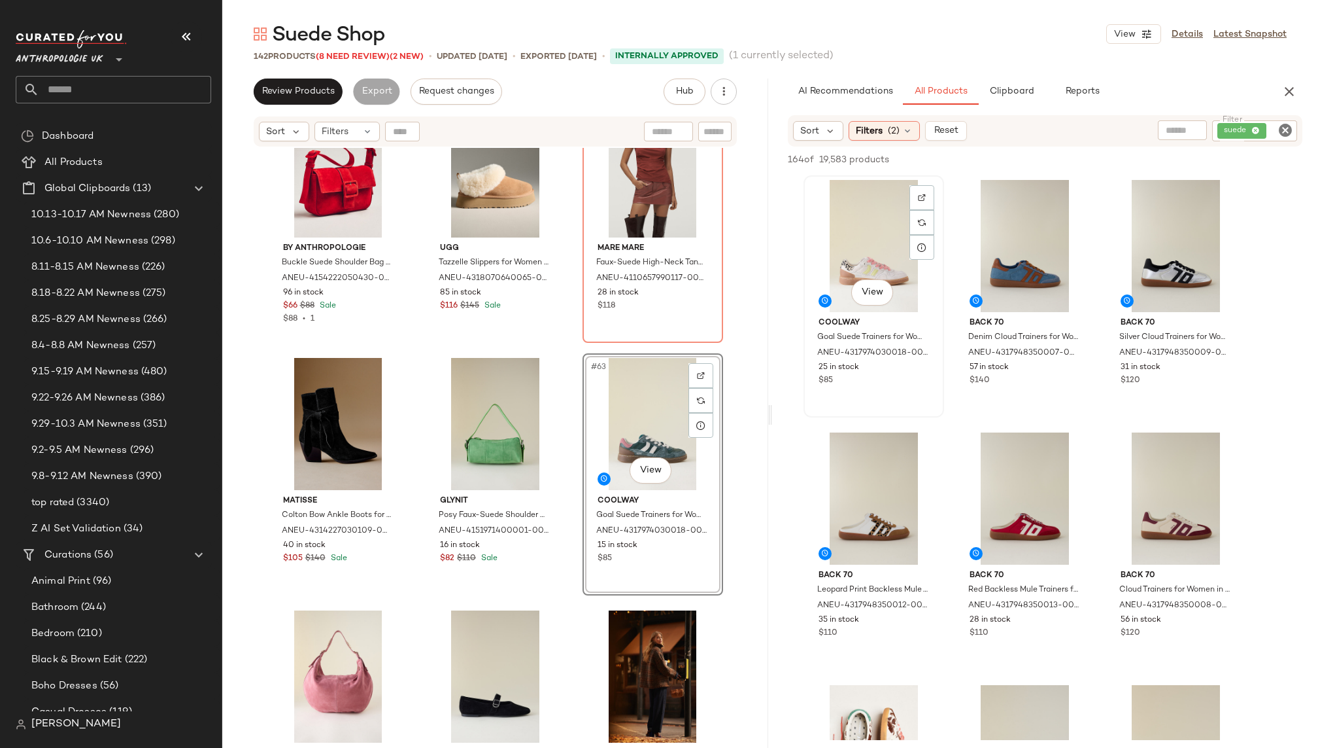
click at [856, 207] on div "View" at bounding box center [873, 246] width 131 height 132
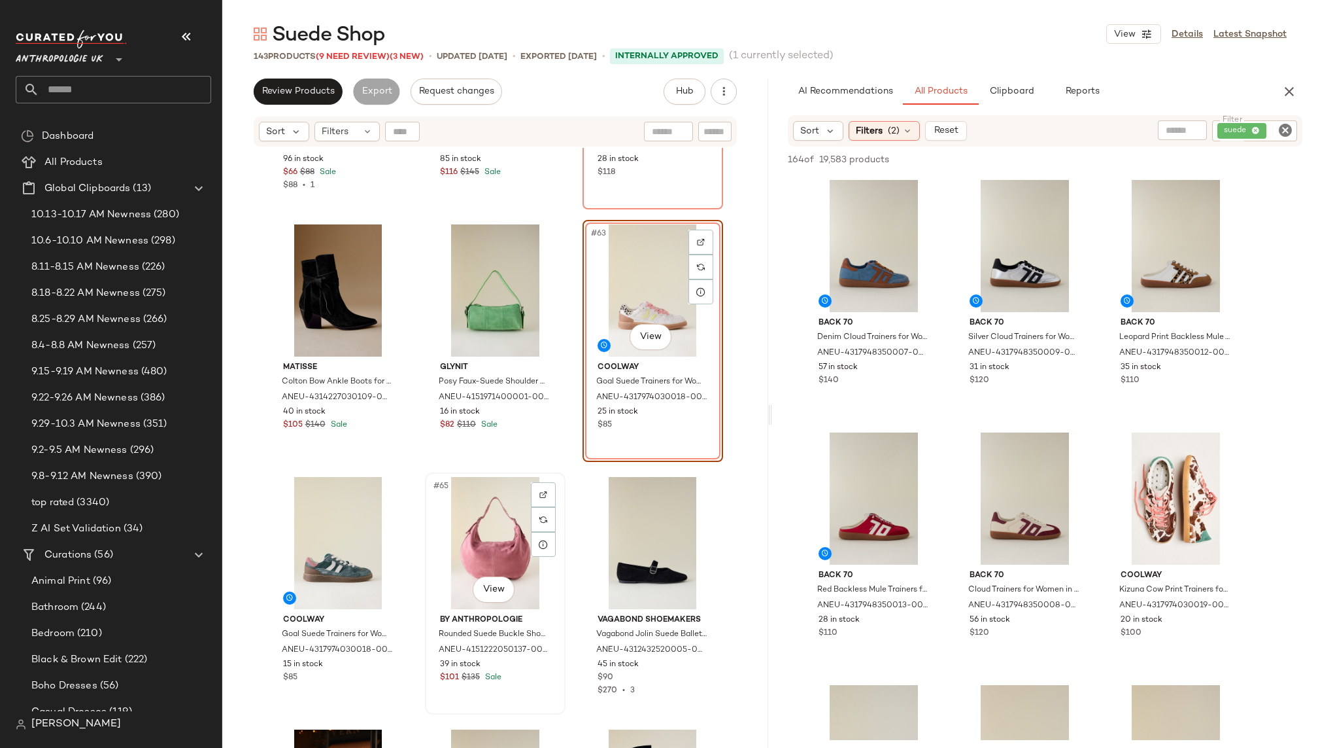
scroll to position [4993, 0]
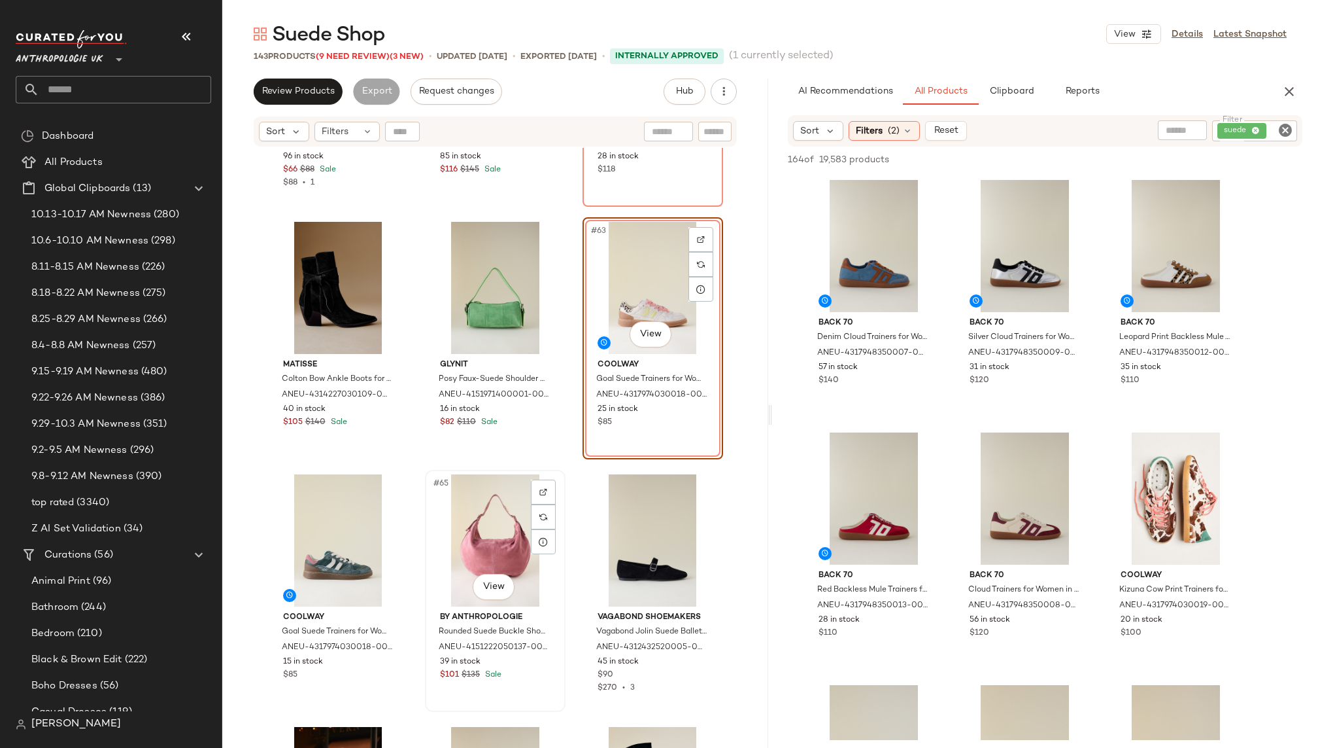
click at [443, 523] on div "#65 View" at bounding box center [495, 540] width 131 height 132
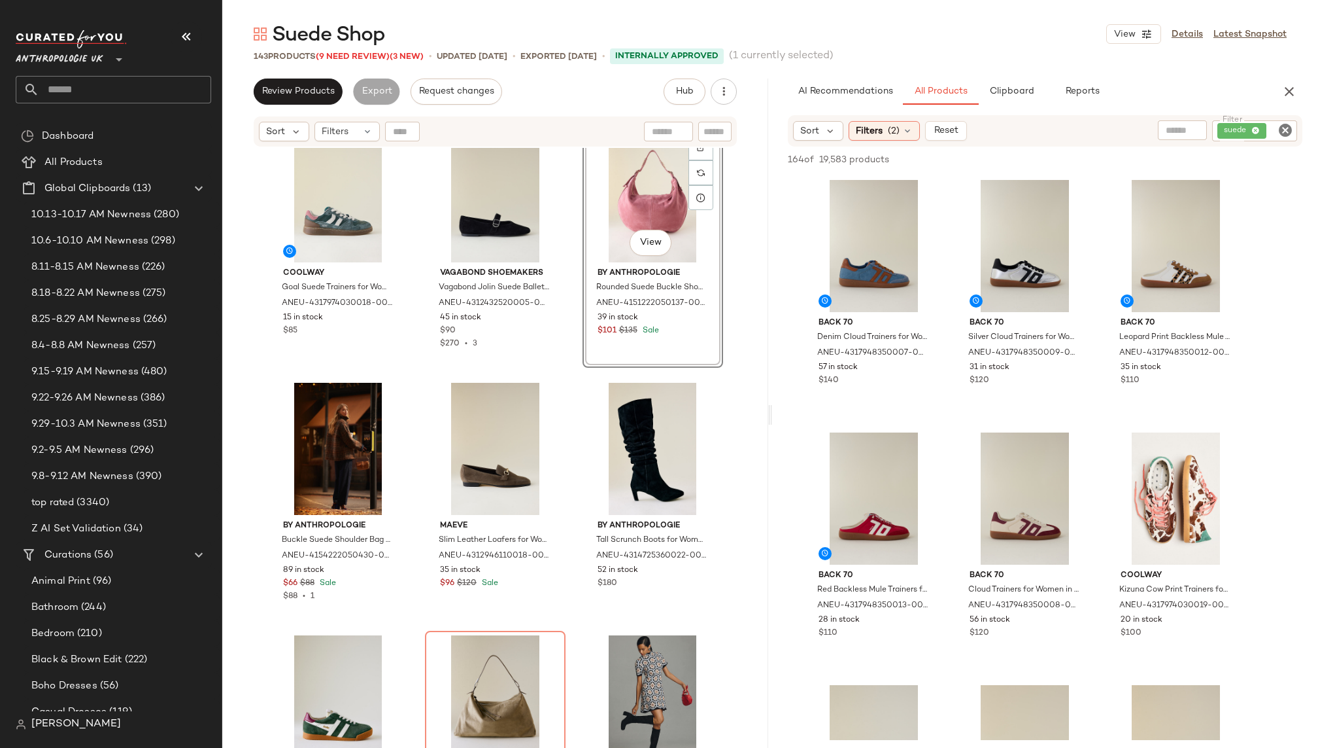
scroll to position [5338, 0]
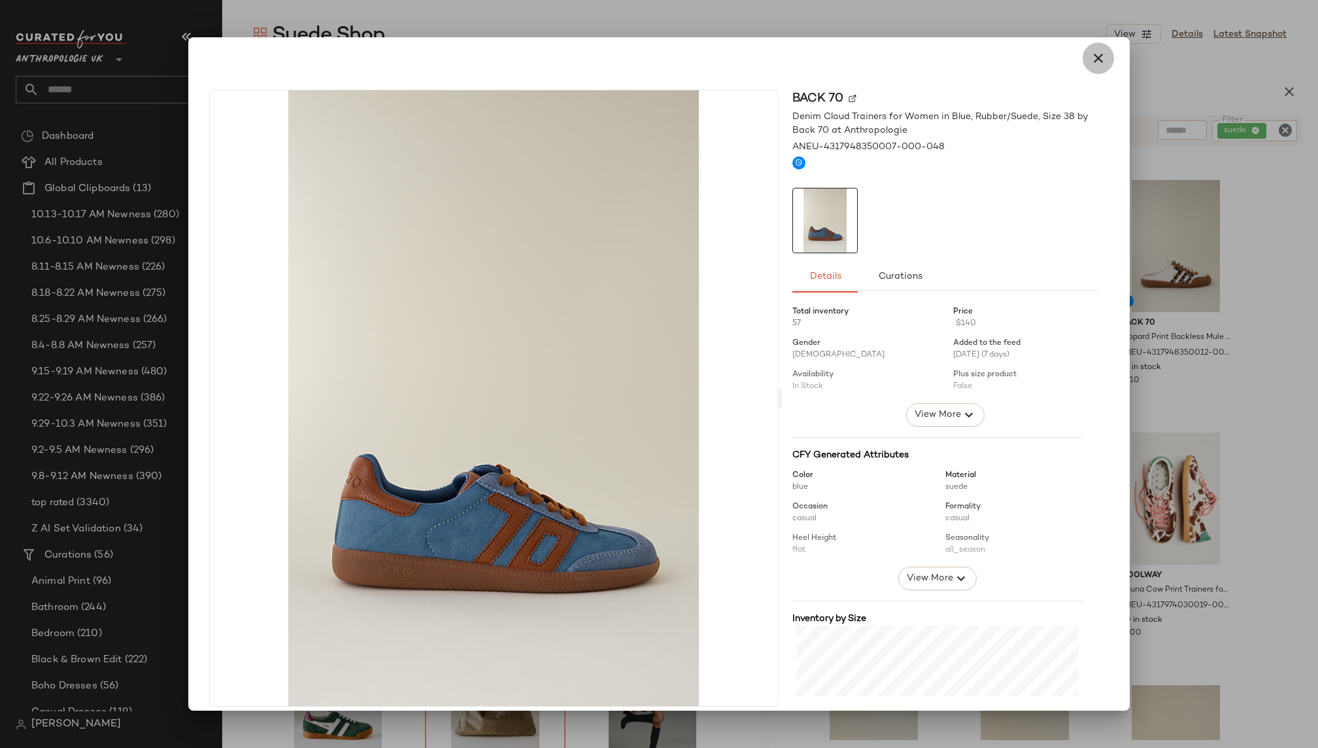
click at [1085, 69] on button "button" at bounding box center [1098, 58] width 31 height 31
click at [883, 264] on button "Curations" at bounding box center [900, 276] width 85 height 31
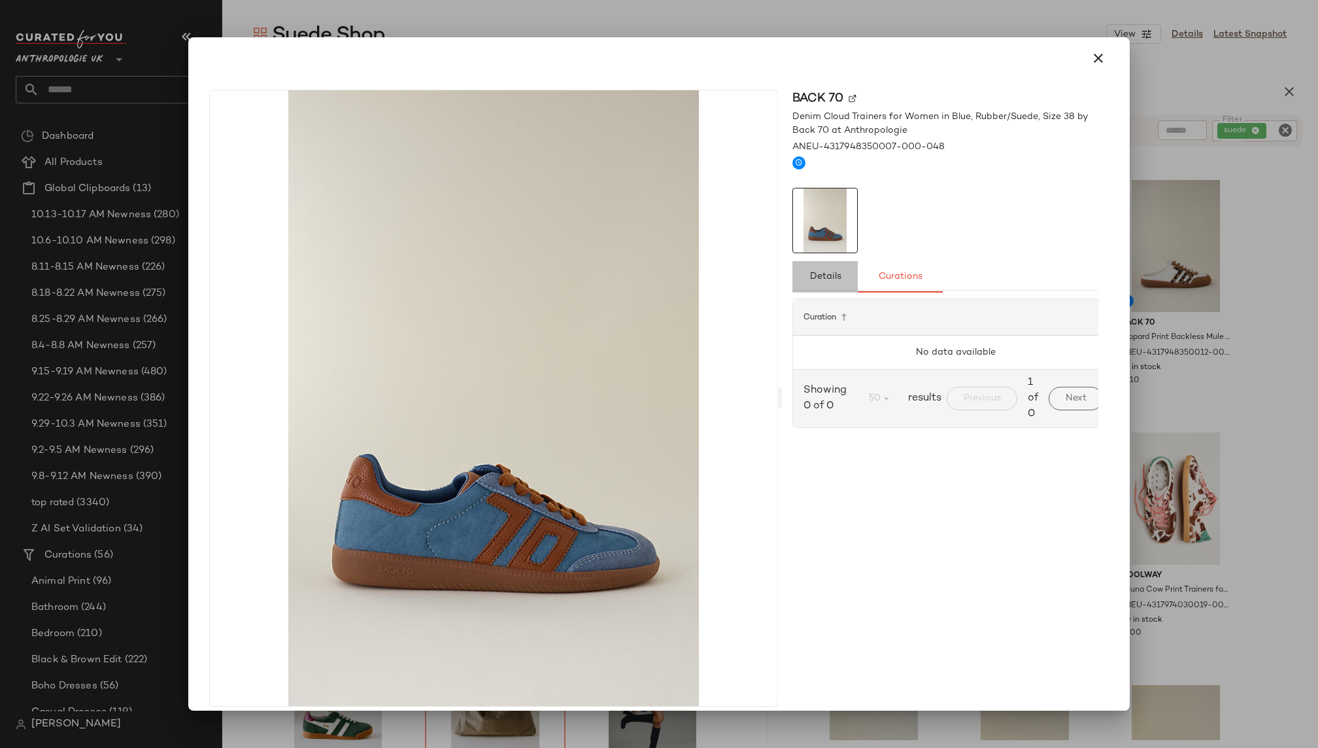
click at [818, 269] on button "Details" at bounding box center [825, 276] width 65 height 31
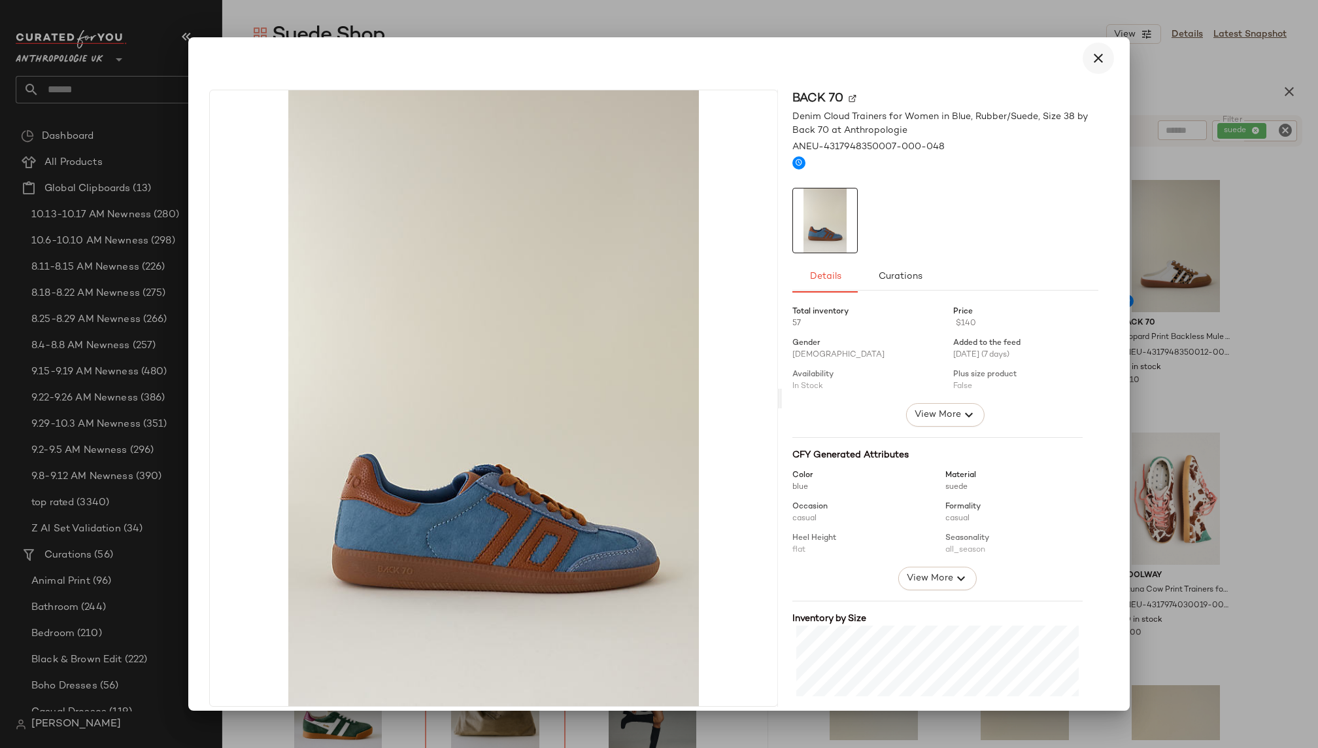
click at [1091, 56] on icon "button" at bounding box center [1099, 58] width 16 height 16
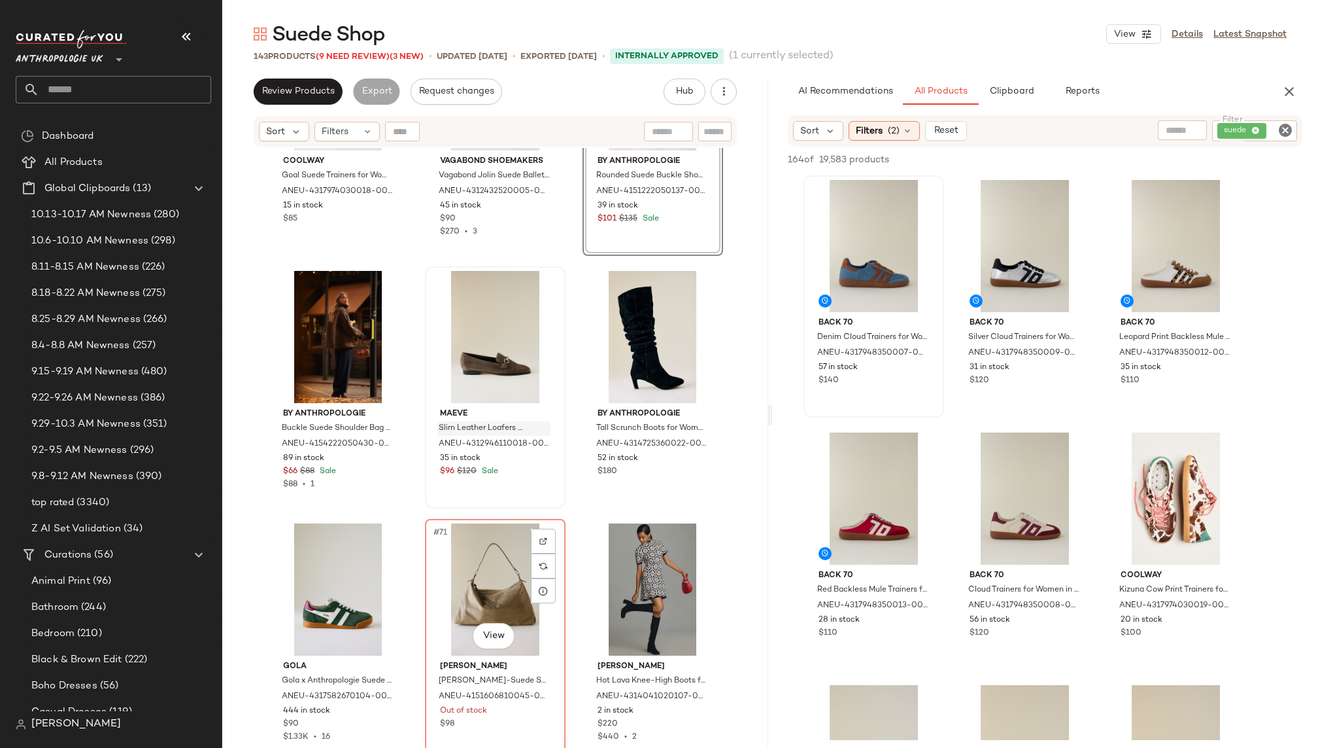
scroll to position [5521, 0]
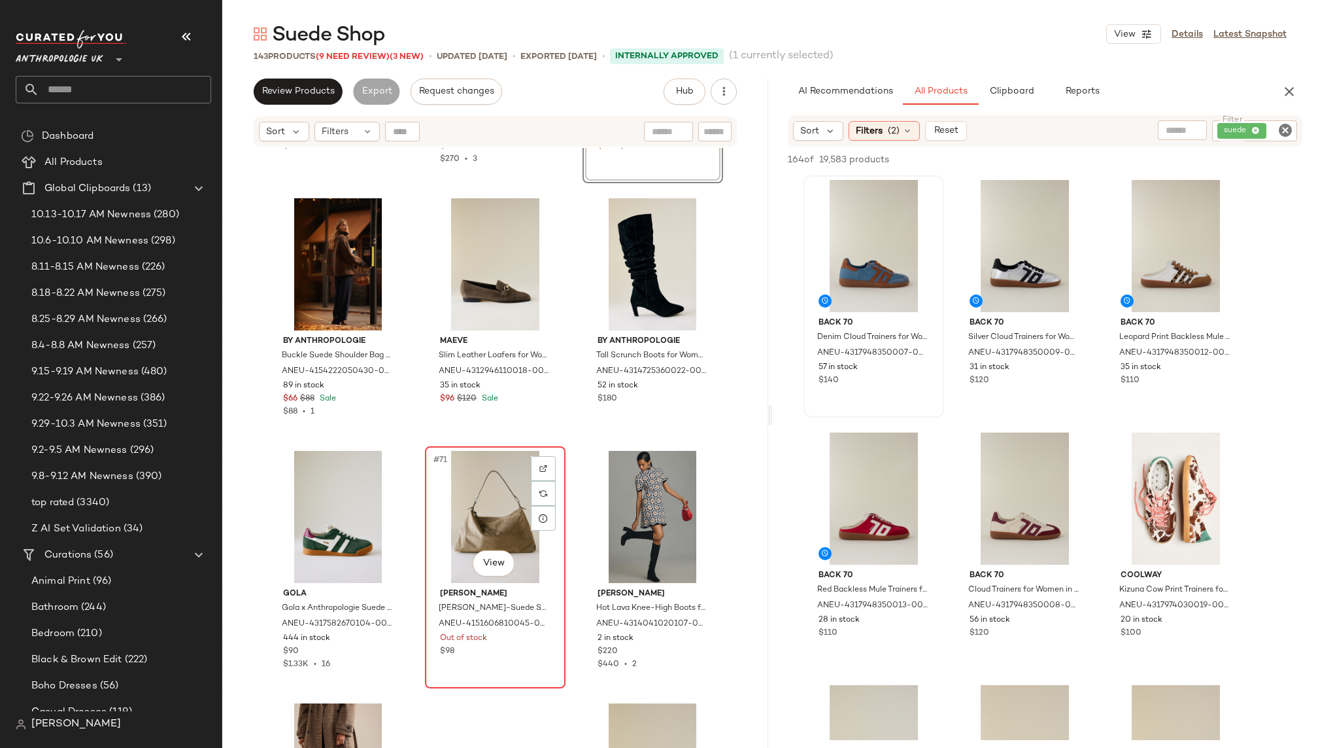
click at [490, 511] on div "#71 View" at bounding box center [495, 517] width 131 height 132
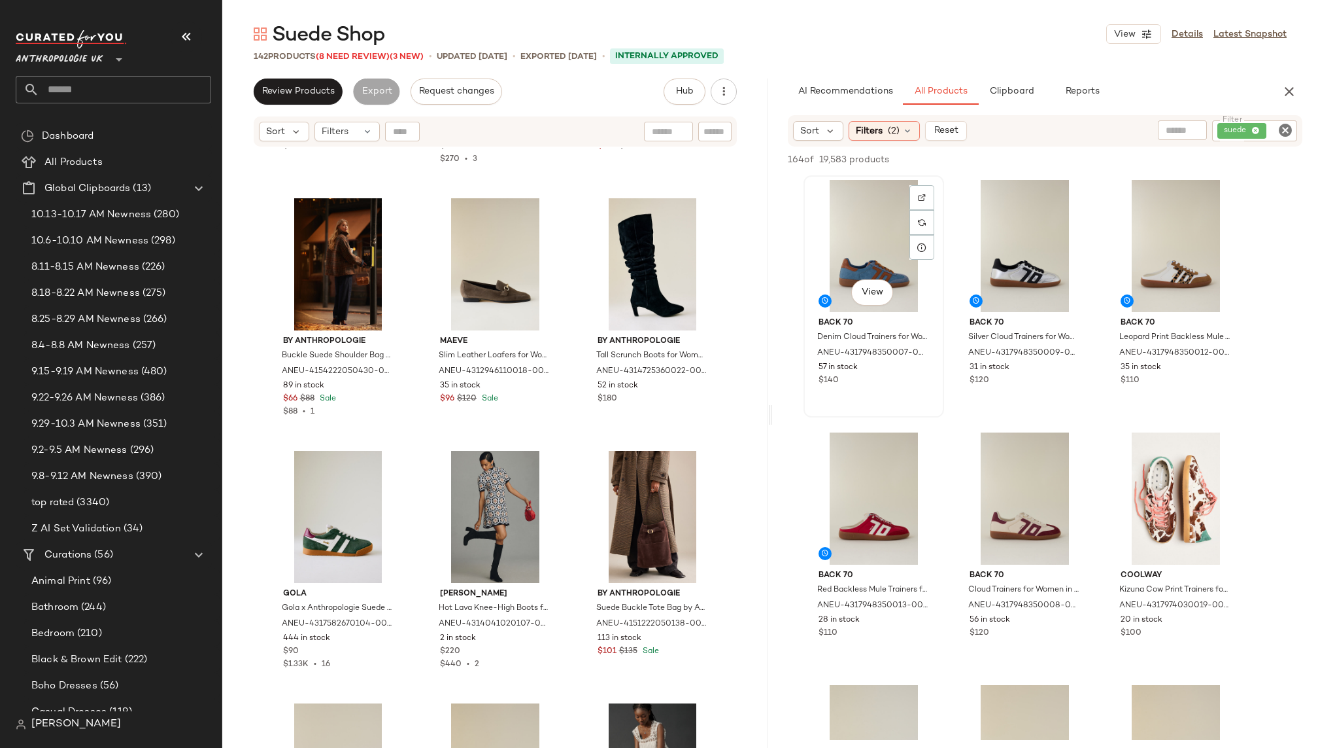
click at [877, 238] on div "View" at bounding box center [873, 246] width 131 height 132
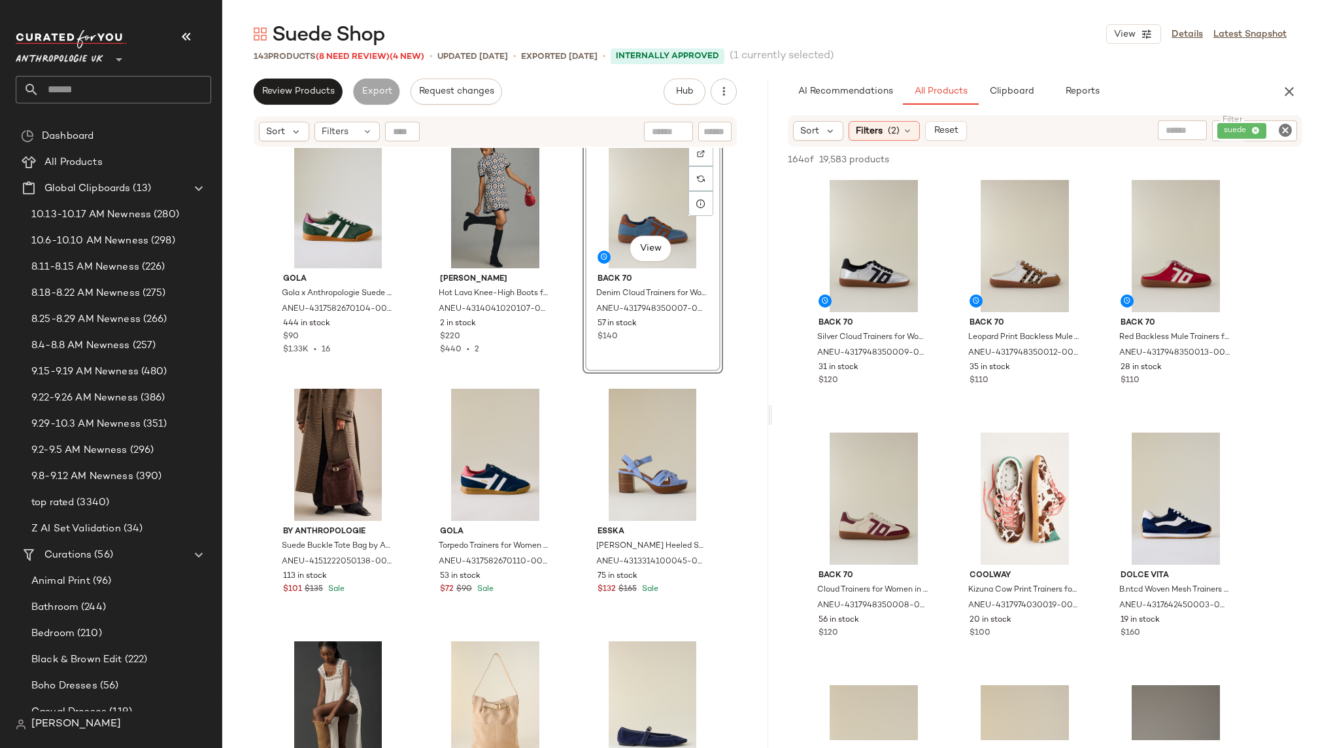
scroll to position [5812, 0]
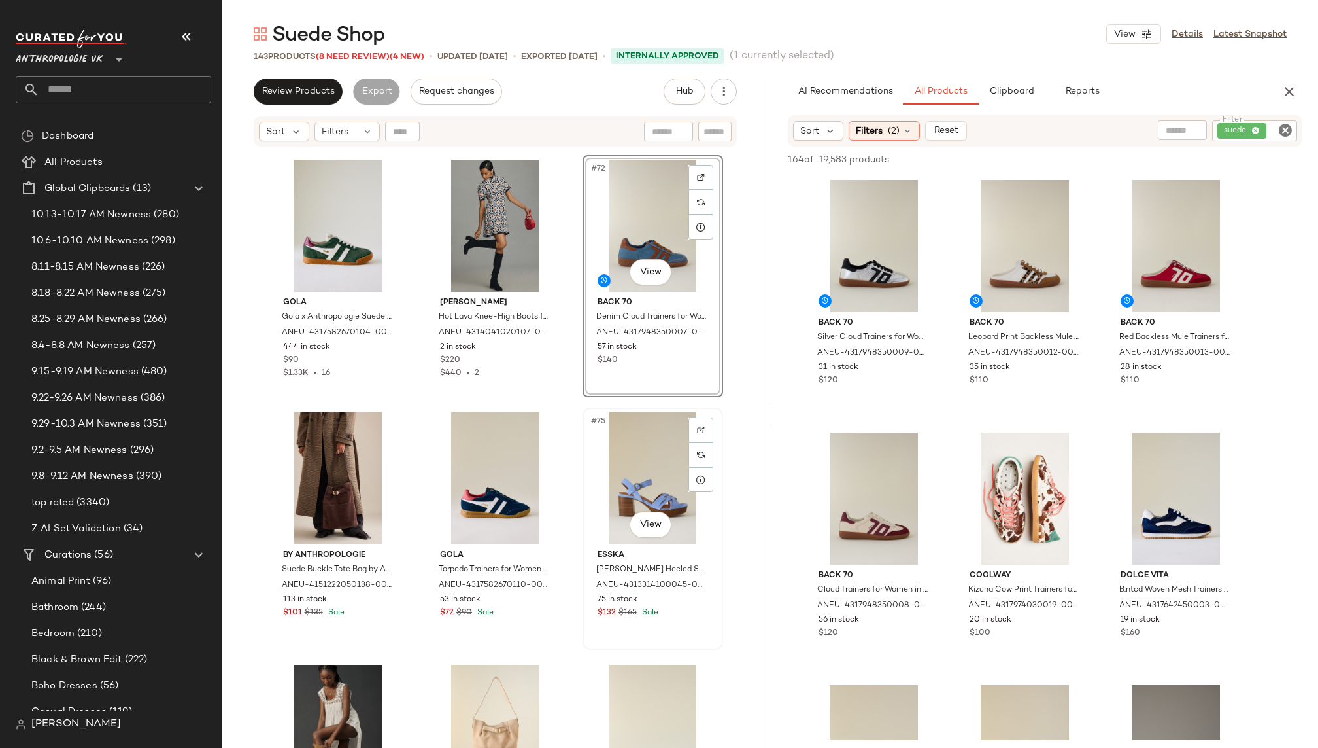
click at [613, 479] on div "#75 View" at bounding box center [652, 478] width 131 height 132
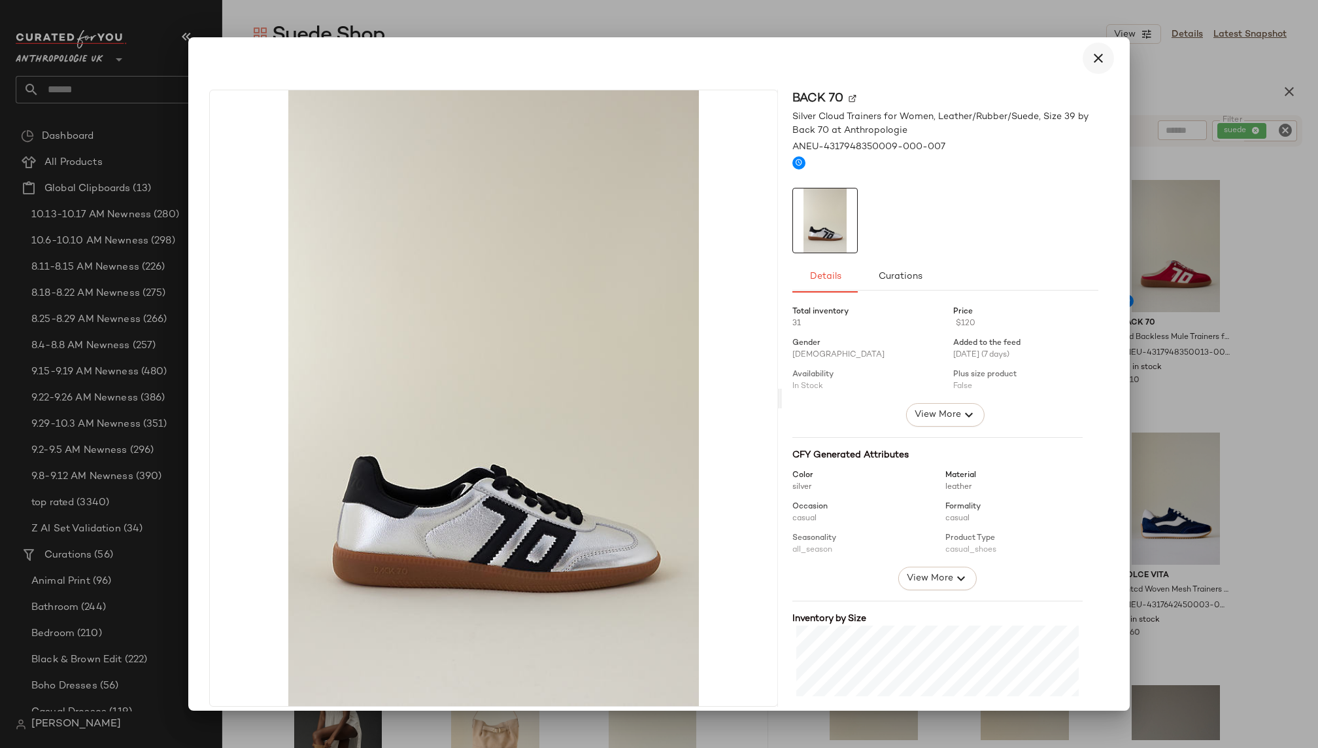
click at [1091, 60] on icon "button" at bounding box center [1099, 58] width 16 height 16
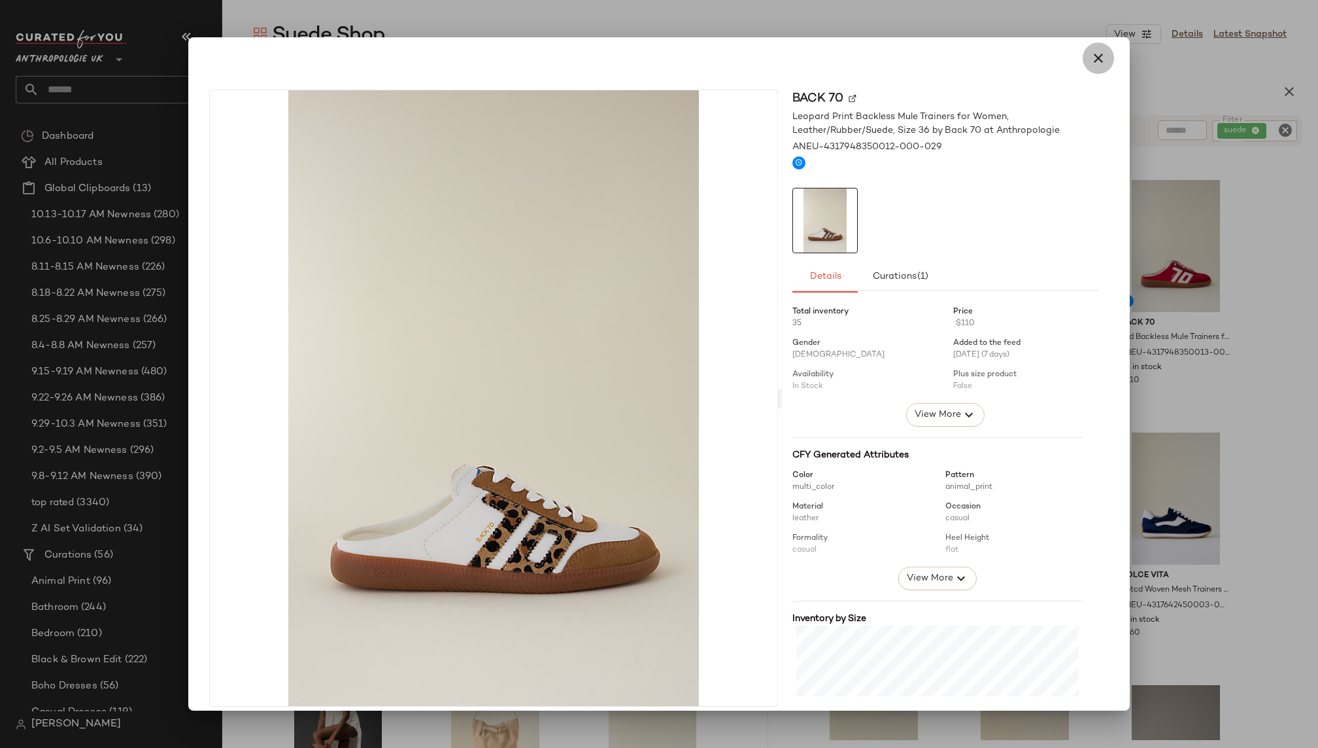
click at [1092, 52] on icon "button" at bounding box center [1099, 58] width 16 height 16
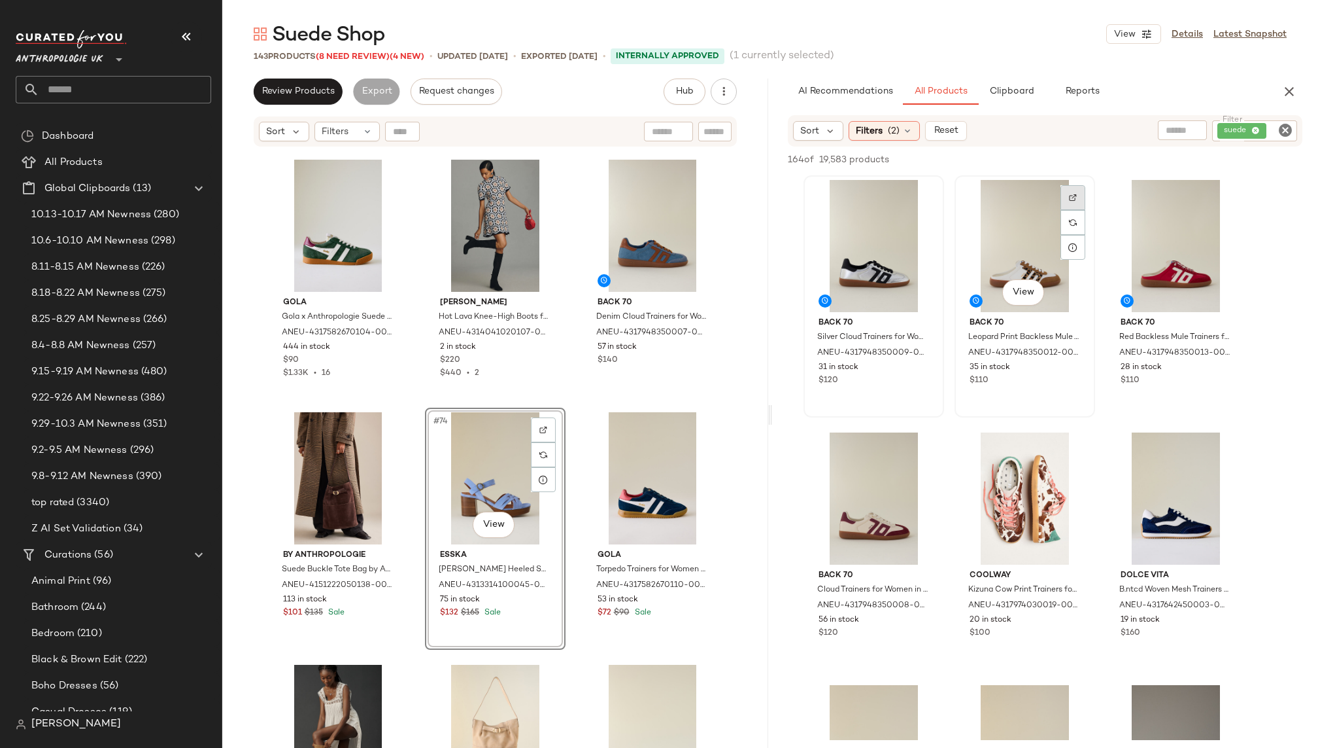
click at [1073, 194] on img at bounding box center [1073, 198] width 8 height 8
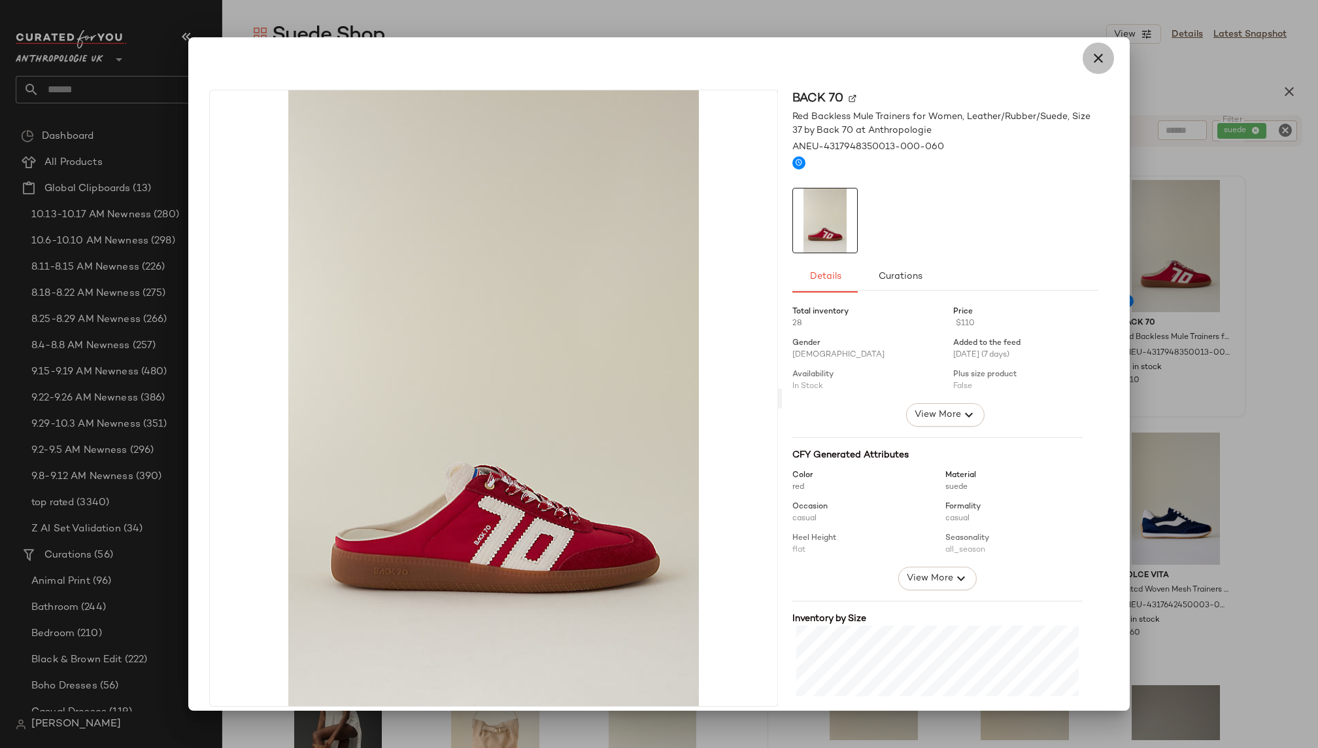
click at [1099, 54] on button "button" at bounding box center [1098, 58] width 31 height 31
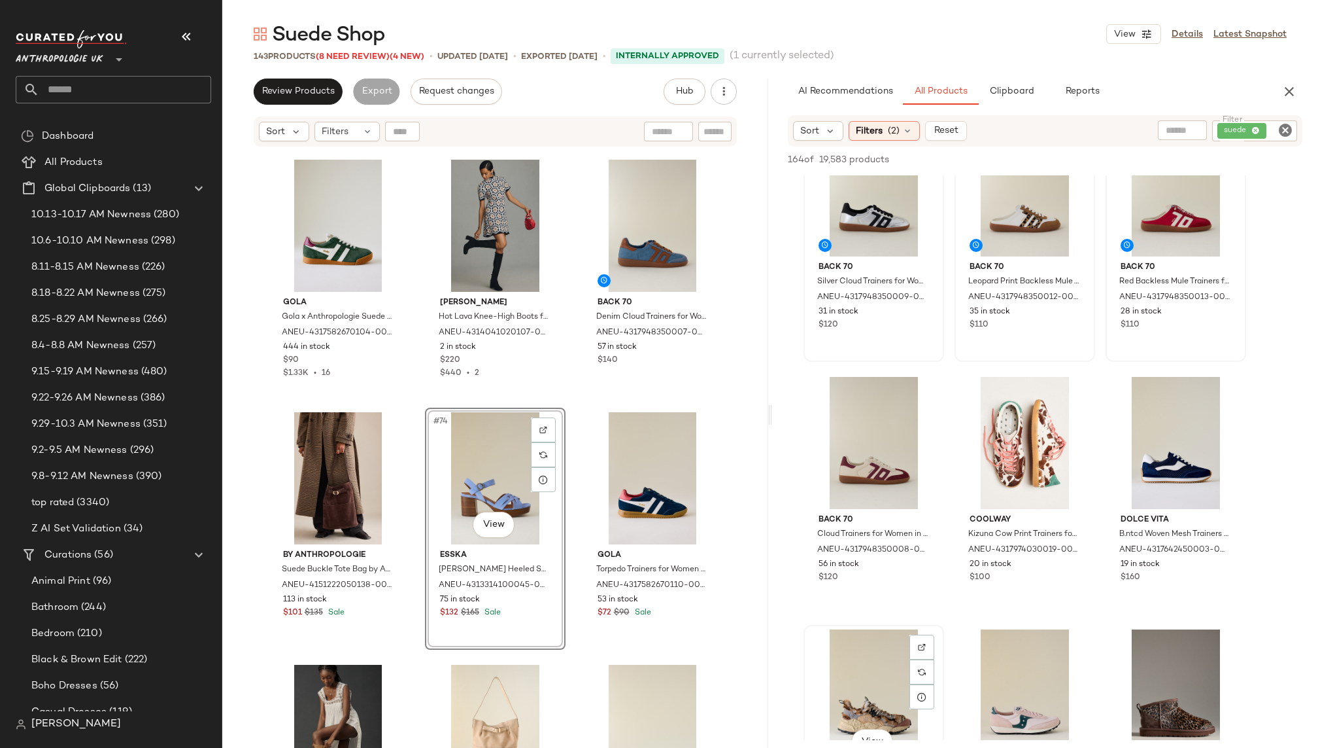
scroll to position [59, 0]
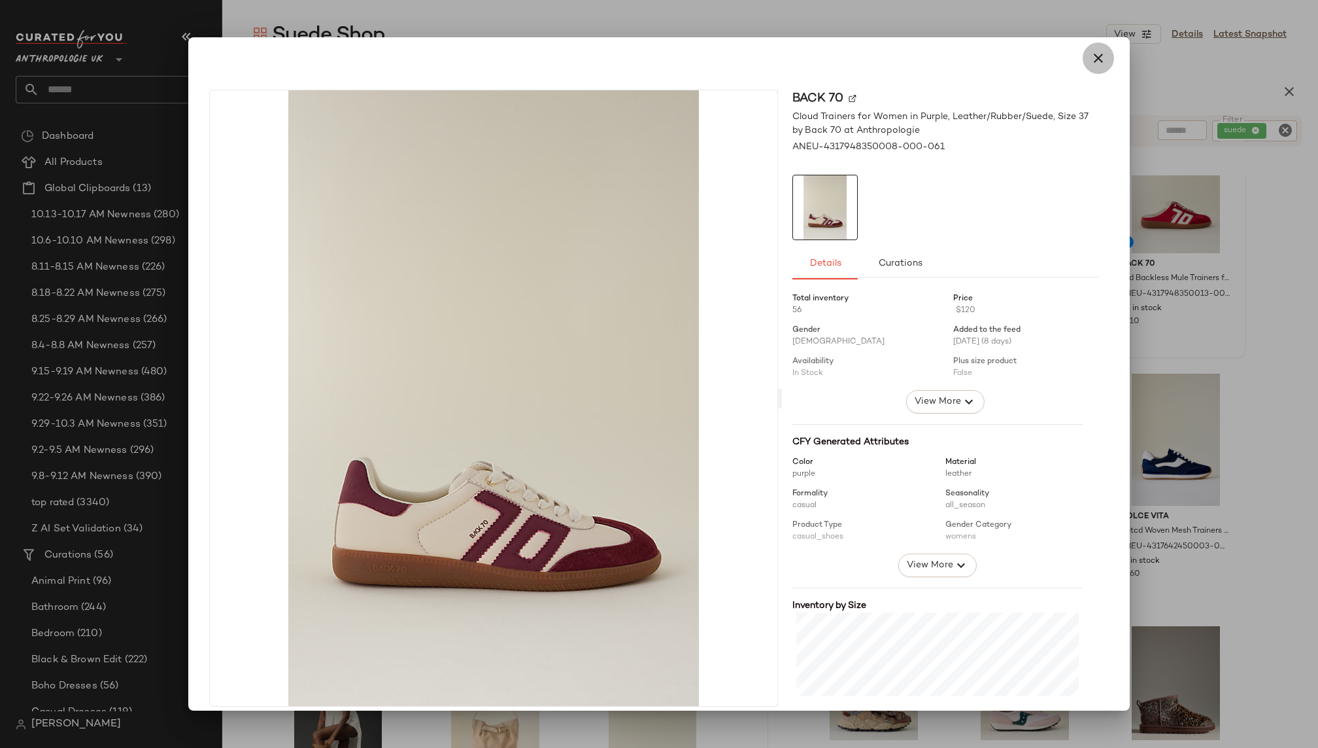
click at [1097, 60] on icon "button" at bounding box center [1099, 58] width 16 height 16
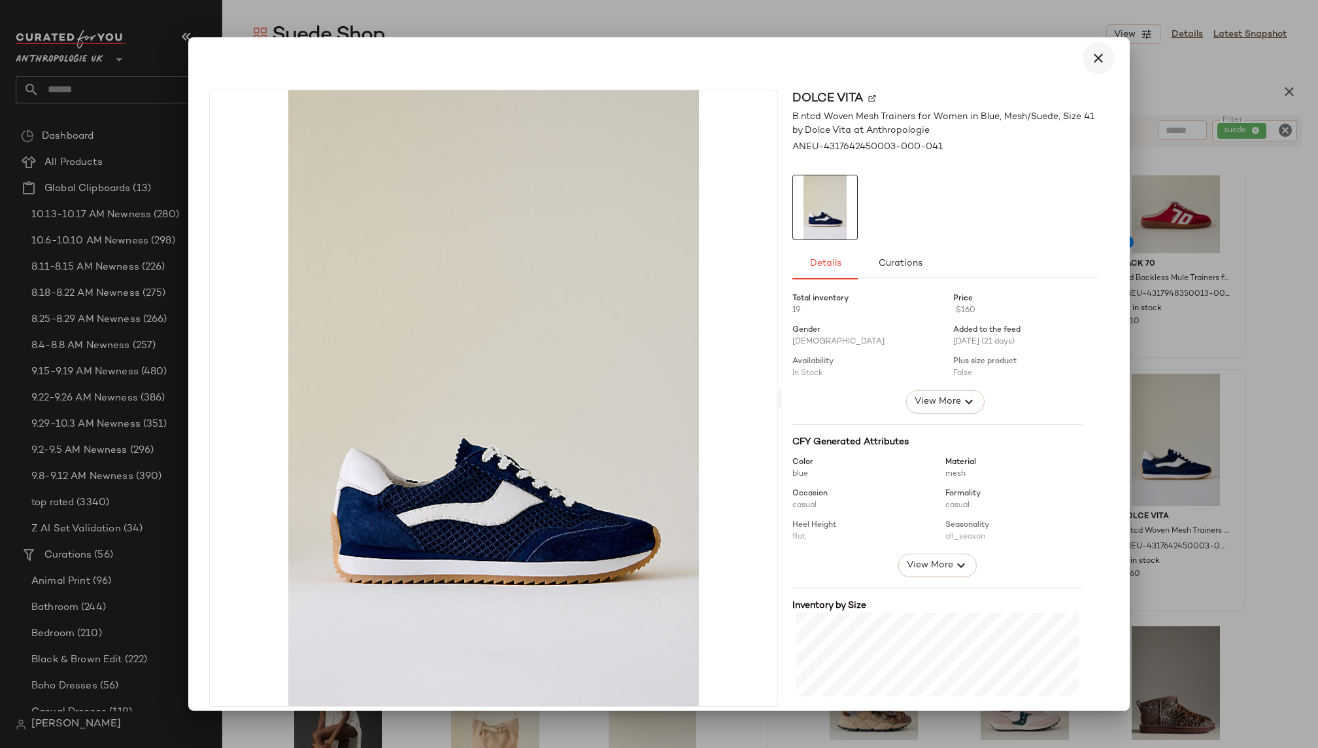
click at [1101, 65] on button "button" at bounding box center [1098, 58] width 31 height 31
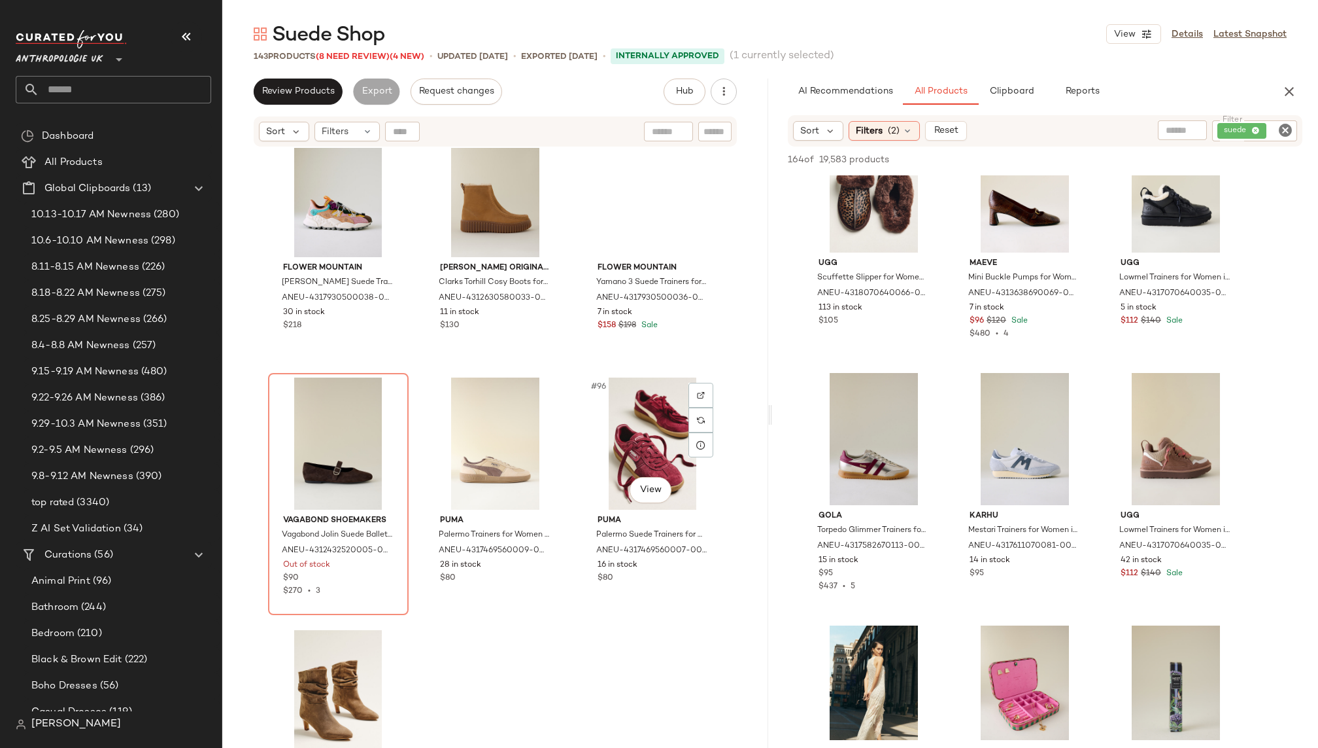
scroll to position [7632, 0]
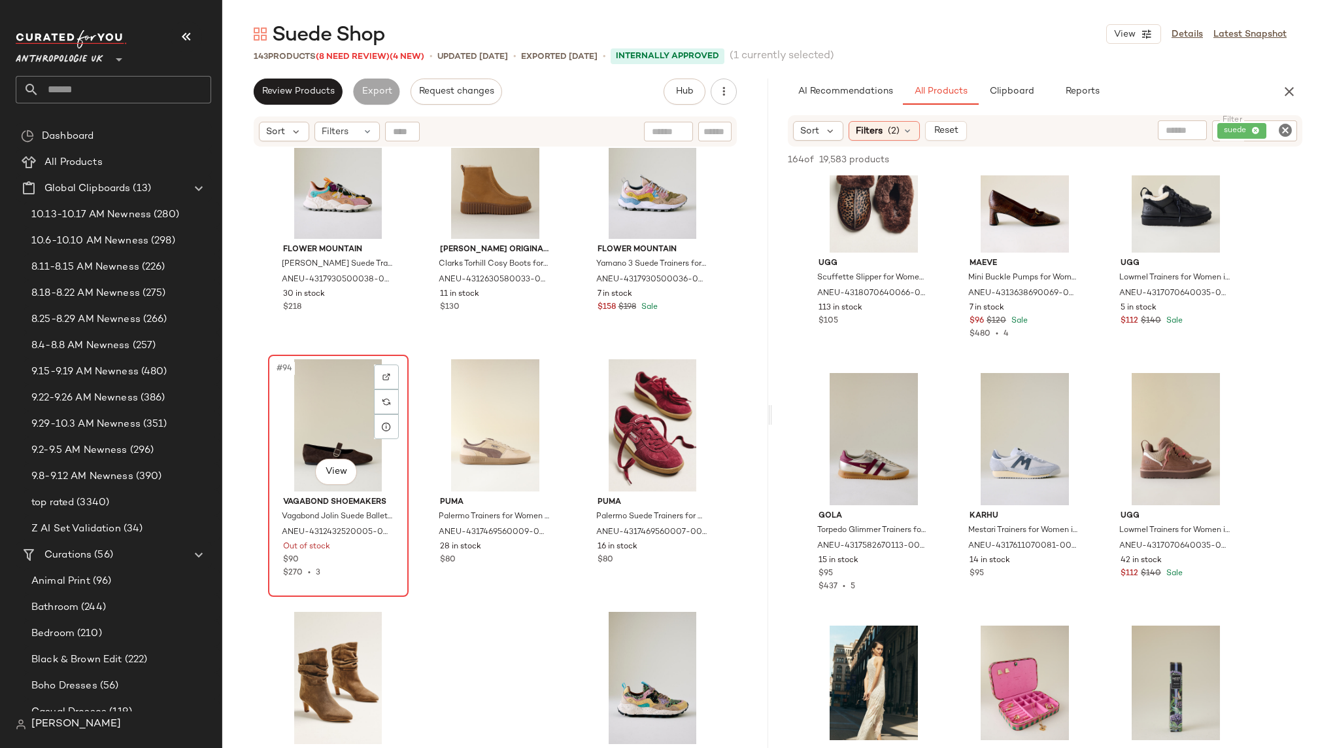
click at [327, 436] on div "#94 View" at bounding box center [338, 425] width 131 height 132
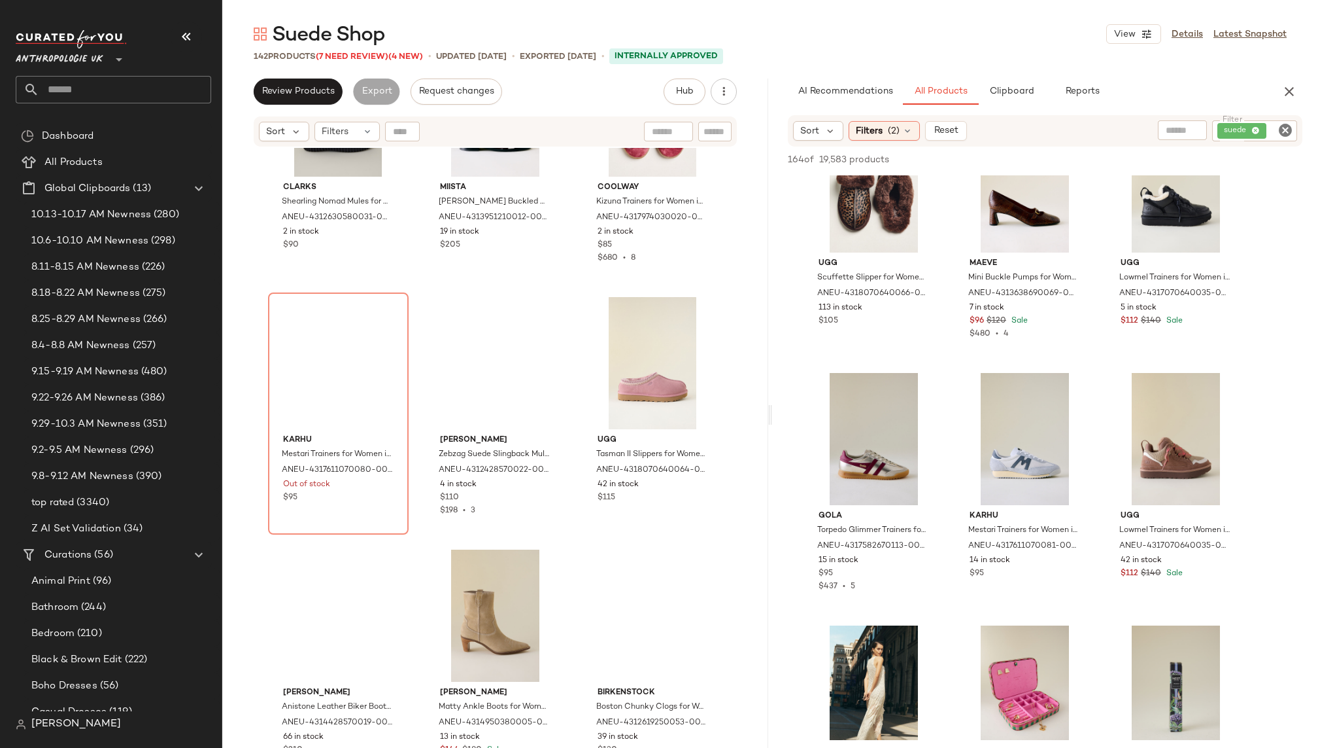
scroll to position [10502, 0]
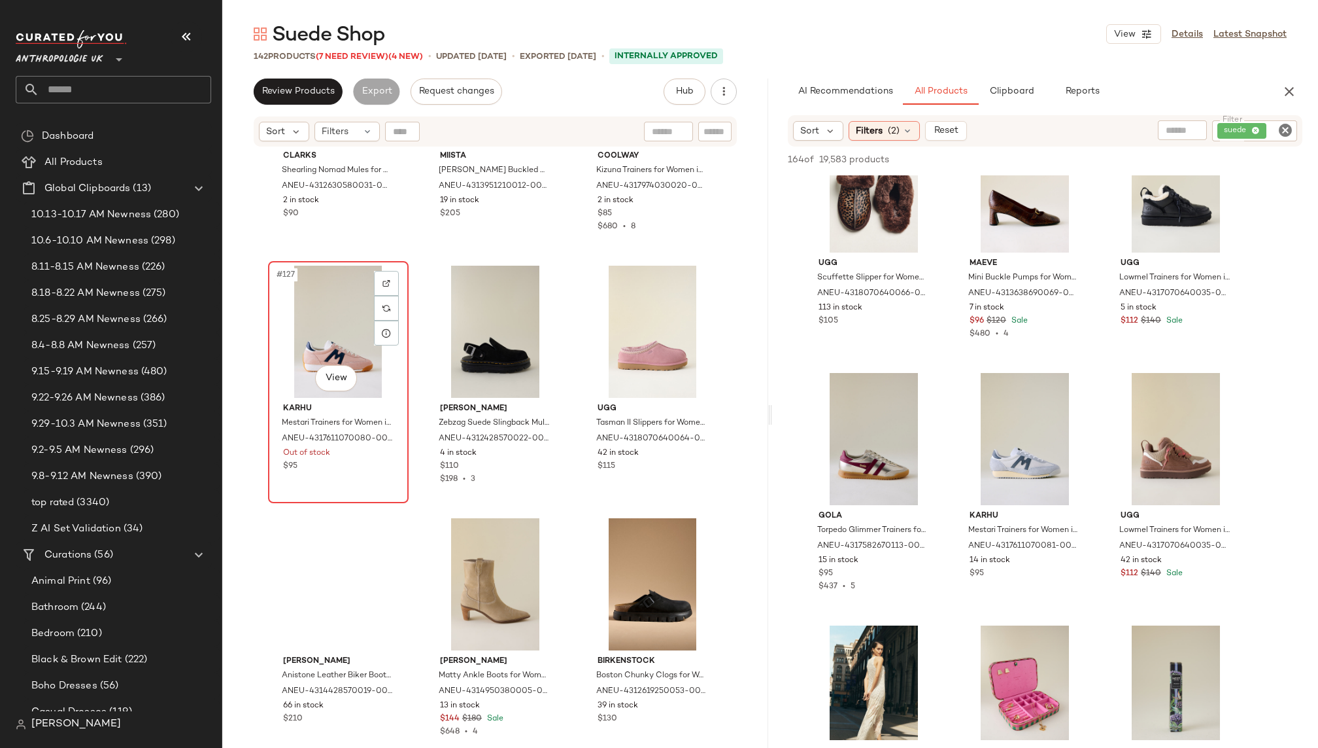
click at [319, 314] on div "#127 View" at bounding box center [338, 332] width 131 height 132
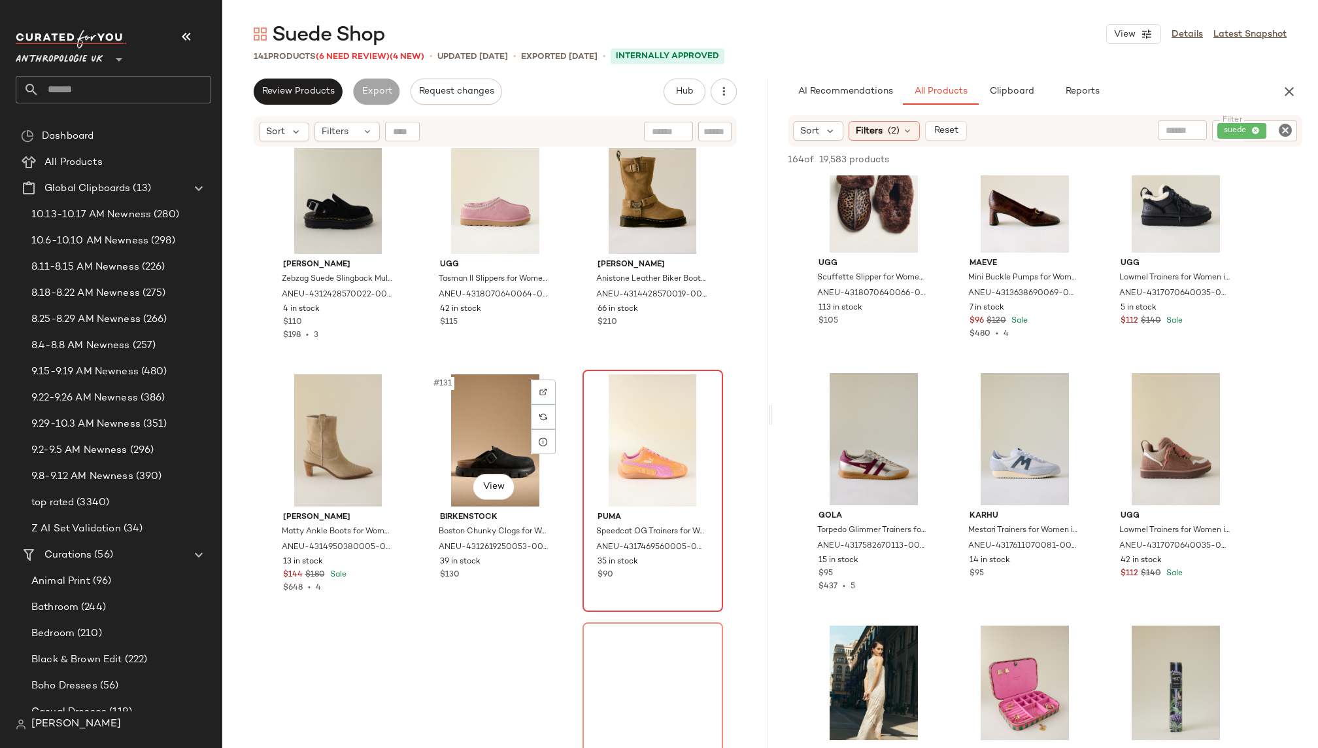
scroll to position [10689, 0]
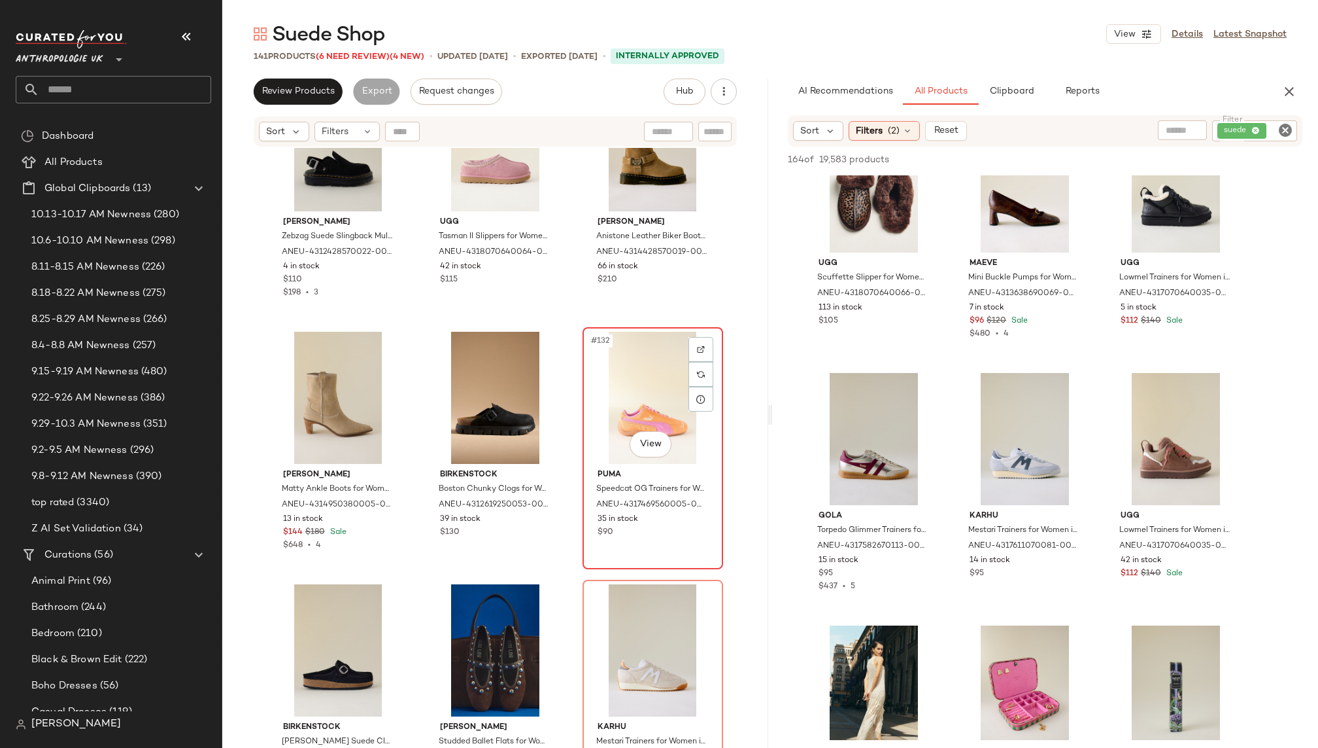
click at [606, 373] on div "#132 View" at bounding box center [652, 398] width 131 height 132
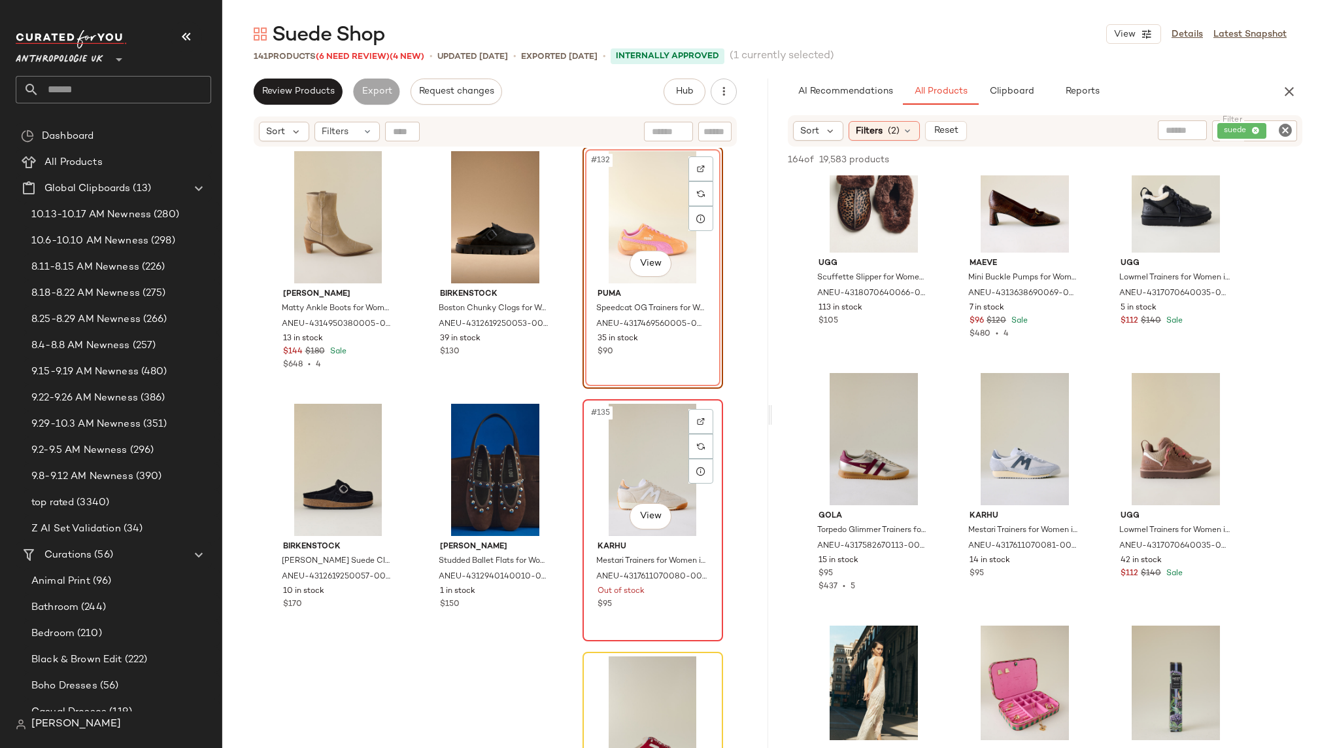
scroll to position [10942, 0]
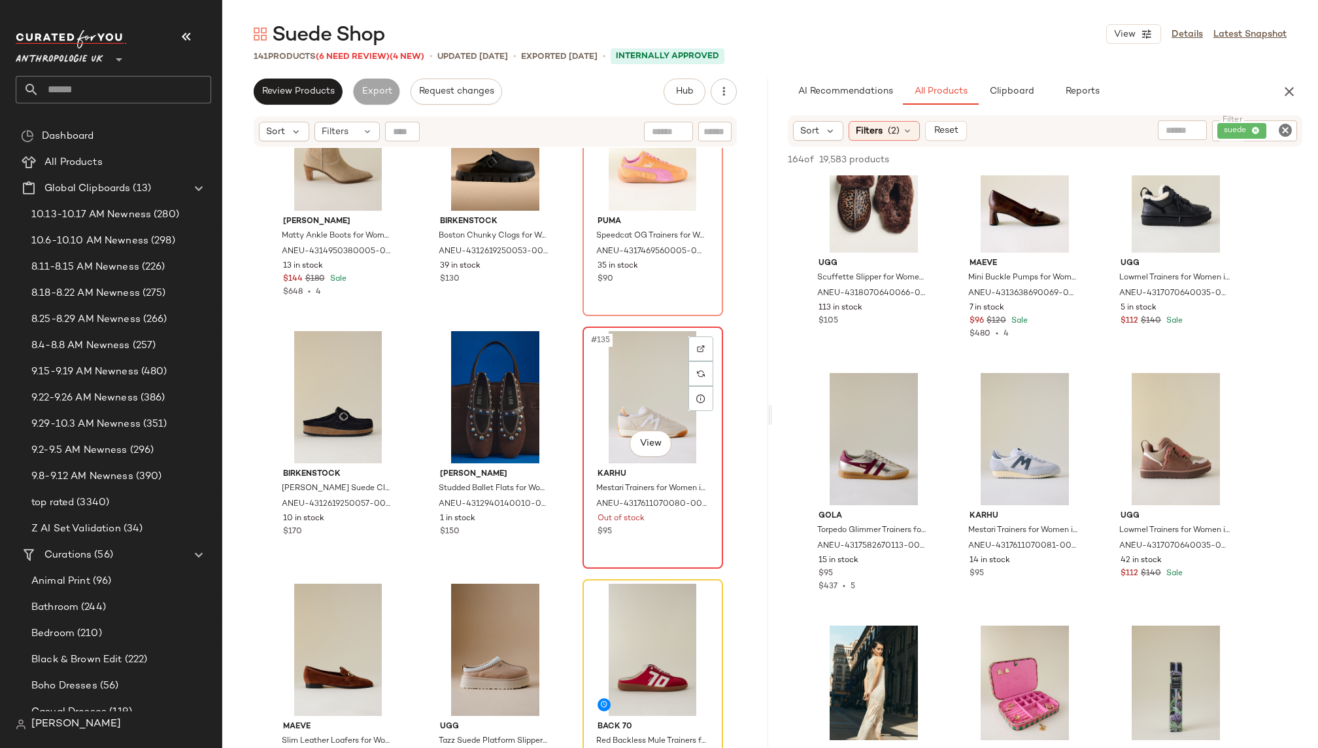
click at [621, 400] on div "#135 View" at bounding box center [652, 397] width 131 height 132
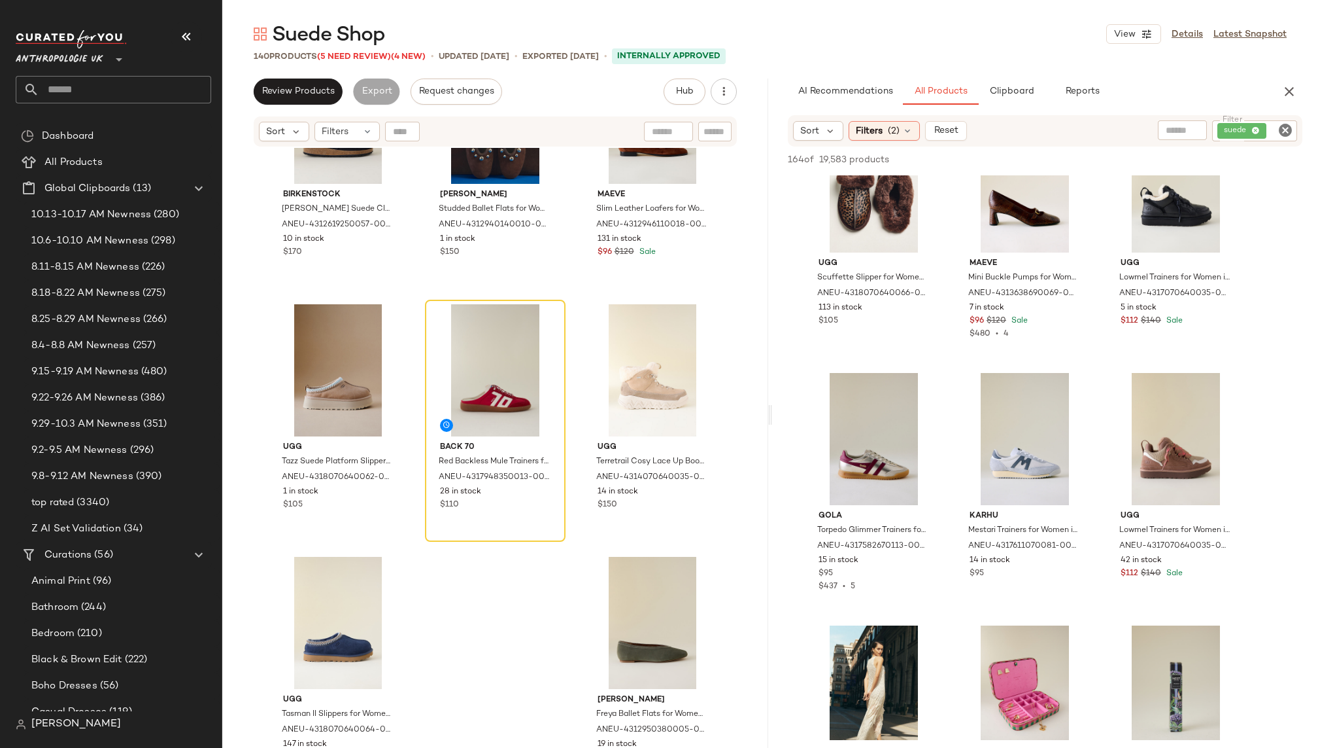
scroll to position [11232, 0]
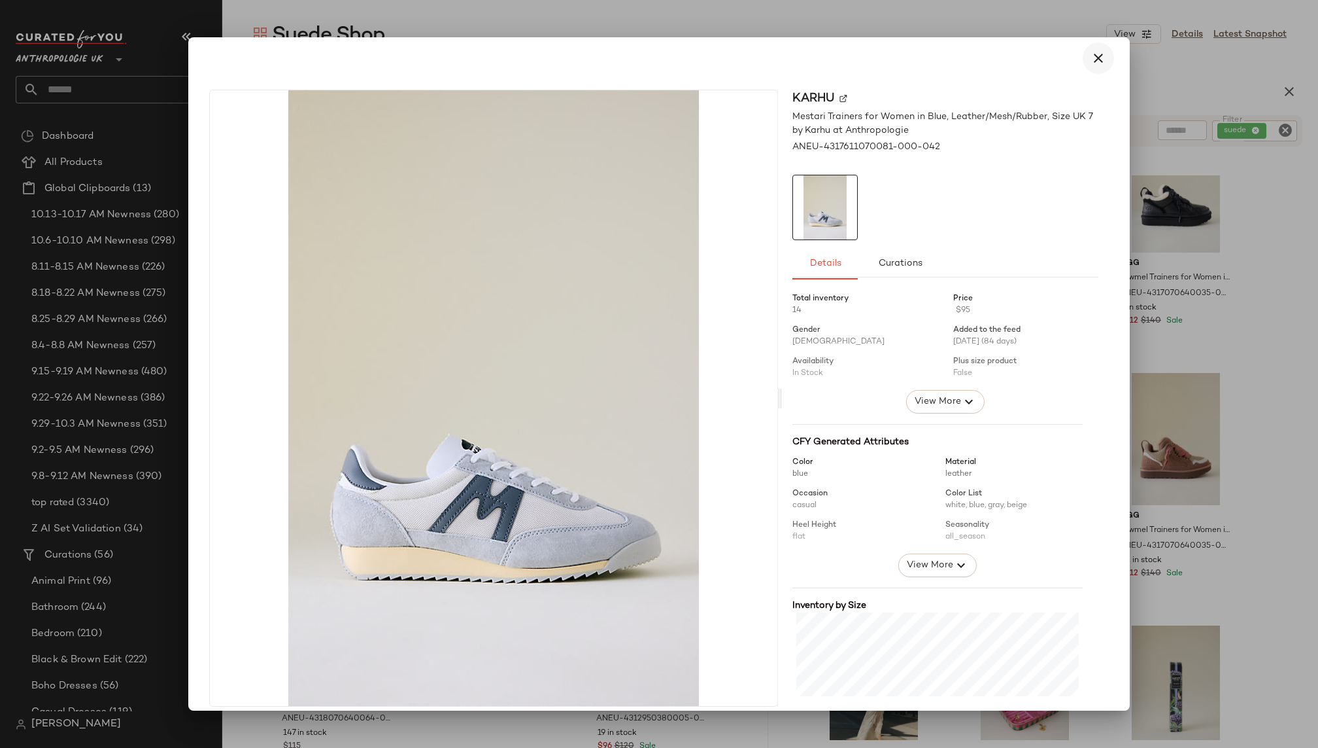
click at [1084, 65] on button "button" at bounding box center [1098, 58] width 31 height 31
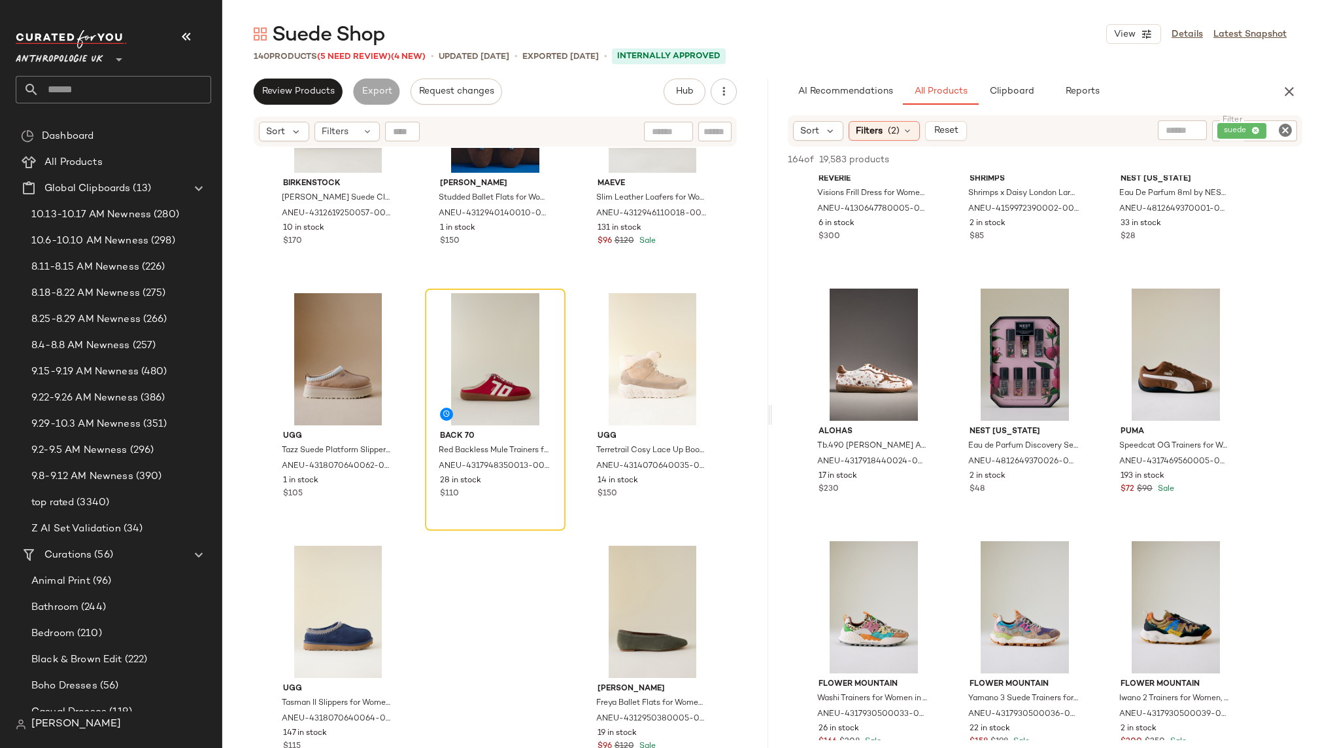
scroll to position [1427, 0]
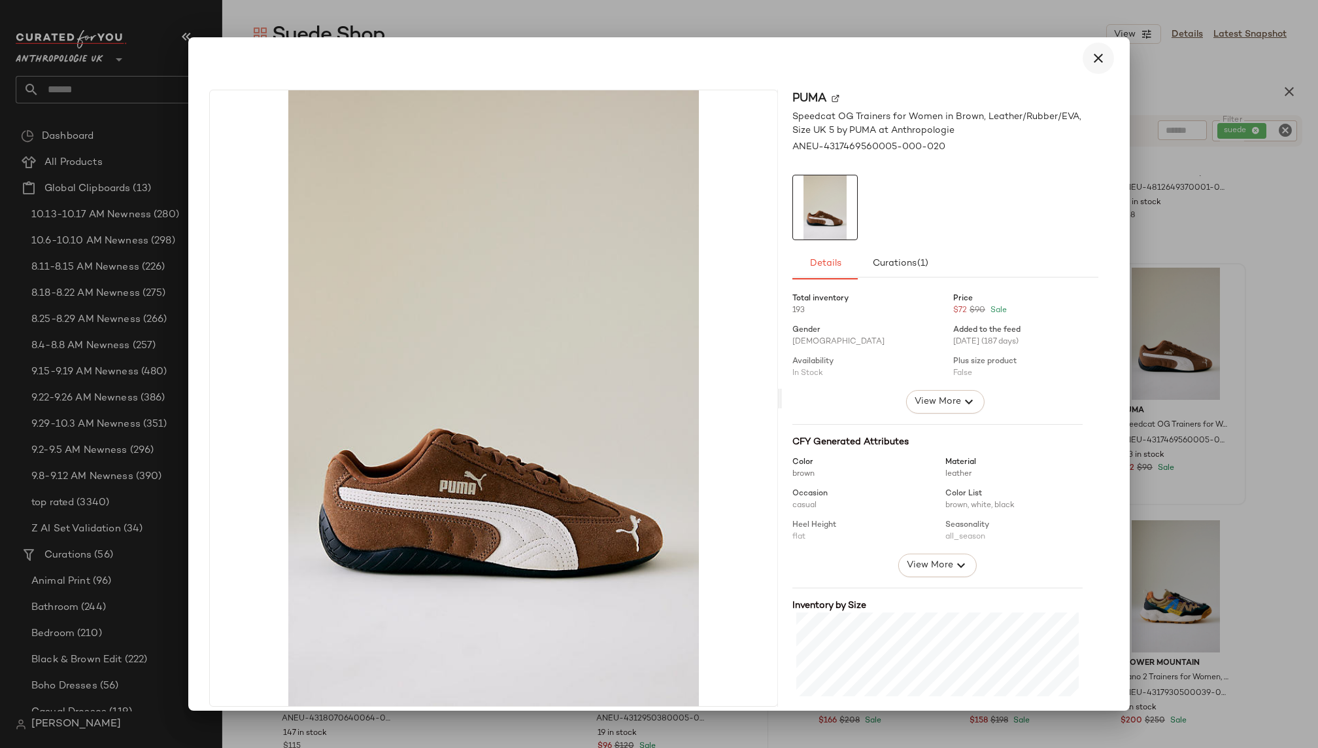
click at [1091, 65] on icon "button" at bounding box center [1099, 58] width 16 height 16
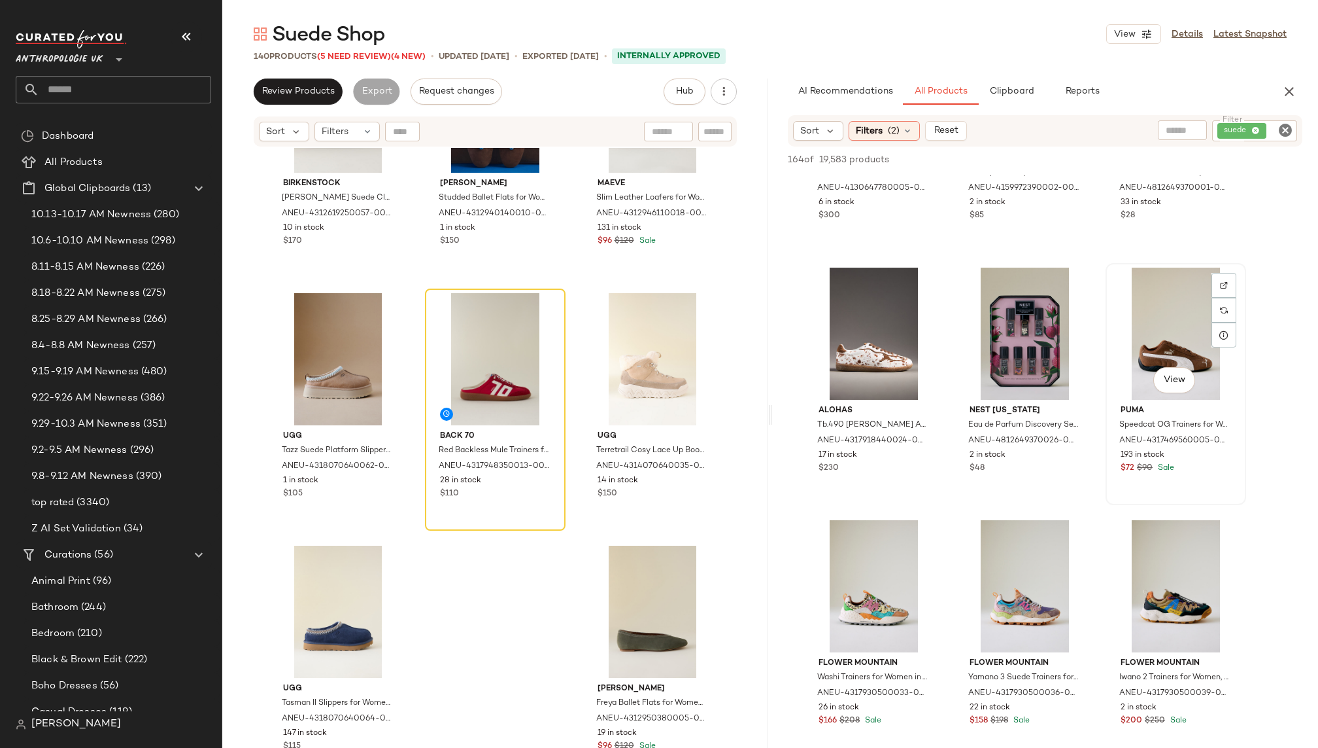
click at [1124, 287] on div "View" at bounding box center [1175, 333] width 131 height 132
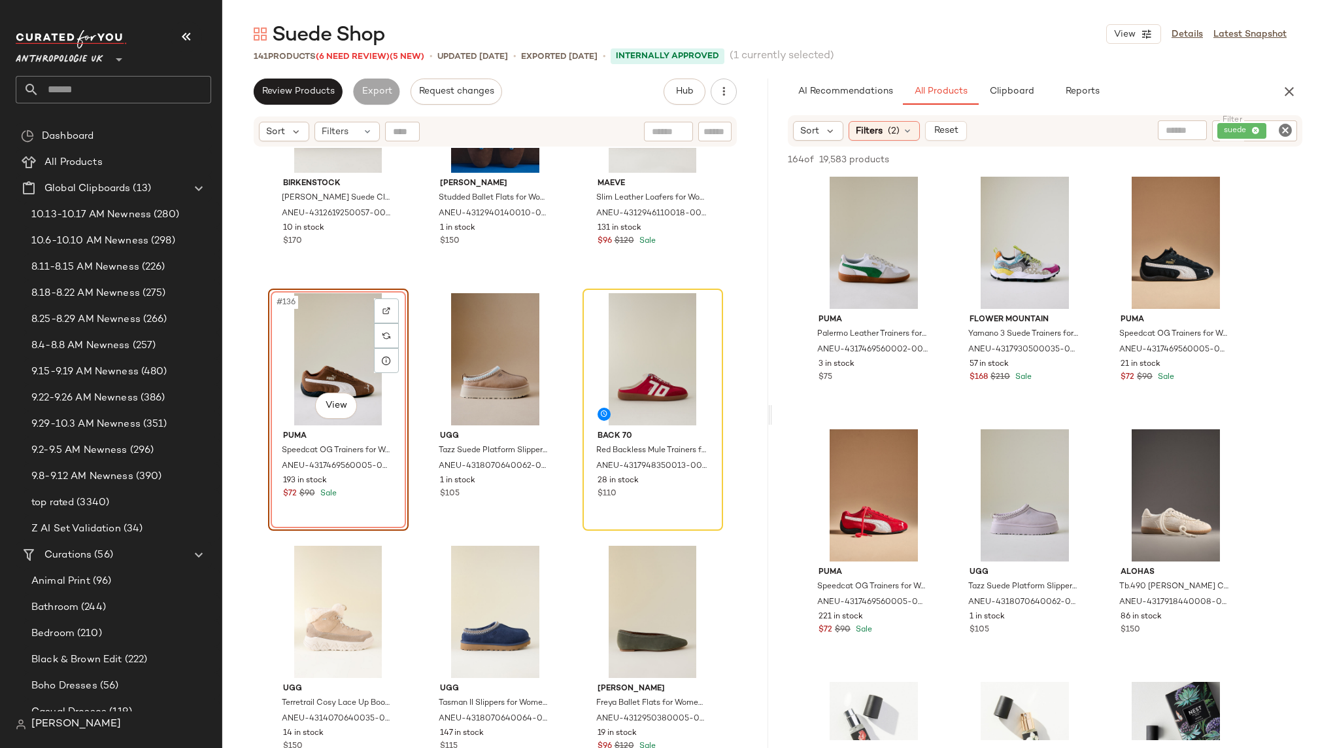
scroll to position [2034, 0]
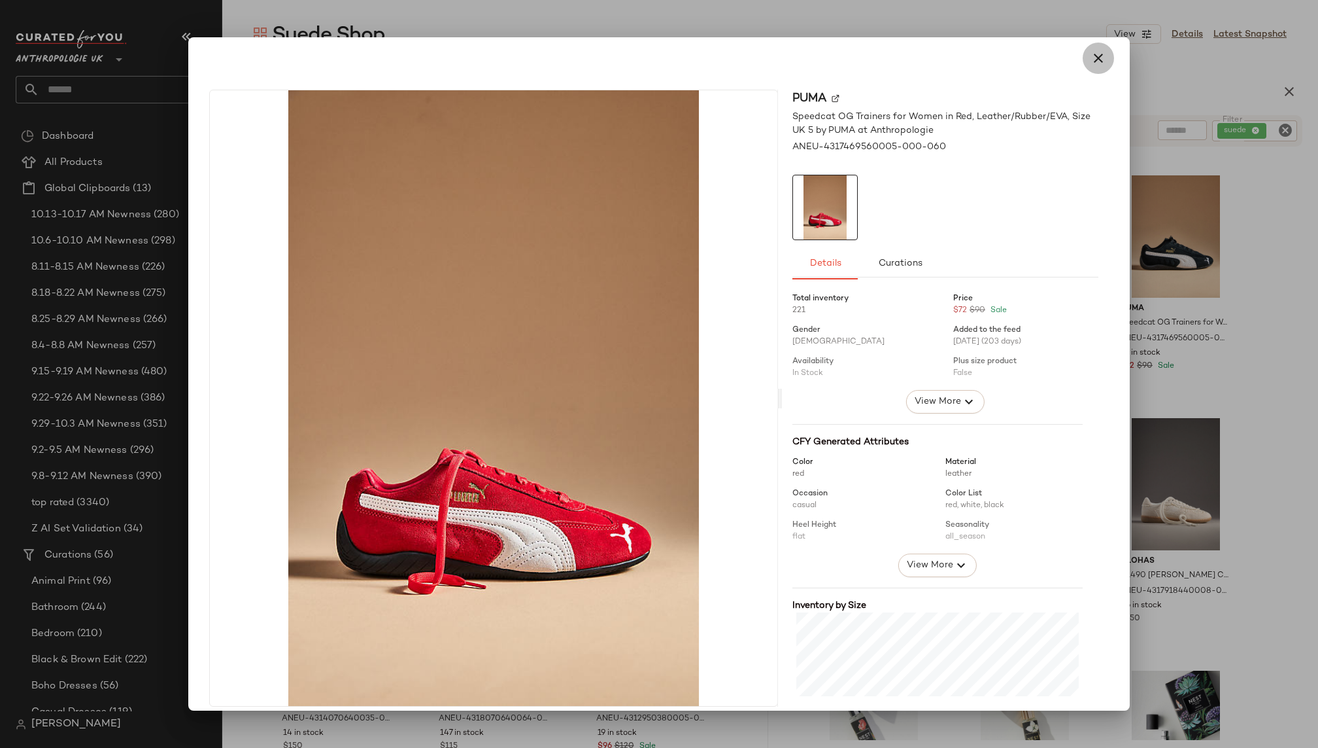
click at [1091, 58] on icon "button" at bounding box center [1099, 58] width 16 height 16
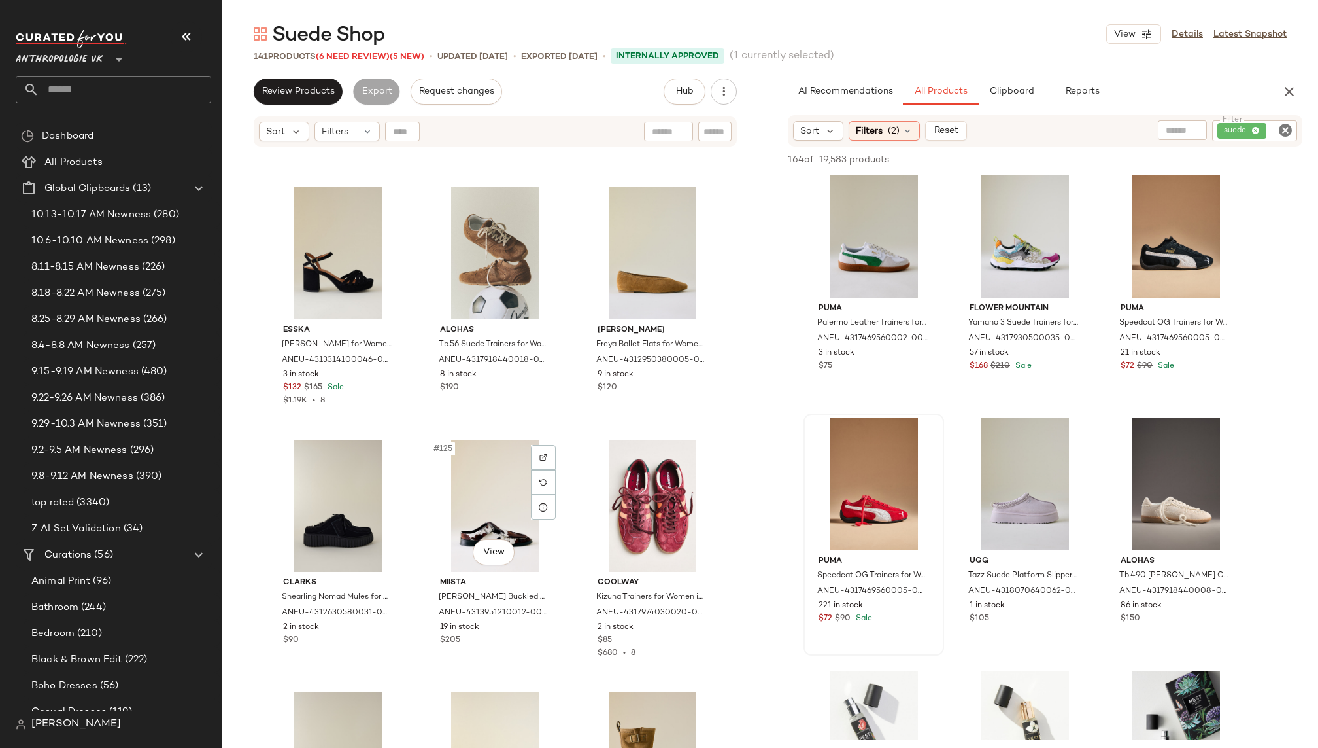
scroll to position [10016, 0]
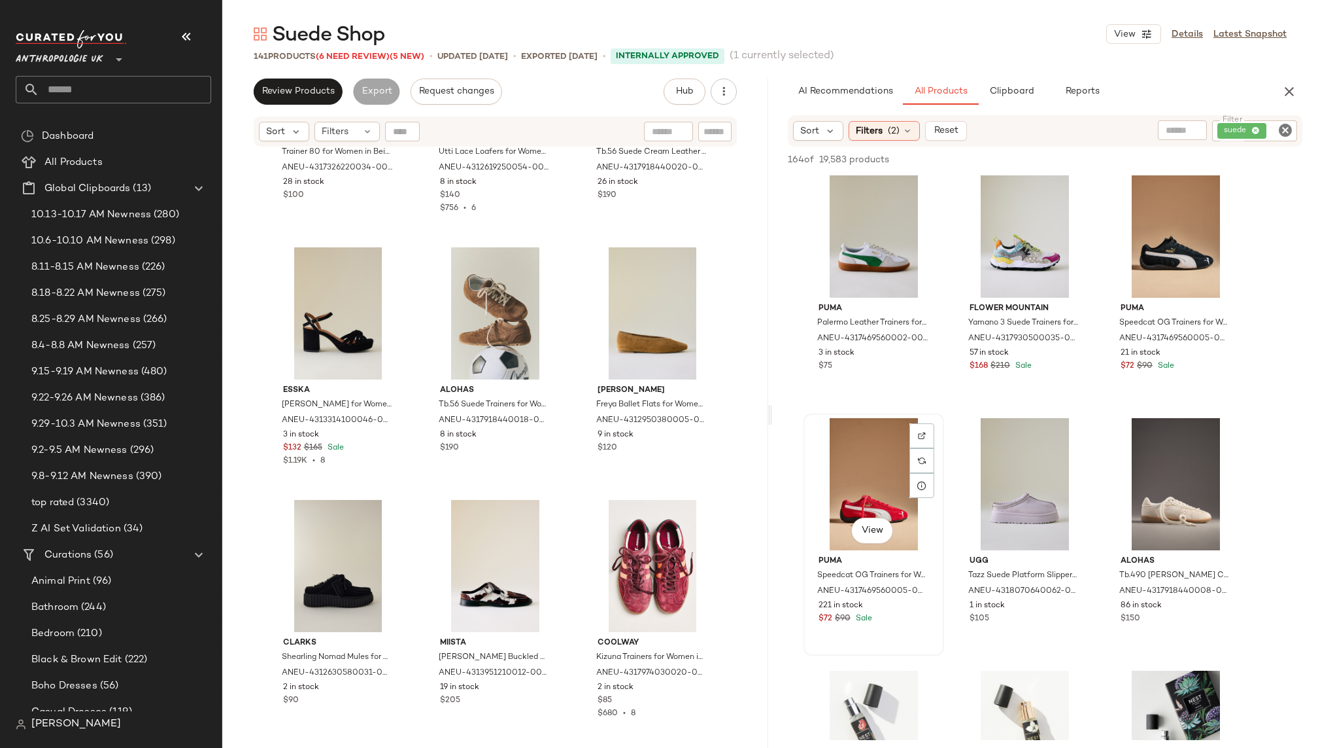
click at [864, 464] on div "View" at bounding box center [873, 484] width 131 height 132
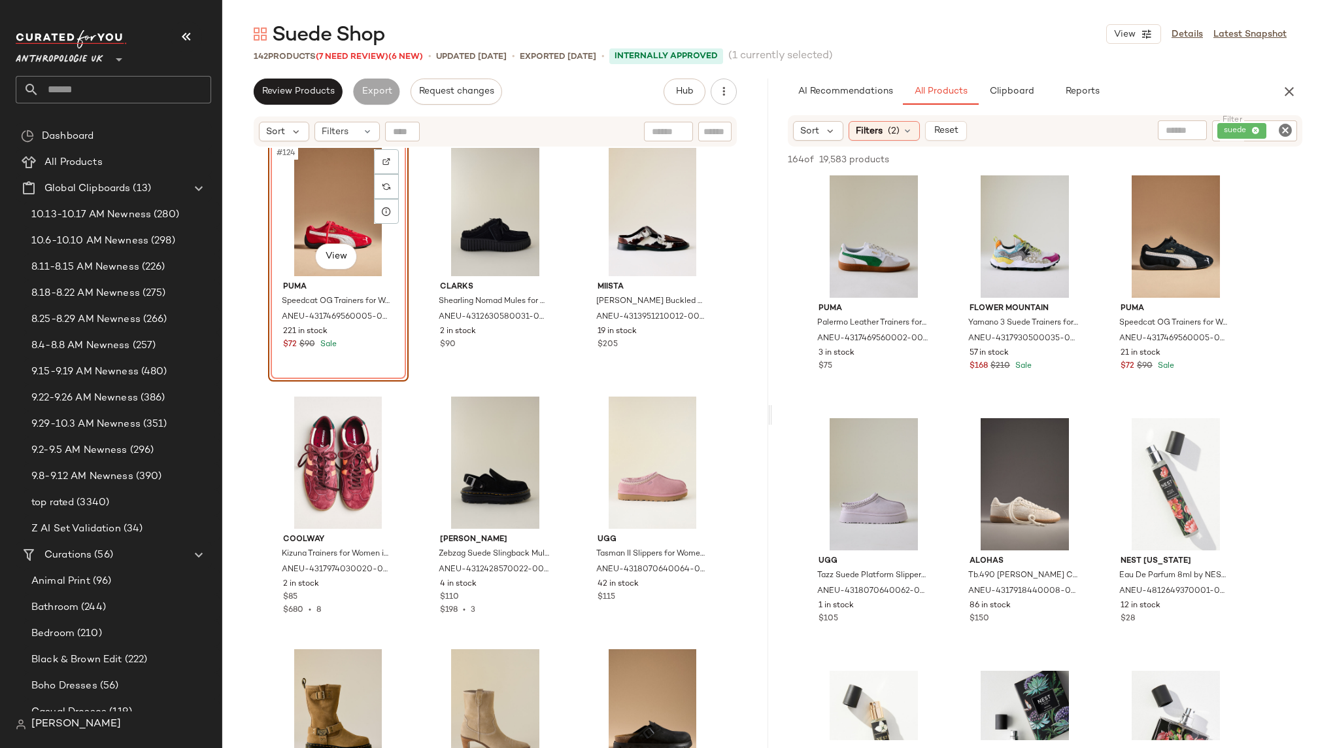
scroll to position [10394, 0]
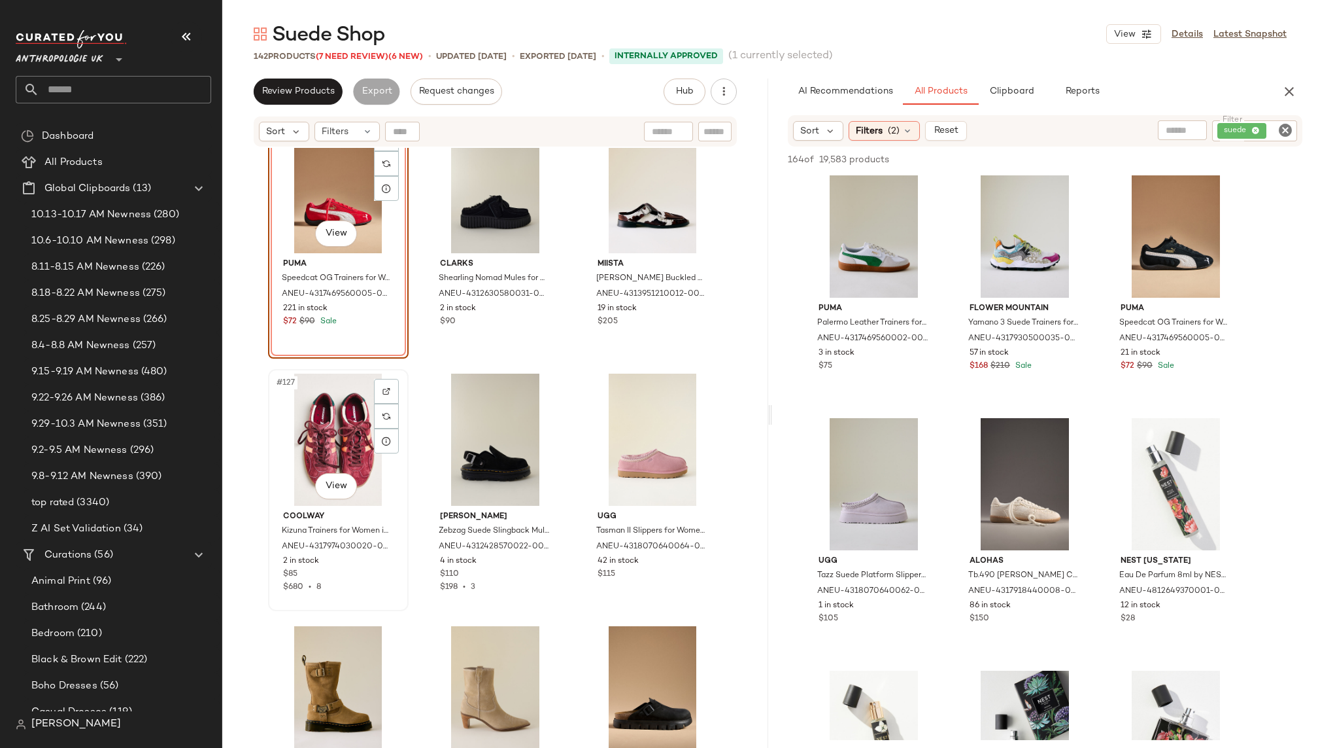
click at [347, 462] on div "#127 View" at bounding box center [338, 439] width 131 height 132
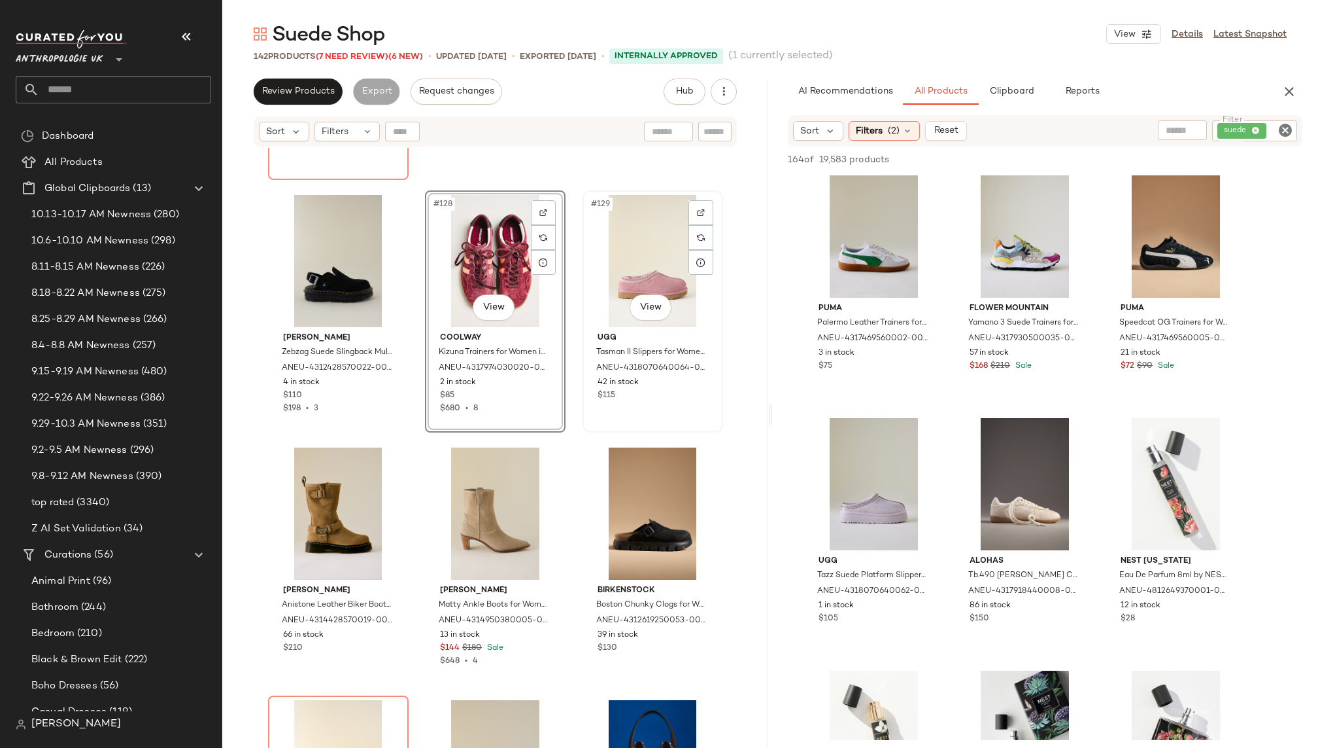
click at [607, 290] on div "#129 View" at bounding box center [652, 261] width 131 height 132
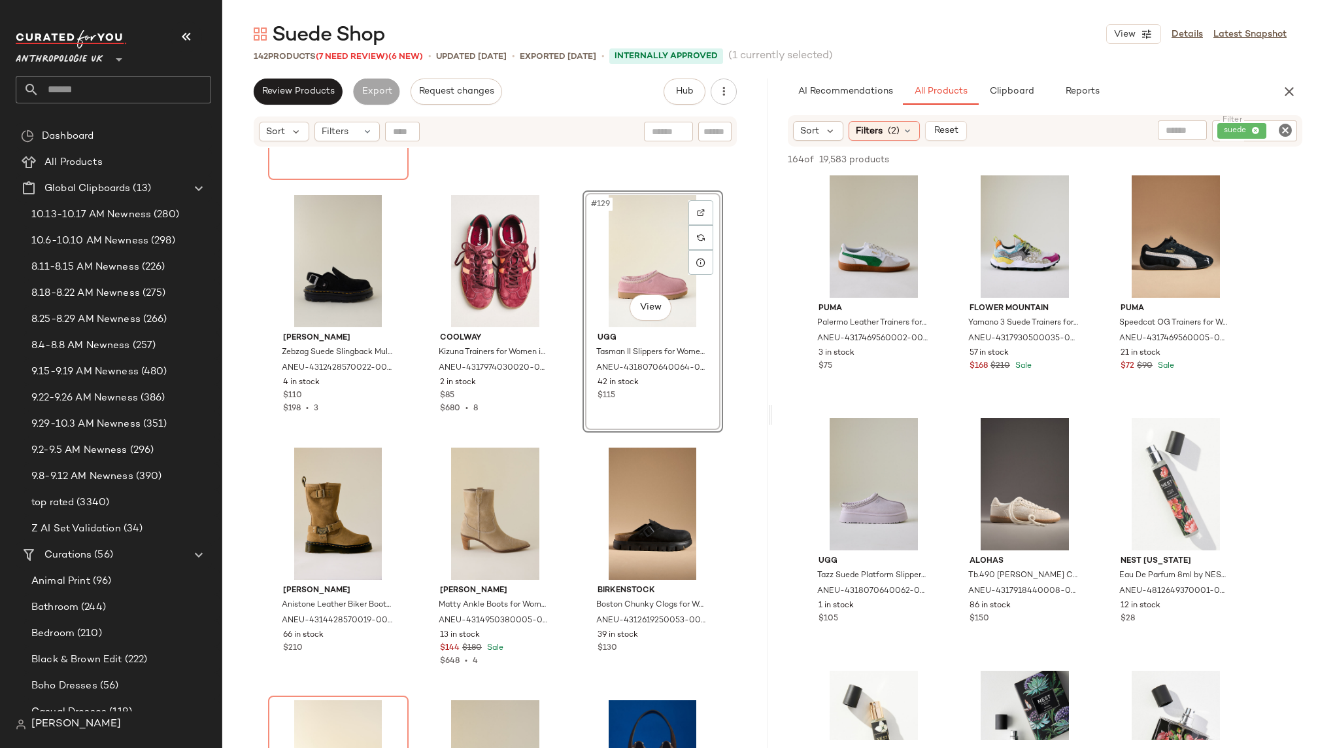
scroll to position [10571, 0]
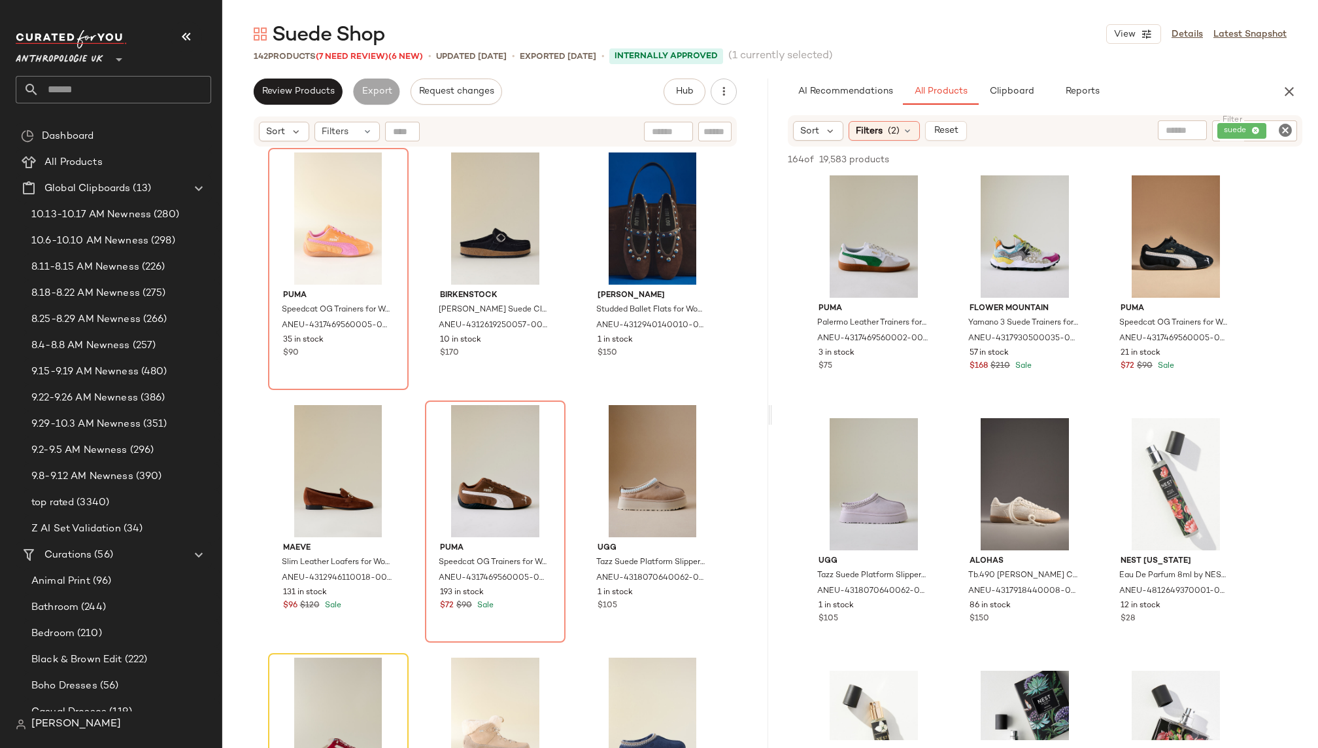
scroll to position [11135, 0]
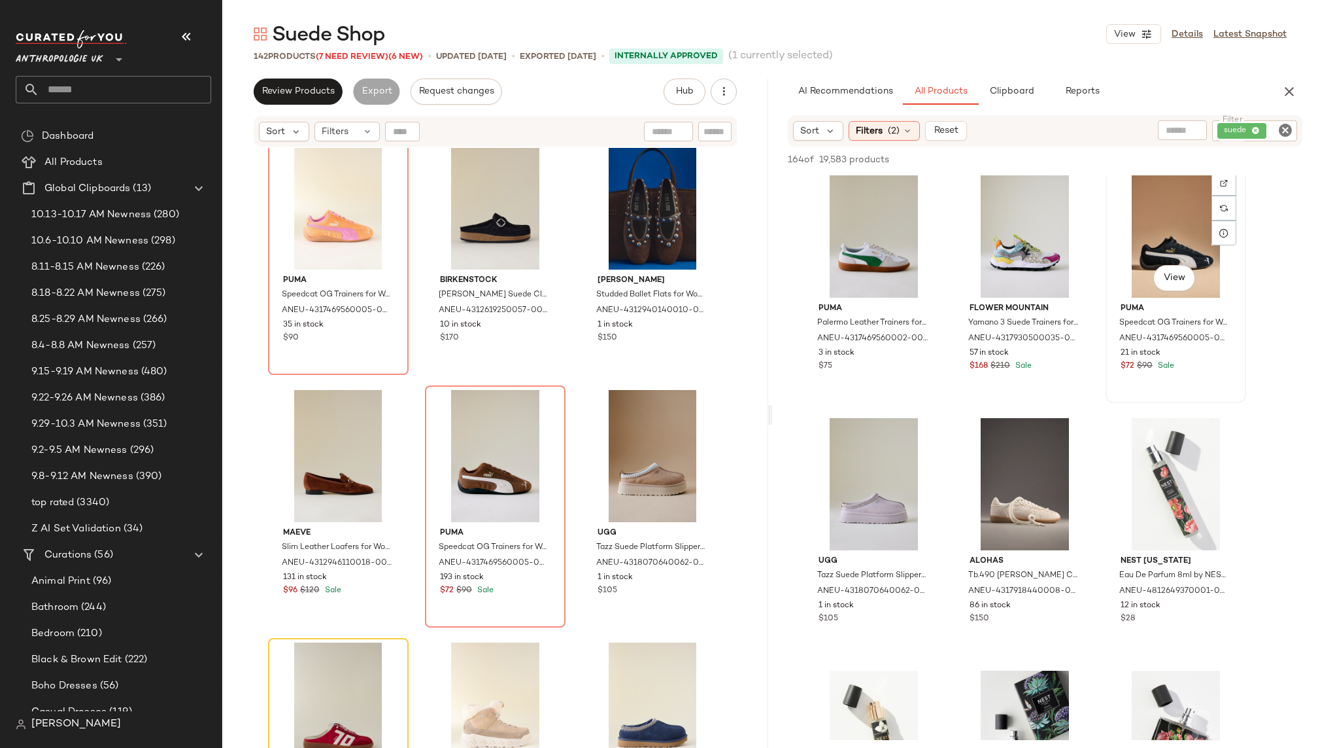
click at [1126, 249] on div "View" at bounding box center [1175, 231] width 131 height 132
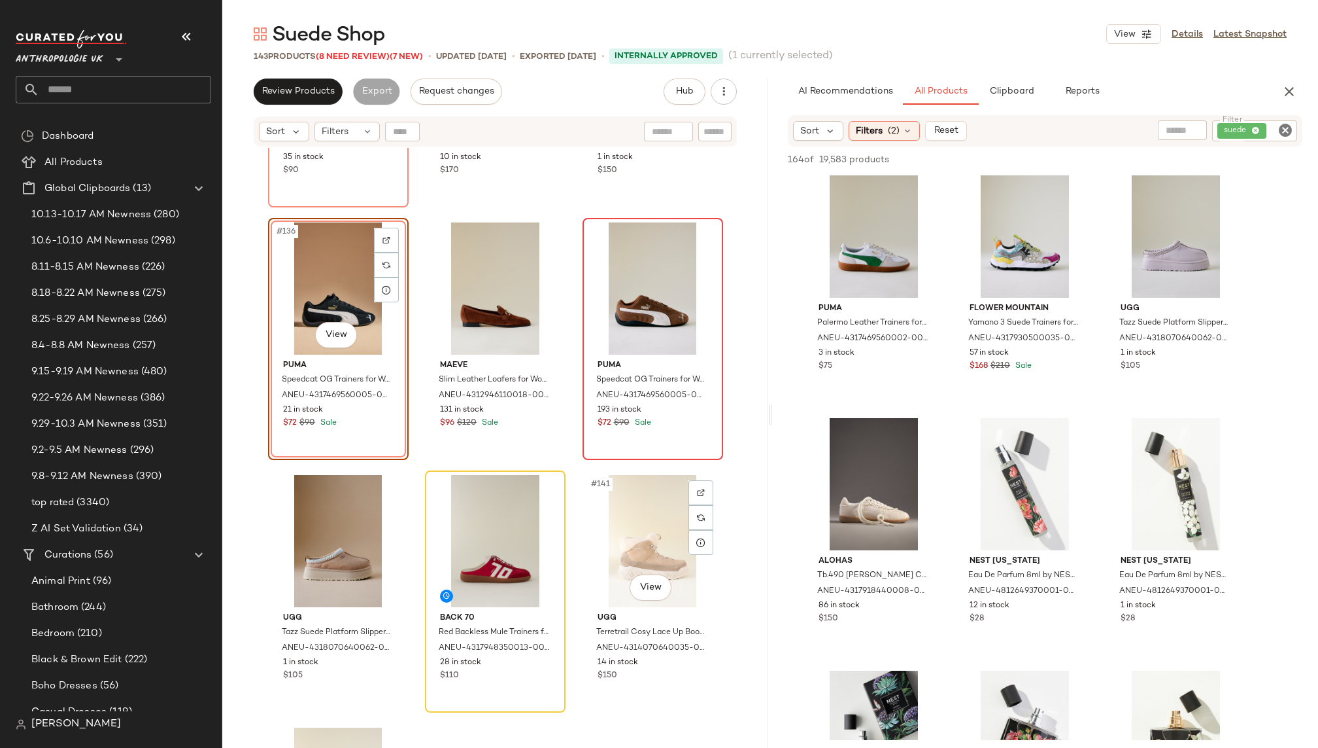
scroll to position [11320, 0]
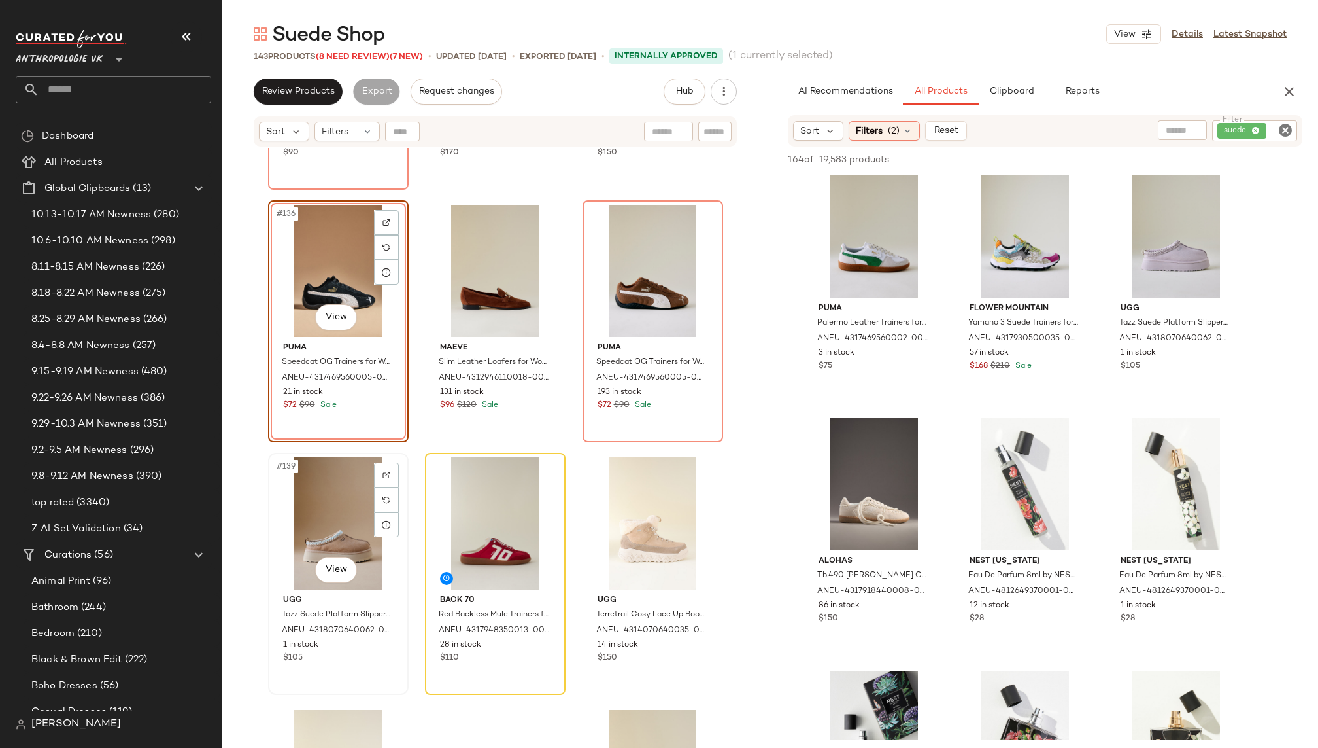
click at [352, 523] on div "#139 View" at bounding box center [338, 523] width 131 height 132
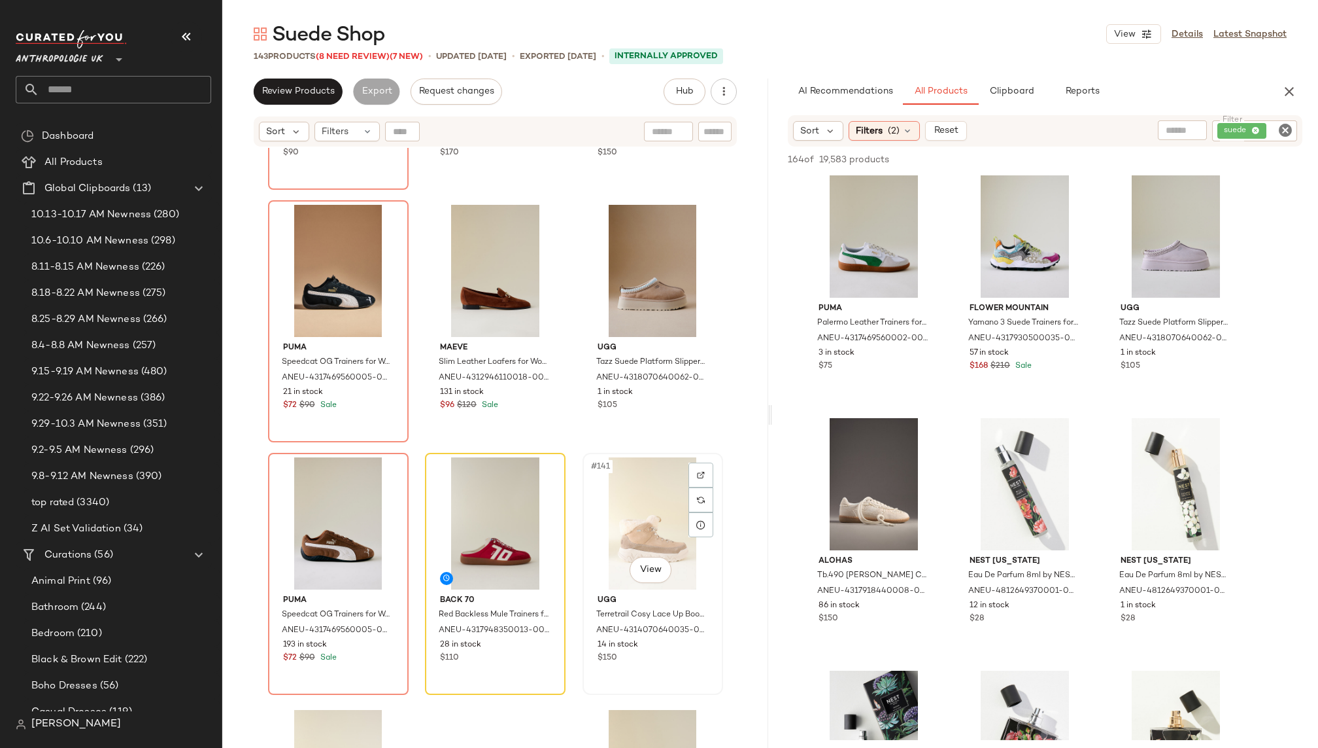
click at [658, 555] on div "#141 View" at bounding box center [652, 523] width 131 height 132
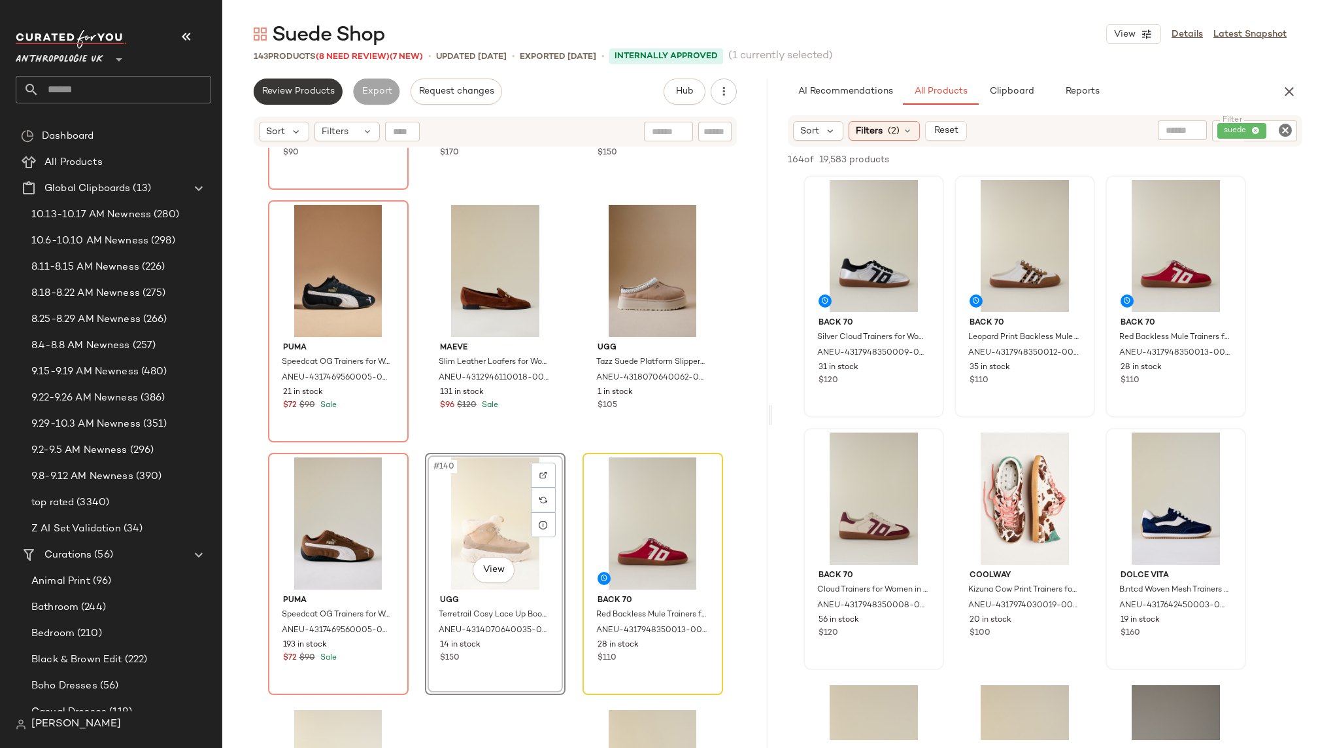
click at [309, 92] on span "Review Products" at bounding box center [298, 91] width 73 height 10
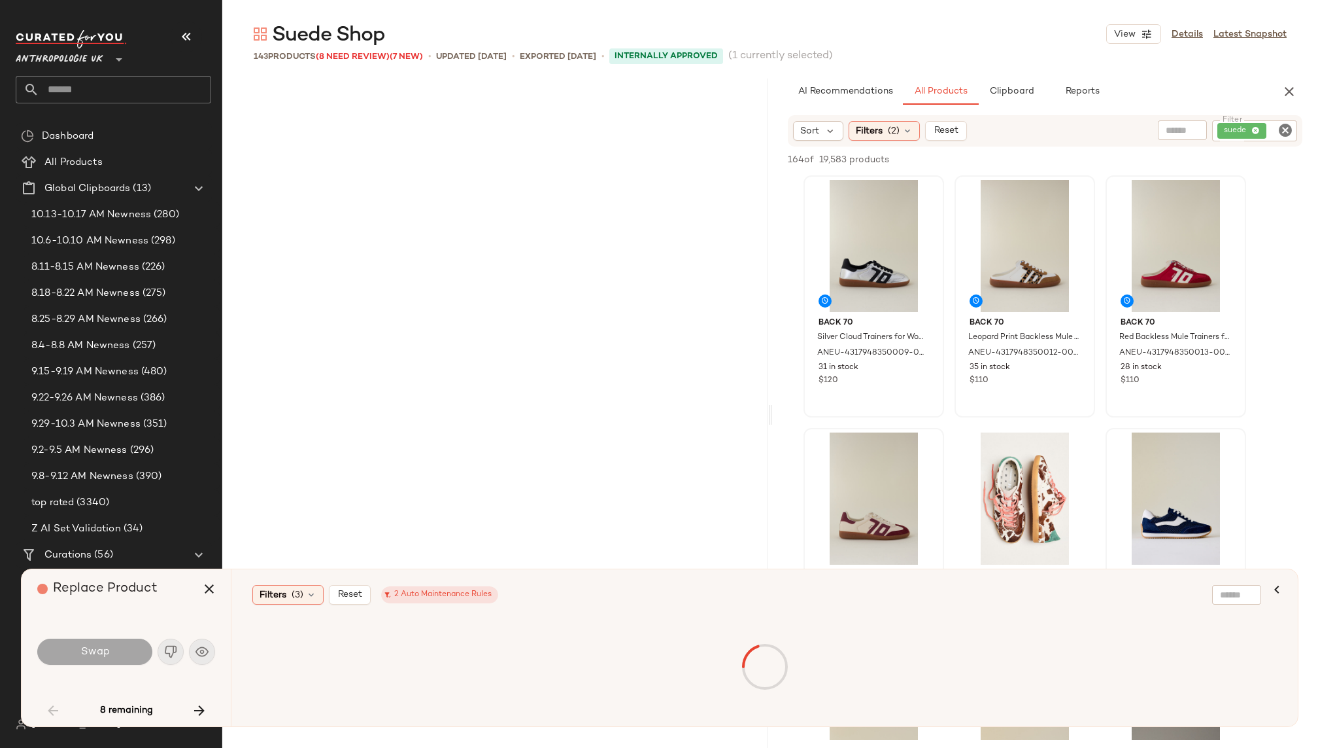
scroll to position [4291, 0]
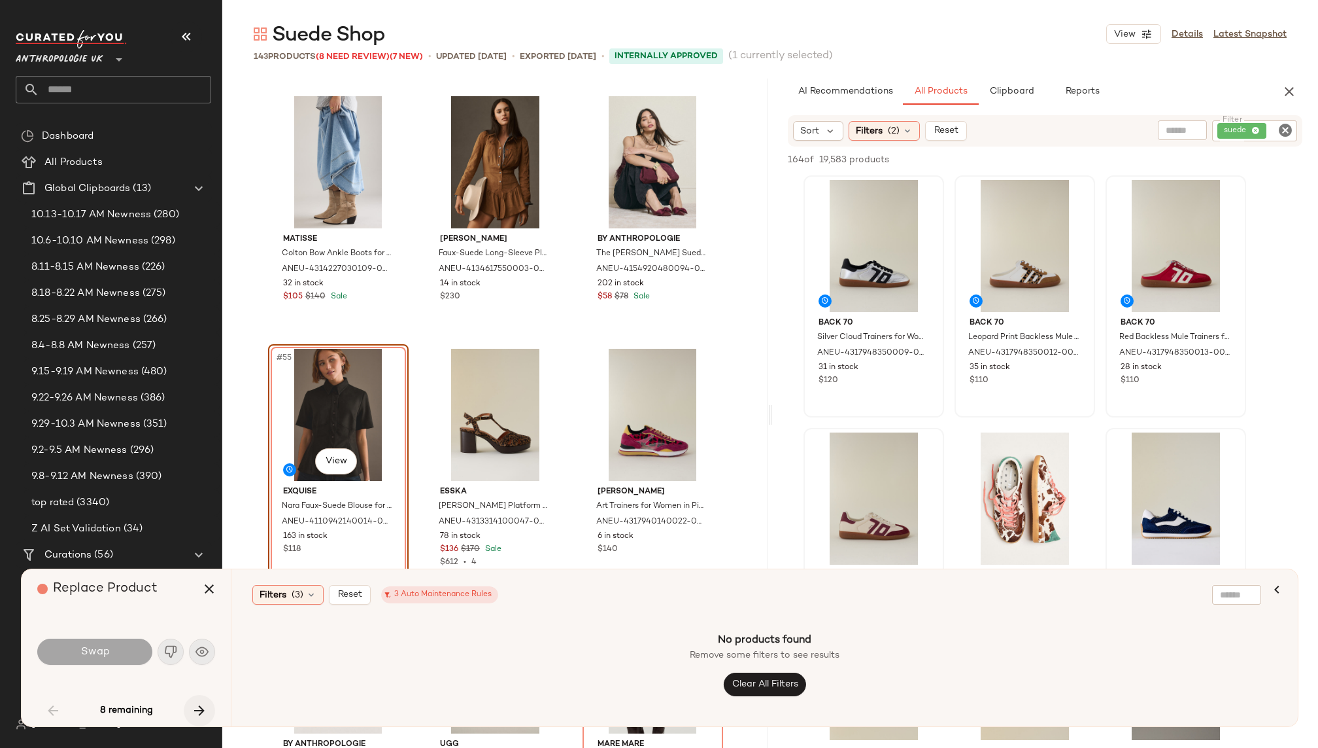
click at [194, 712] on icon "button" at bounding box center [200, 710] width 16 height 16
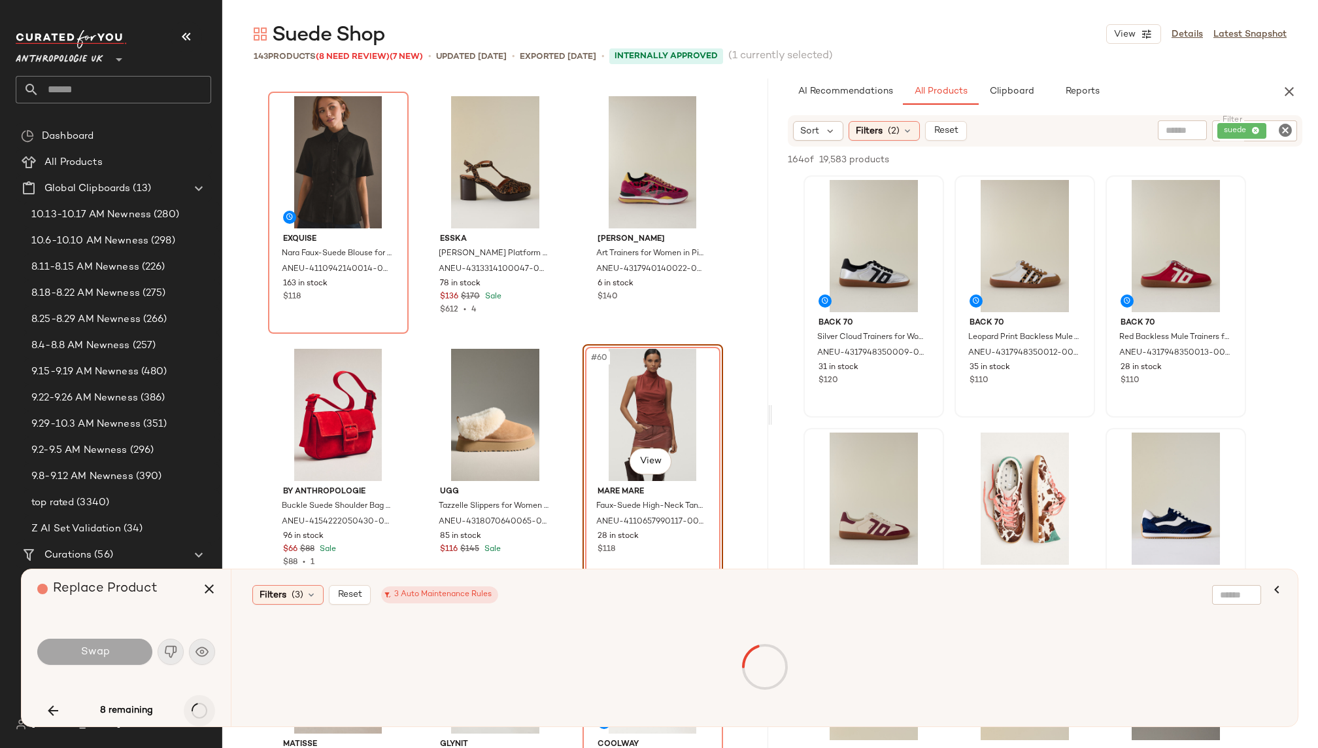
click at [194, 712] on icon "button" at bounding box center [200, 710] width 16 height 16
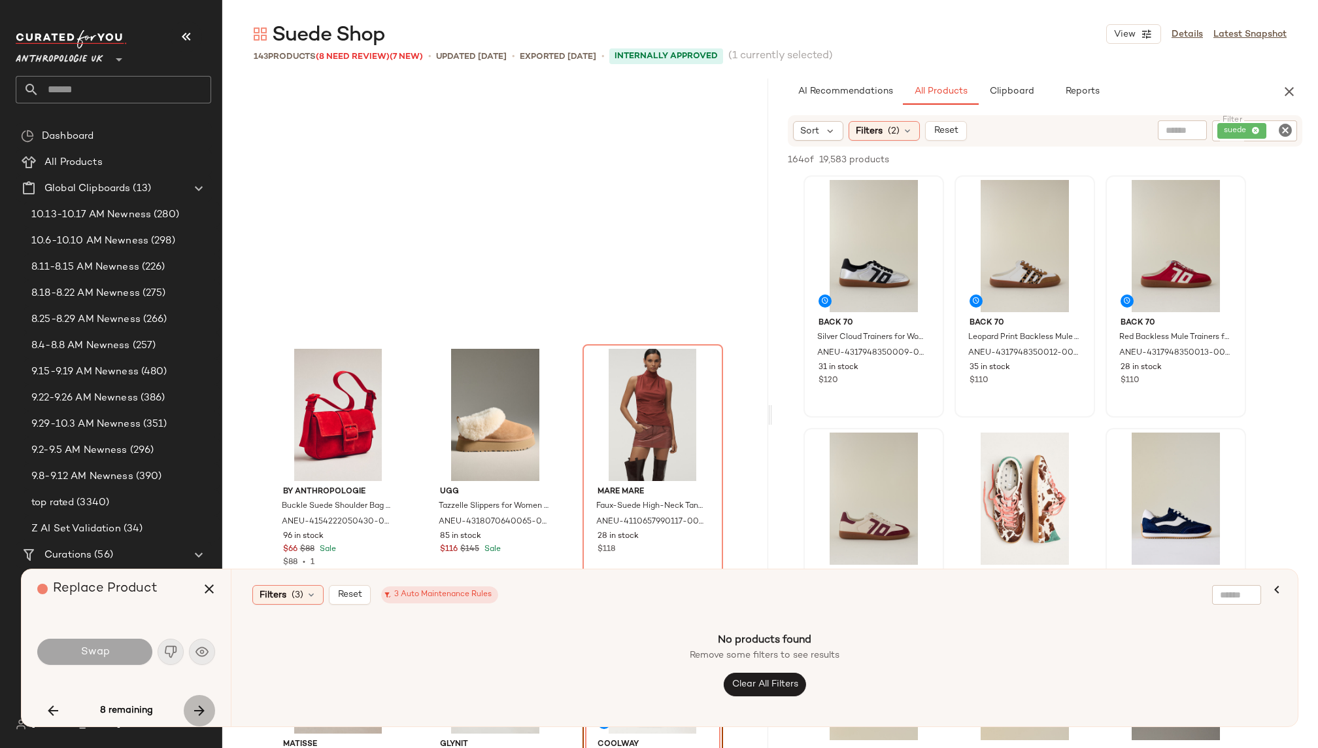
scroll to position [4796, 0]
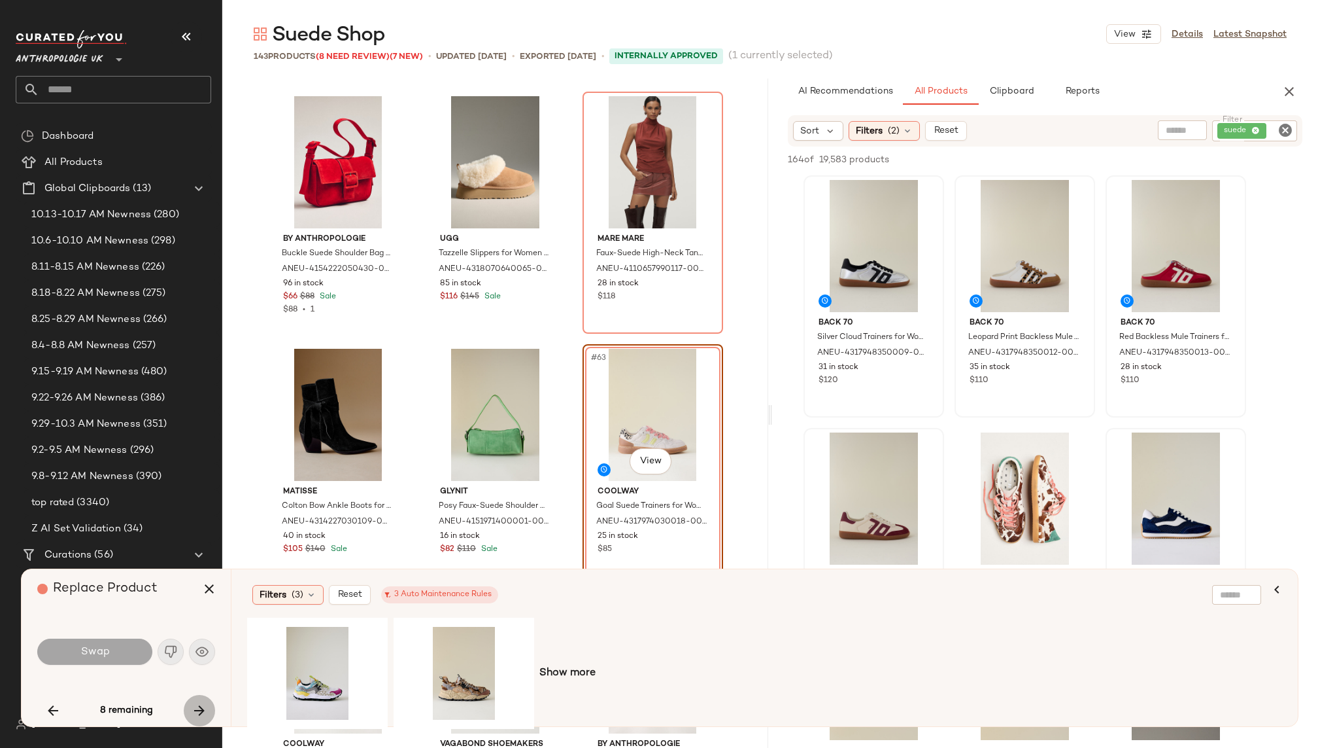
click at [194, 712] on icon "button" at bounding box center [200, 710] width 16 height 16
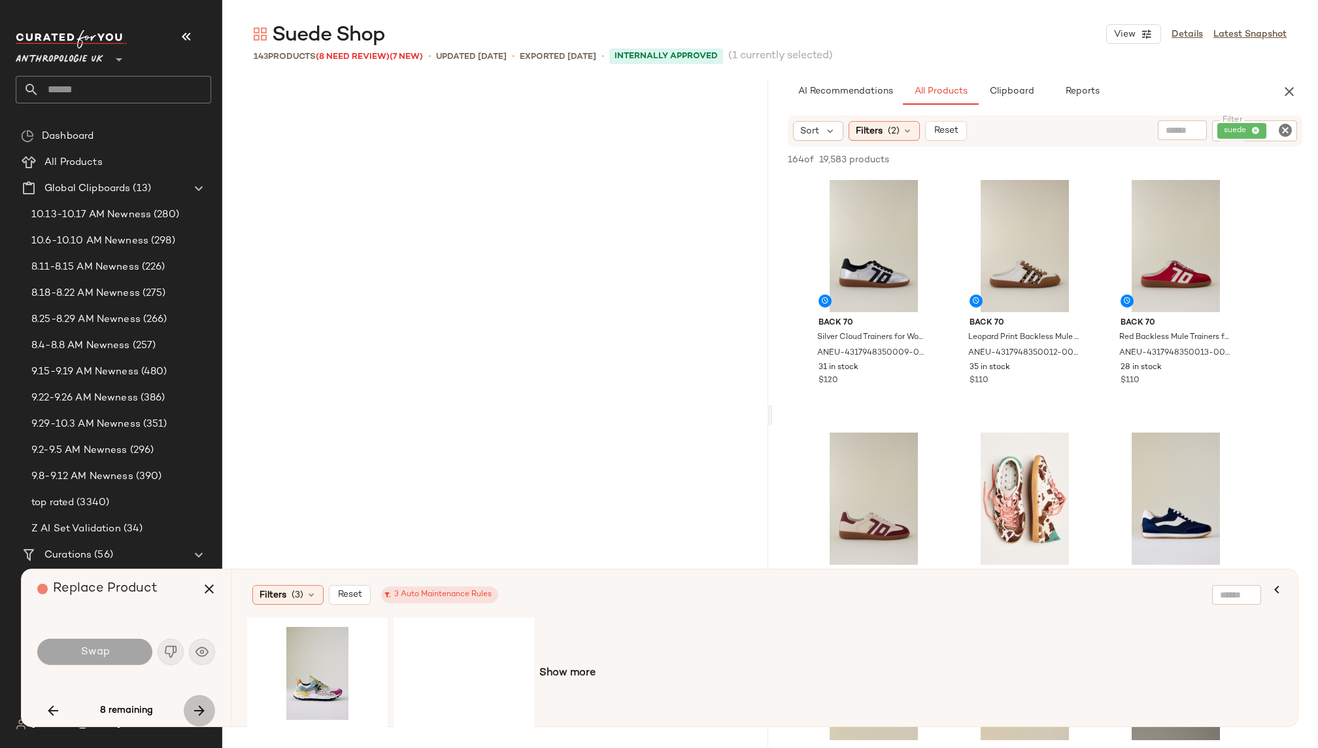
scroll to position [10855, 0]
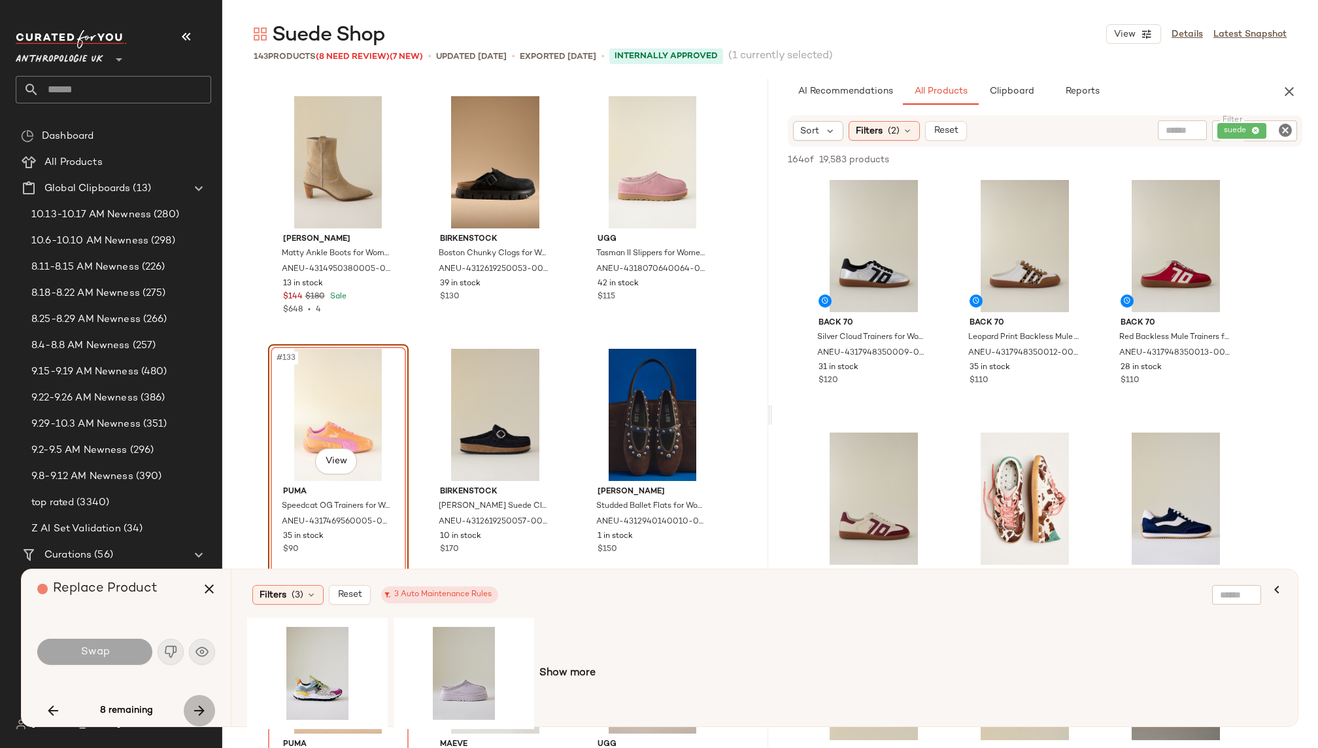
click at [194, 712] on icon "button" at bounding box center [200, 710] width 16 height 16
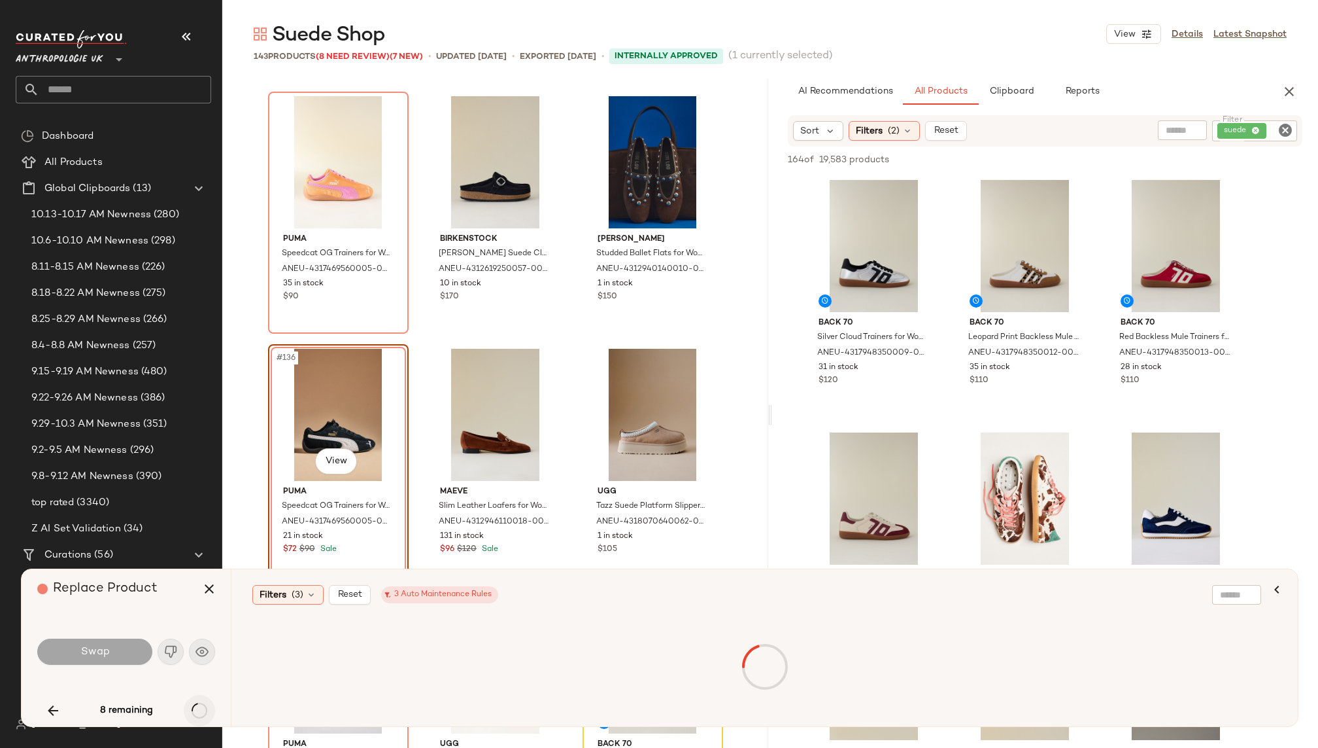
click at [194, 712] on div "8 remaining" at bounding box center [126, 710] width 178 height 31
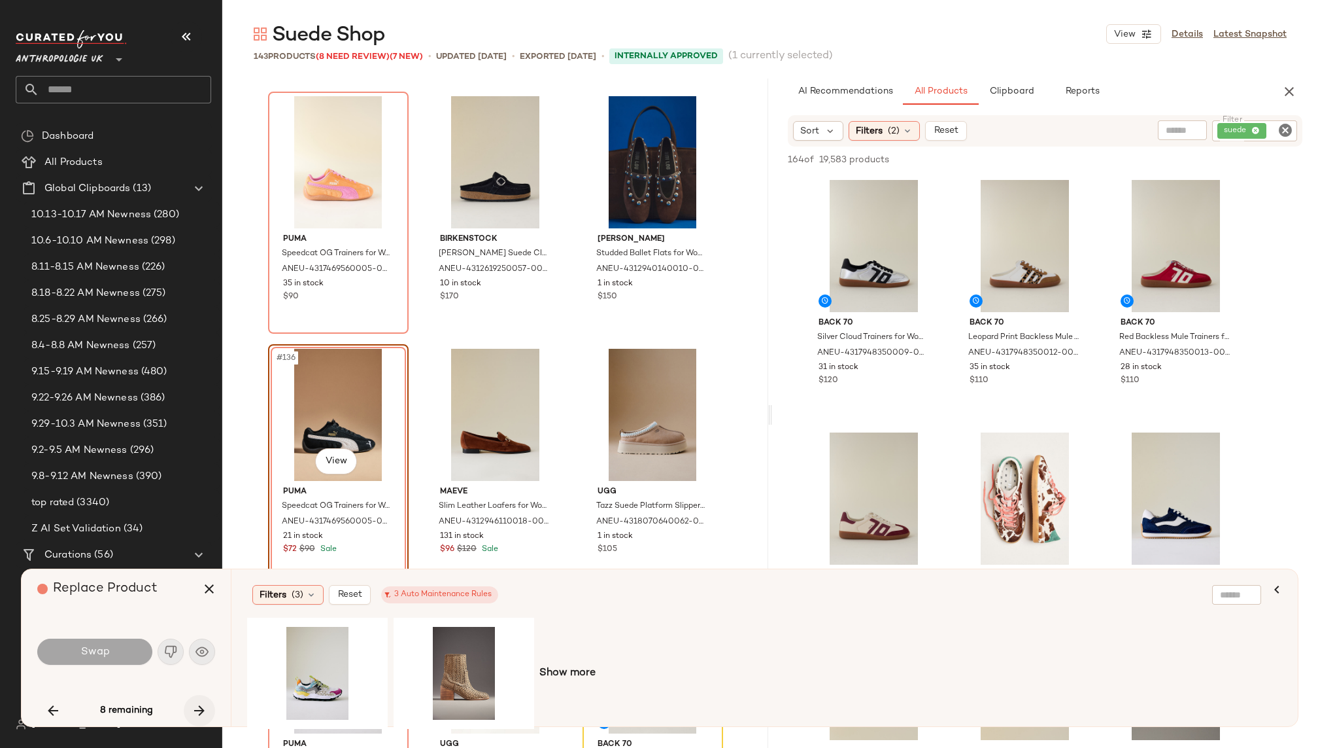
click at [198, 702] on icon "button" at bounding box center [200, 710] width 16 height 16
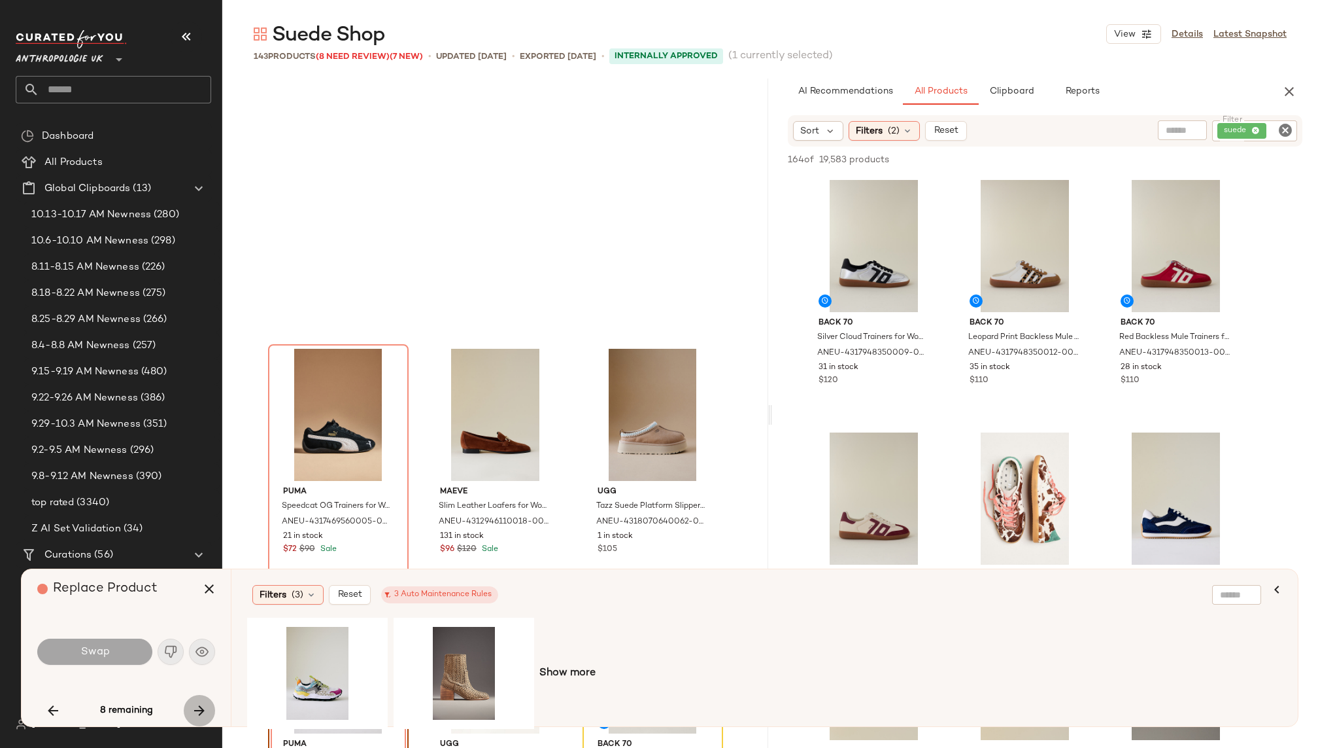
scroll to position [11360, 0]
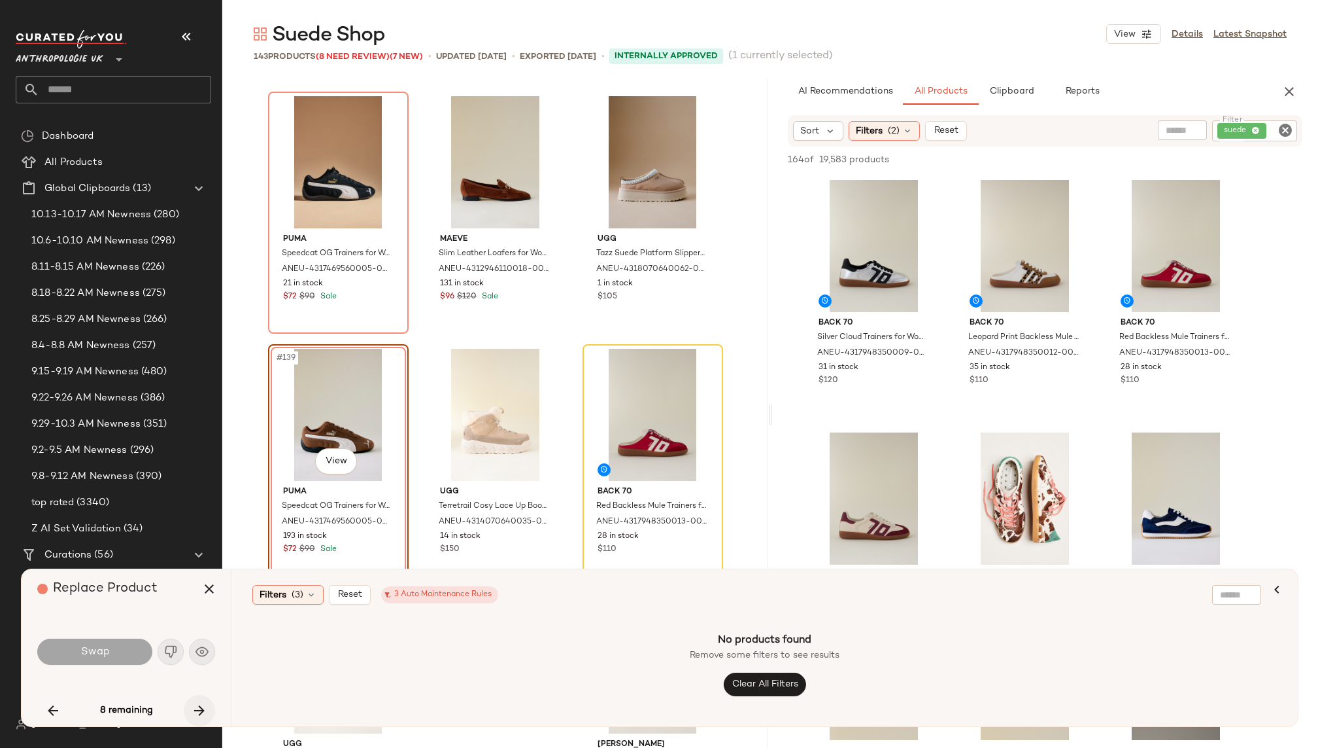
click at [198, 702] on icon "button" at bounding box center [200, 710] width 16 height 16
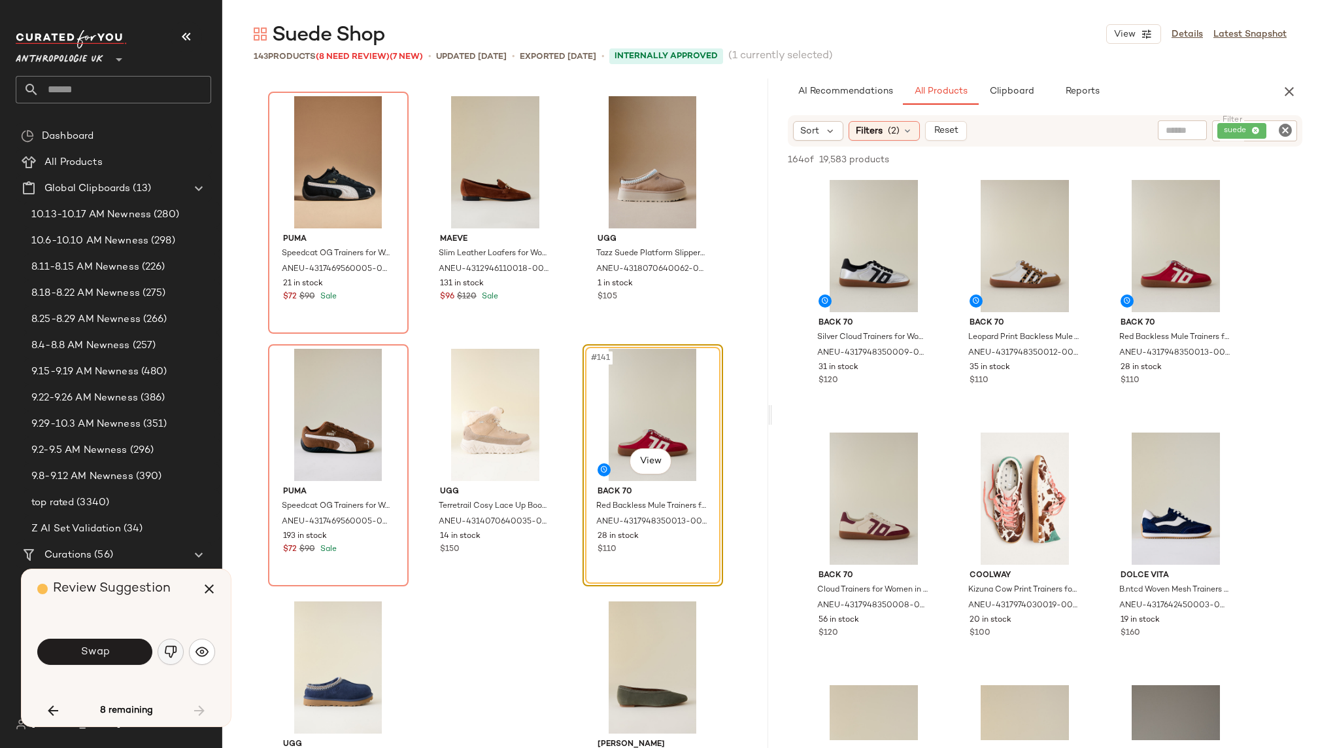
click at [174, 651] on img "button" at bounding box center [170, 651] width 13 height 13
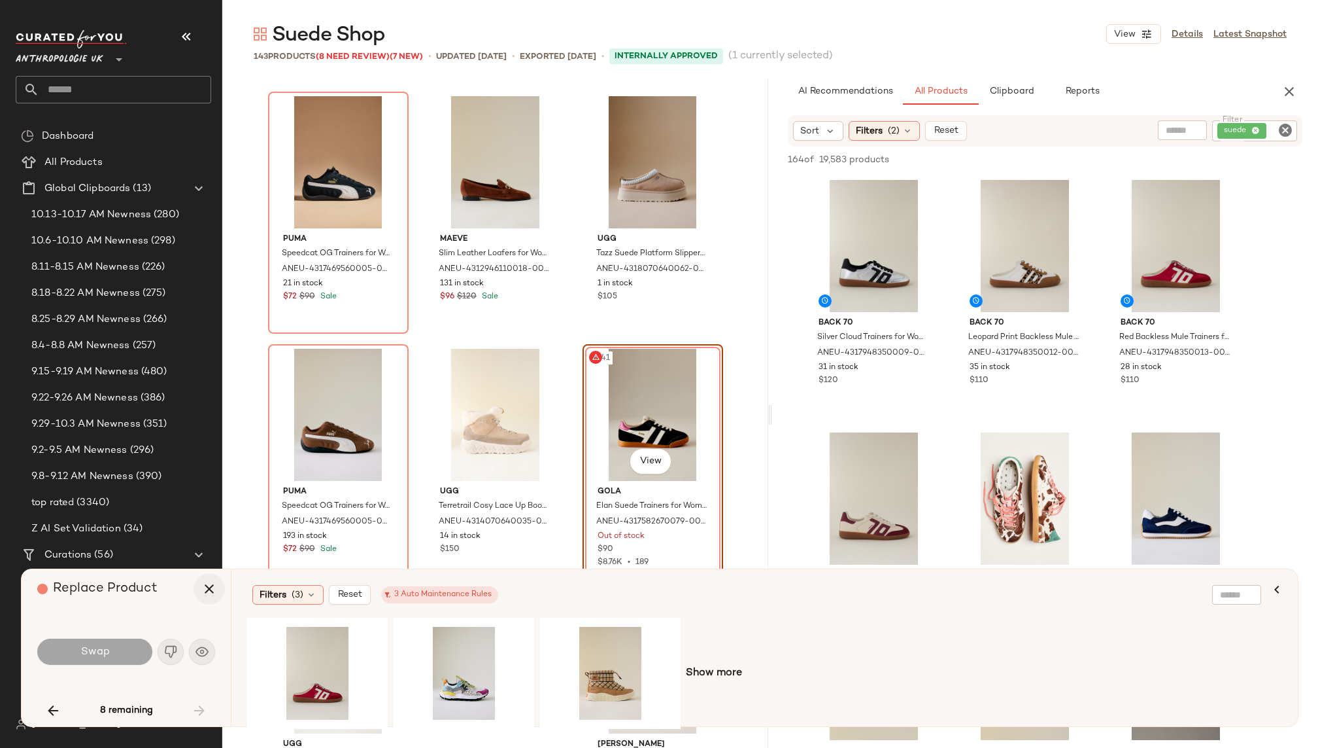
click at [209, 591] on icon "button" at bounding box center [209, 589] width 16 height 16
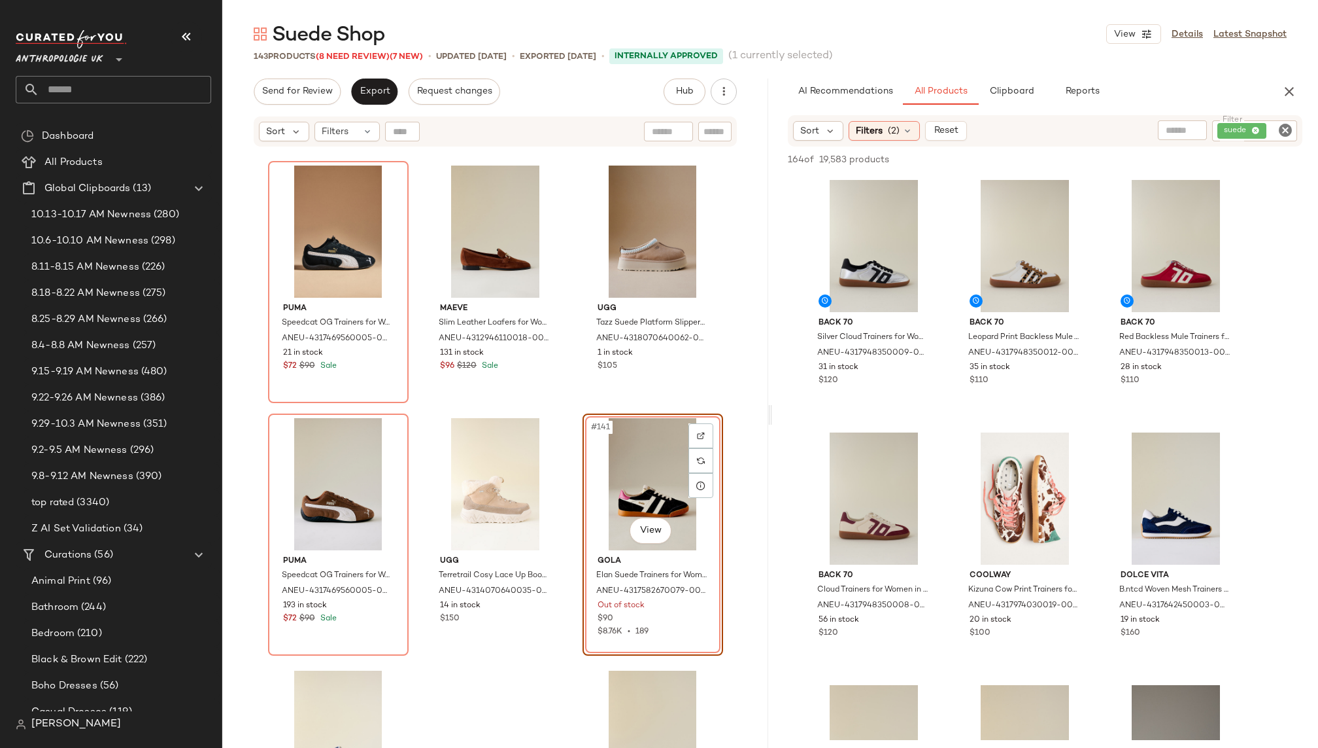
click at [652, 481] on div "#141 View" at bounding box center [652, 484] width 131 height 132
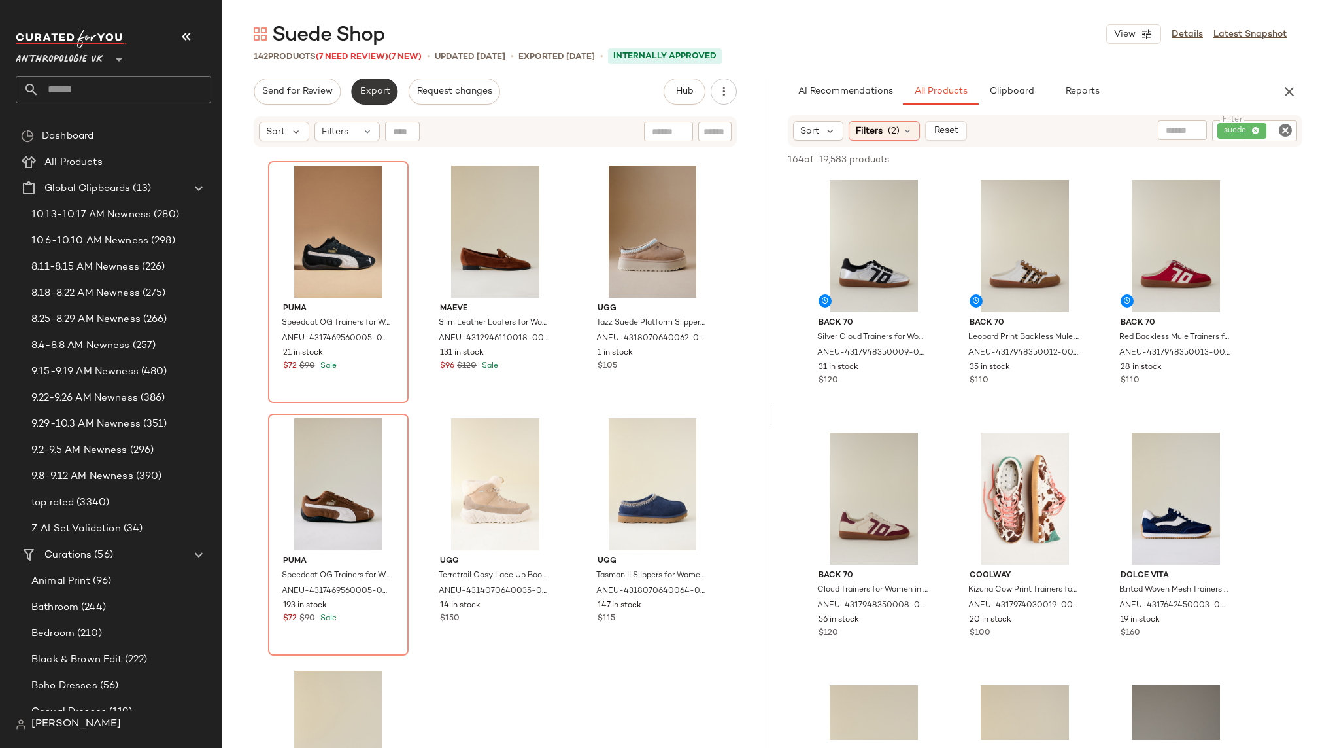
click at [366, 79] on button "Export" at bounding box center [374, 91] width 46 height 26
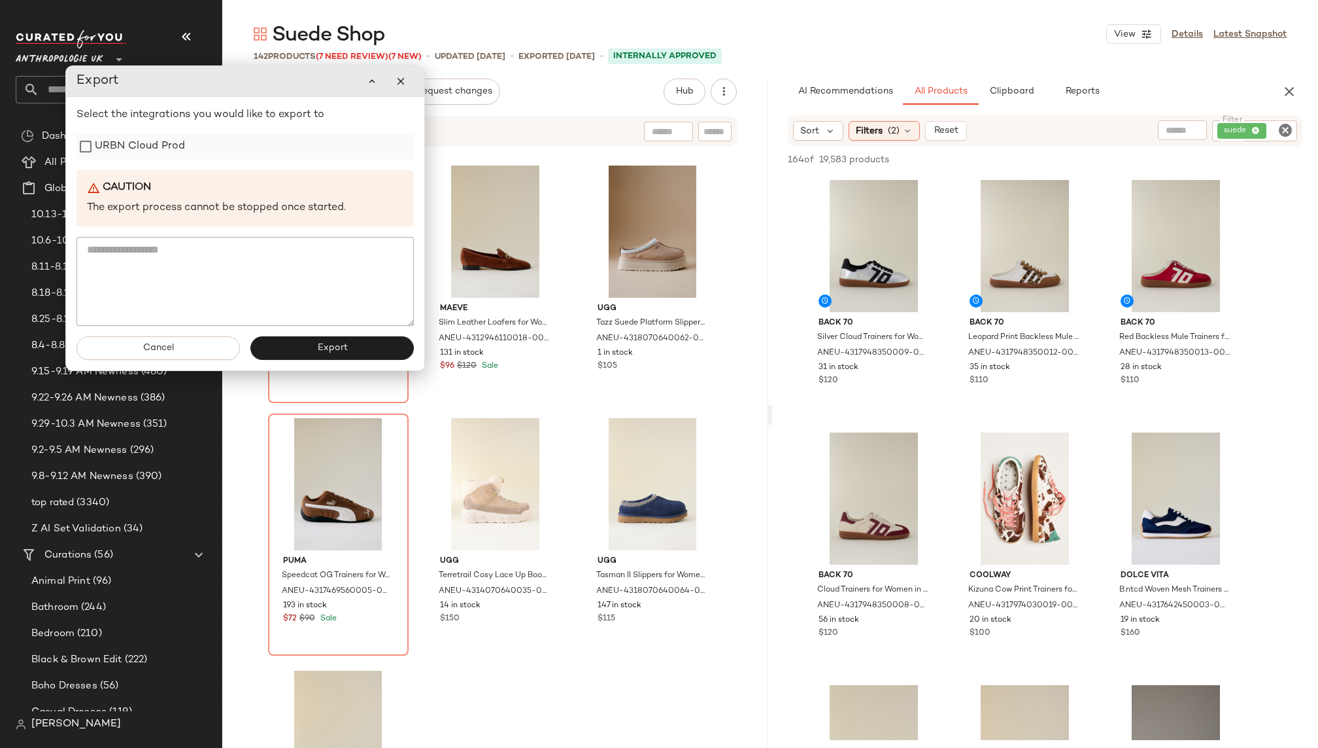
click at [145, 139] on label "URBN Cloud Prod" at bounding box center [140, 146] width 90 height 26
click at [300, 351] on button "Export" at bounding box center [331, 348] width 163 height 24
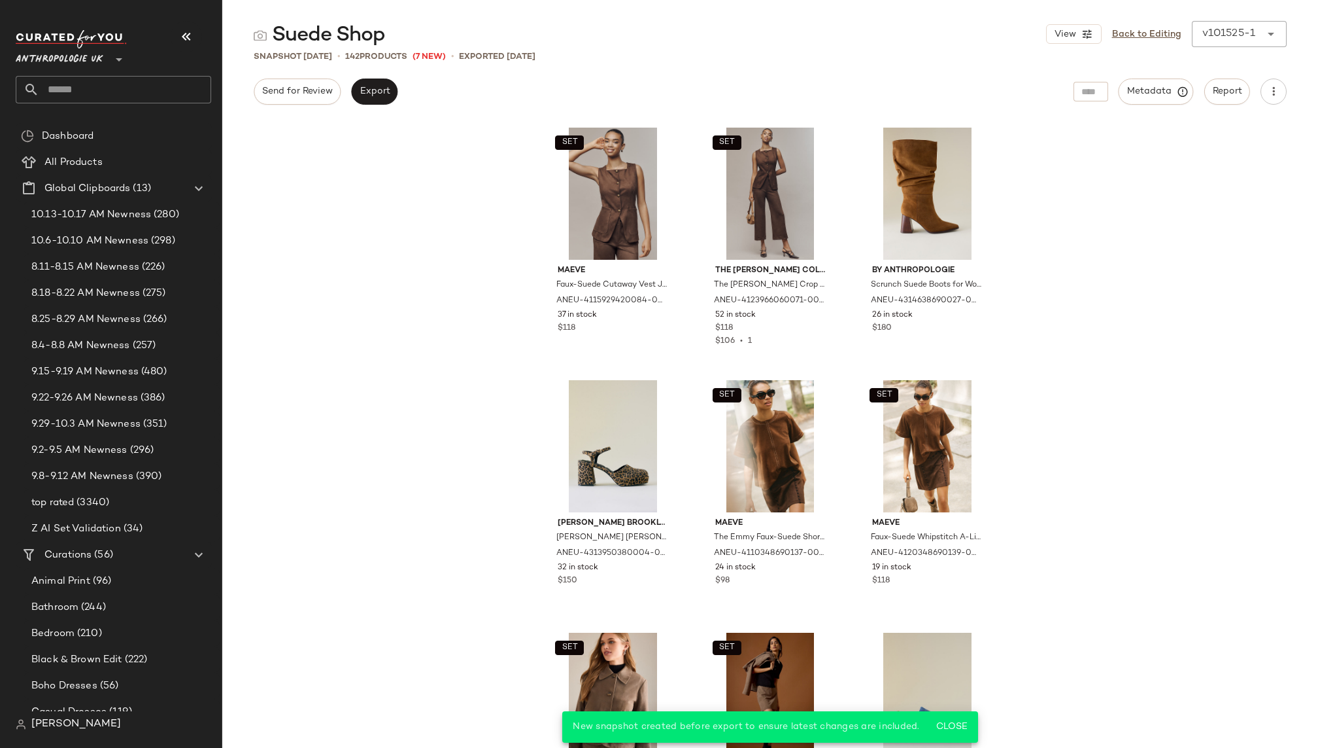
click at [150, 95] on input "text" at bounding box center [125, 89] width 172 height 27
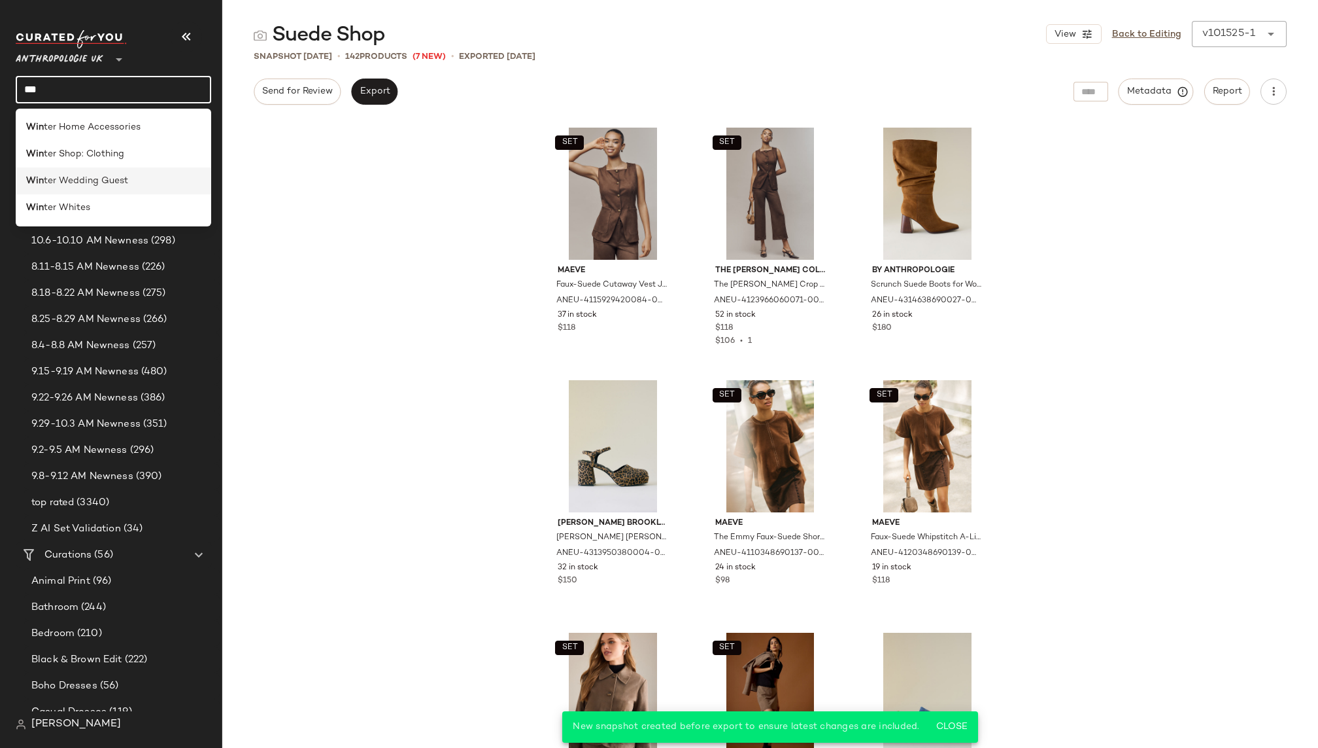
type input "***"
click at [95, 187] on div "Win ter Wedding Guest" at bounding box center [114, 180] width 196 height 27
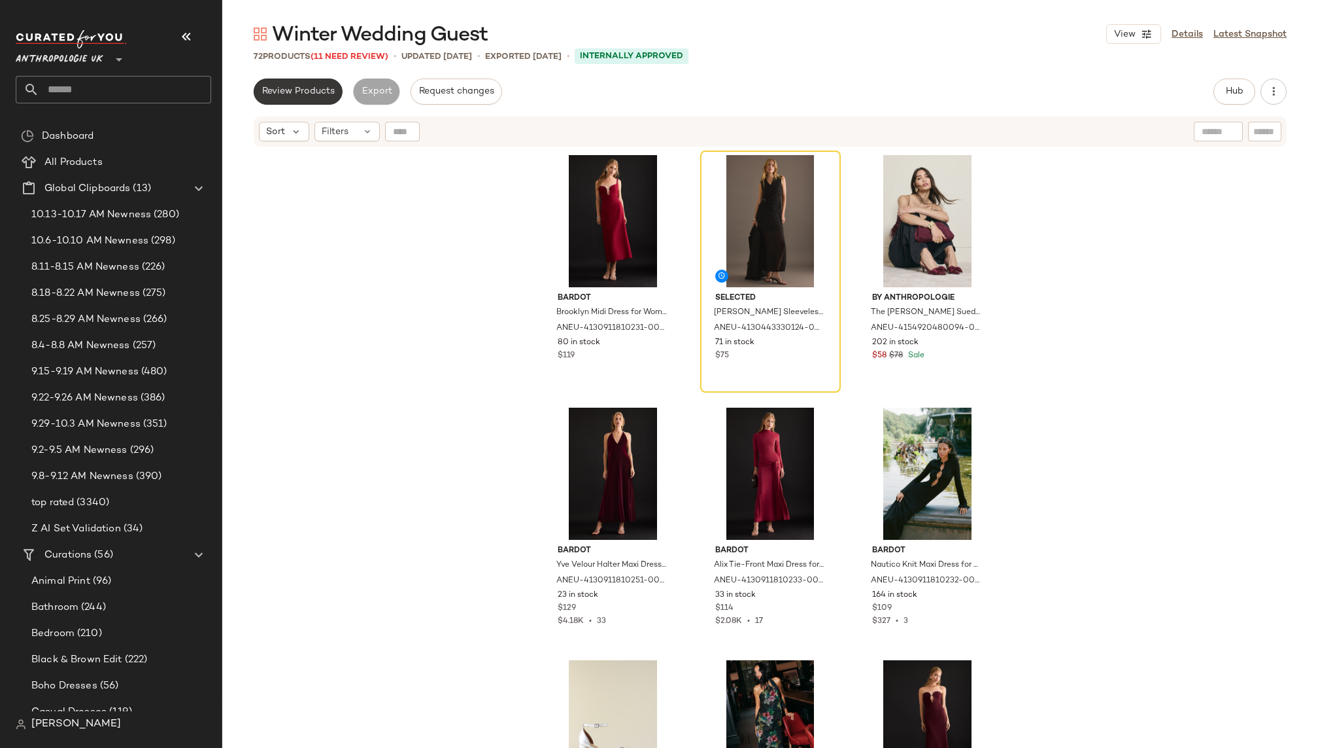
click at [308, 99] on button "Review Products" at bounding box center [298, 91] width 89 height 26
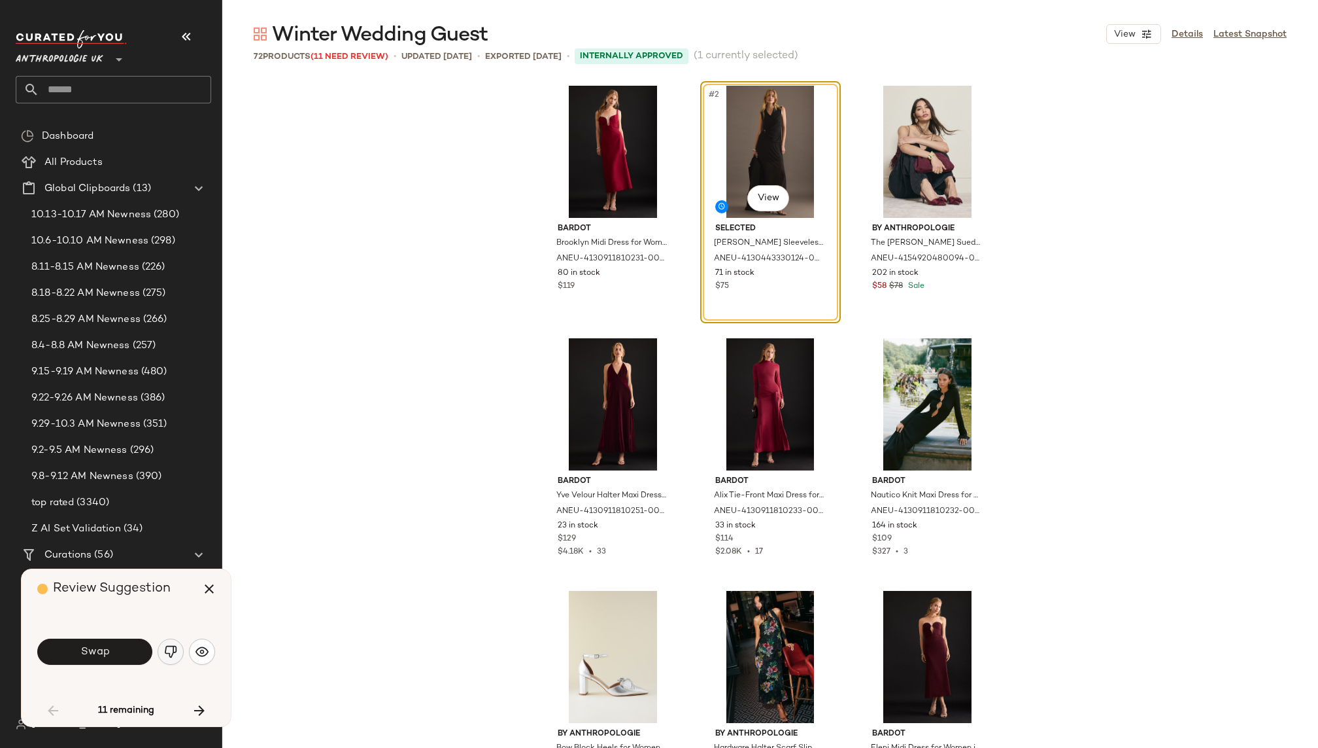
click at [160, 649] on button "button" at bounding box center [171, 651] width 26 height 26
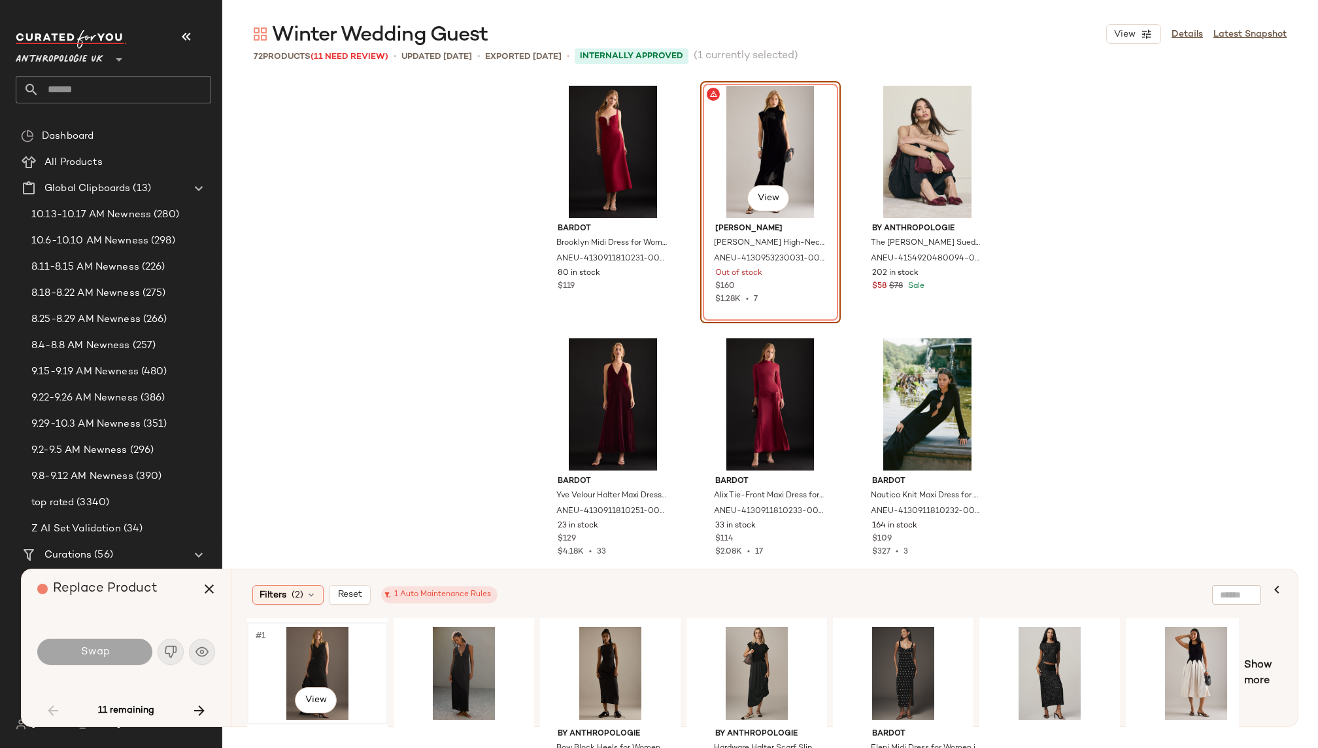
click at [329, 647] on div "#1 View" at bounding box center [317, 673] width 131 height 93
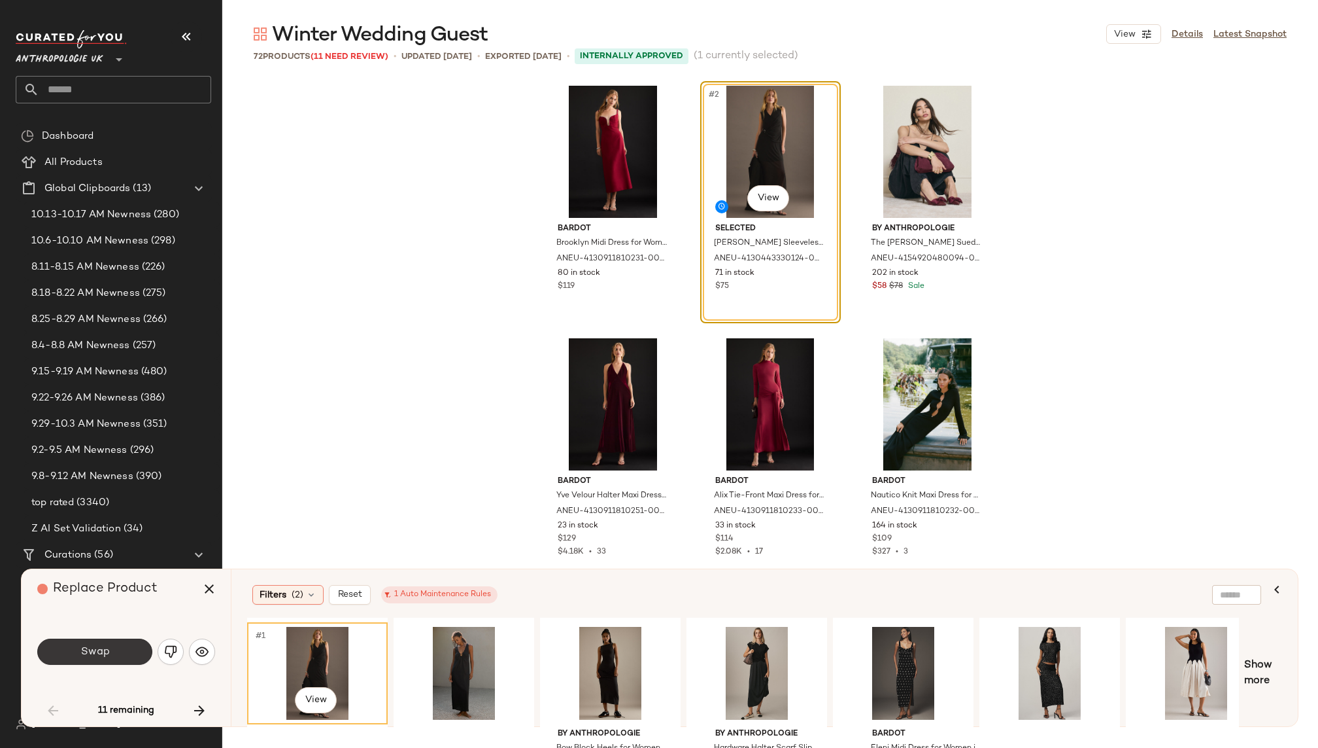
click at [126, 656] on button "Swap" at bounding box center [94, 651] width 115 height 26
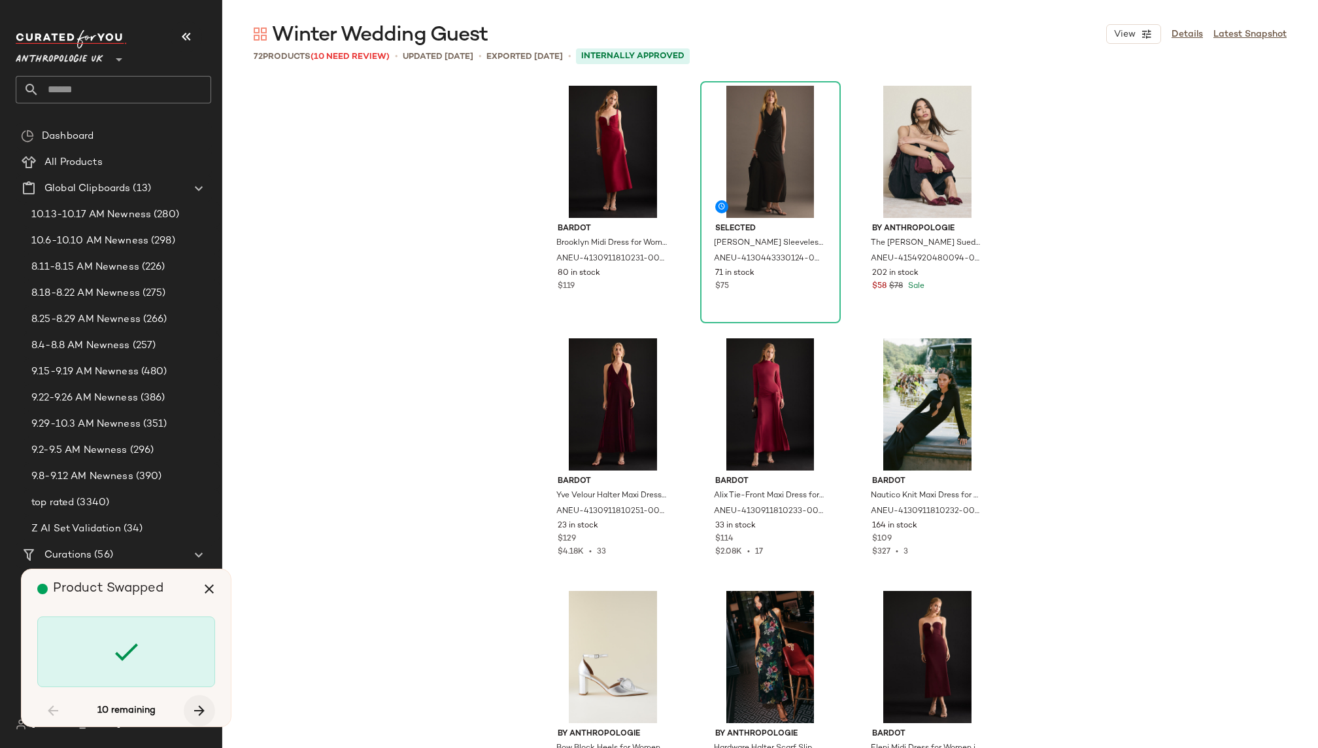
scroll to position [1020, 0]
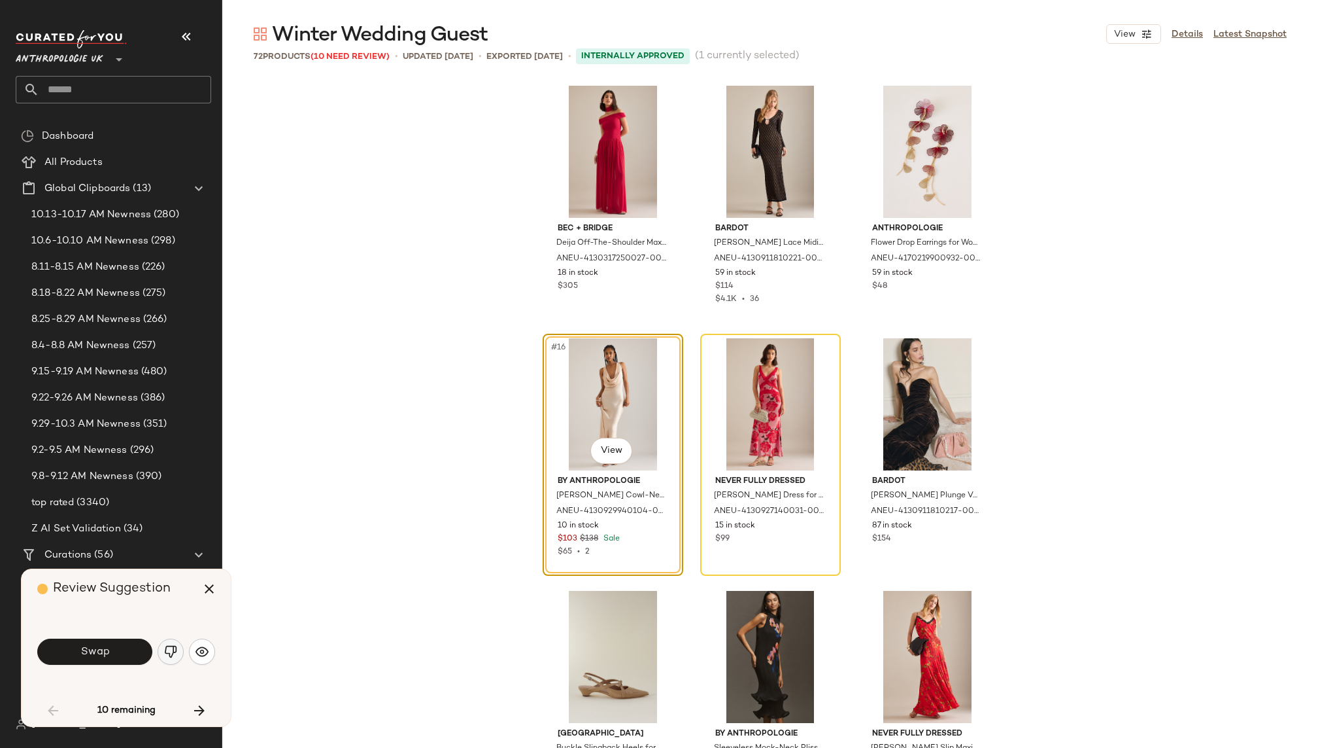
click at [167, 654] on img "button" at bounding box center [170, 651] width 13 height 13
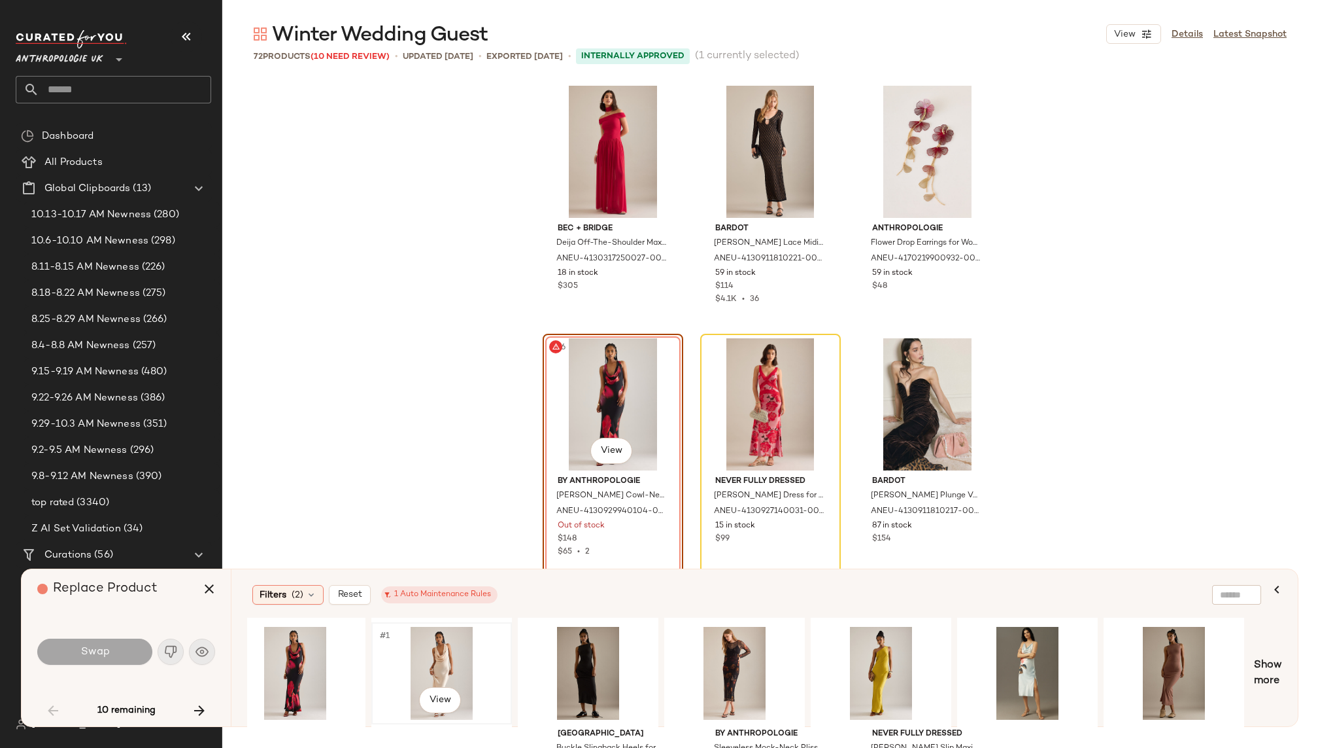
scroll to position [0, 24]
click at [273, 664] on div "#1 View" at bounding box center [293, 673] width 131 height 93
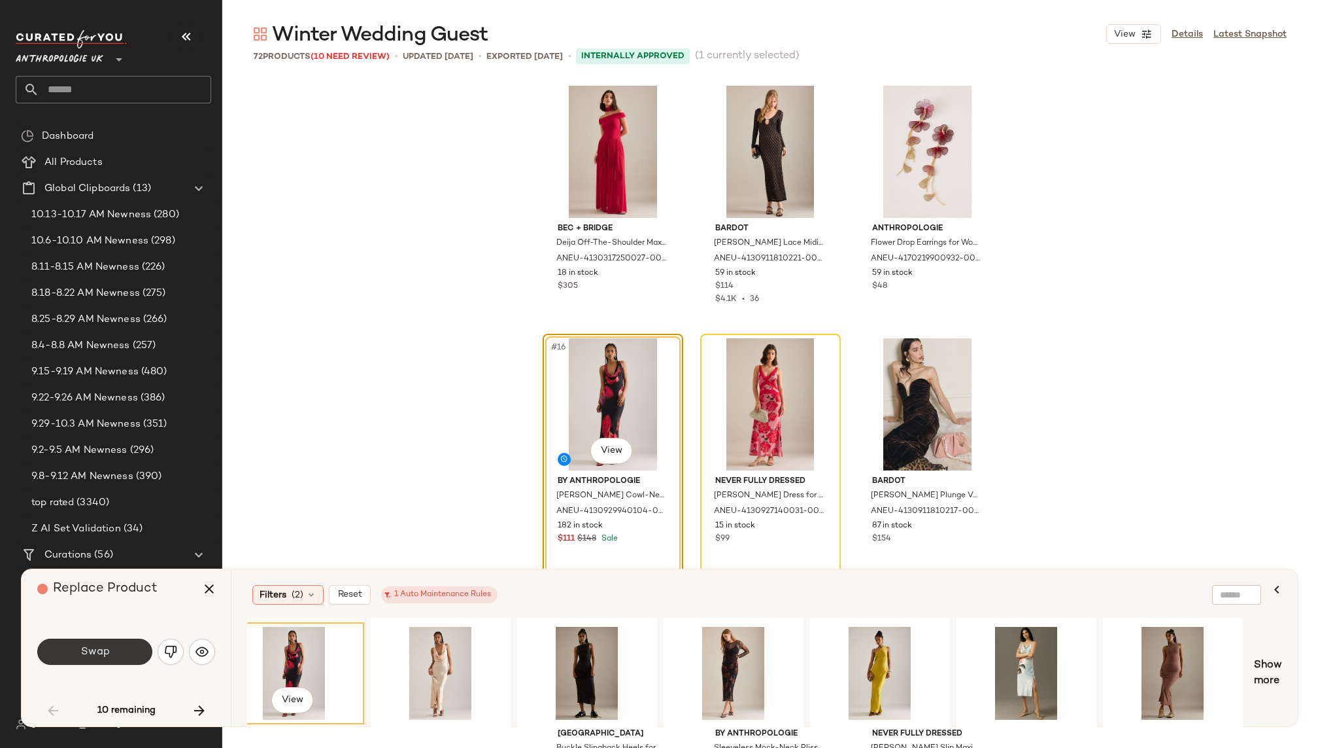
click at [94, 644] on button "Swap" at bounding box center [94, 651] width 115 height 26
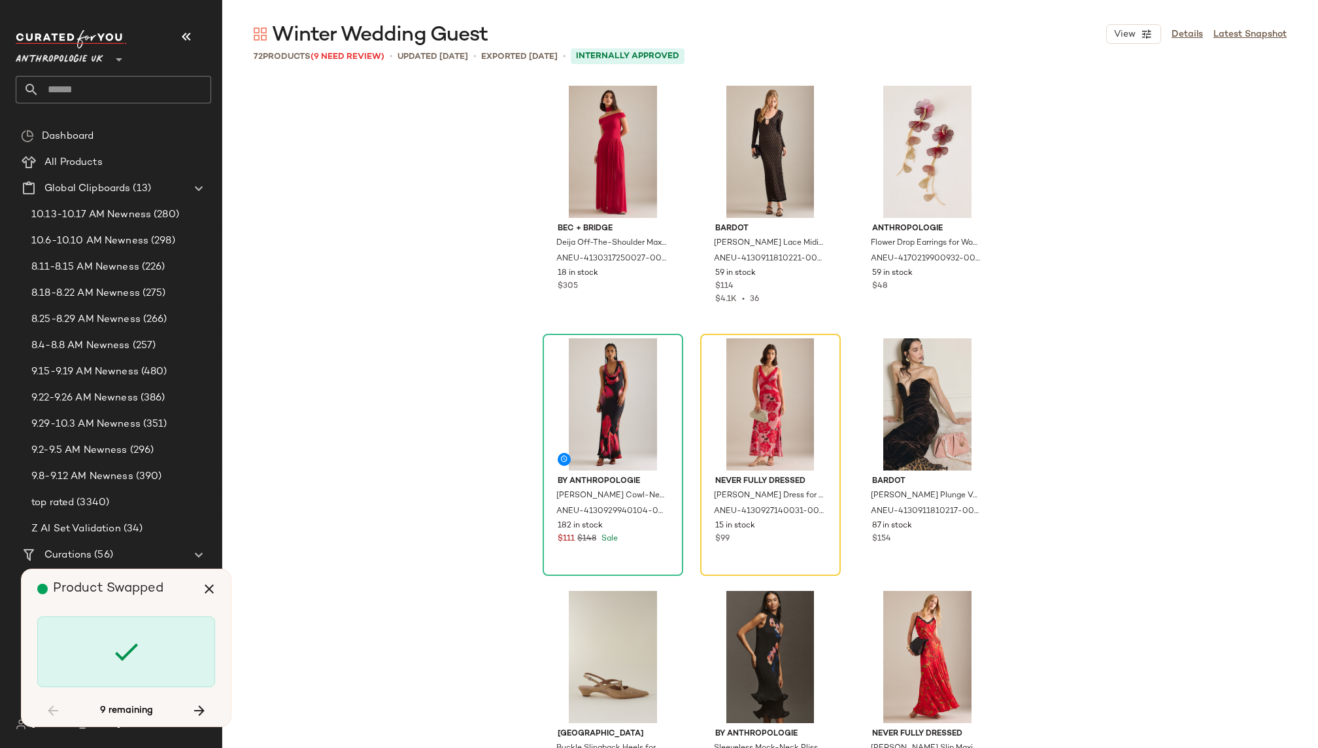
scroll to position [1010, 0]
